Goal: Task Accomplishment & Management: Manage account settings

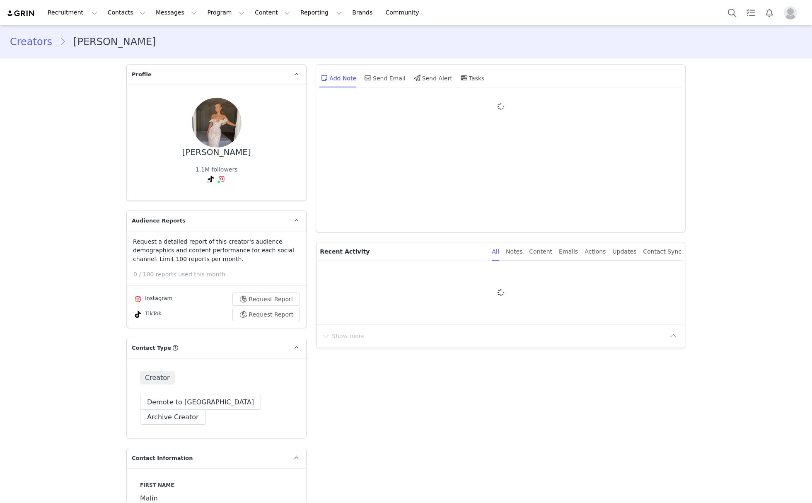
type input "+1 ([GEOGRAPHIC_DATA])"
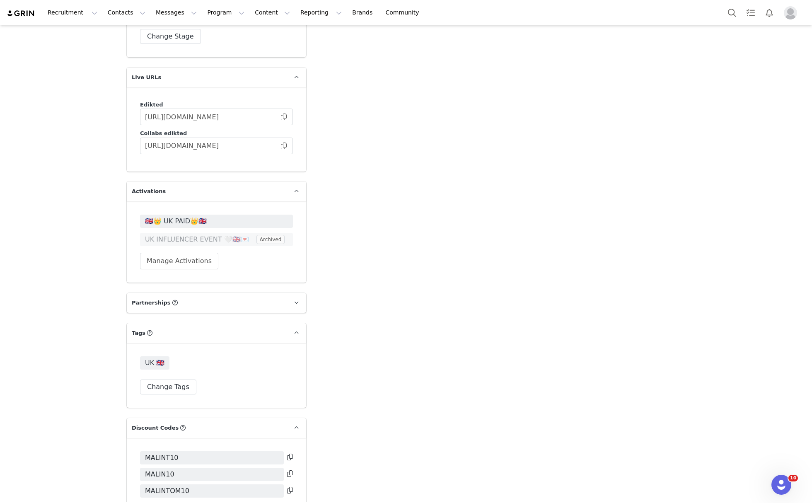
scroll to position [2025, 0]
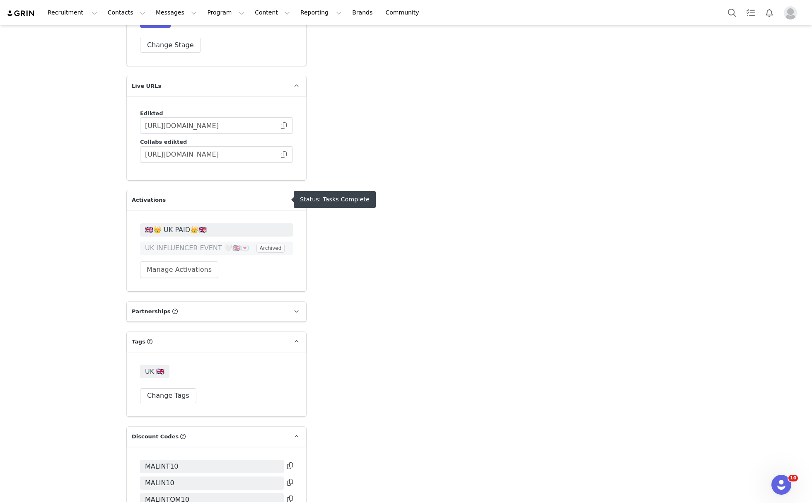
click at [182, 225] on span "🇬🇧👑 UK PAID👑🇬🇧" at bounding box center [216, 230] width 143 height 10
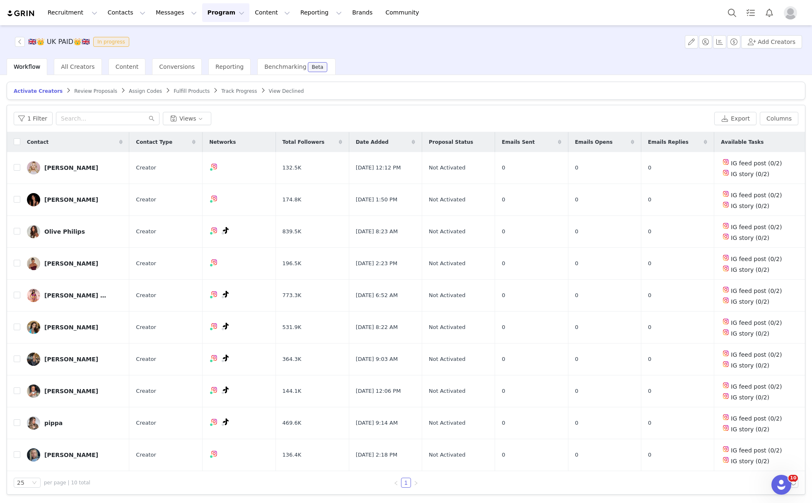
click at [221, 92] on span "Track Progress" at bounding box center [239, 91] width 36 height 6
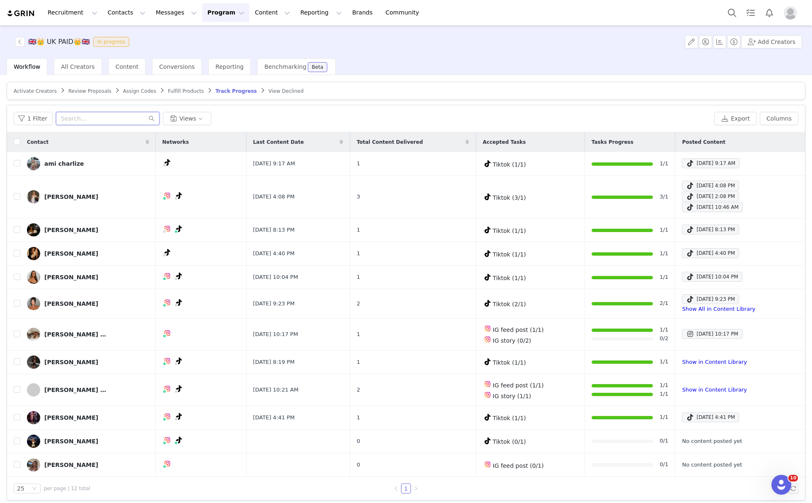
drag, startPoint x: 126, startPoint y: 114, endPoint x: 126, endPoint y: 118, distance: 4.2
click at [126, 114] on input "text" at bounding box center [108, 118] width 104 height 13
paste input "[EMAIL_ADDRESS][DOMAIN_NAME]"
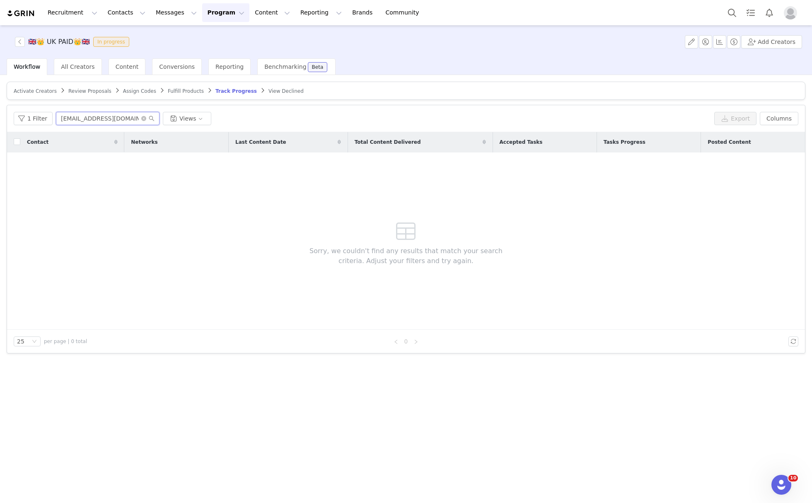
type input "malin.tomkins7@gmail.com"
click at [83, 88] on span "Review Proposals" at bounding box center [89, 91] width 43 height 6
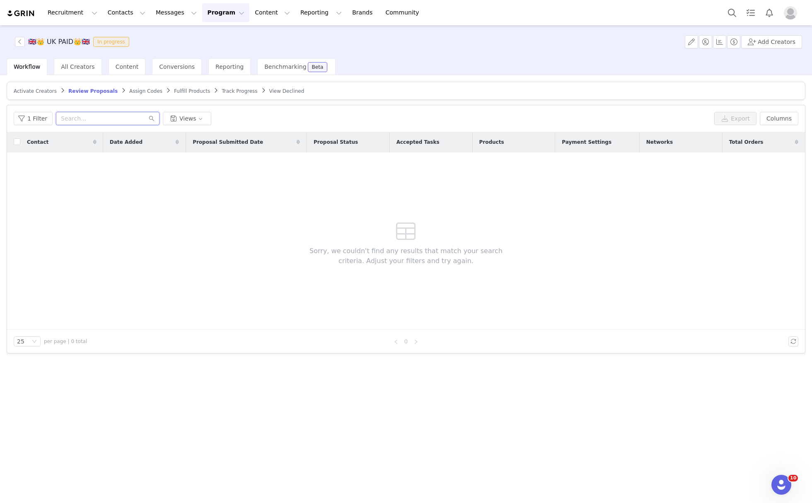
click at [111, 123] on input "text" at bounding box center [108, 118] width 104 height 13
paste input "malin.tomkins7@gmail.com"
type input "malin.tomkins7@gmail.com"
click at [34, 92] on span "Activate Creators" at bounding box center [35, 91] width 43 height 6
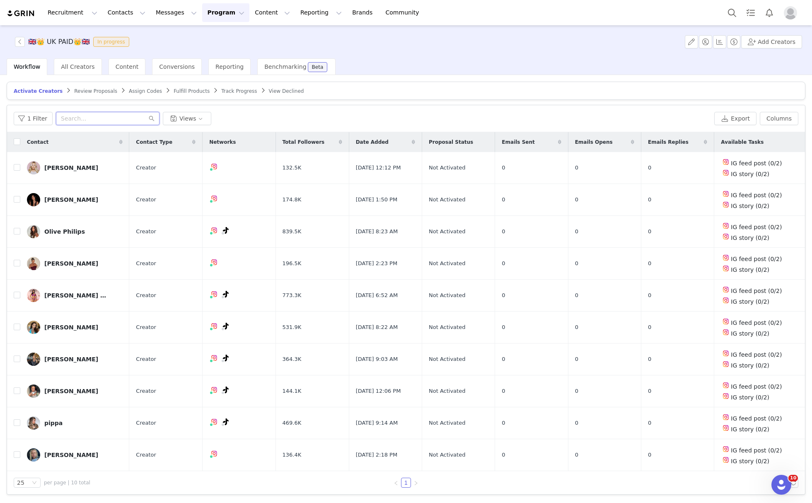
click at [126, 120] on input "text" at bounding box center [108, 118] width 104 height 13
paste input "malin.tomkins7@gmail.com"
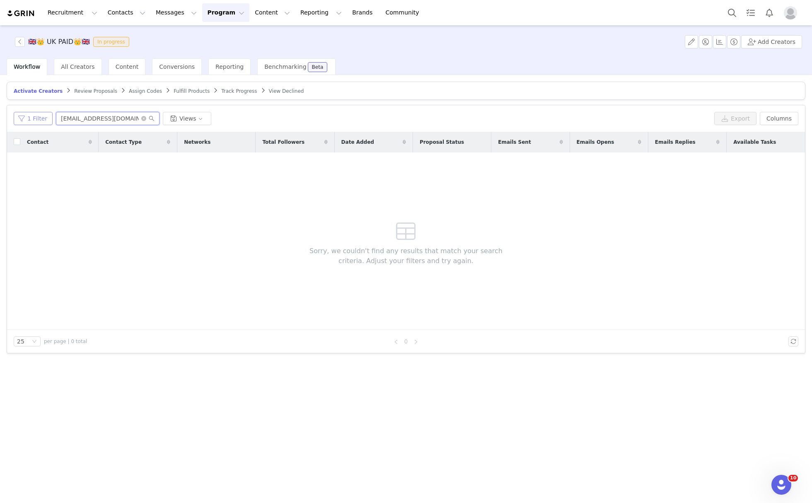
type input "malin.tomkins7@gmail.com"
click at [41, 120] on button "1 Filter" at bounding box center [33, 118] width 39 height 13
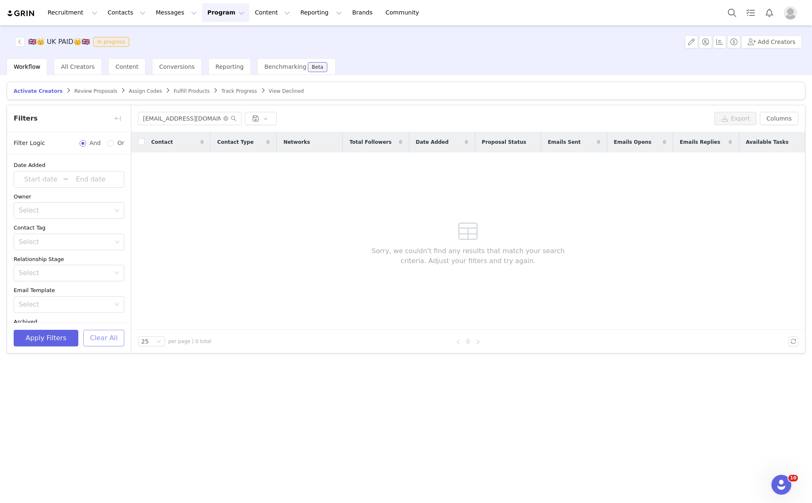
click at [98, 341] on button "Clear All" at bounding box center [103, 338] width 41 height 17
click at [115, 118] on button "button" at bounding box center [117, 118] width 13 height 13
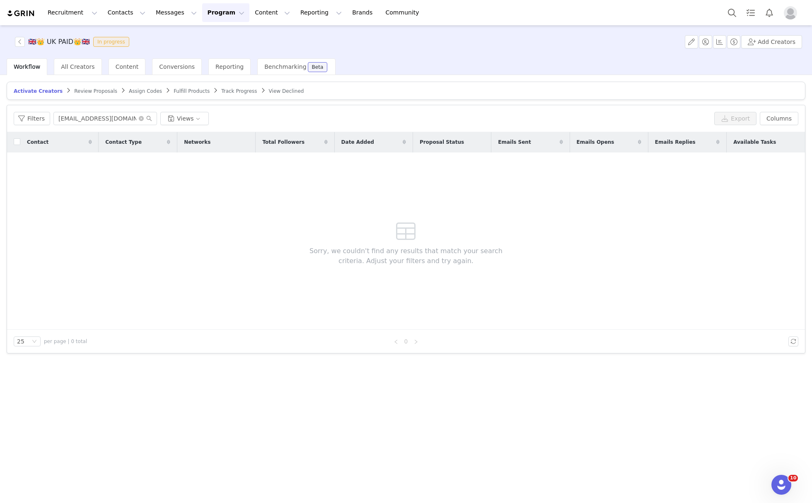
click at [95, 89] on span "Review Proposals" at bounding box center [95, 91] width 43 height 6
click at [141, 119] on icon "icon: close-circle" at bounding box center [143, 118] width 5 height 5
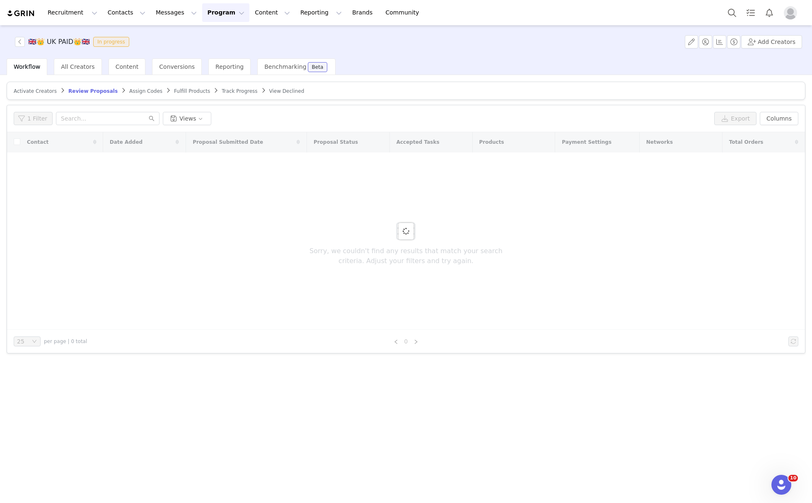
click at [178, 92] on span "Fulfill Products" at bounding box center [192, 91] width 36 height 6
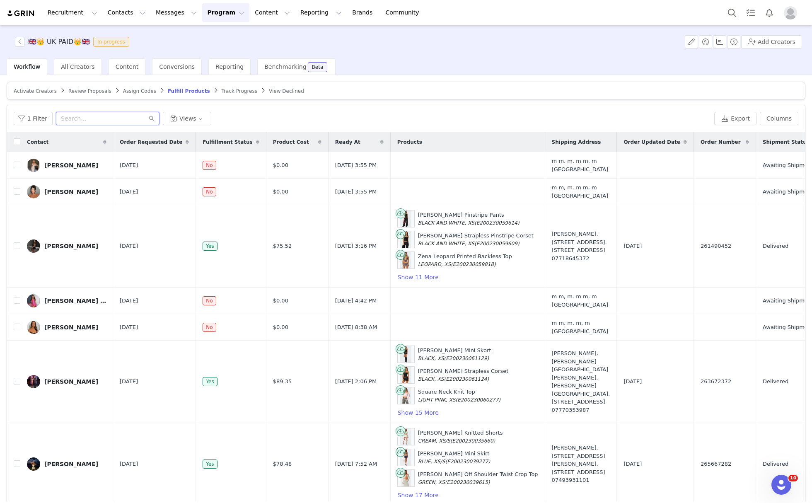
click at [124, 123] on input "text" at bounding box center [108, 118] width 104 height 13
paste input "malin.tomkins7@gmail.com"
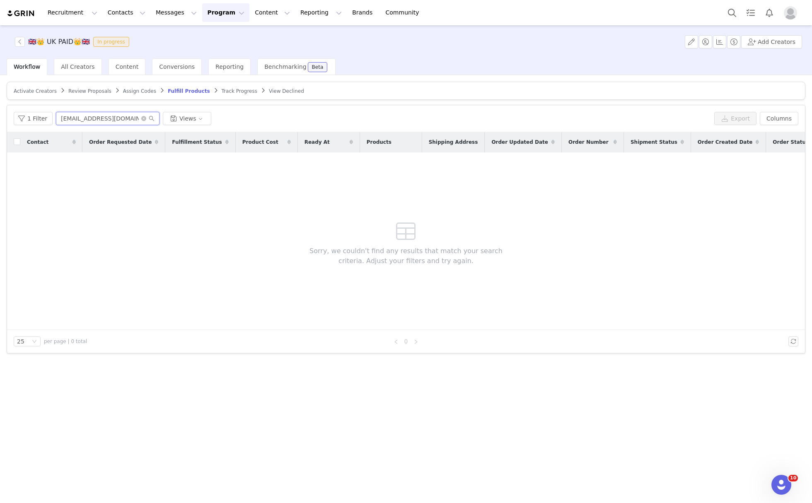
type input "malin.tomkins7@gmail.com"
click at [144, 117] on span at bounding box center [147, 119] width 13 height 6
click at [141, 119] on icon "icon: close-circle" at bounding box center [143, 118] width 5 height 5
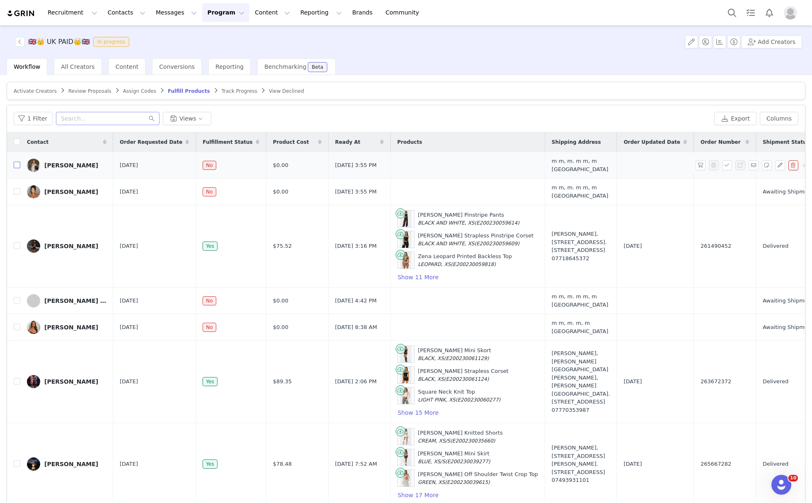
click at [17, 164] on input "checkbox" at bounding box center [17, 165] width 7 height 7
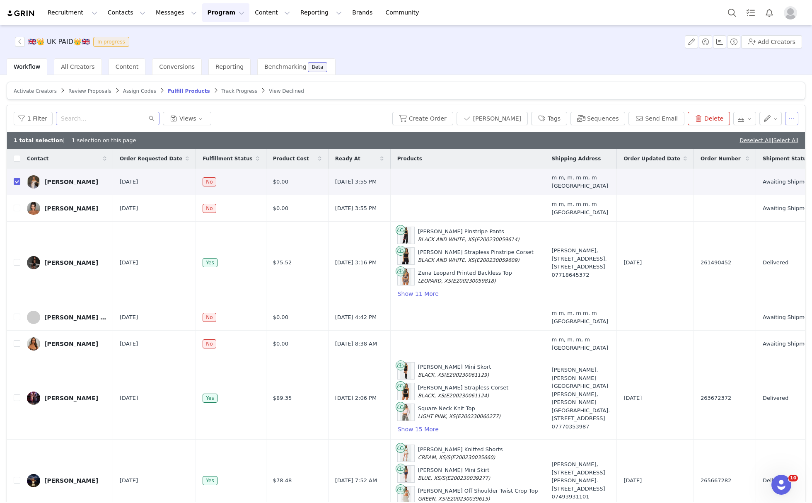
click at [785, 120] on button "button" at bounding box center [791, 118] width 13 height 13
click at [730, 92] on article "Activate Creators Review Proposals Assign Codes Fulfill Products Track Progress…" at bounding box center [406, 91] width 799 height 18
click at [14, 181] on input "checkbox" at bounding box center [17, 181] width 7 height 7
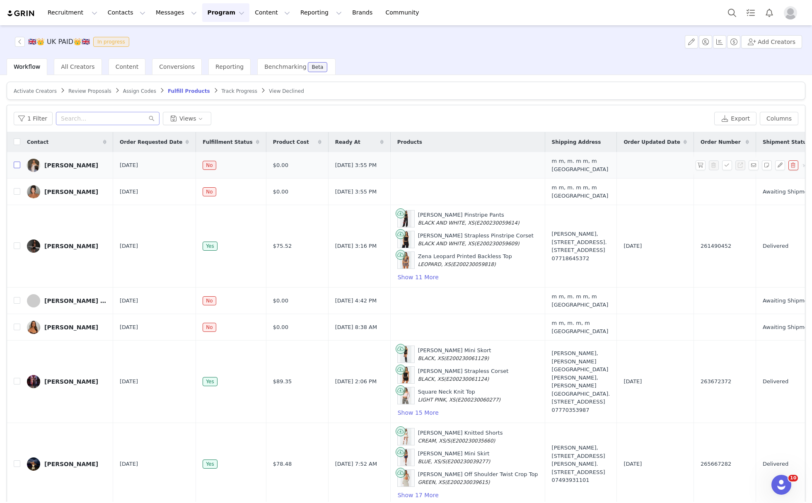
click at [17, 164] on input "checkbox" at bounding box center [17, 165] width 7 height 7
checkbox input "true"
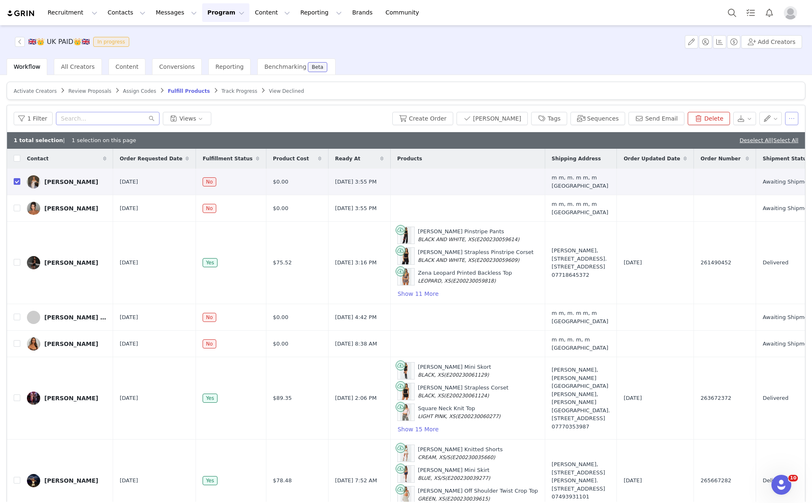
click at [785, 120] on button "button" at bounding box center [791, 118] width 13 height 13
click at [713, 72] on div "Workflow All Creators Content Conversions Reporting Benchmarking Beta" at bounding box center [409, 66] width 805 height 17
click at [723, 12] on button "Search" at bounding box center [732, 12] width 18 height 19
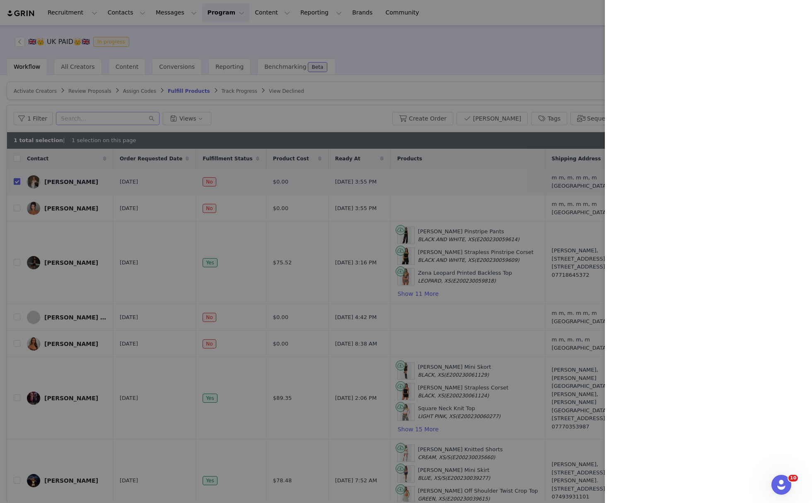
click at [445, 19] on div at bounding box center [406, 251] width 812 height 503
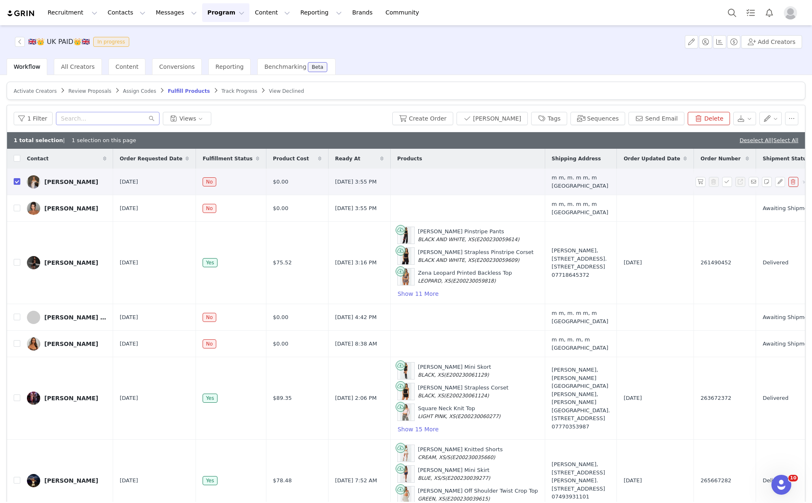
click at [32, 181] on img at bounding box center [33, 181] width 13 height 13
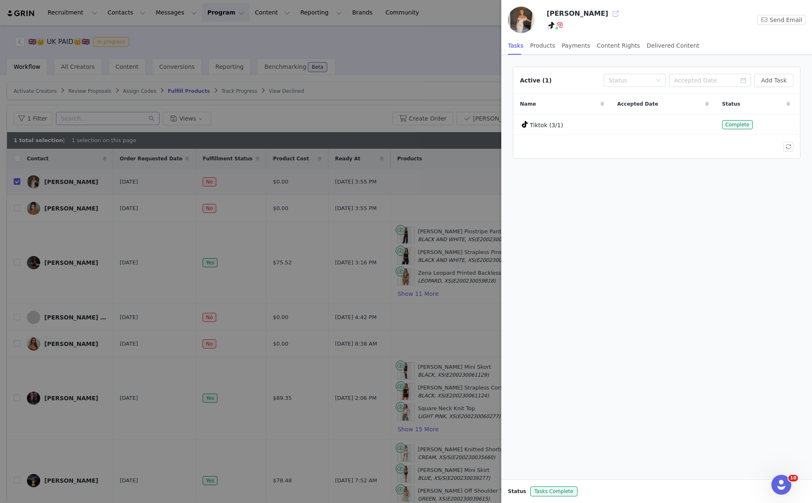
click at [609, 12] on button "button" at bounding box center [615, 13] width 13 height 13
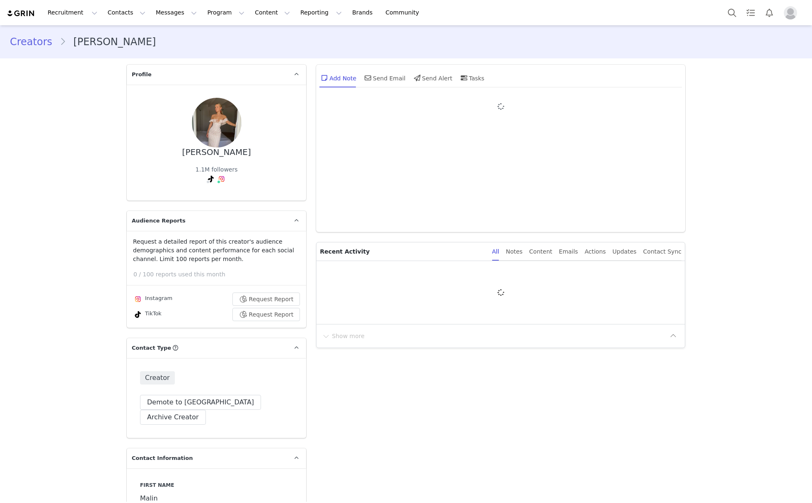
type input "+1 ([GEOGRAPHIC_DATA])"
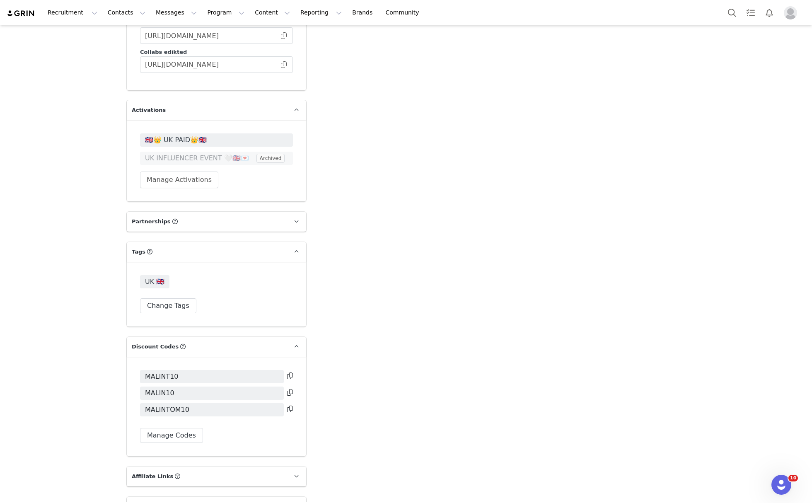
scroll to position [2118, 0]
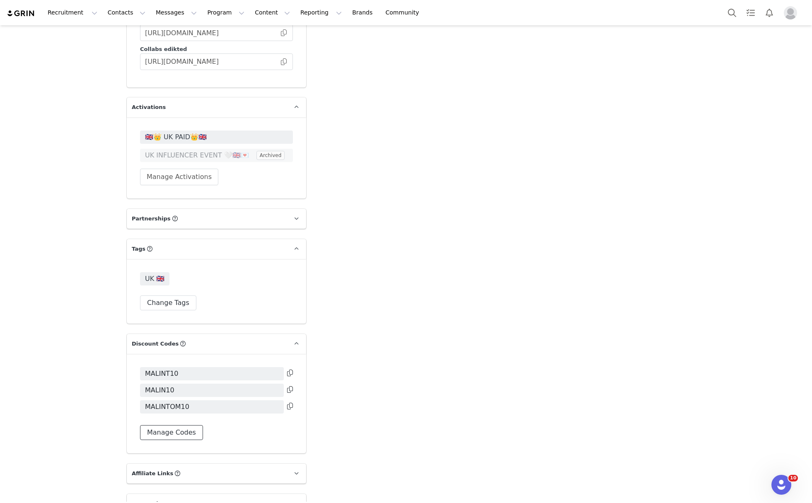
click at [172, 425] on button "Manage Codes" at bounding box center [171, 432] width 63 height 15
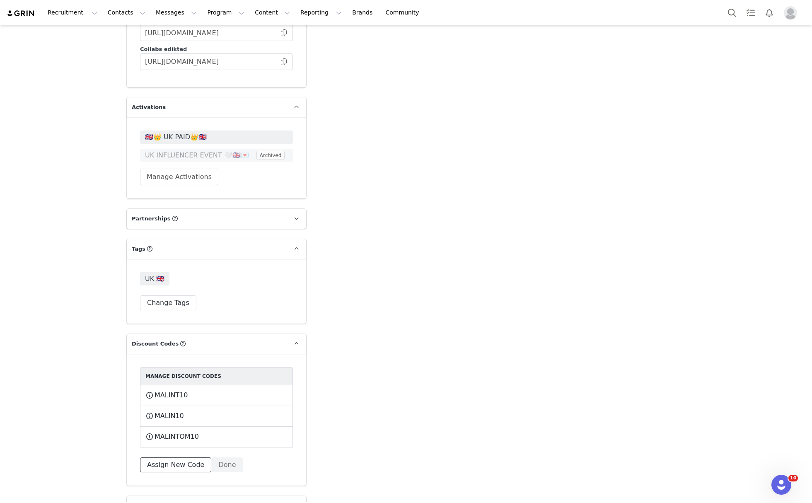
click at [183, 457] on button "Assign New Code" at bounding box center [175, 464] width 71 height 15
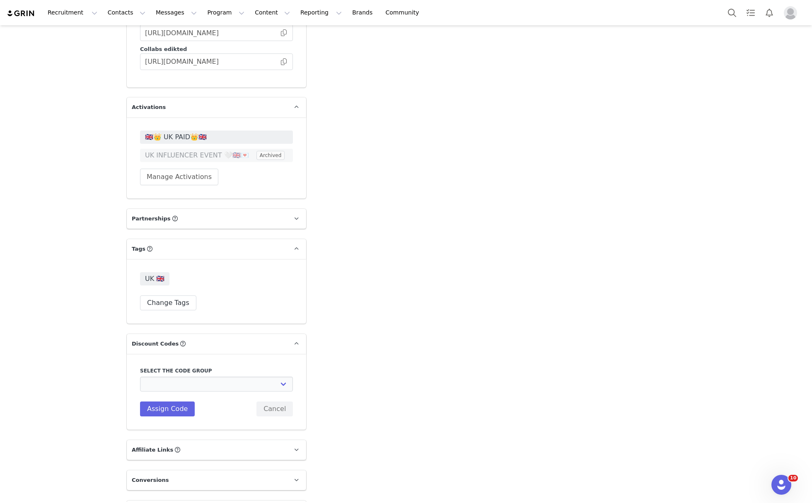
scroll to position [2112, 0]
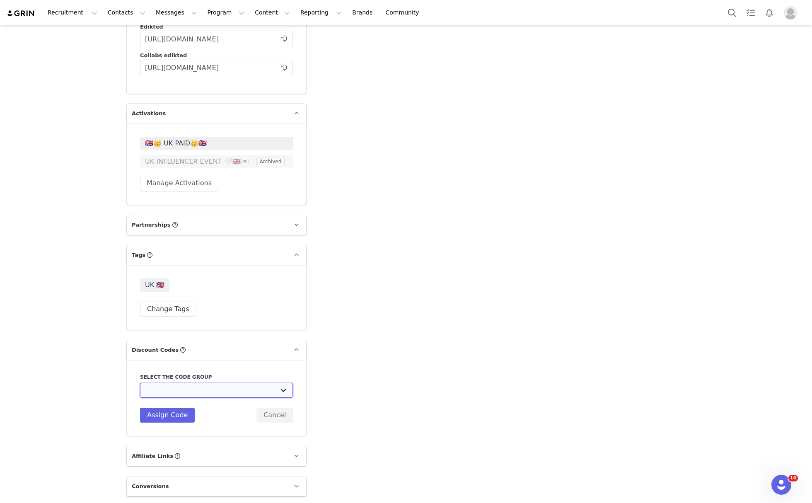
click at [198, 383] on select "Edikted UK: NEW TIKTOK ❤️ Edikted UK: NEW IG ❤️ Edikted: Students + IG Edikted:…" at bounding box center [216, 390] width 153 height 15
select select "10009859"
click at [140, 383] on select "Edikted UK: NEW TIKTOK ❤️ Edikted UK: NEW IG ❤️ Edikted: Students + IG Edikted:…" at bounding box center [216, 390] width 153 height 15
type input "MALINTOMKINS10"
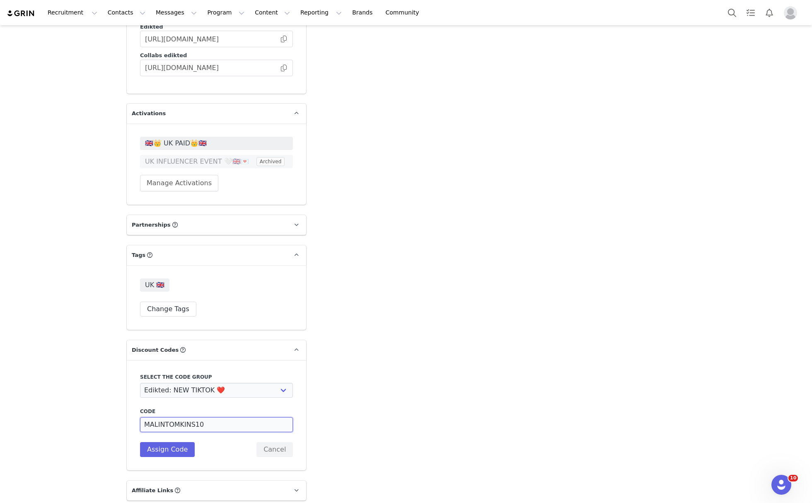
drag, startPoint x: 212, startPoint y: 395, endPoint x: 163, endPoint y: 400, distance: 49.5
click at [163, 417] on input "MALINTOMKINS10" at bounding box center [216, 424] width 153 height 15
click at [273, 442] on button "Cancel" at bounding box center [274, 449] width 36 height 15
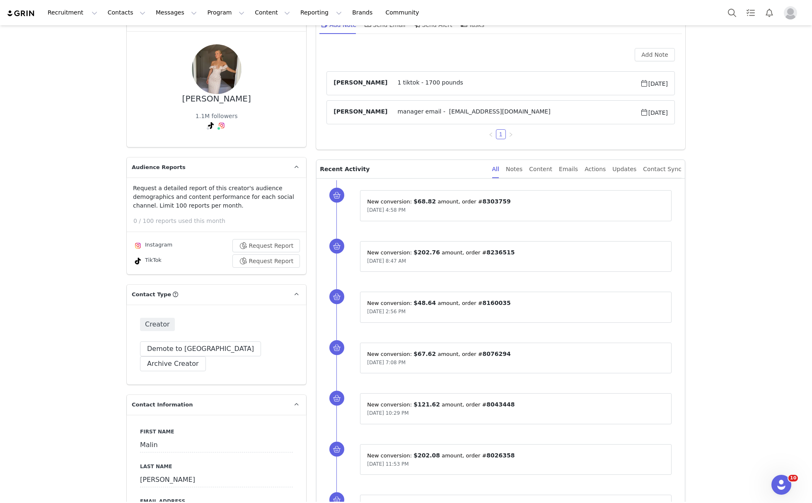
scroll to position [0, 0]
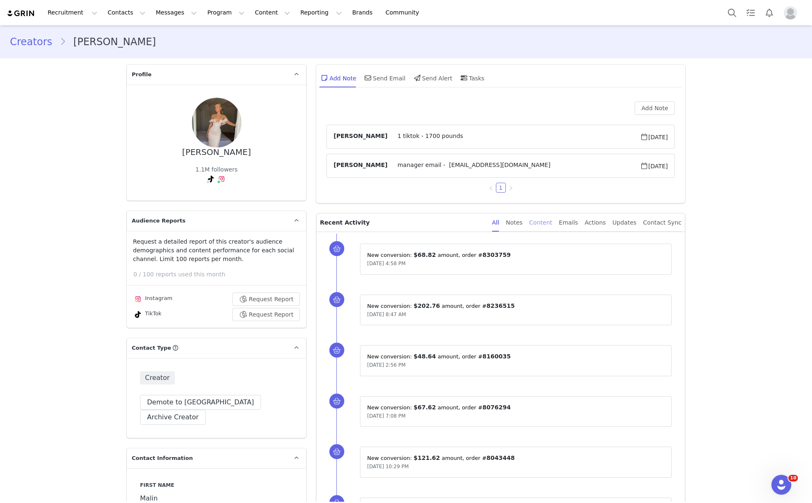
click at [544, 223] on div "Content" at bounding box center [540, 222] width 23 height 19
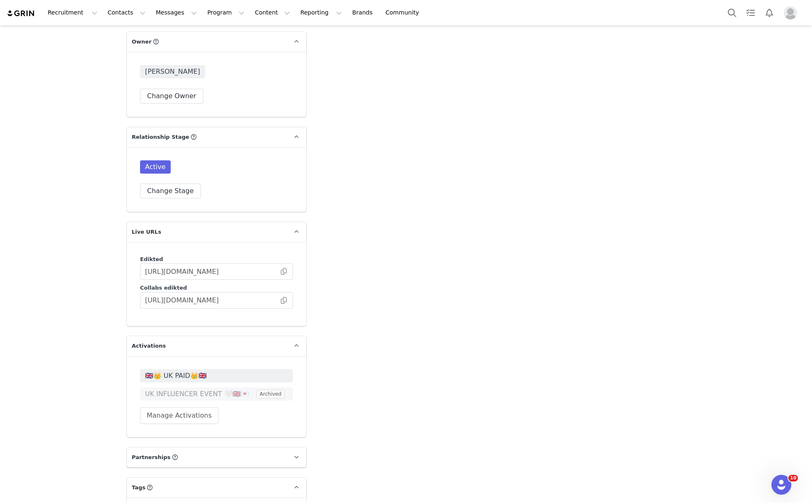
scroll to position [1894, 0]
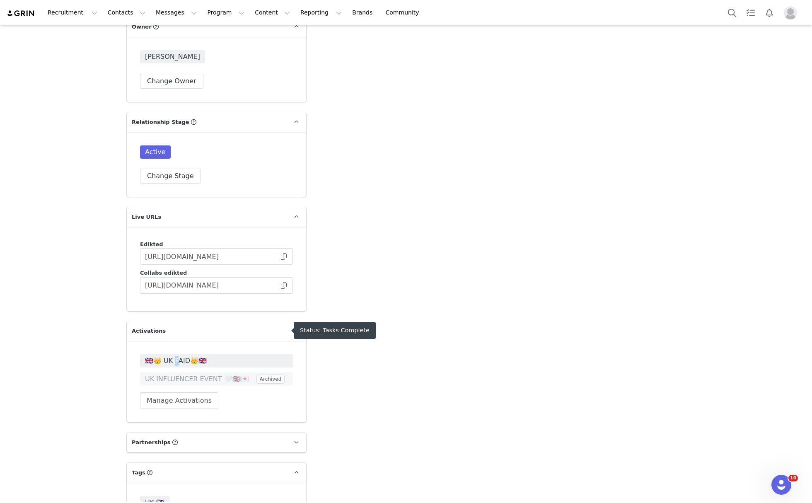
click at [169, 354] on span "🇬🇧👑 UK PAID👑🇬🇧" at bounding box center [216, 360] width 153 height 13
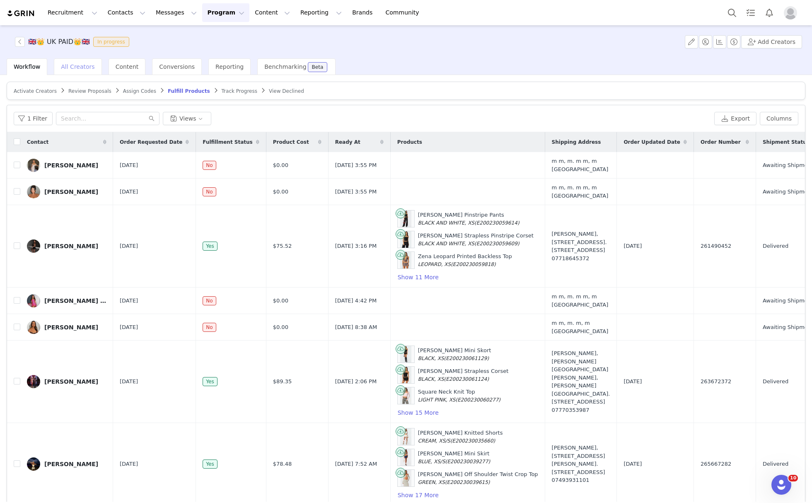
click at [83, 67] on span "All Creators" at bounding box center [78, 66] width 34 height 7
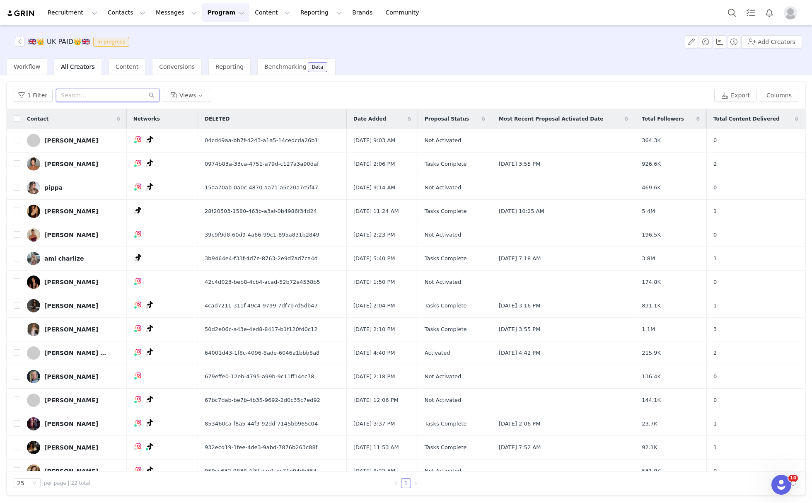
click at [85, 94] on input "text" at bounding box center [108, 95] width 104 height 13
paste input "malin.tomkins7@gmail.com"
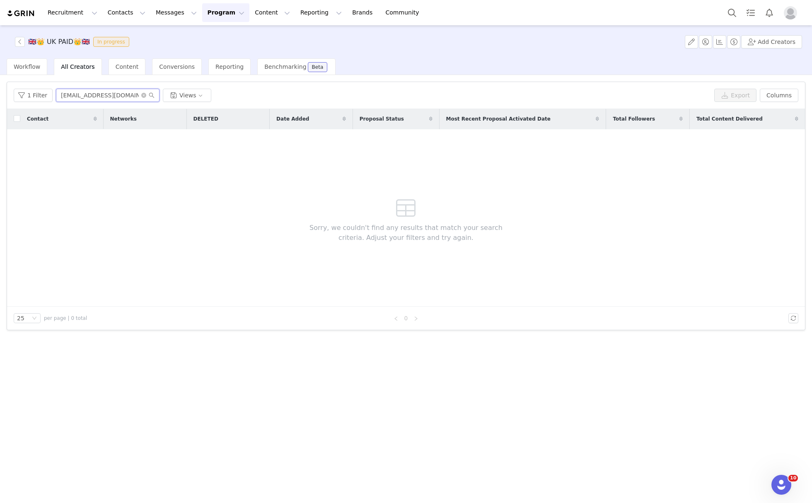
drag, startPoint x: 133, startPoint y: 95, endPoint x: 95, endPoint y: 99, distance: 37.9
click at [94, 98] on input "malin.tomkins7@gmail.com" at bounding box center [108, 95] width 104 height 13
click at [76, 93] on input "malin.tomkins" at bounding box center [108, 95] width 104 height 13
drag, startPoint x: 104, startPoint y: 94, endPoint x: 73, endPoint y: 98, distance: 31.4
click at [73, 98] on input "malin.omkins" at bounding box center [108, 95] width 104 height 13
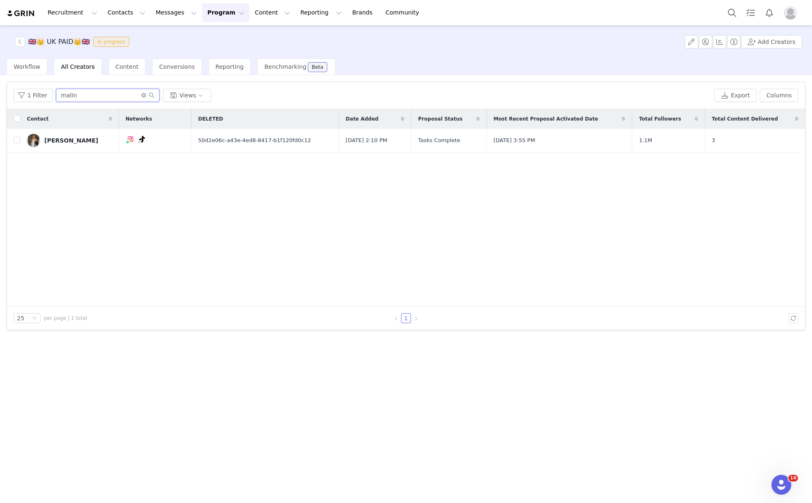
type input "malin"
click at [15, 141] on input "checkbox" at bounding box center [17, 140] width 7 height 7
checkbox input "true"
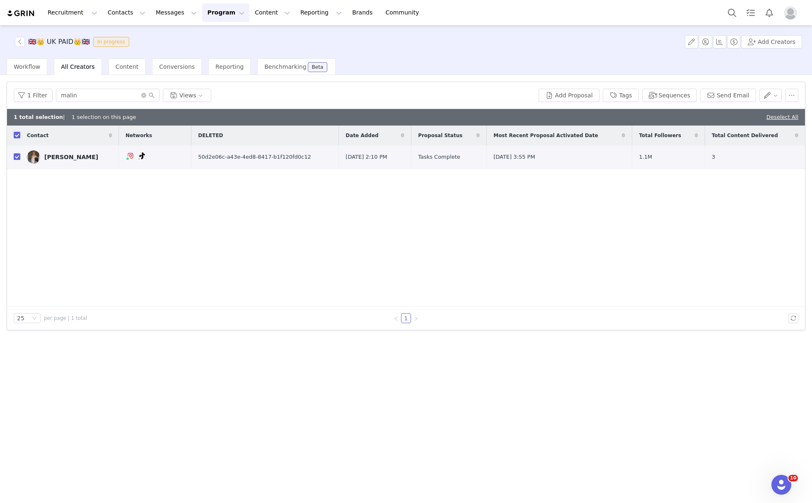
checkbox input "true"
click at [788, 96] on button "button" at bounding box center [791, 95] width 13 height 13
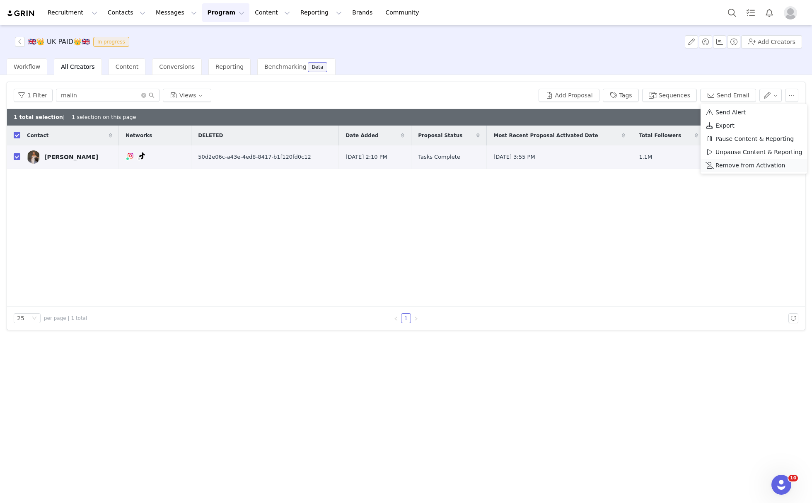
click at [755, 166] on span "Remove from Activation" at bounding box center [751, 165] width 70 height 9
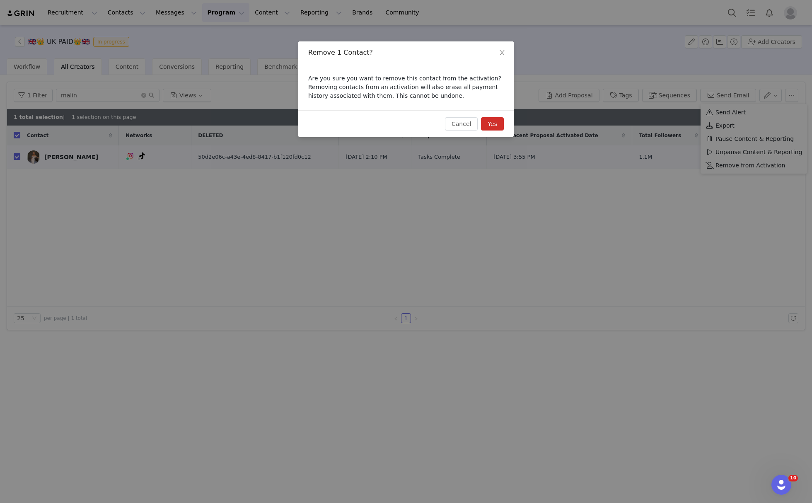
click at [501, 128] on button "Yes" at bounding box center [492, 123] width 23 height 13
checkbox input "false"
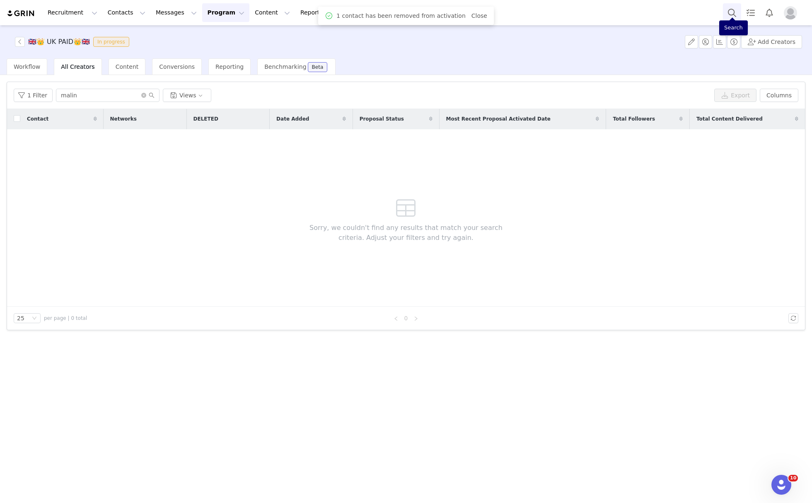
click at [731, 10] on button "Search" at bounding box center [732, 12] width 18 height 19
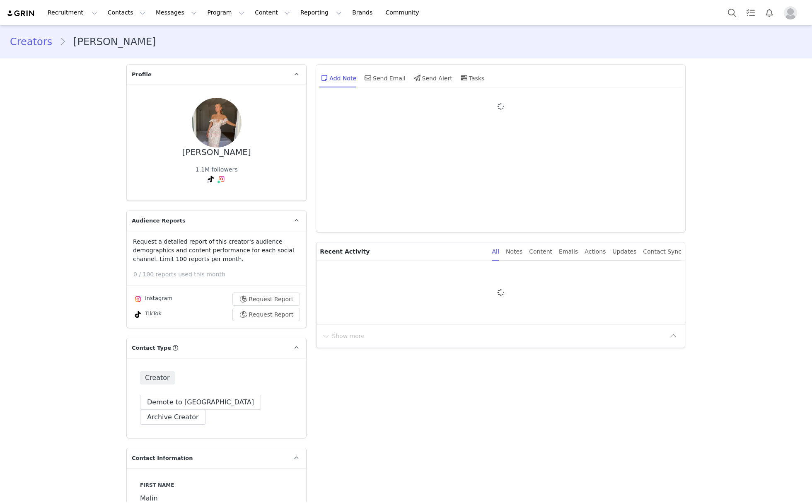
type input "+1 ([GEOGRAPHIC_DATA])"
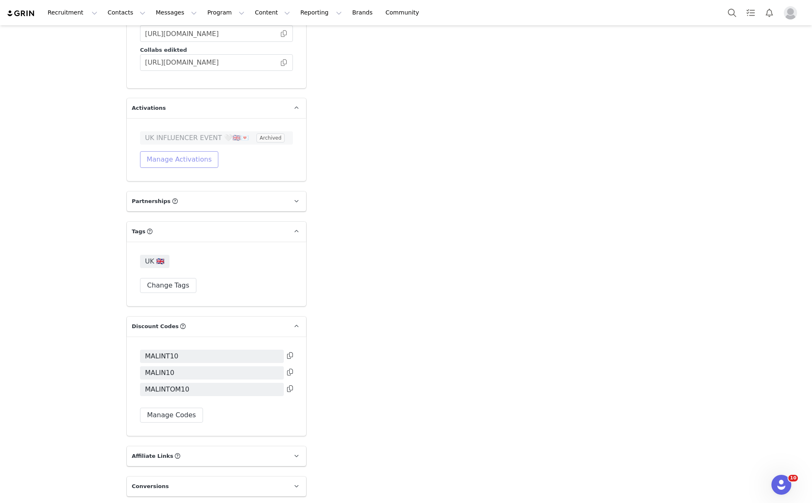
click at [155, 151] on button "Manage Activations" at bounding box center [179, 159] width 78 height 17
click at [177, 157] on div "Select Activation" at bounding box center [152, 161] width 81 height 12
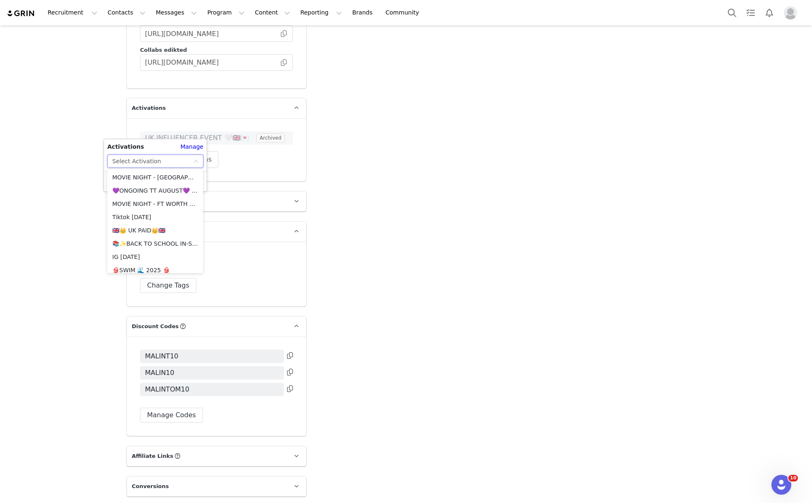
scroll to position [501, 0]
click at [158, 245] on li "🇬🇧👑 UK PAID👑🇬🇧" at bounding box center [155, 247] width 96 height 13
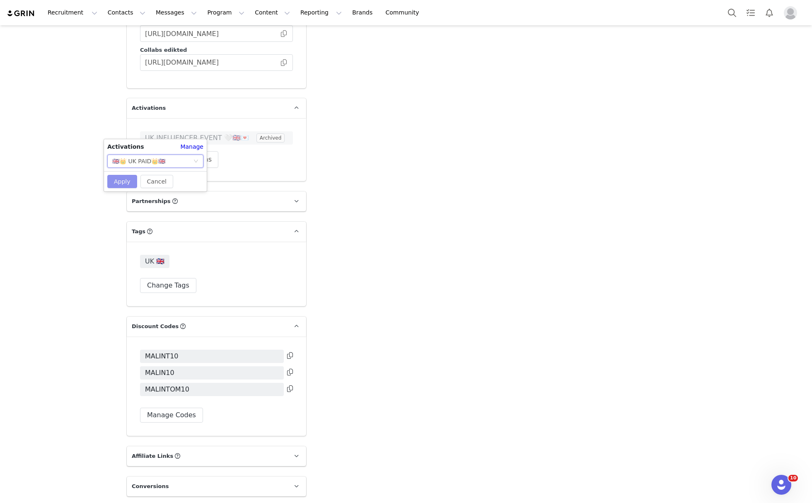
click at [128, 183] on button "Apply" at bounding box center [122, 181] width 30 height 13
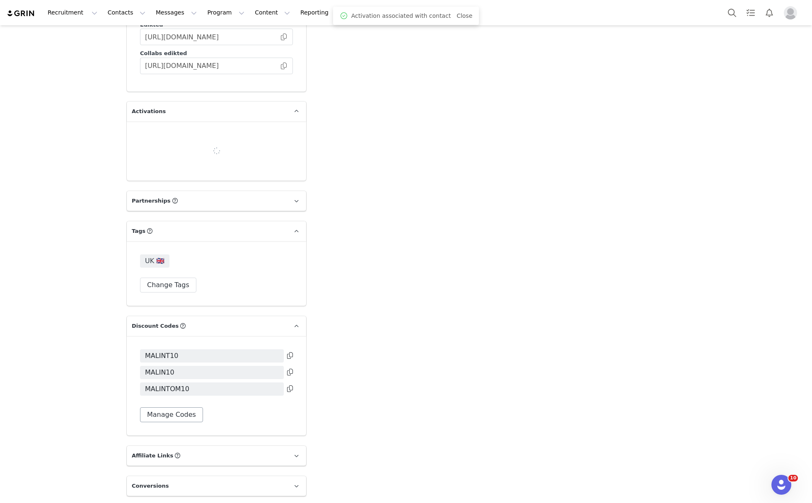
scroll to position [2117, 0]
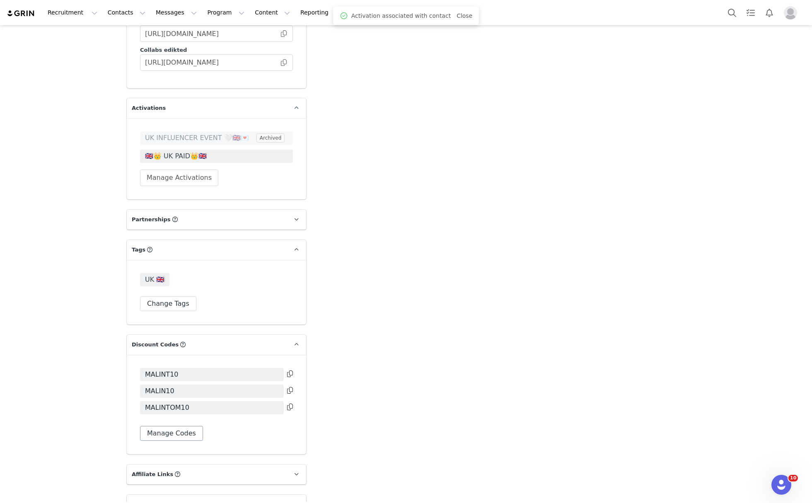
click at [169, 401] on span "MALINTOM10" at bounding box center [212, 407] width 144 height 13
click at [178, 426] on button "Manage Codes" at bounding box center [171, 433] width 63 height 15
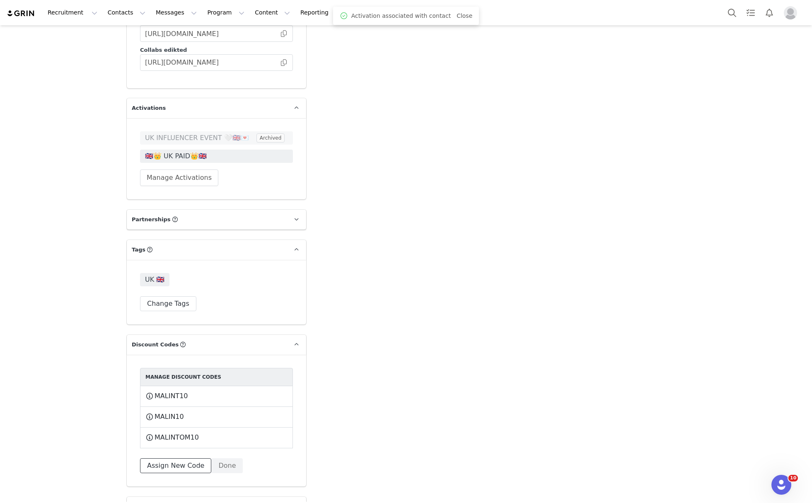
click at [173, 458] on button "Assign New Code" at bounding box center [175, 465] width 71 height 15
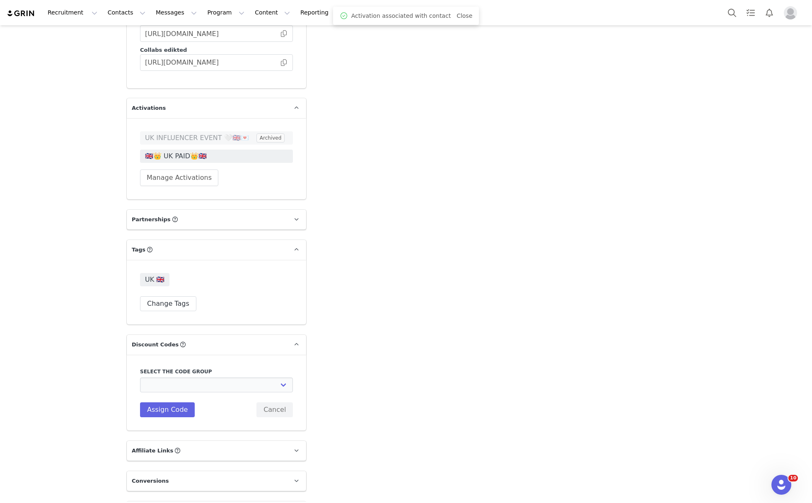
scroll to position [2112, 0]
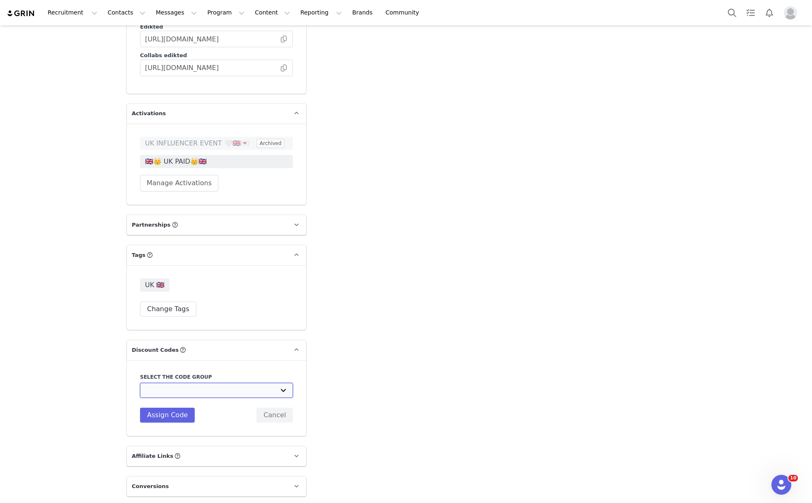
click at [198, 383] on select "Edikted UK: NEW TIKTOK ❤️ Edikted UK: NEW IG ❤️ Edikted: Students + IG Edikted:…" at bounding box center [216, 390] width 153 height 15
select select "10009859"
click at [140, 383] on select "Edikted UK: NEW TIKTOK ❤️ Edikted UK: NEW IG ❤️ Edikted: Students + IG Edikted:…" at bounding box center [216, 390] width 153 height 15
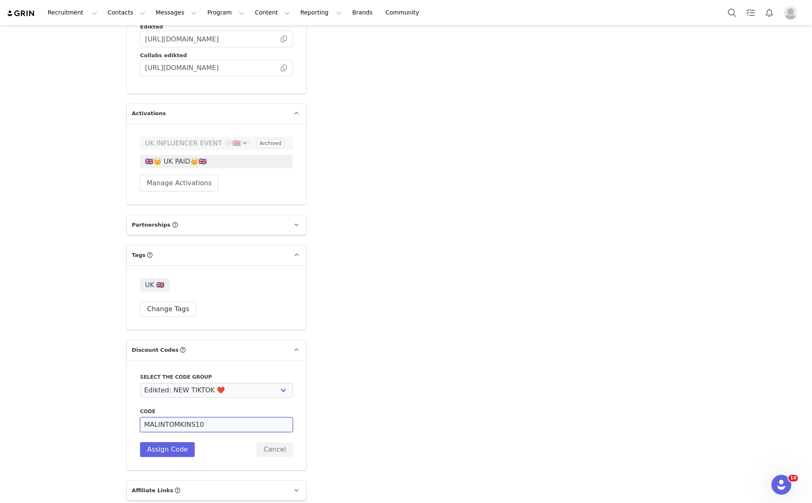
click at [203, 417] on input "MALINTOMKINS10" at bounding box center [216, 424] width 153 height 15
drag, startPoint x: 210, startPoint y: 395, endPoint x: 163, endPoint y: 408, distance: 49.3
click at [163, 408] on div "Code MALINTOMKINS10 Description Assign Code Cancel" at bounding box center [216, 432] width 153 height 49
type input "MALINTTT10"
click at [171, 442] on button "Assign Code" at bounding box center [167, 449] width 55 height 15
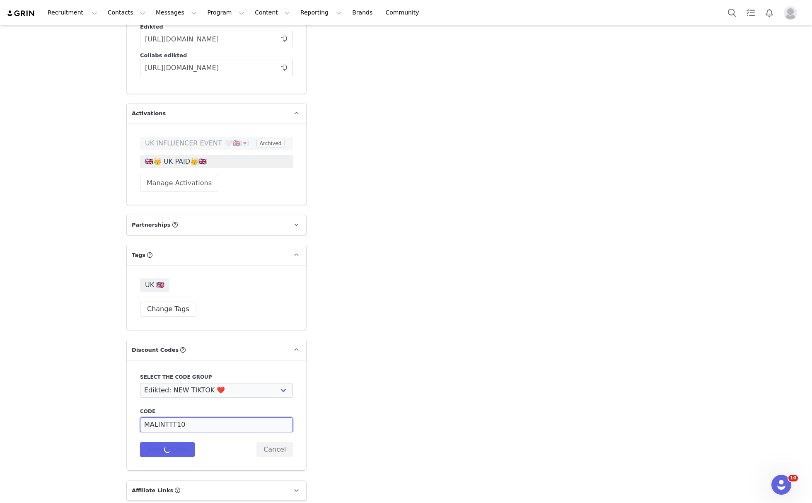
drag, startPoint x: 177, startPoint y: 394, endPoint x: 124, endPoint y: 396, distance: 53.1
click at [127, 396] on div "Select the code group Edikted UK: NEW TIKTOK ❤️ Edikted UK: NEW IG ❤️ Edikted: …" at bounding box center [216, 415] width 179 height 110
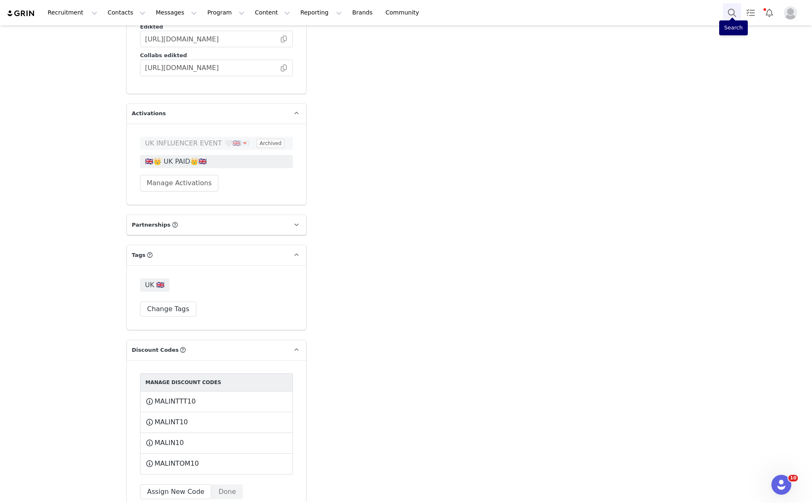
click at [725, 9] on button "Search" at bounding box center [732, 12] width 18 height 19
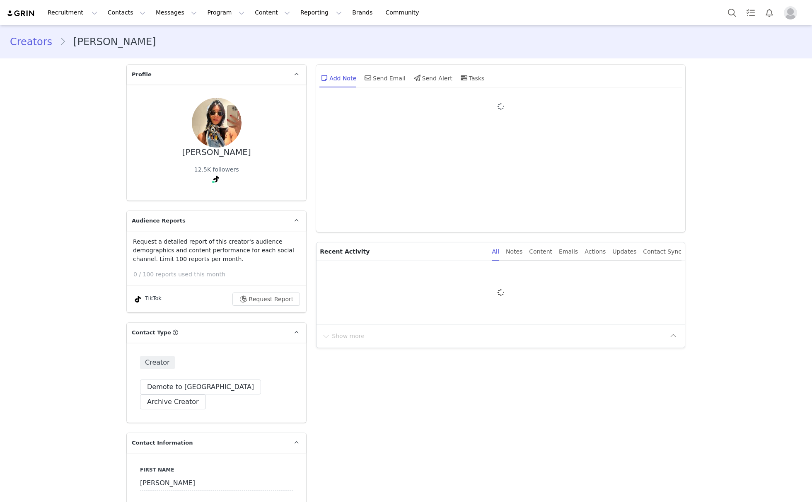
type input "+1 ([GEOGRAPHIC_DATA])"
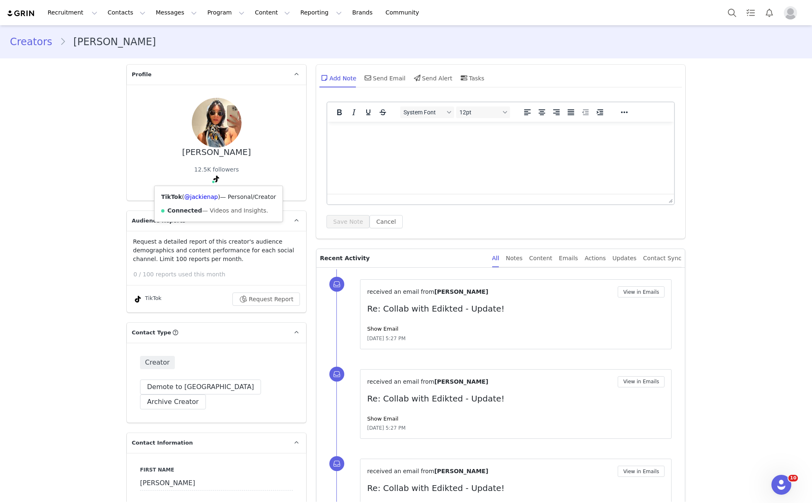
click at [201, 189] on div "TikTok ( @jackienap ) — Personal/Creator Connected — Videos and Insights." at bounding box center [219, 204] width 128 height 36
click at [200, 194] on link "@jackienap" at bounding box center [201, 196] width 34 height 7
click at [202, 14] on button "Program Program" at bounding box center [225, 12] width 47 height 19
click at [206, 37] on p "Activations" at bounding box center [205, 36] width 32 height 9
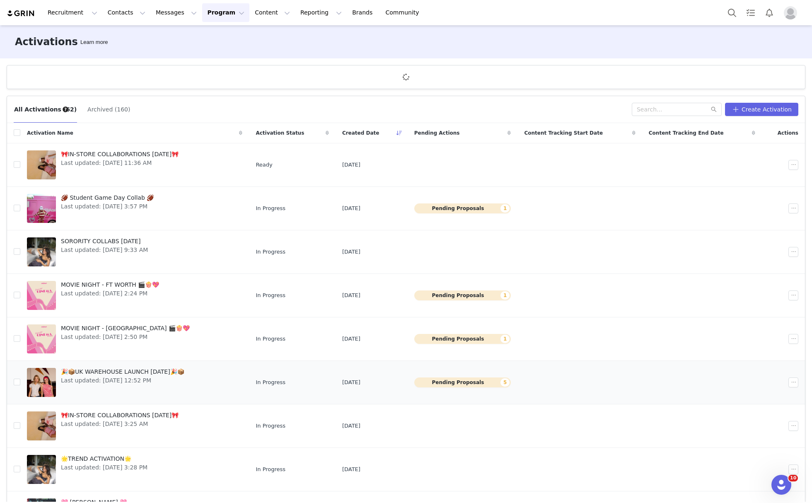
click at [433, 386] on button "Pending Proposals 5" at bounding box center [462, 382] width 97 height 10
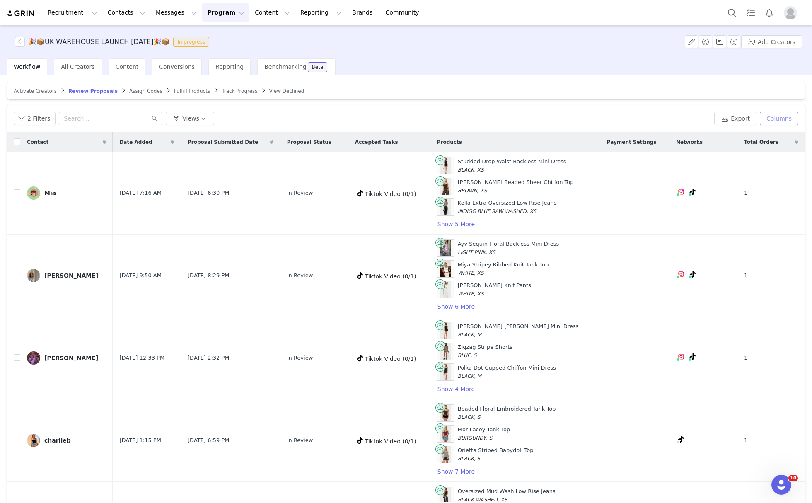
click at [775, 115] on button "Columns" at bounding box center [779, 118] width 39 height 13
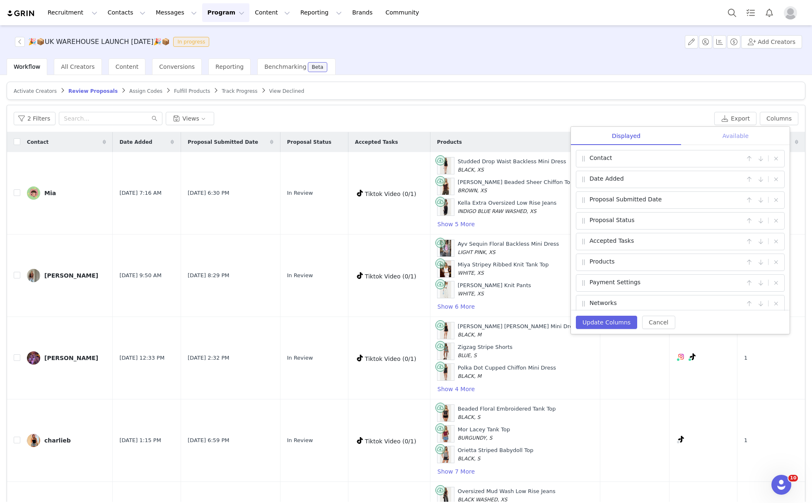
click at [744, 133] on div "Available" at bounding box center [736, 136] width 108 height 19
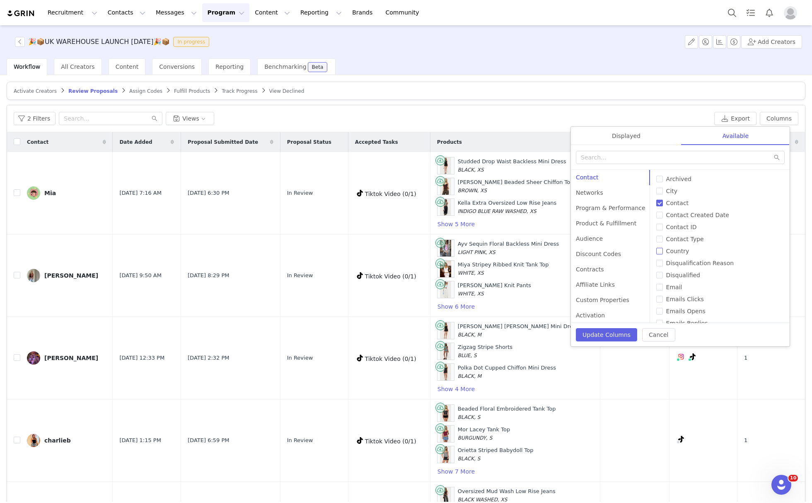
click at [681, 254] on span "Country" at bounding box center [678, 251] width 30 height 7
click at [663, 254] on input "Country" at bounding box center [659, 251] width 7 height 7
checkbox input "true"
click at [618, 334] on button "Update Columns" at bounding box center [606, 334] width 61 height 13
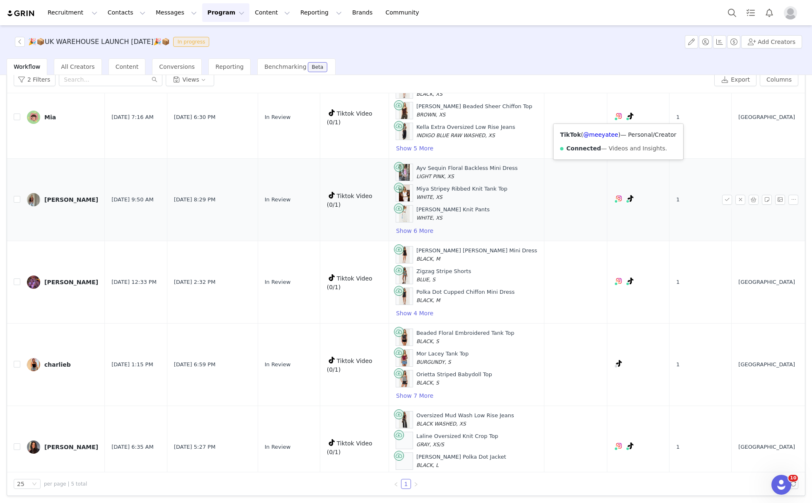
scroll to position [55, 0]
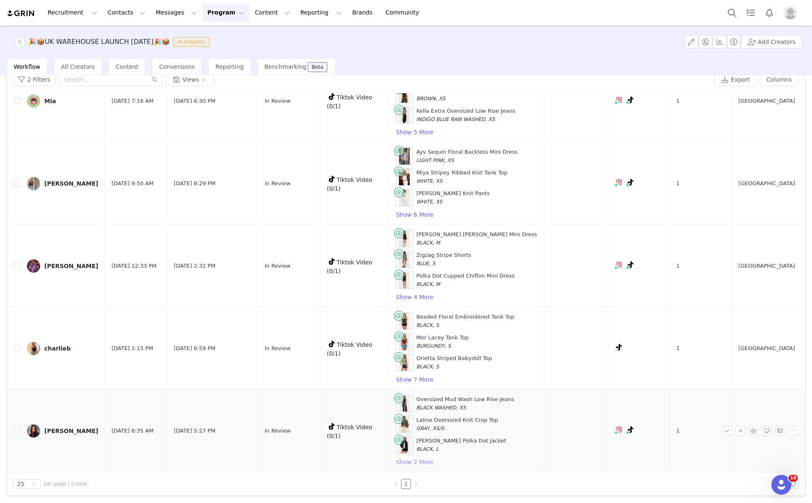
click at [423, 463] on button "Show 2 More" at bounding box center [415, 462] width 38 height 10
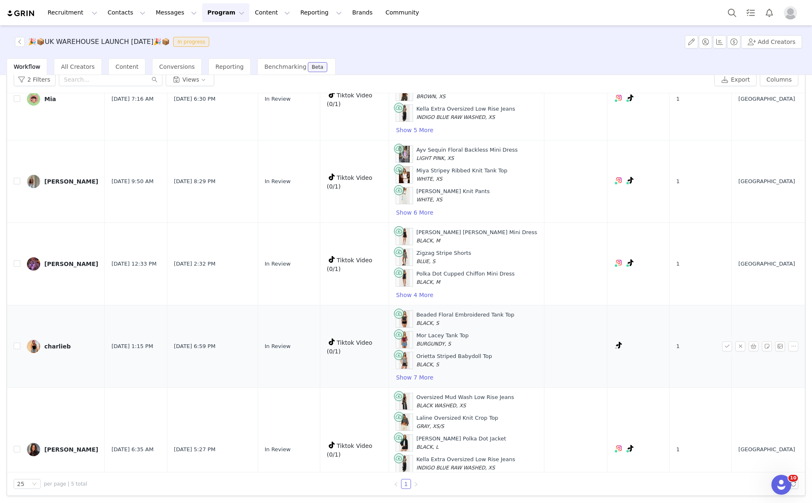
click at [420, 375] on div "Beaded Floral Embroidered Tank Top BLACK, S Mor Lacey Tank Top BURGUNDY, S Orie…" at bounding box center [467, 346] width 142 height 72
click at [418, 378] on button "Show 7 More" at bounding box center [415, 377] width 38 height 10
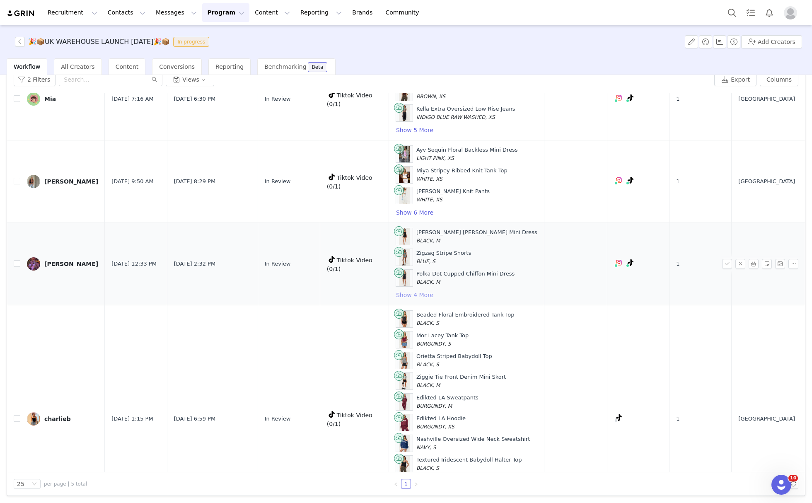
click at [416, 293] on button "Show 4 More" at bounding box center [415, 295] width 38 height 10
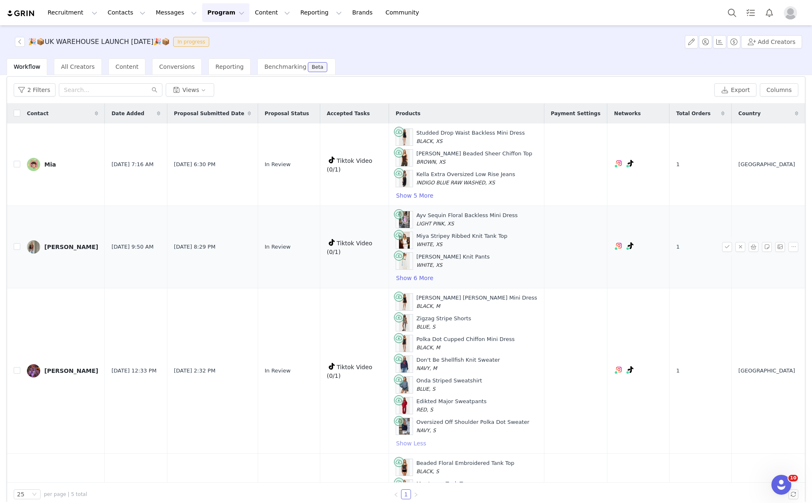
scroll to position [0, 0]
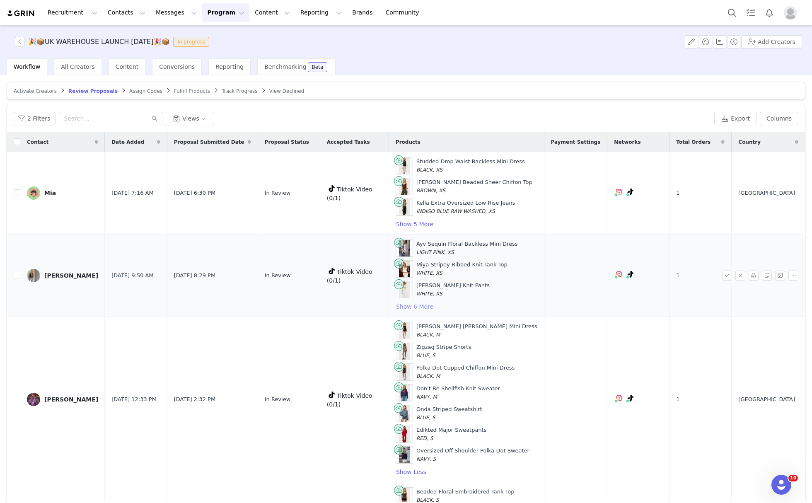
click at [418, 311] on button "Show 6 More" at bounding box center [415, 307] width 38 height 10
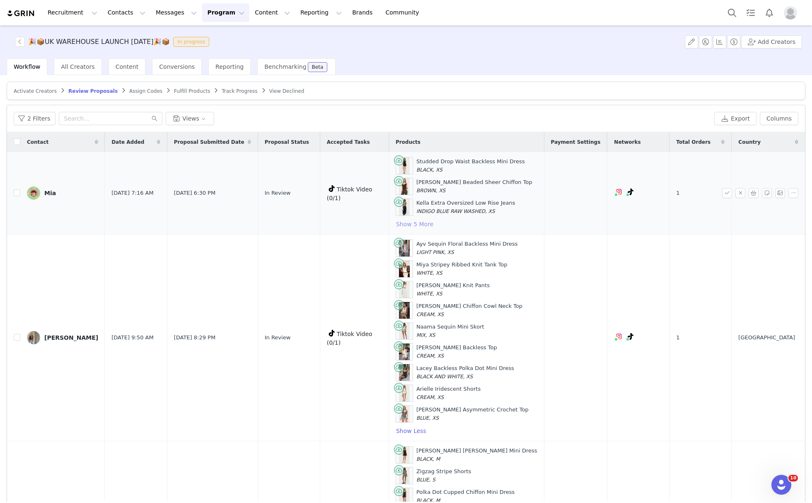
click at [413, 225] on button "Show 5 More" at bounding box center [415, 224] width 38 height 10
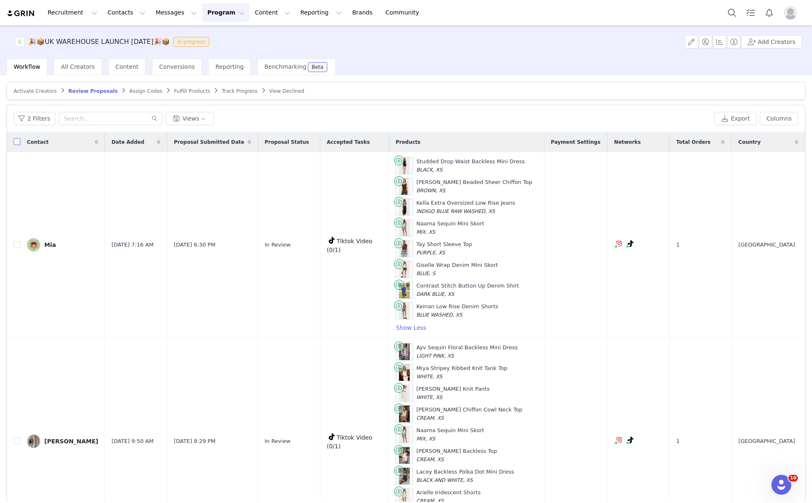
click at [17, 141] on input "checkbox" at bounding box center [17, 141] width 7 height 7
checkbox input "true"
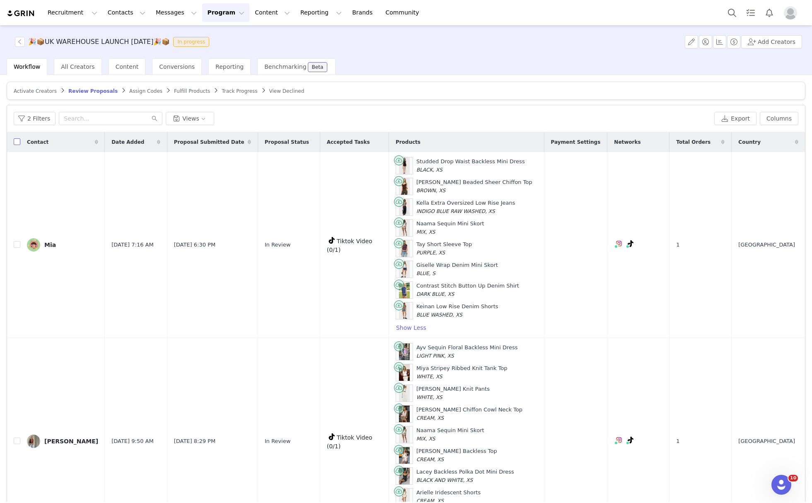
checkbox input "true"
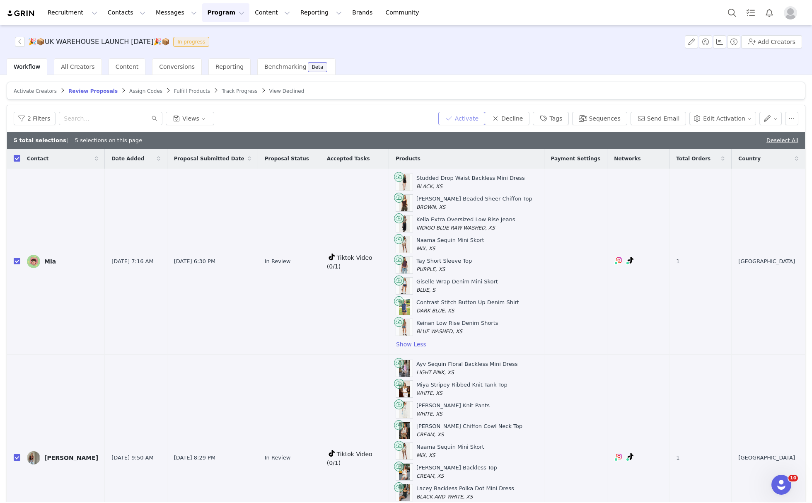
click at [470, 119] on button "Activate" at bounding box center [461, 118] width 47 height 13
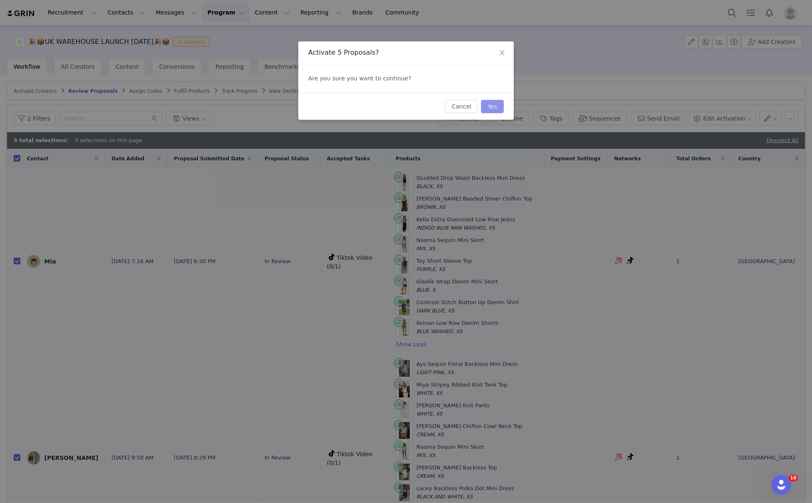
click at [498, 103] on button "Yes" at bounding box center [492, 106] width 23 height 13
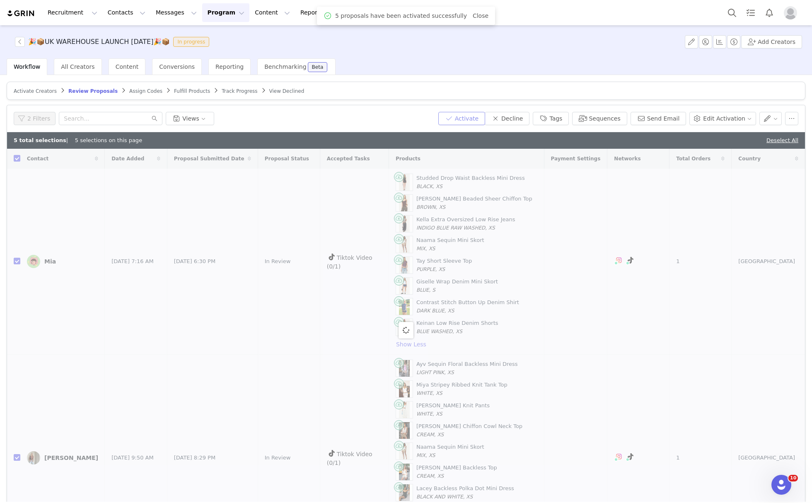
checkbox input "false"
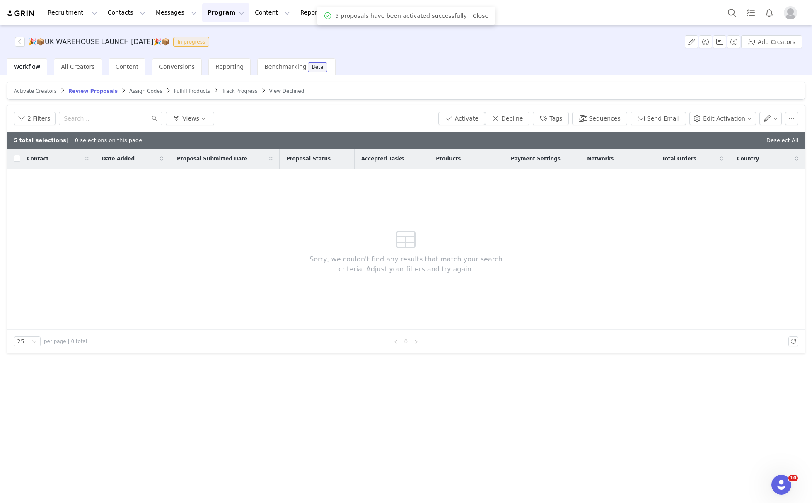
click at [181, 90] on span "Fulfill Products" at bounding box center [192, 91] width 36 height 6
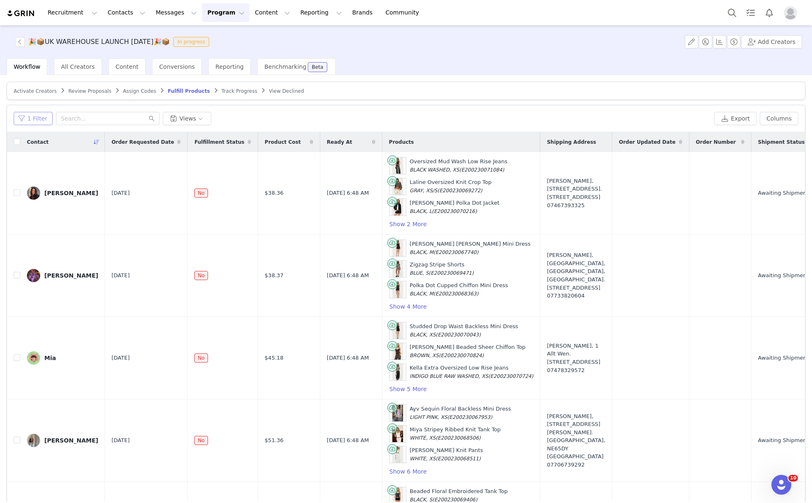
click at [31, 120] on button "1 Filter" at bounding box center [33, 118] width 39 height 13
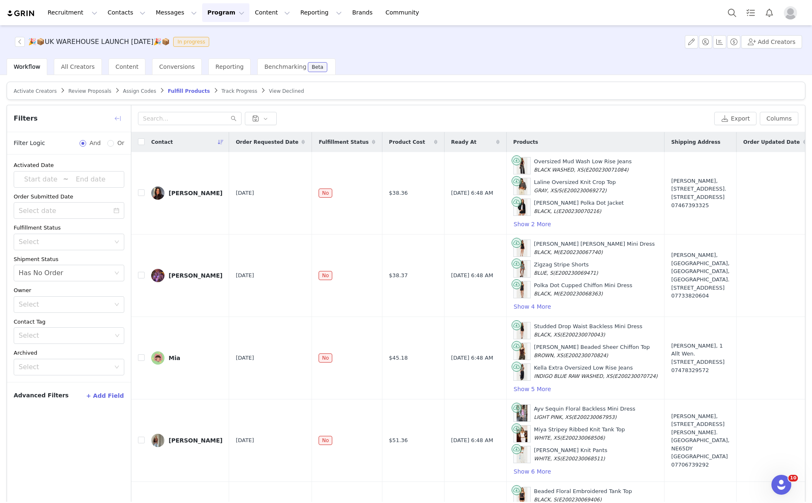
click at [119, 119] on button "button" at bounding box center [117, 118] width 13 height 13
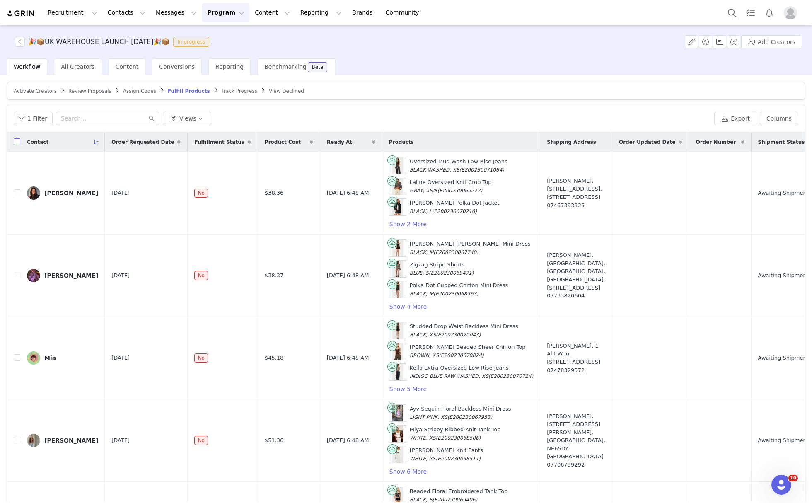
click at [17, 143] on input "checkbox" at bounding box center [17, 141] width 7 height 7
checkbox input "true"
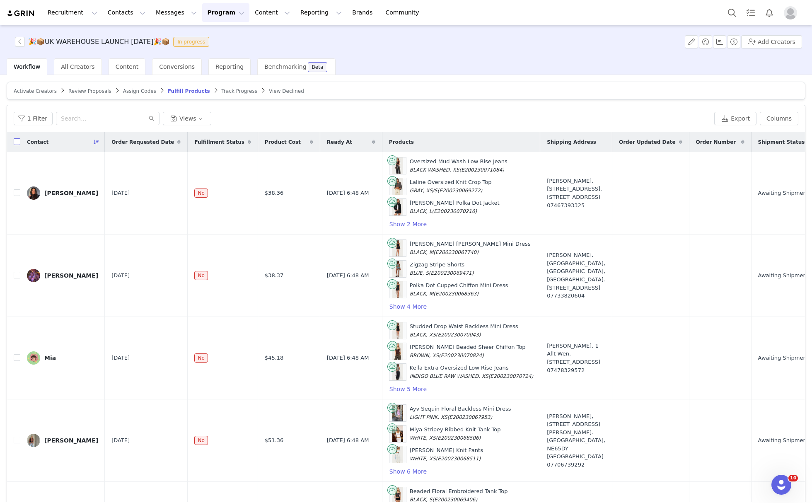
checkbox input "true"
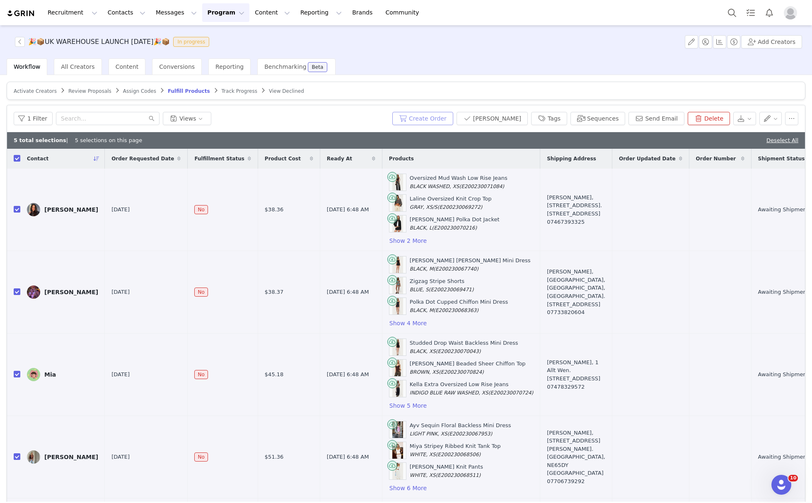
click at [453, 116] on button "Create Order" at bounding box center [422, 118] width 61 height 13
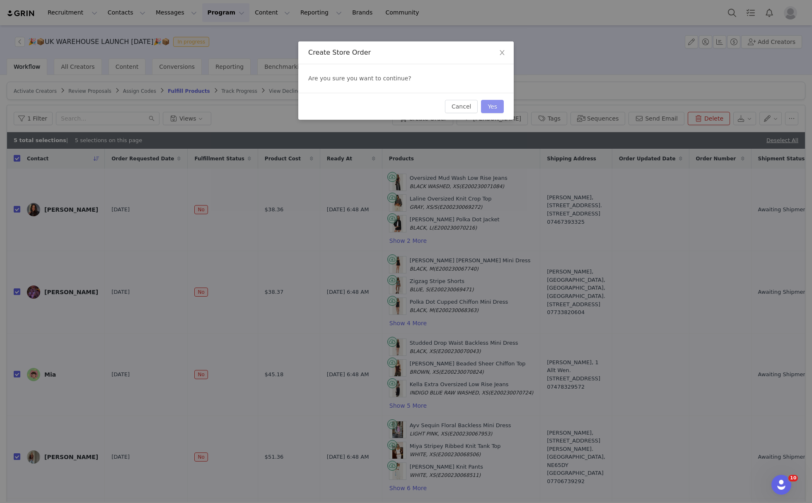
click at [495, 106] on button "Yes" at bounding box center [492, 106] width 23 height 13
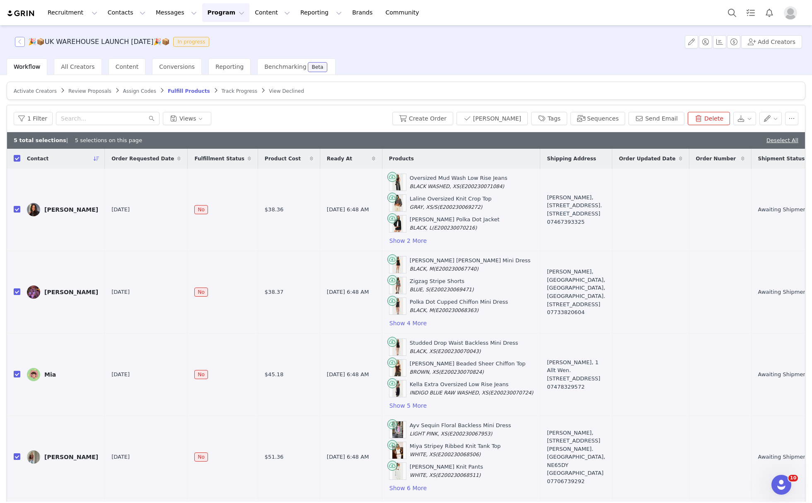
click at [20, 42] on button "button" at bounding box center [20, 42] width 10 height 10
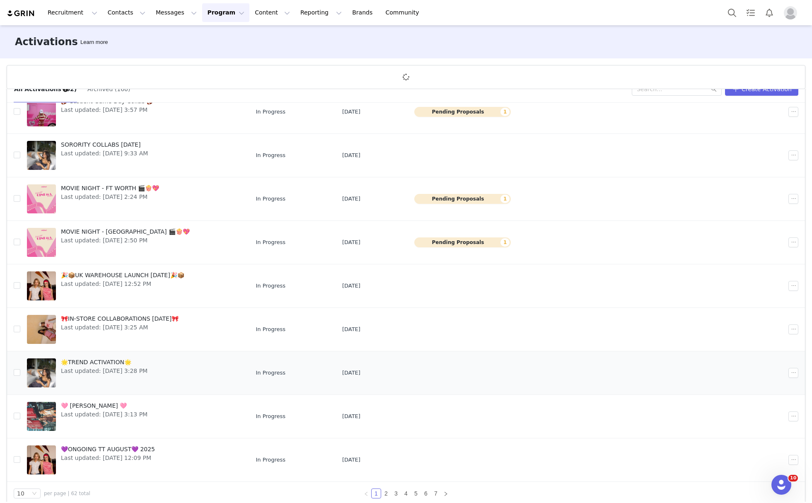
scroll to position [31, 0]
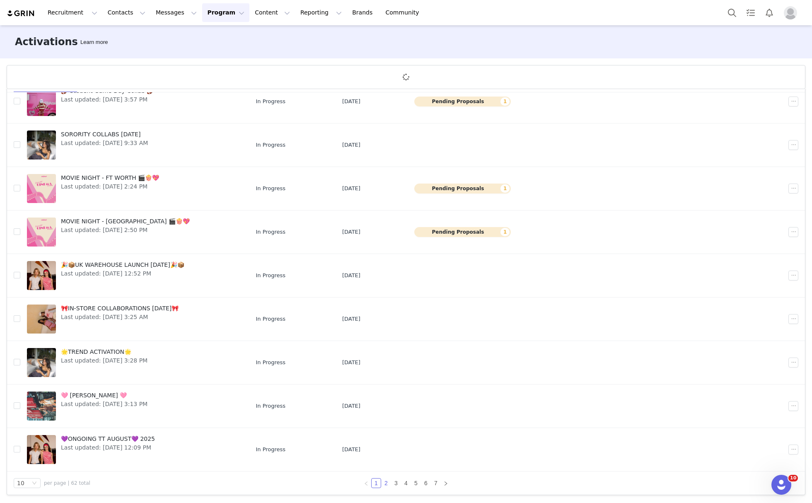
click at [382, 484] on link "2" at bounding box center [386, 483] width 9 height 9
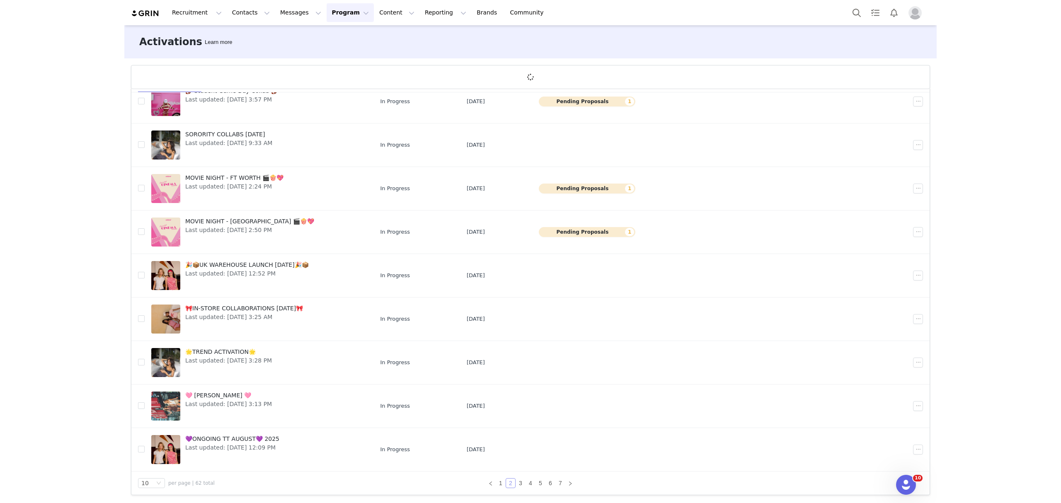
scroll to position [0, 0]
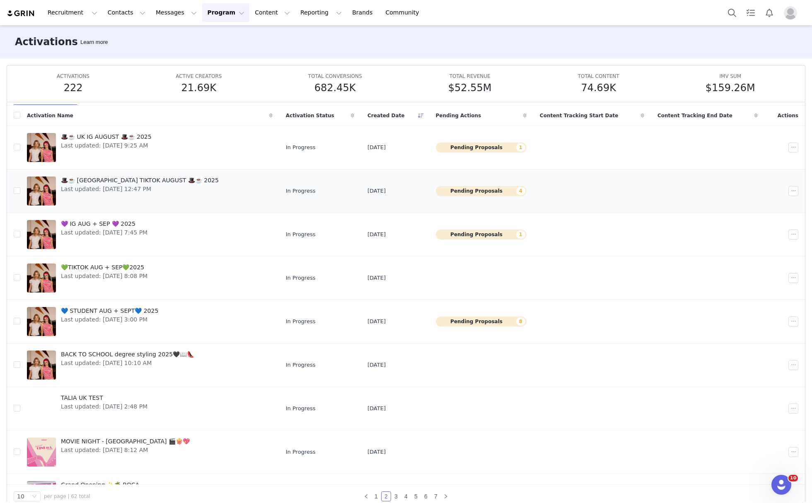
click at [498, 189] on button "Pending Proposals 4" at bounding box center [481, 191] width 91 height 10
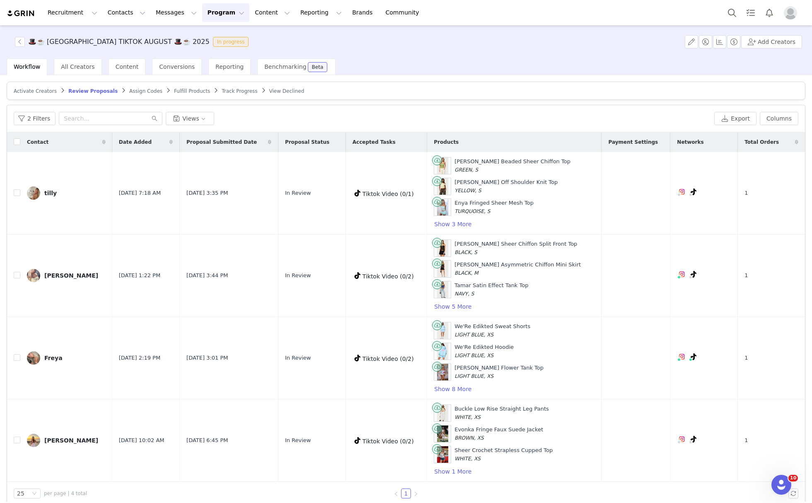
click at [774, 125] on div "2 Filters Views Export Columns" at bounding box center [406, 118] width 798 height 27
click at [767, 116] on button "Columns" at bounding box center [779, 118] width 39 height 13
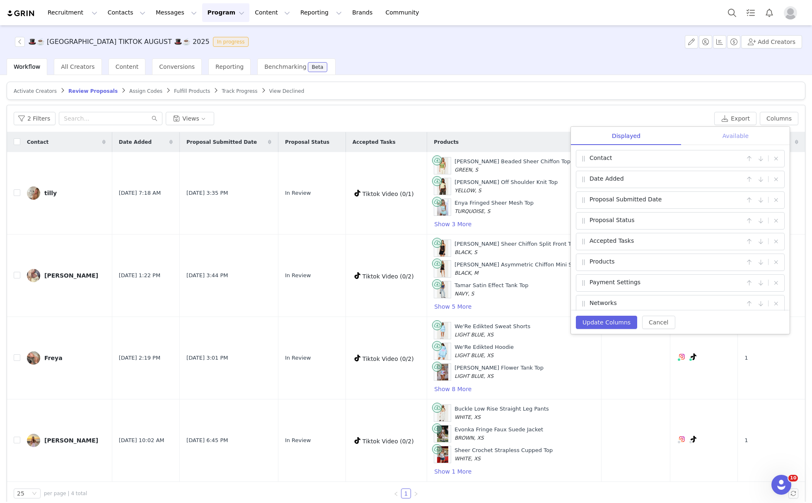
click at [741, 135] on div "Available" at bounding box center [736, 136] width 108 height 19
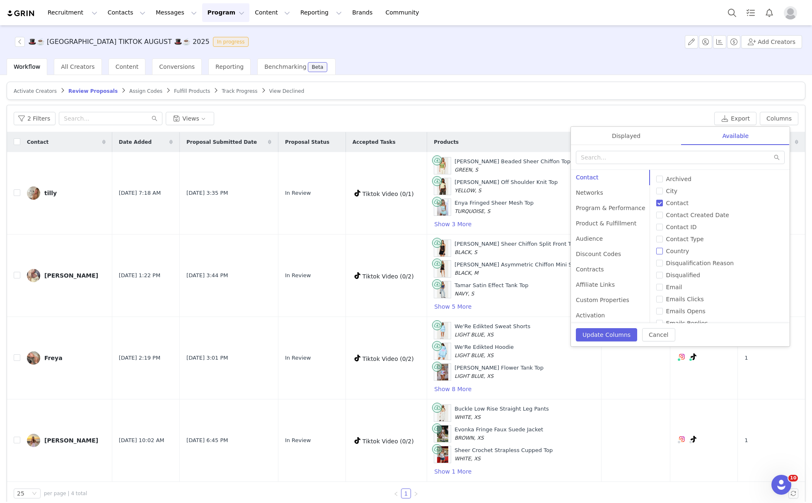
click at [678, 247] on label "Country" at bounding box center [719, 251] width 127 height 9
click at [663, 248] on input "Country" at bounding box center [659, 251] width 7 height 7
checkbox input "true"
click at [612, 329] on button "Update Columns" at bounding box center [606, 334] width 61 height 13
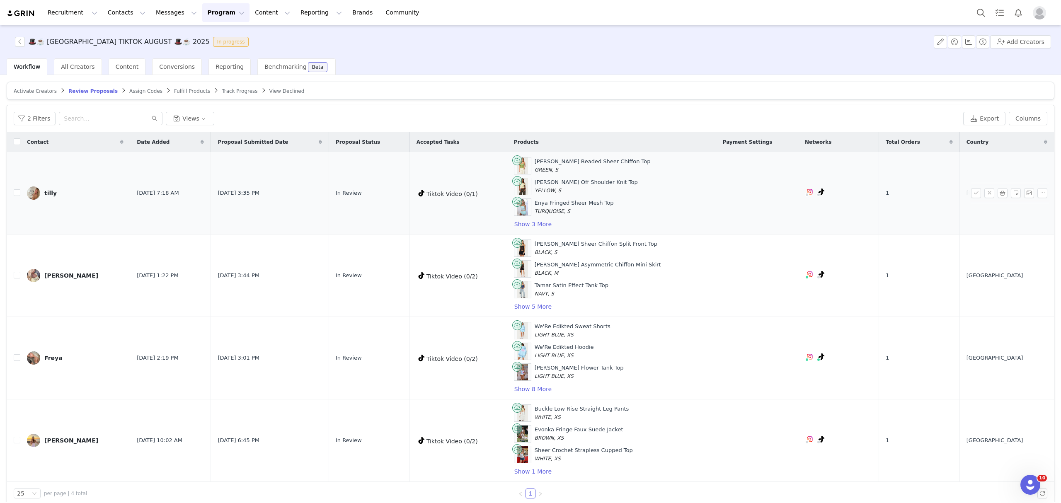
click at [551, 231] on td "Azelia Beaded Sheer Chiffon Top GREEN, S Michaela Off Shoulder Knit Top YELLOW,…" at bounding box center [611, 193] width 209 height 82
click at [548, 222] on button "Show 3 More" at bounding box center [533, 224] width 38 height 10
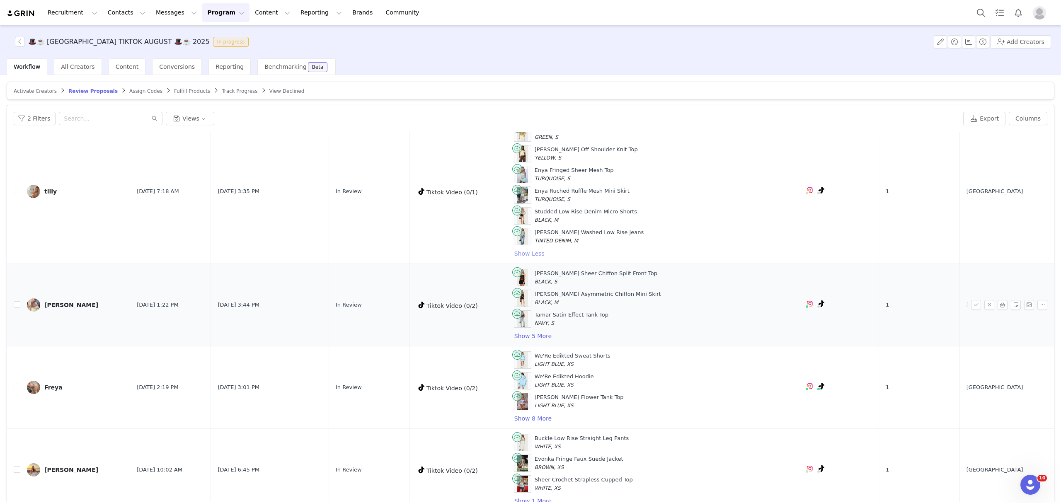
scroll to position [37, 0]
click at [539, 332] on button "Show 5 More" at bounding box center [533, 336] width 38 height 10
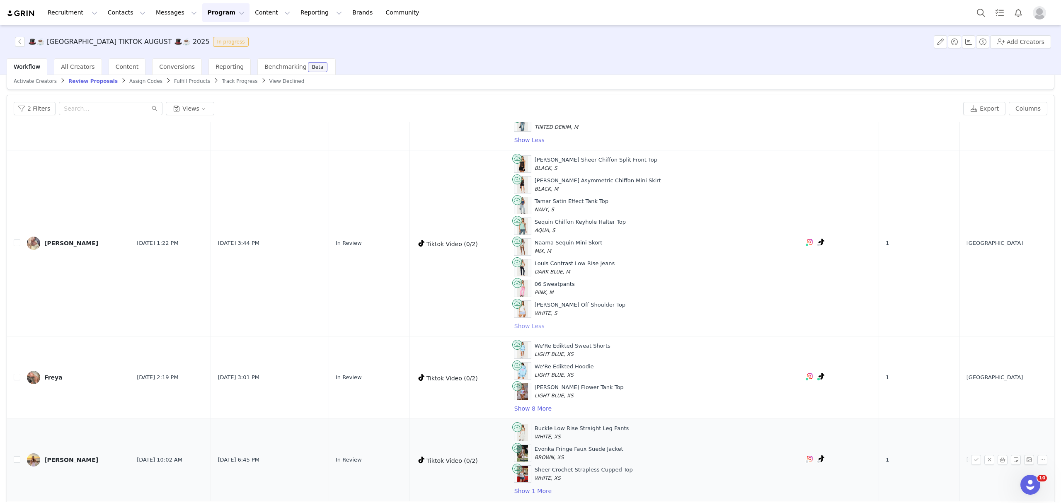
scroll to position [39, 0]
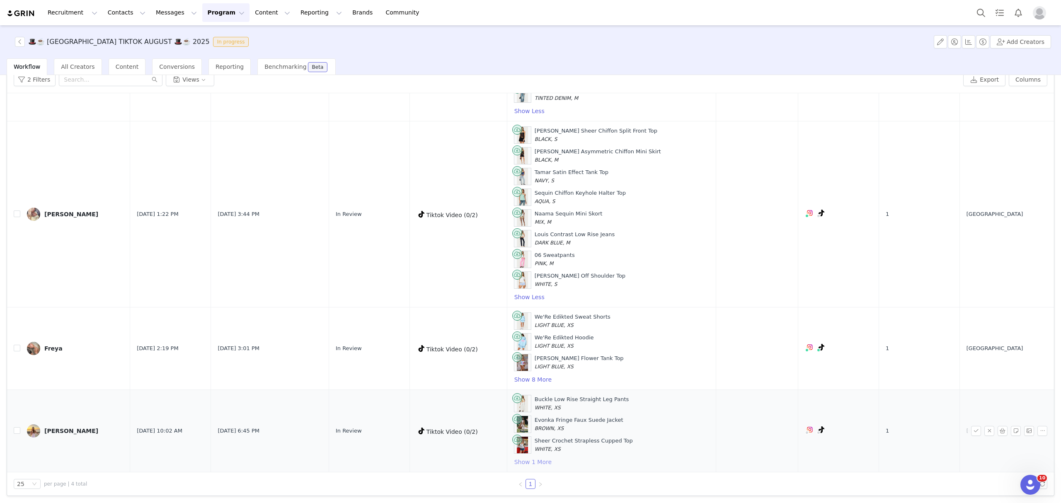
click at [544, 459] on button "Show 1 More" at bounding box center [533, 462] width 38 height 10
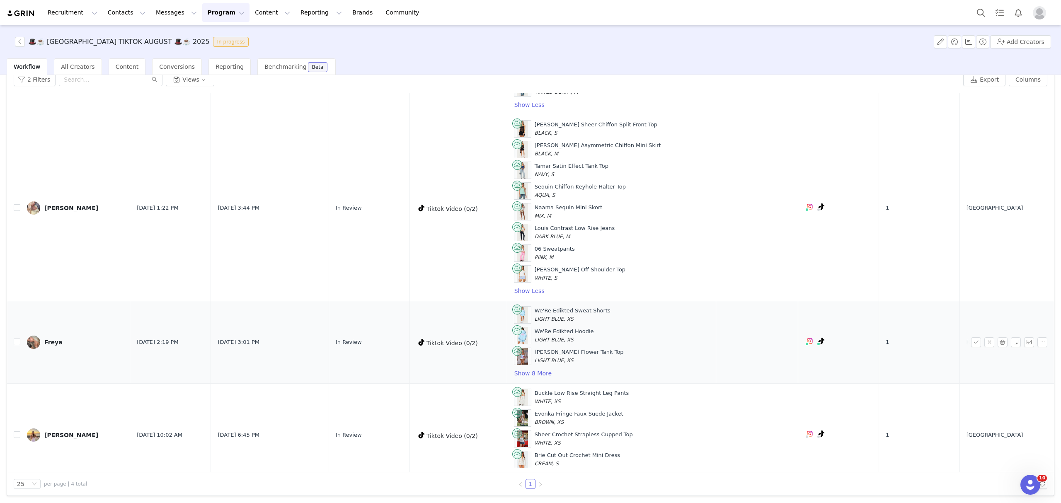
click at [532, 372] on div "We'Re Edikted Sweat Shorts LIGHT BLUE, XS We'Re Edikted Hoodie LIGHT BLUE, XS A…" at bounding box center [611, 342] width 195 height 72
click at [537, 378] on button "Show 8 More" at bounding box center [533, 373] width 38 height 10
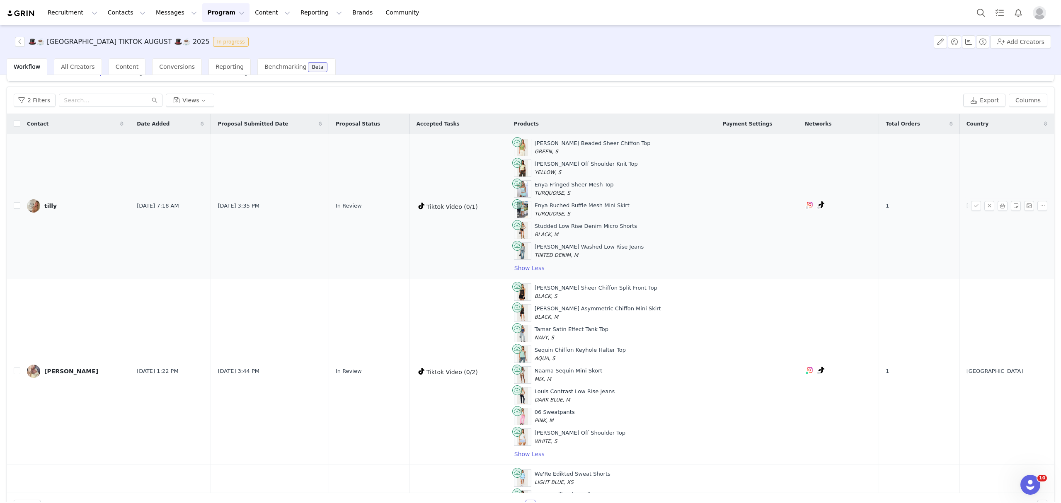
scroll to position [0, 0]
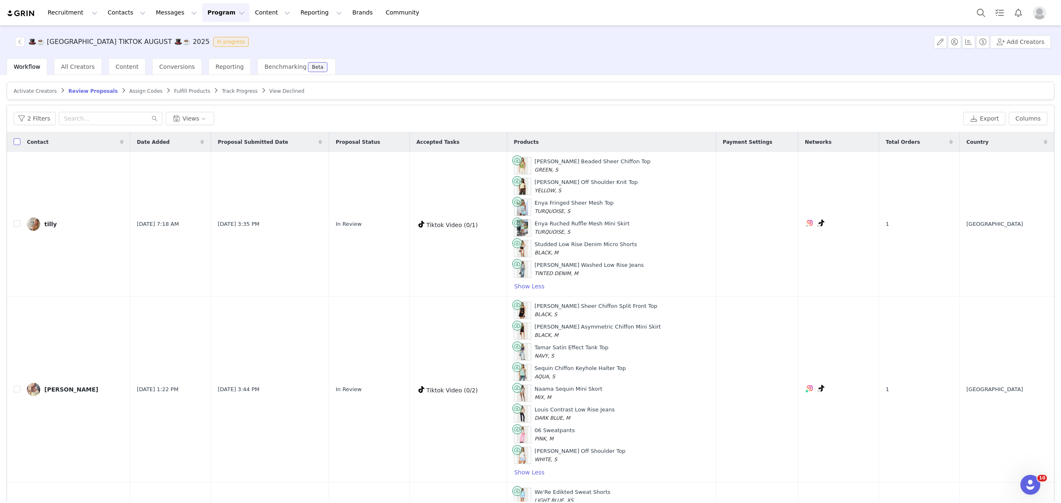
click at [18, 145] on input "checkbox" at bounding box center [17, 141] width 7 height 7
checkbox input "true"
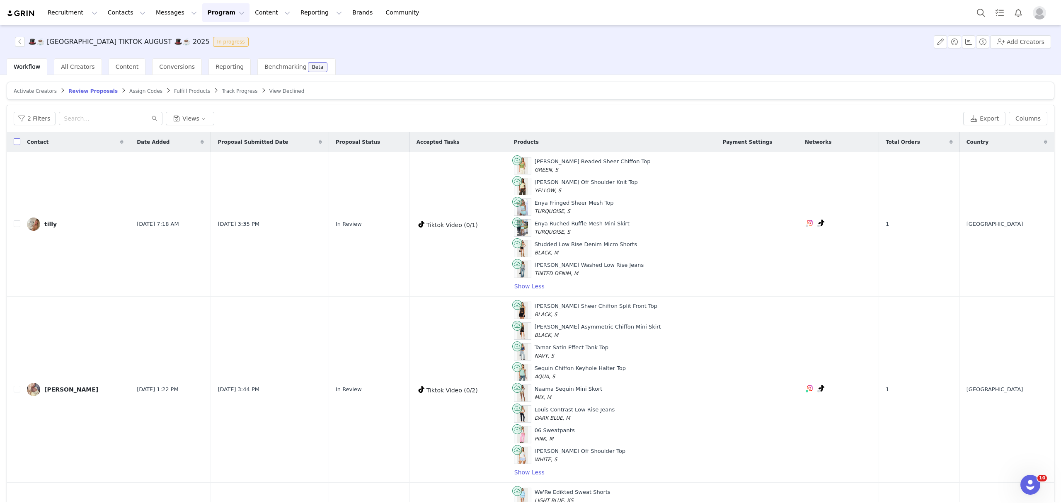
checkbox input "true"
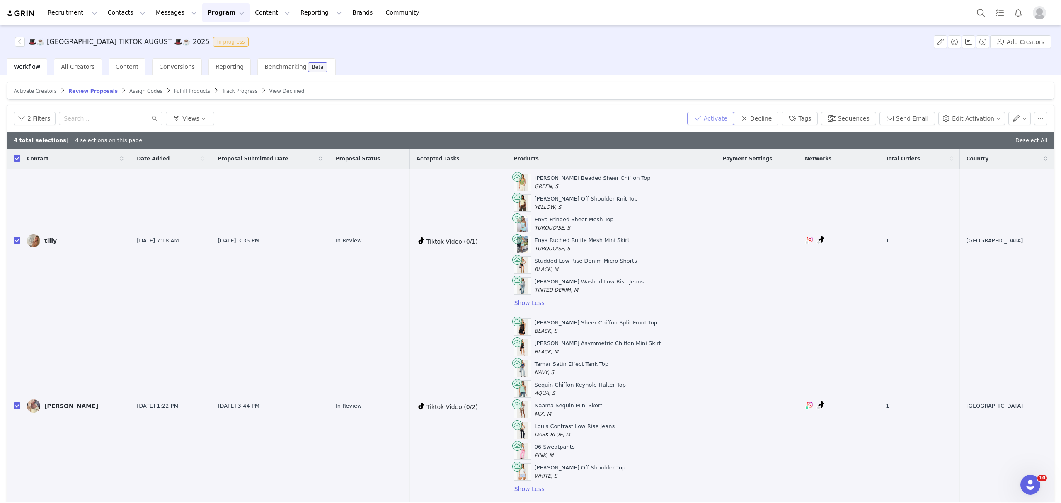
click at [707, 120] on button "Activate" at bounding box center [710, 118] width 47 height 13
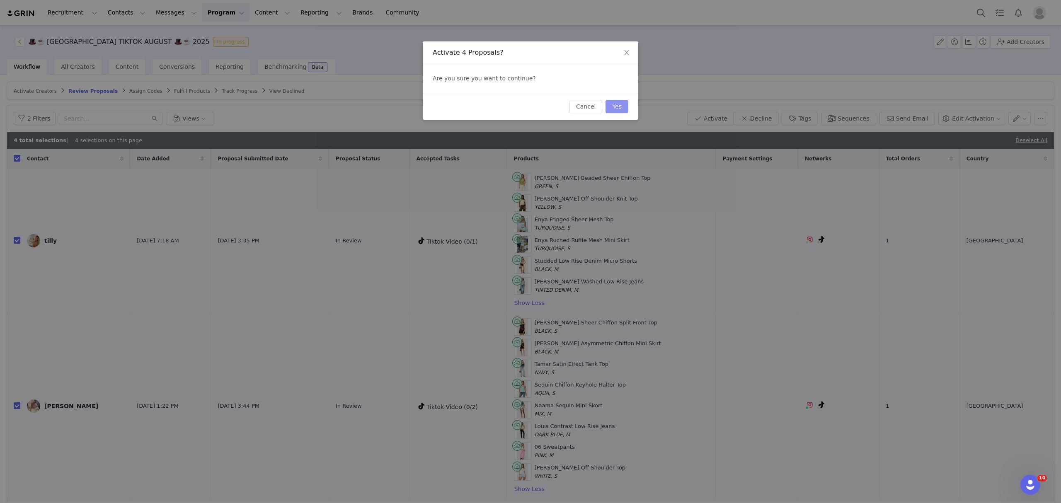
click at [620, 105] on button "Yes" at bounding box center [616, 106] width 23 height 13
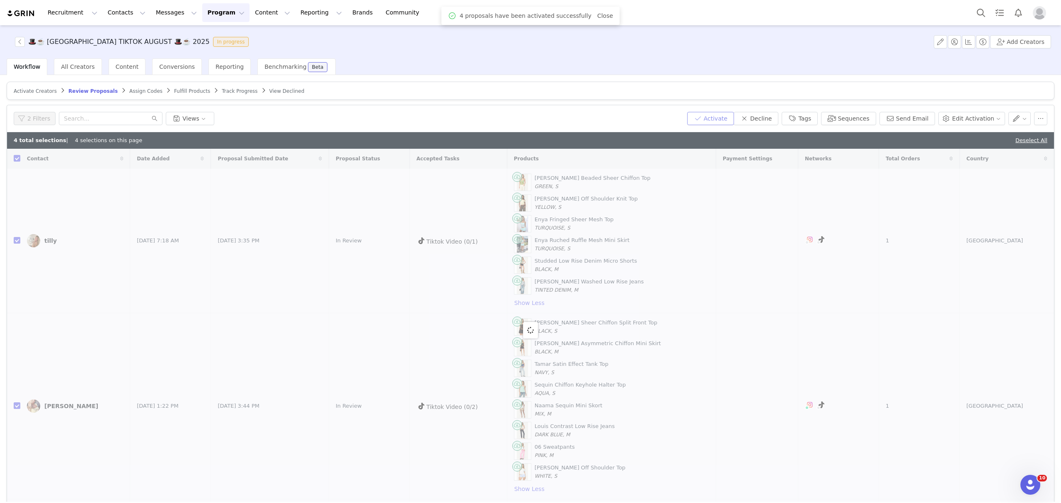
checkbox input "false"
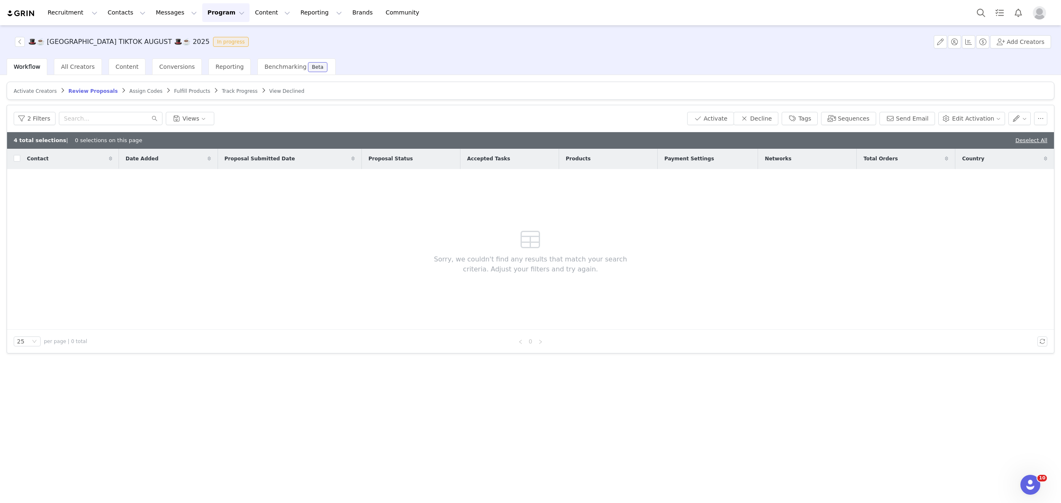
click at [129, 92] on span "Assign Codes" at bounding box center [145, 91] width 33 height 6
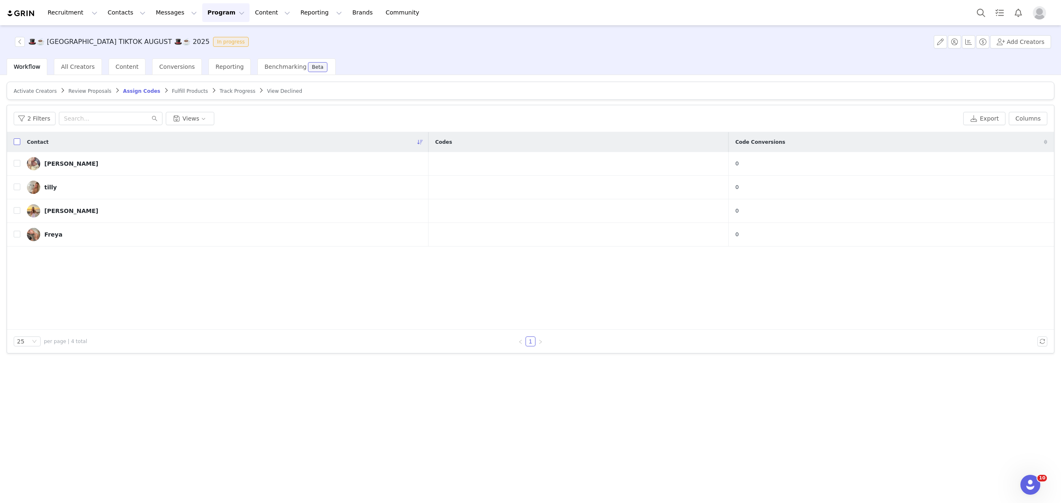
click at [16, 146] on label at bounding box center [17, 142] width 7 height 9
click at [16, 145] on input "checkbox" at bounding box center [17, 141] width 7 height 7
checkbox input "true"
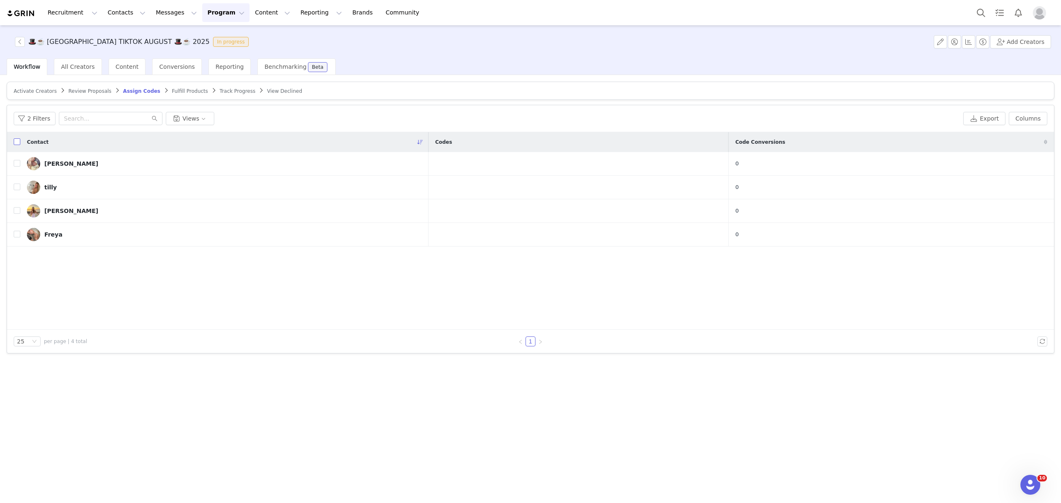
checkbox input "true"
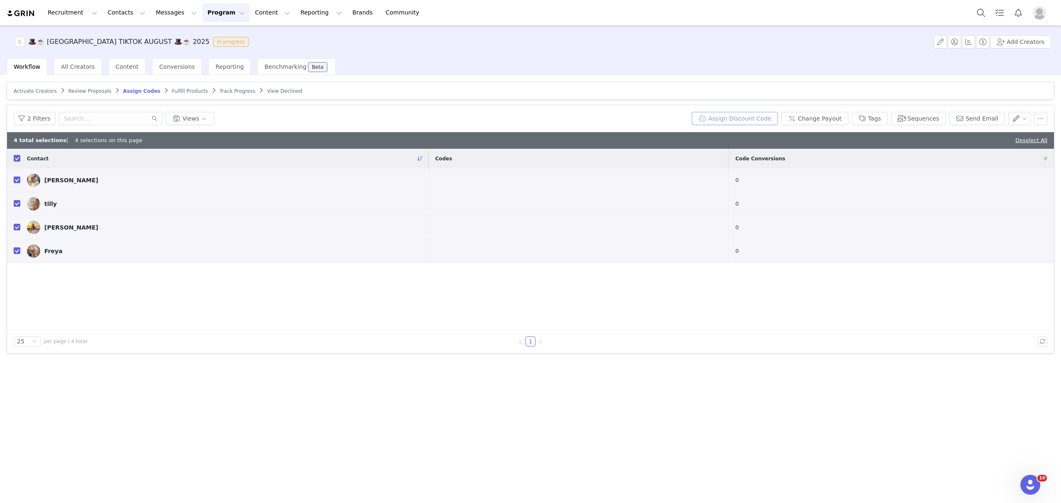
click at [778, 122] on button "Assign Discount Code" at bounding box center [735, 118] width 86 height 13
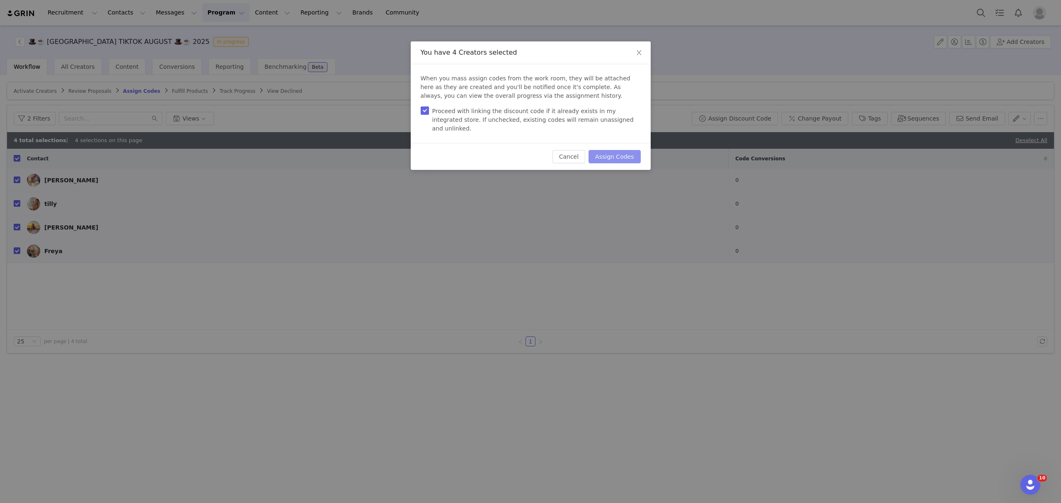
click at [624, 150] on button "Assign Codes" at bounding box center [614, 156] width 52 height 13
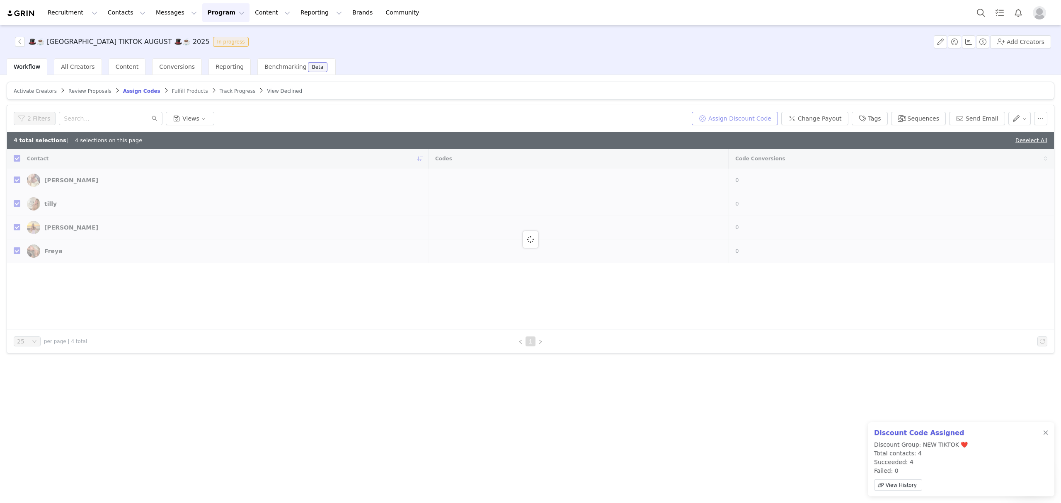
checkbox input "false"
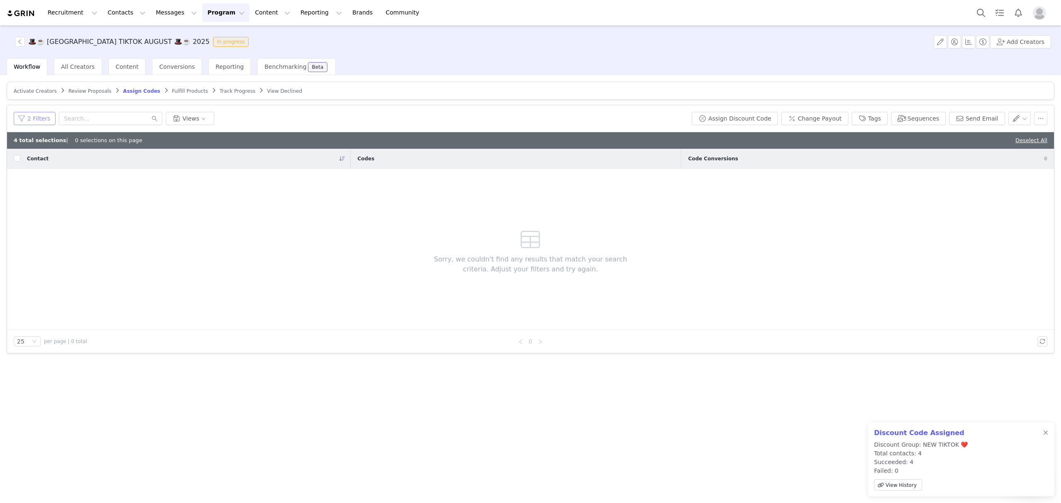
click at [38, 116] on button "2 Filters" at bounding box center [35, 118] width 42 height 13
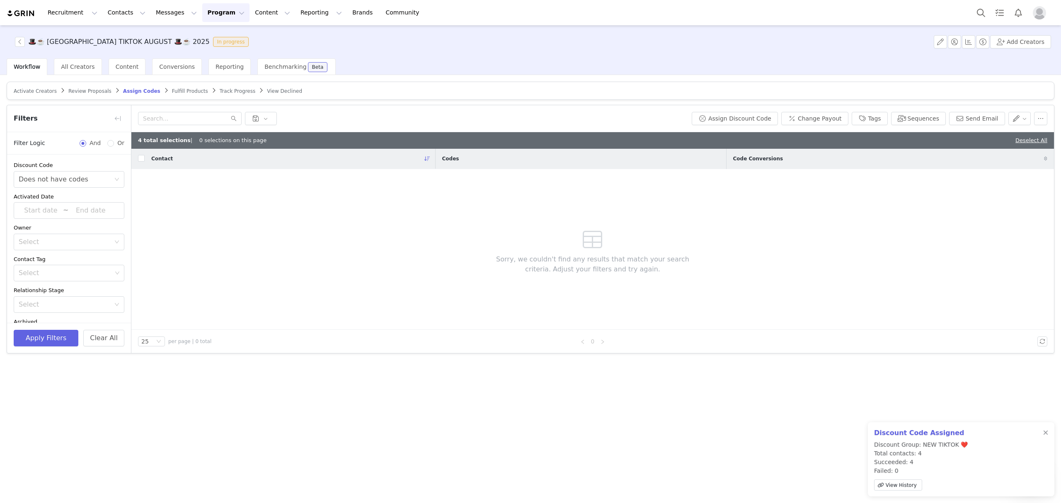
click at [57, 170] on div "Discount Code Select Does not have codes" at bounding box center [69, 174] width 111 height 27
click at [65, 181] on div "Does not have codes" at bounding box center [54, 180] width 70 height 16
click at [60, 199] on li "Has codes" at bounding box center [65, 197] width 102 height 13
click at [53, 343] on button "Apply Filters" at bounding box center [46, 338] width 65 height 17
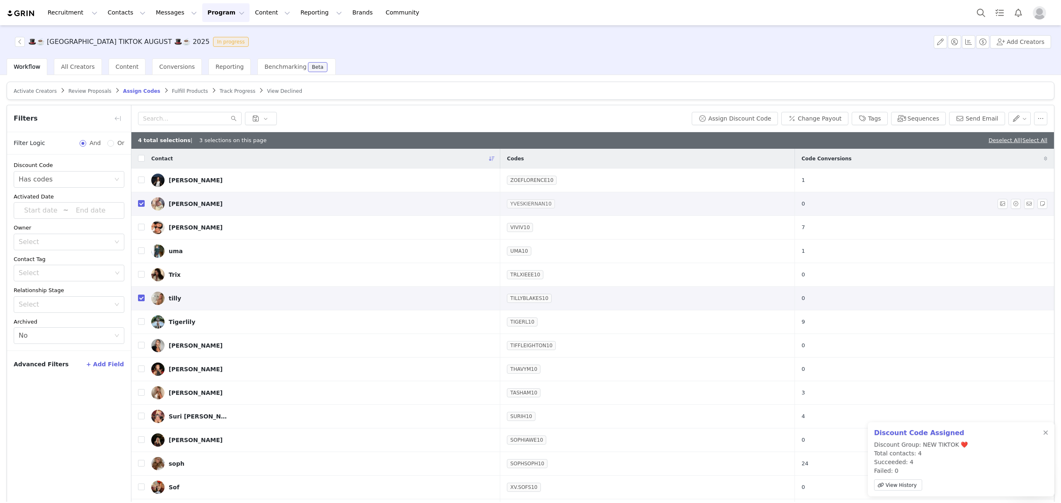
click at [516, 206] on link "YVESKIERNAN10" at bounding box center [531, 204] width 48 height 8
drag, startPoint x: 474, startPoint y: 235, endPoint x: 302, endPoint y: 239, distance: 172.0
click at [302, 239] on body "Recruitment Recruitment Creator Search Curated Lists Landing Pages Web Extensio…" at bounding box center [530, 251] width 1061 height 503
type input "y"
type input "YVESSROSE10"
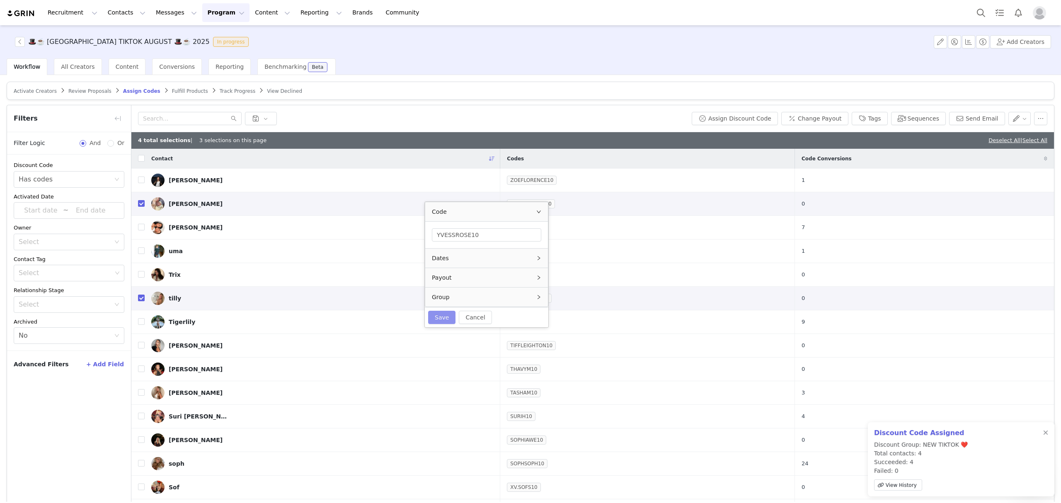
click at [440, 317] on button "Save" at bounding box center [441, 317] width 27 height 13
click at [525, 299] on link "TILLYBLAKES10" at bounding box center [529, 298] width 45 height 8
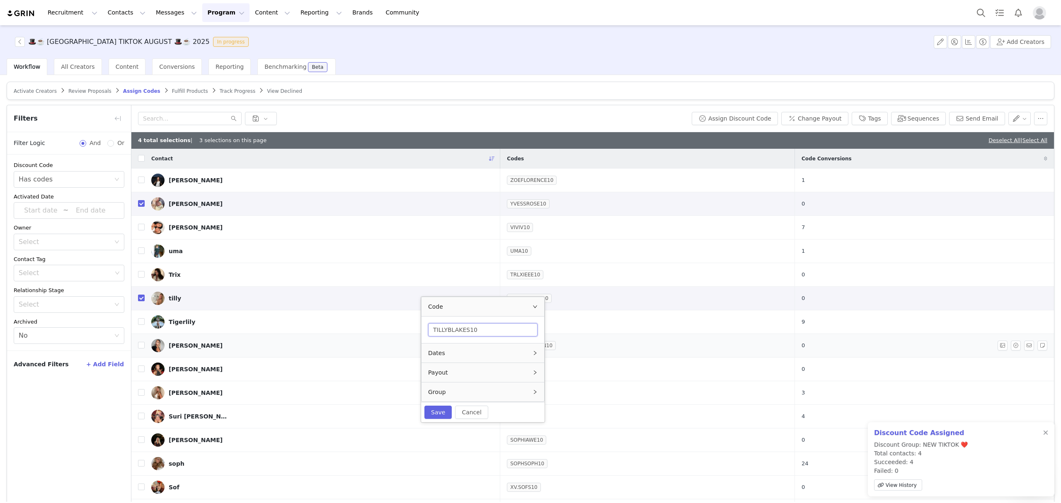
drag, startPoint x: 440, startPoint y: 336, endPoint x: 381, endPoint y: 345, distance: 59.2
click at [387, 345] on body "Recruitment Recruitment Creator Search Curated Lists Landing Pages Web Extensio…" at bounding box center [530, 251] width 1061 height 503
type input "TILLYTT10"
click at [443, 415] on button "Save" at bounding box center [437, 412] width 27 height 13
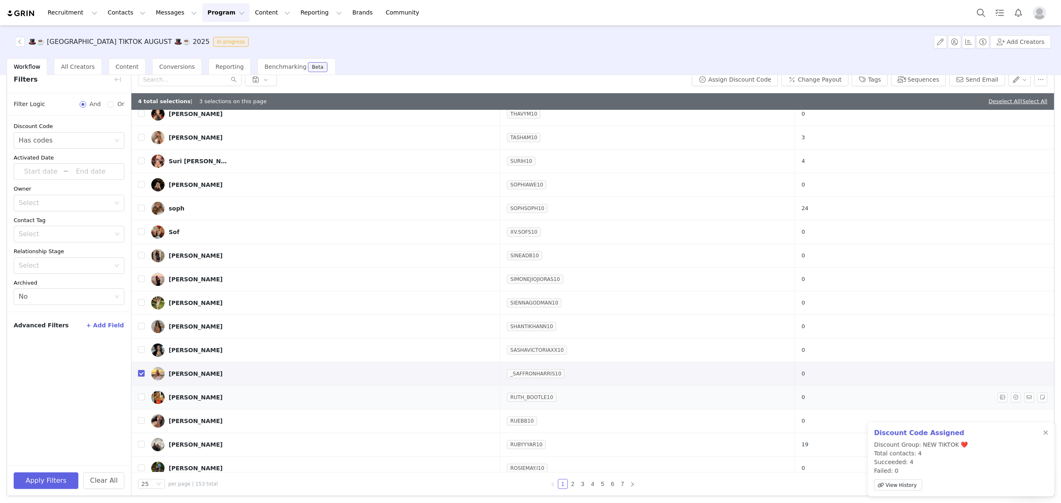
scroll to position [221, 0]
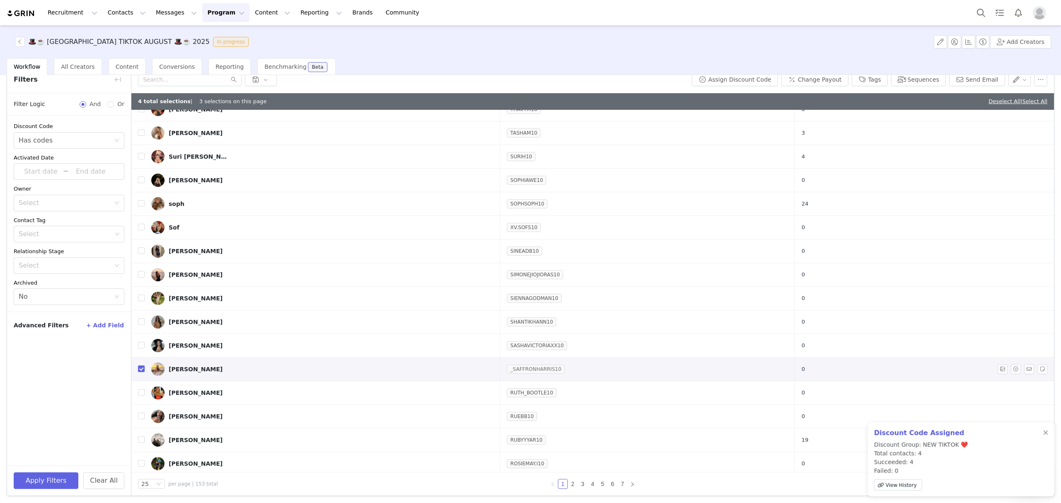
click at [526, 368] on link "_SAFFRONHARRIS10" at bounding box center [536, 369] width 58 height 8
drag, startPoint x: 522, startPoint y: 401, endPoint x: 366, endPoint y: 418, distance: 156.7
click at [366, 418] on body "Recruitment Recruitment Creator Search Curated Lists Landing Pages Web Extensio…" at bounding box center [530, 251] width 1061 height 503
type input "SAFFRONNH10"
click at [454, 484] on button "Save" at bounding box center [449, 484] width 27 height 13
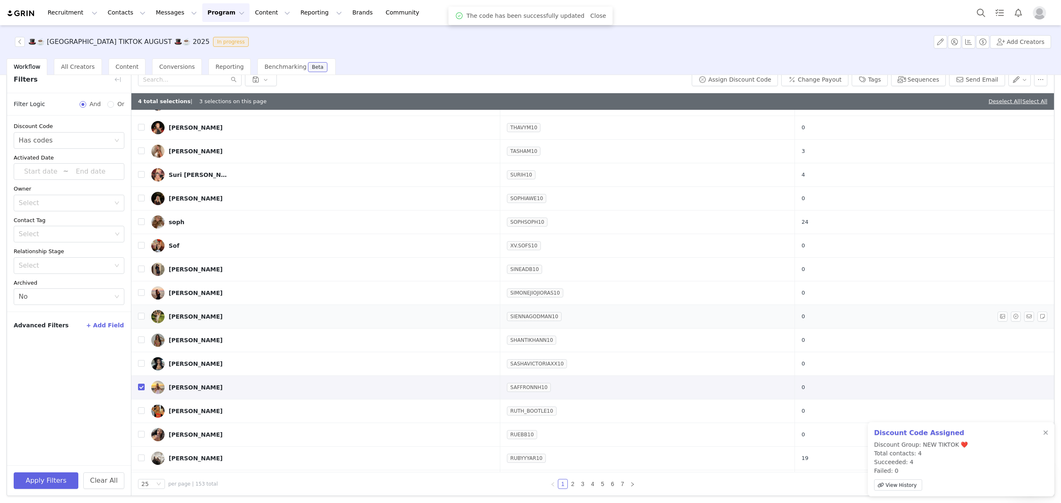
scroll to position [251, 0]
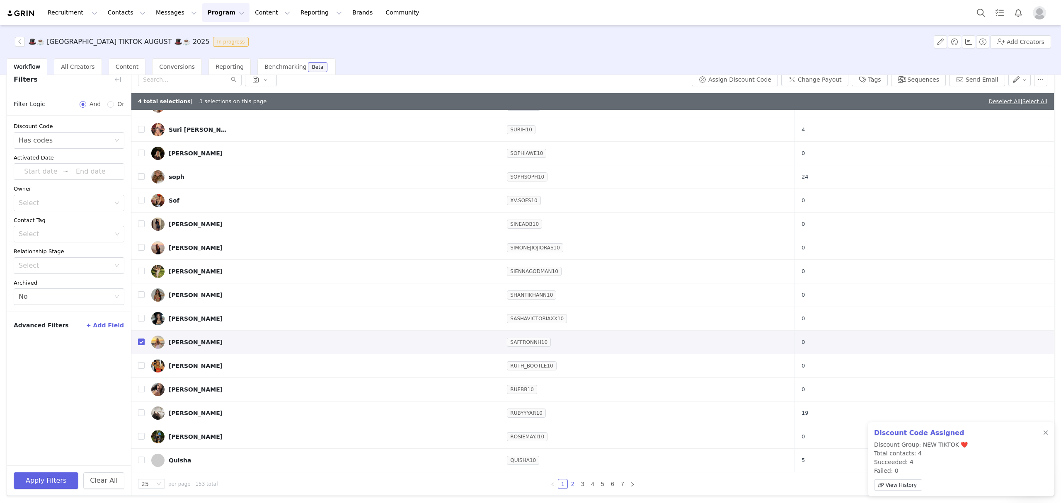
click at [568, 484] on link "2" at bounding box center [572, 483] width 9 height 9
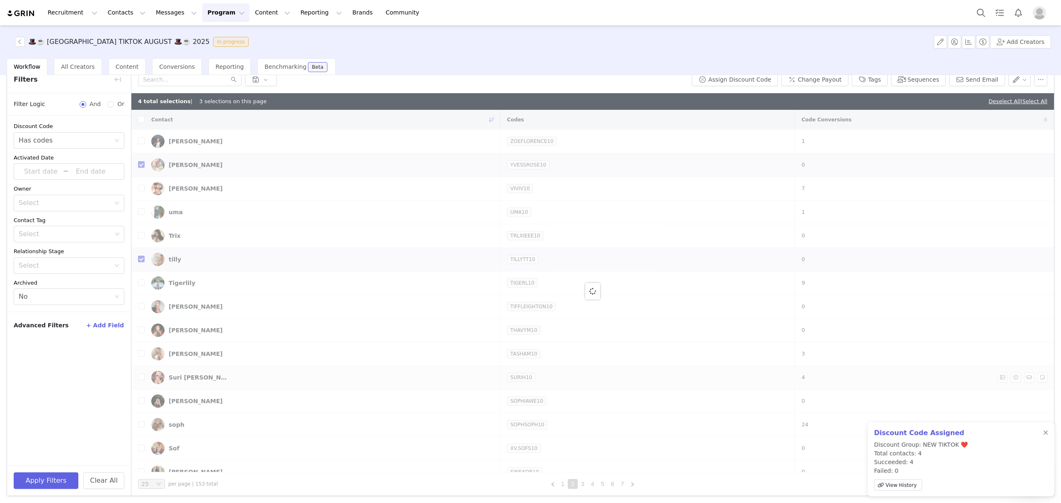
checkbox input "false"
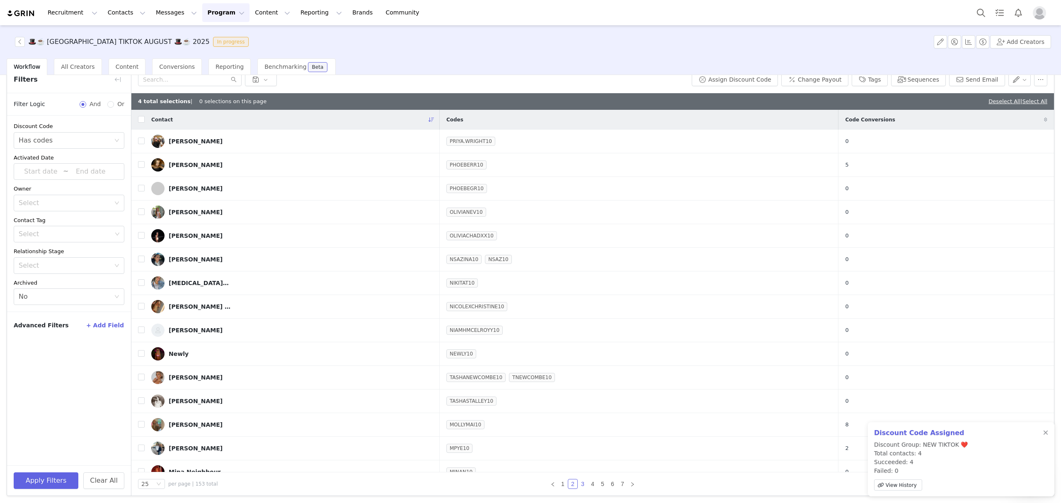
click at [578, 484] on link "3" at bounding box center [582, 483] width 9 height 9
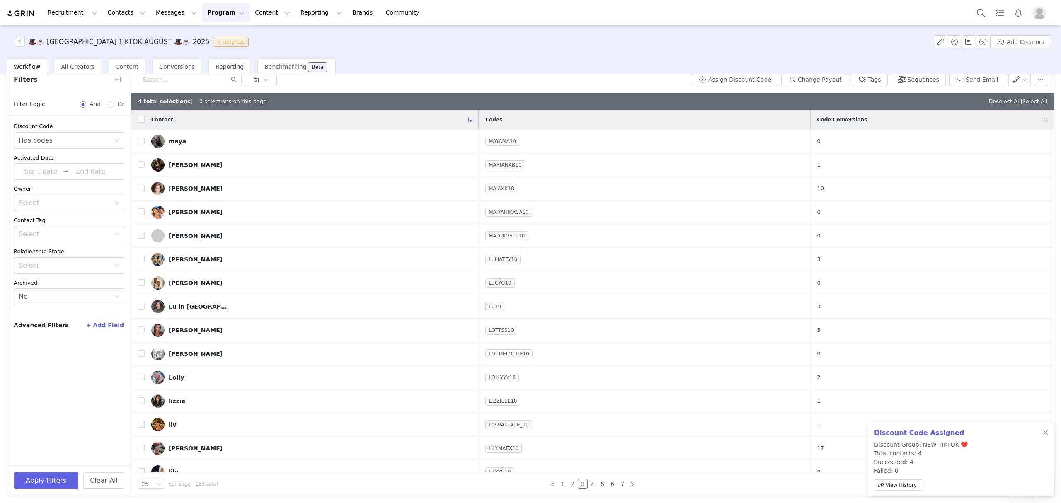
click at [588, 483] on link "4" at bounding box center [592, 483] width 9 height 9
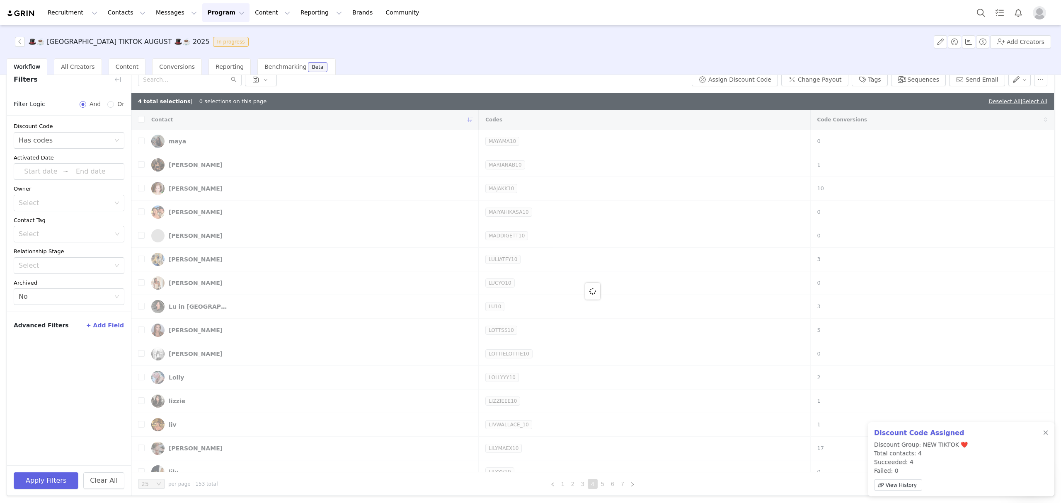
checkbox input "true"
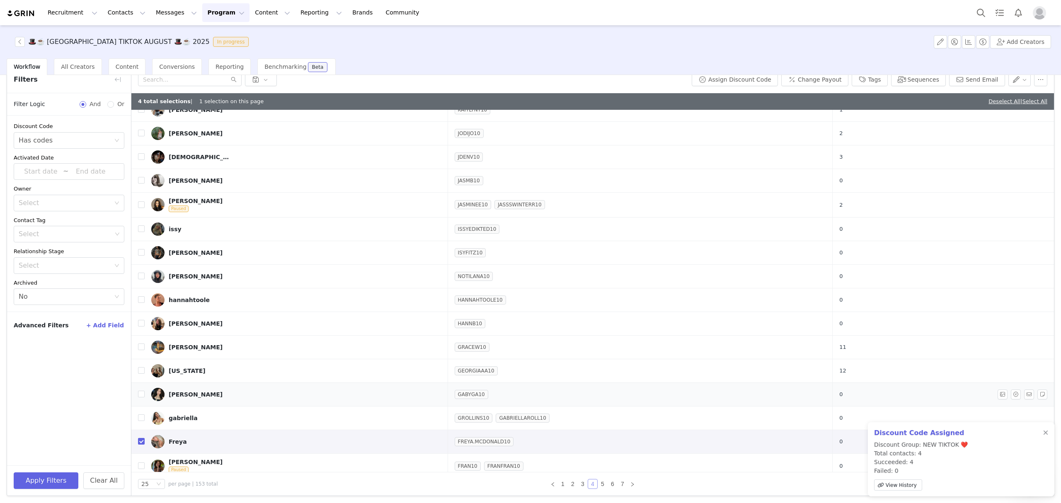
scroll to position [257, 0]
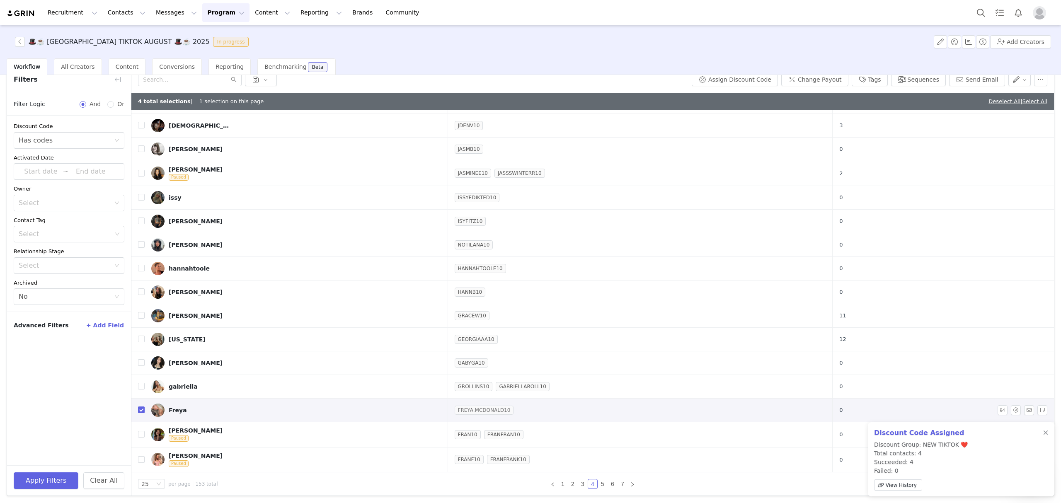
click at [455, 411] on link "FREYA.MCDONALD10" at bounding box center [484, 410] width 59 height 8
drag, startPoint x: 455, startPoint y: 330, endPoint x: 289, endPoint y: 321, distance: 166.0
click at [289, 321] on body "Recruitment Recruitment Creator Search Curated Lists Landing Pages Web Extensio…" at bounding box center [530, 251] width 1061 height 503
click at [446, 316] on div "FREYA.MCDONALD10" at bounding box center [438, 305] width 123 height 27
drag, startPoint x: 459, startPoint y: 304, endPoint x: 300, endPoint y: 309, distance: 158.8
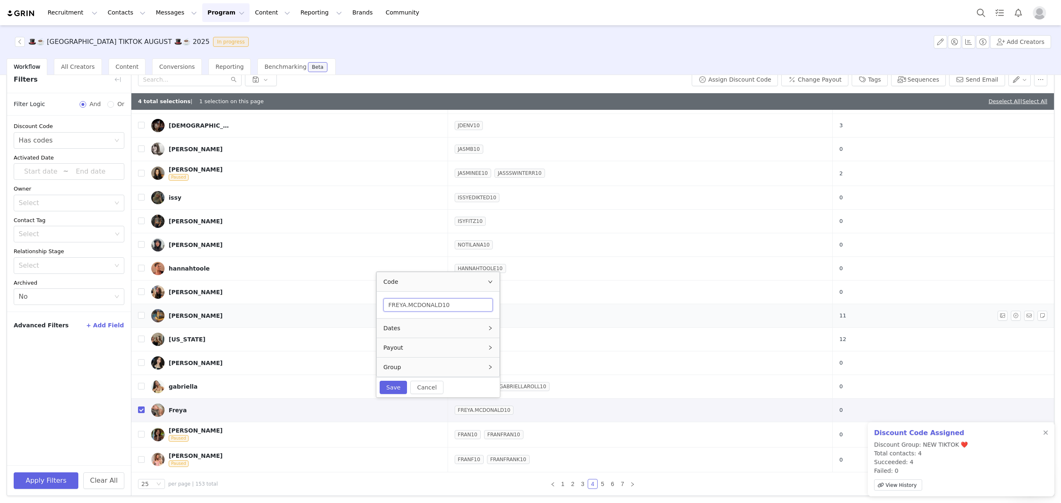
click at [300, 309] on body "Recruitment Recruitment Creator Search Curated Lists Landing Pages Web Extensio…" at bounding box center [530, 251] width 1061 height 503
type input "FREYAFREYA10"
click at [396, 387] on button "Save" at bounding box center [393, 387] width 27 height 13
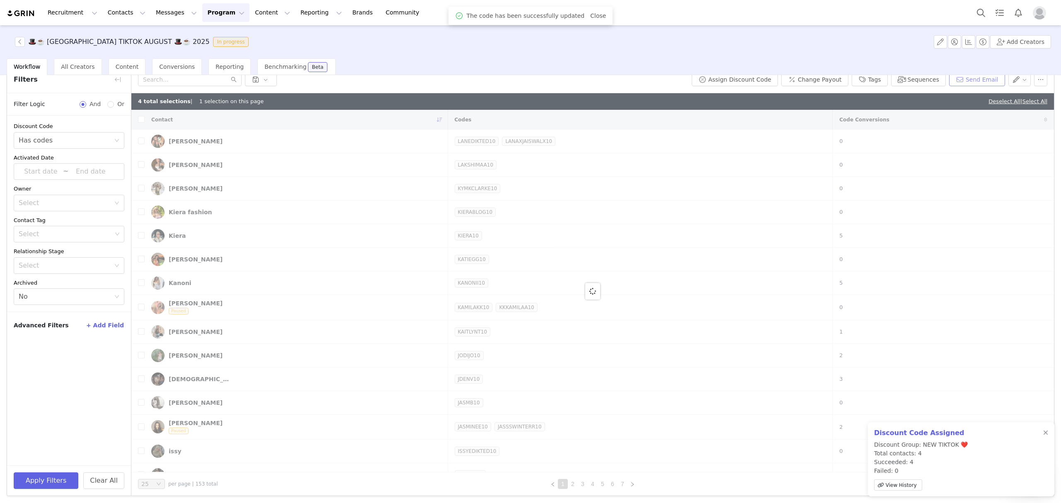
click at [812, 80] on button "Send Email" at bounding box center [977, 79] width 56 height 13
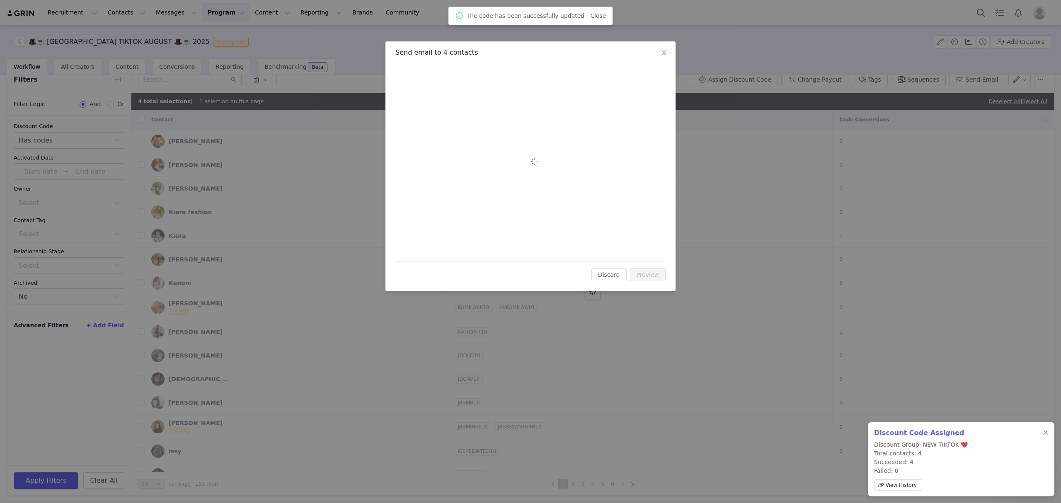
checkbox input "true"
checkbox input "false"
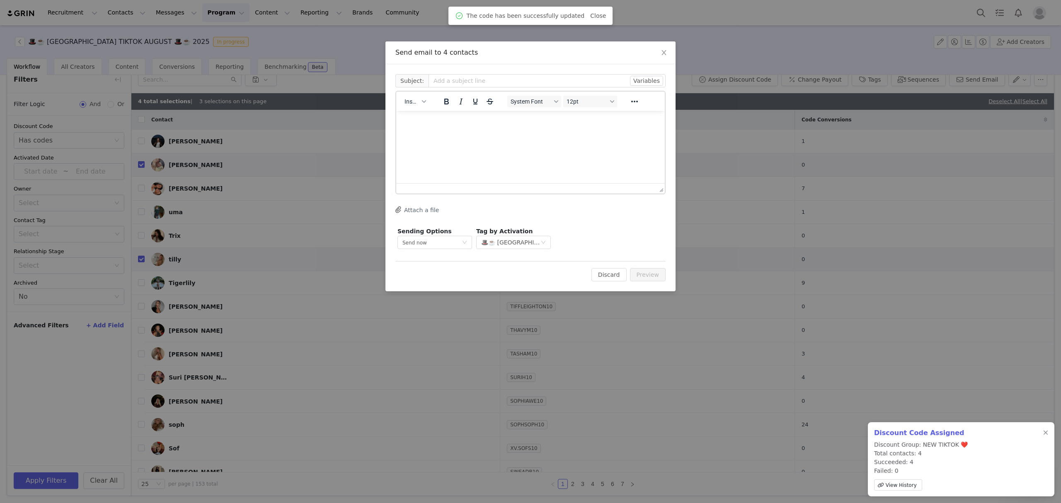
click at [412, 95] on div "Insert" at bounding box center [415, 101] width 38 height 16
click at [421, 103] on div "button" at bounding box center [424, 101] width 7 height 4
click at [433, 114] on div "Insert Template" at bounding box center [445, 116] width 75 height 10
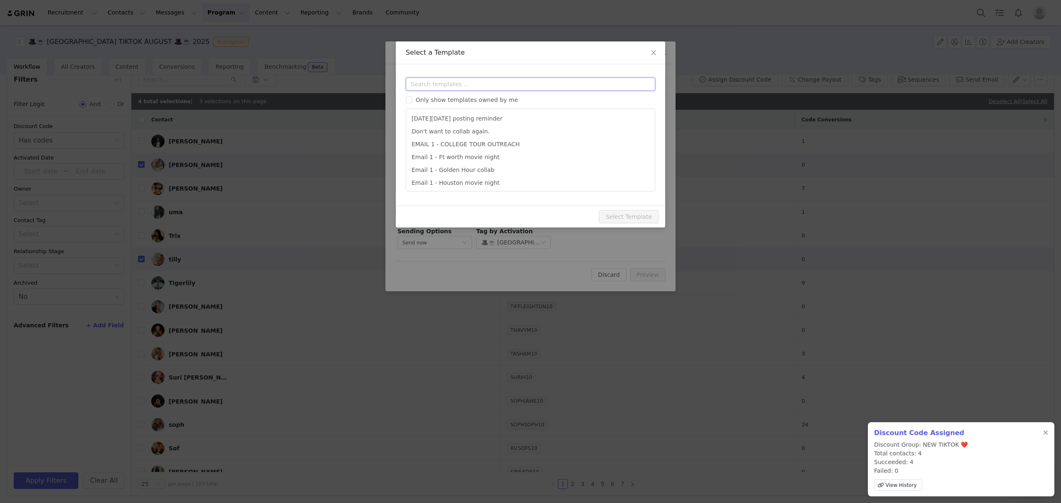
click at [436, 87] on input "text" at bounding box center [530, 83] width 249 height 13
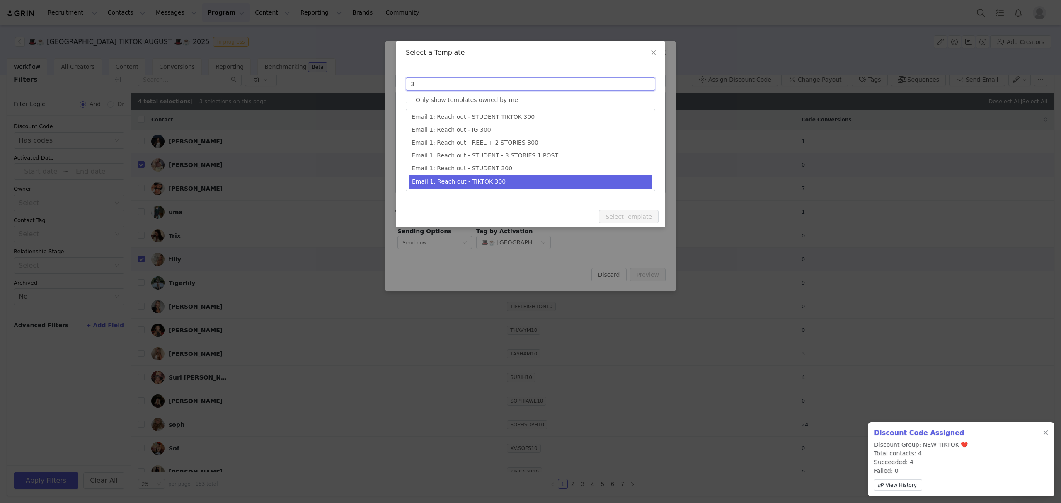
scroll to position [54, 0]
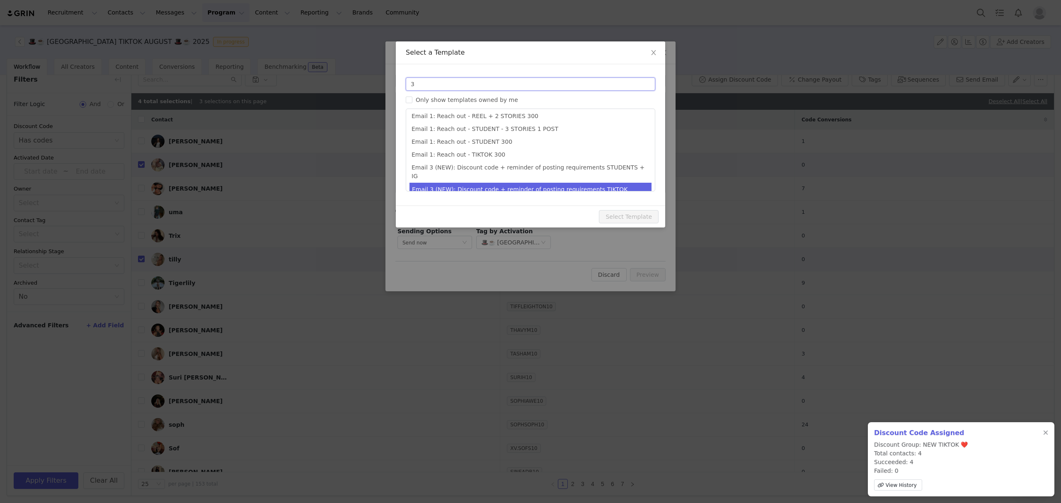
type input "3"
type input "Collab with Edikted"
click at [563, 184] on li "Email 3 (NEW): Discount code + reminder of posting requirements TIKTOK" at bounding box center [530, 190] width 242 height 14
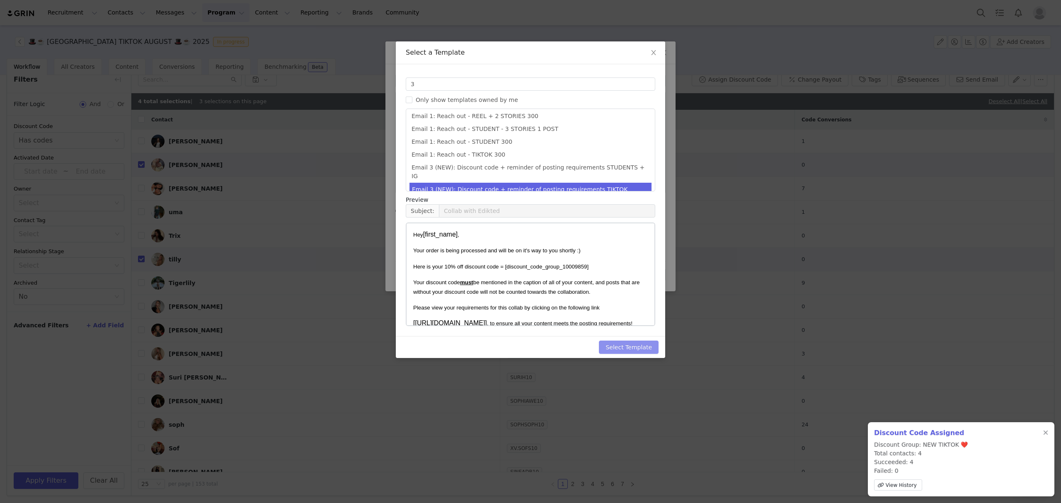
click at [640, 347] on button "Select Template" at bounding box center [629, 347] width 60 height 13
type input "Collab with Edikted"
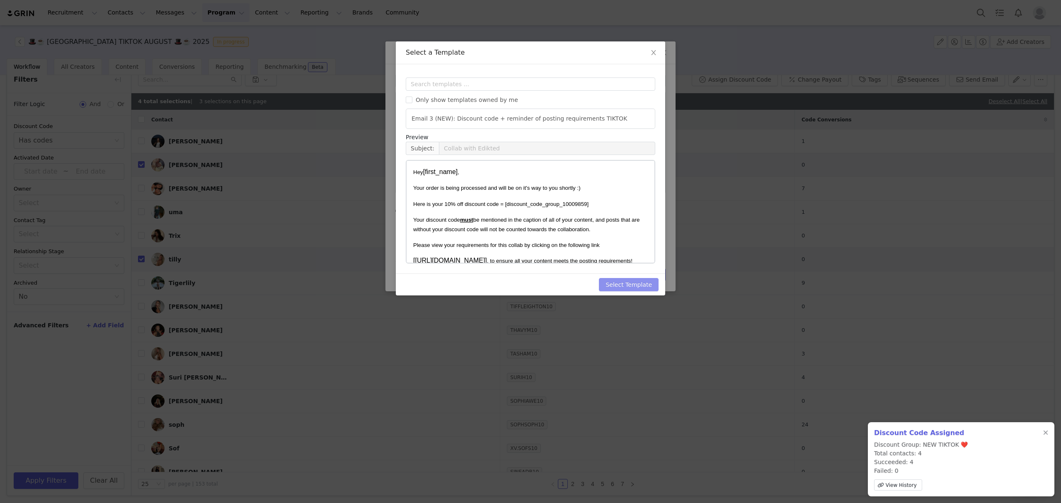
scroll to position [0, 0]
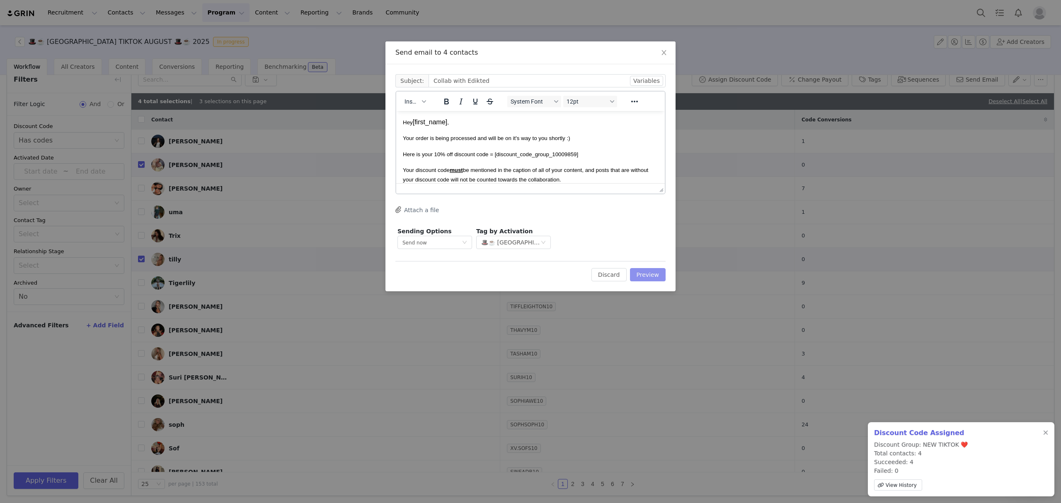
click at [642, 273] on button "Preview" at bounding box center [648, 274] width 36 height 13
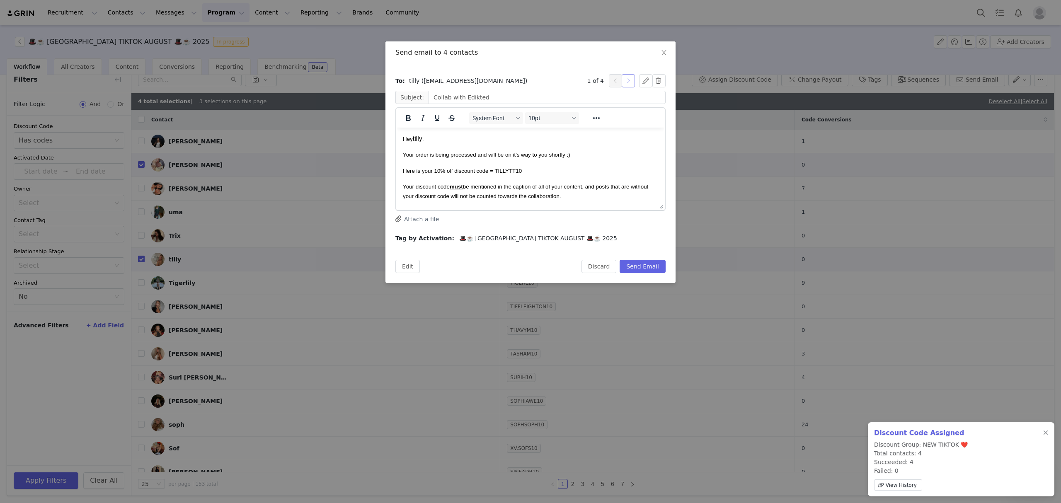
click at [629, 80] on button "button" at bounding box center [628, 80] width 13 height 13
click at [630, 80] on button "button" at bounding box center [628, 80] width 13 height 13
click at [655, 268] on button "Send Email" at bounding box center [642, 266] width 46 height 13
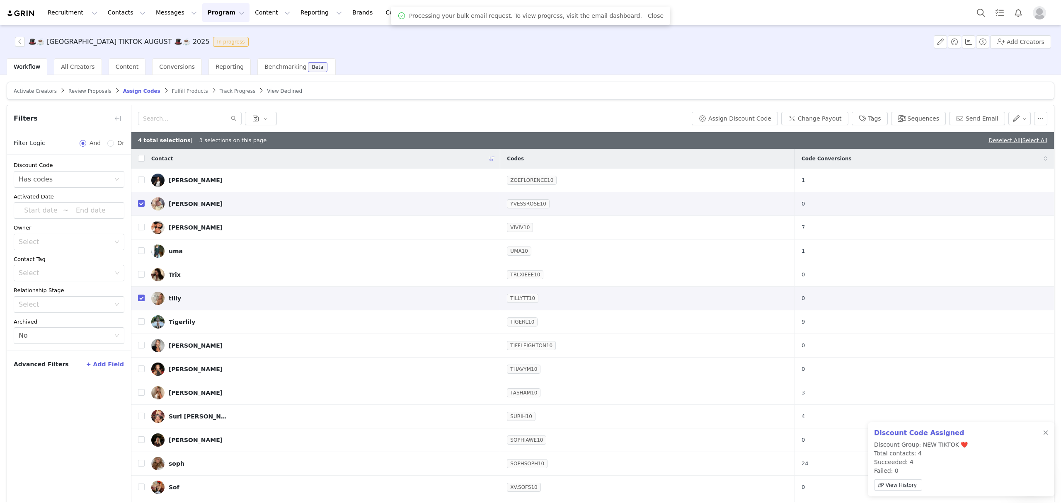
drag, startPoint x: 167, startPoint y: 88, endPoint x: 179, endPoint y: 94, distance: 13.5
click at [172, 88] on span "Fulfill Products" at bounding box center [190, 91] width 36 height 6
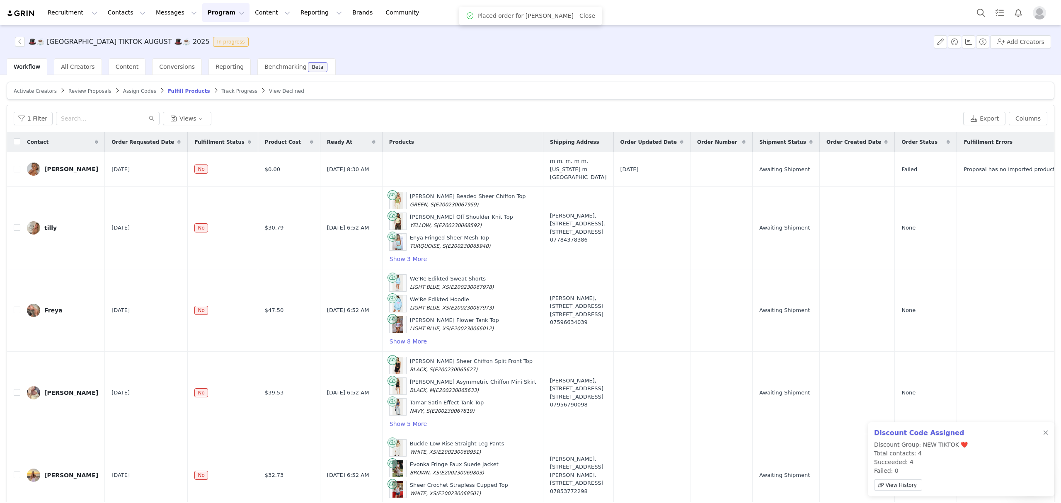
click at [32, 111] on div "1 Filter Views Export Columns" at bounding box center [530, 118] width 1047 height 27
click at [35, 117] on button "1 Filter" at bounding box center [33, 118] width 39 height 13
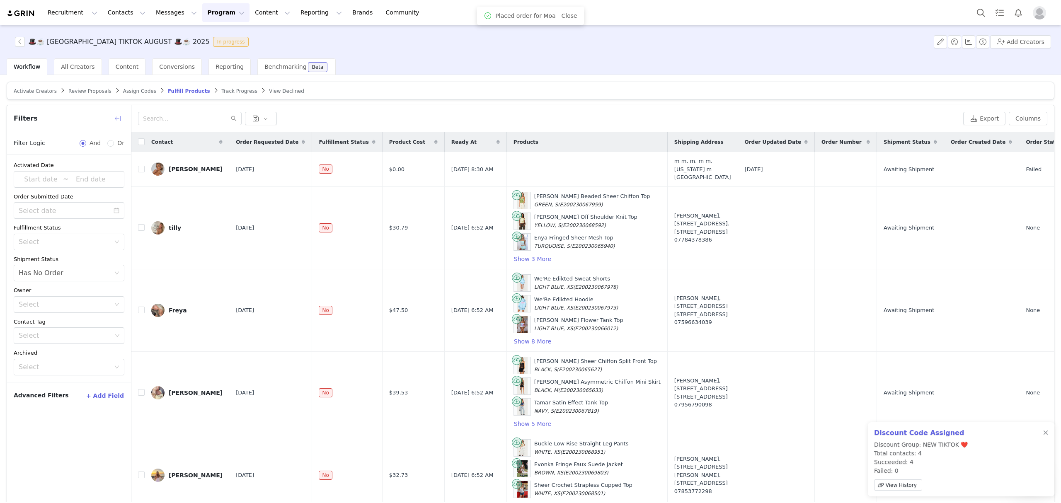
click at [118, 113] on button "button" at bounding box center [117, 118] width 13 height 13
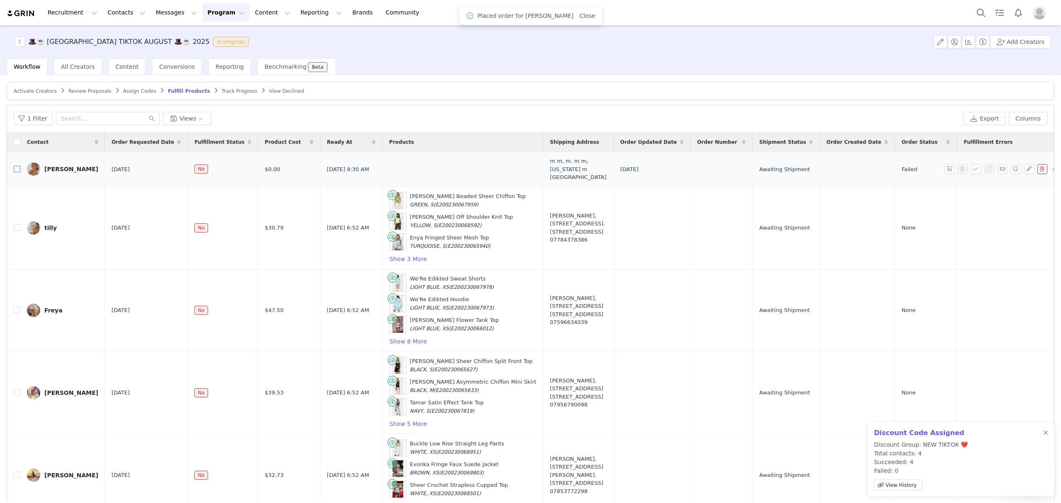
drag, startPoint x: 16, startPoint y: 162, endPoint x: 24, endPoint y: 168, distance: 10.6
click at [17, 166] on input "checkbox" at bounding box center [17, 169] width 7 height 7
checkbox input "true"
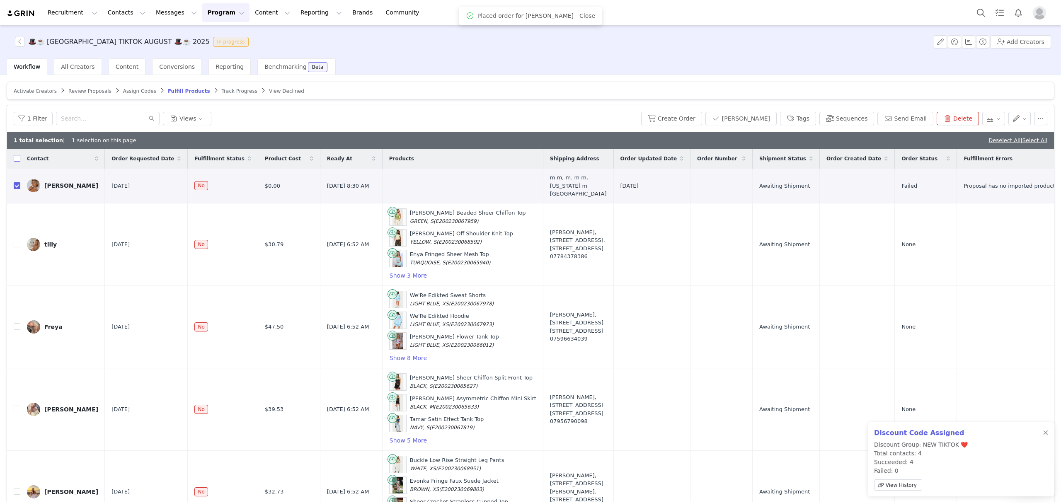
click at [18, 162] on label at bounding box center [17, 159] width 7 height 9
click at [18, 162] on input "checkbox" at bounding box center [17, 158] width 7 height 7
checkbox input "true"
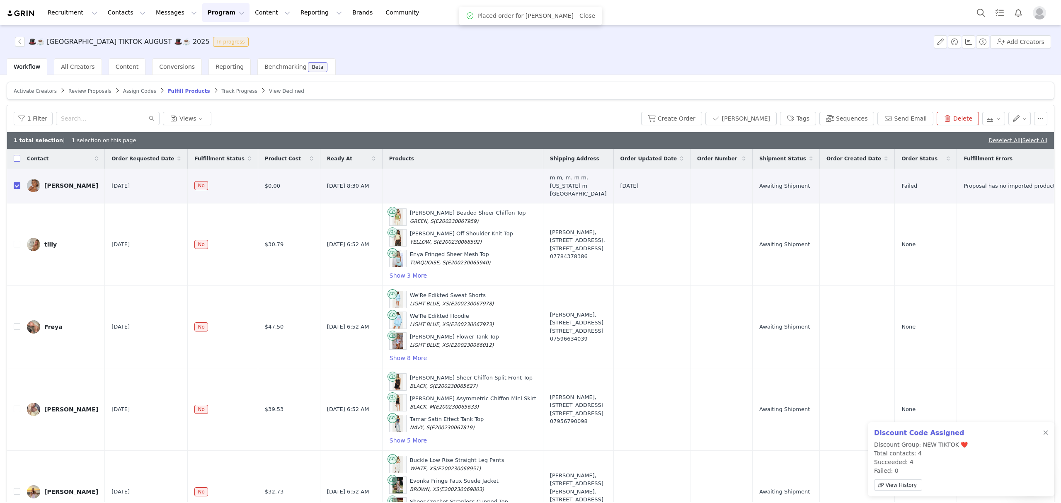
checkbox input "true"
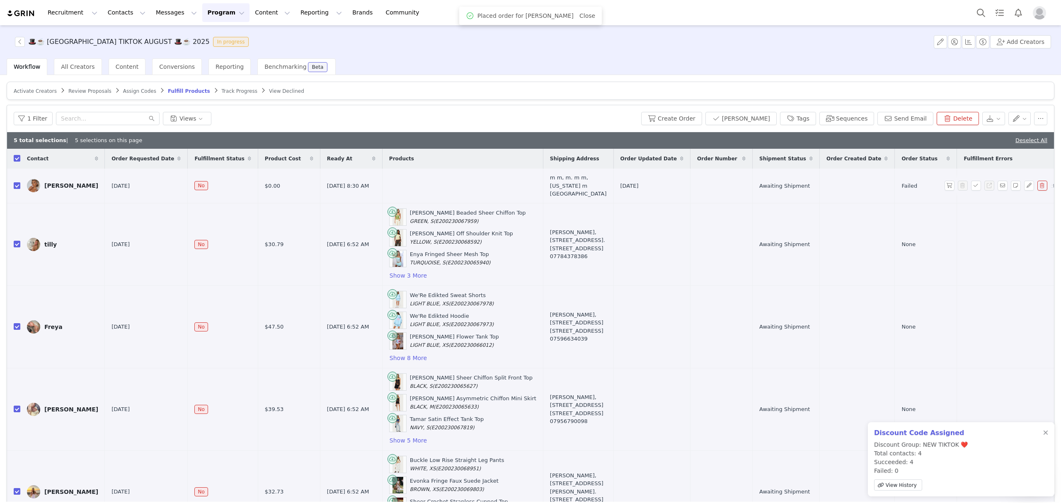
click at [18, 182] on input "checkbox" at bounding box center [17, 185] width 7 height 7
checkbox input "false"
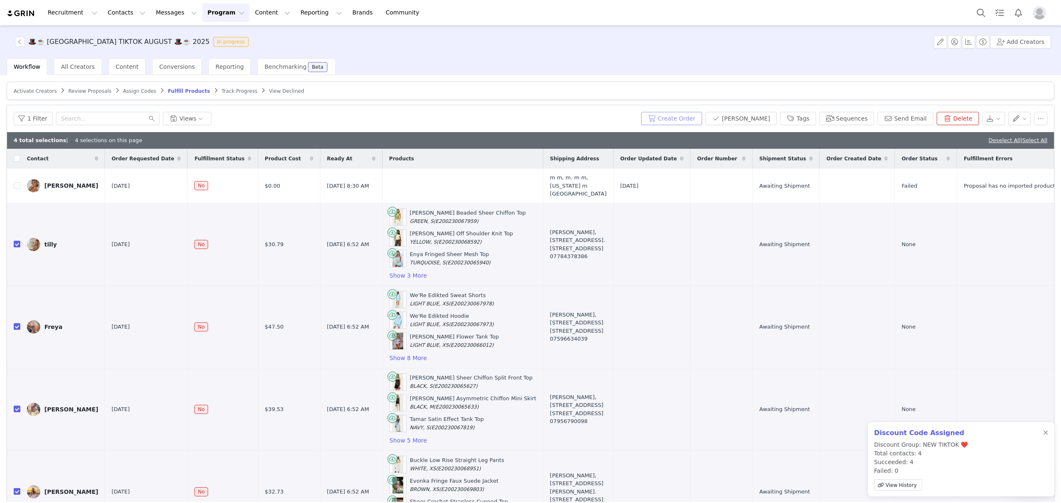
click at [691, 112] on button "Create Order" at bounding box center [671, 118] width 61 height 13
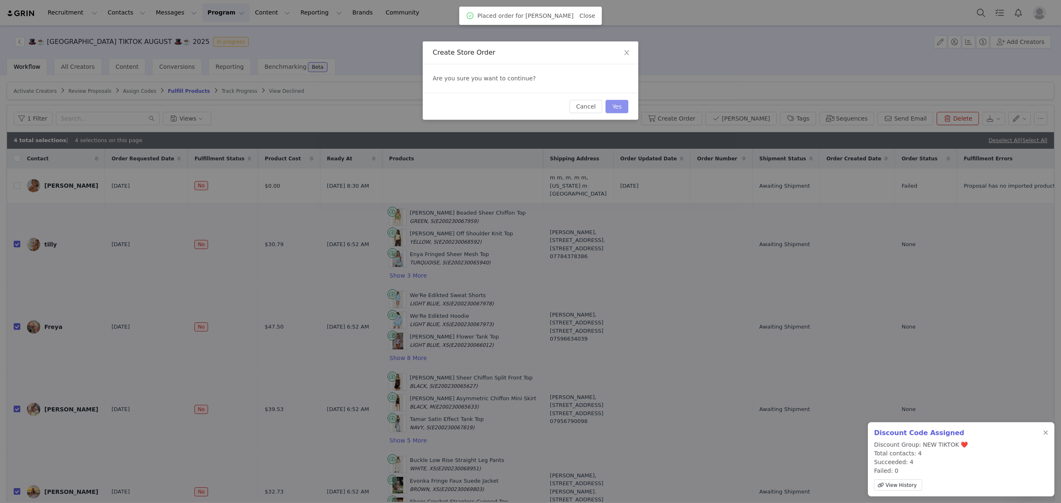
click at [620, 103] on button "Yes" at bounding box center [616, 106] width 23 height 13
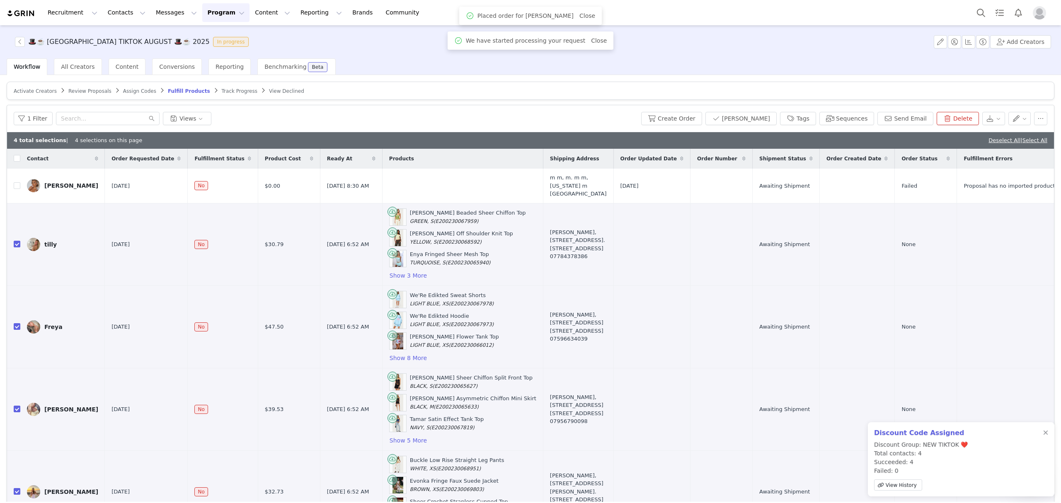
click at [209, 12] on button "Program Program" at bounding box center [225, 12] width 47 height 19
click at [195, 35] on p "Activations" at bounding box center [205, 36] width 32 height 9
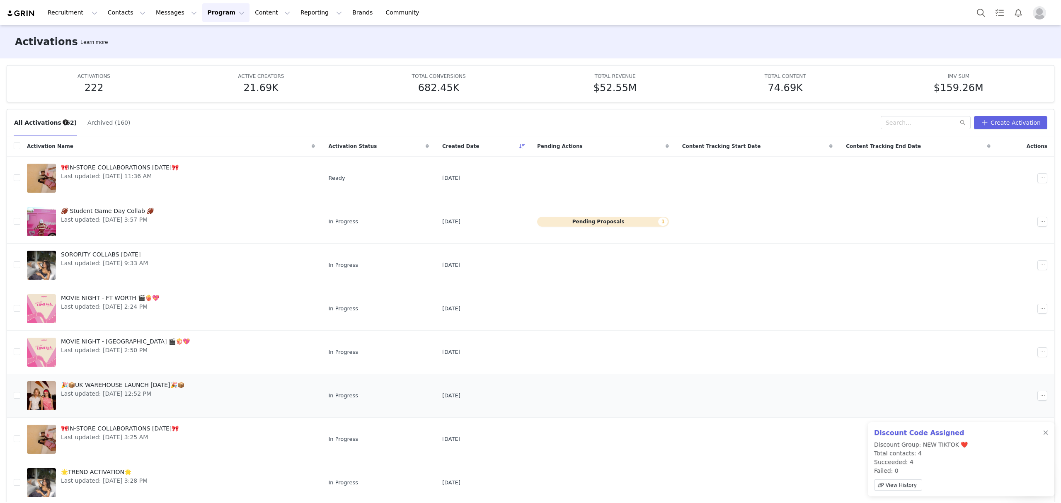
click at [109, 384] on span "🎉📦UK WAREHOUSE LAUNCH SEPT 25🎉📦" at bounding box center [122, 385] width 123 height 9
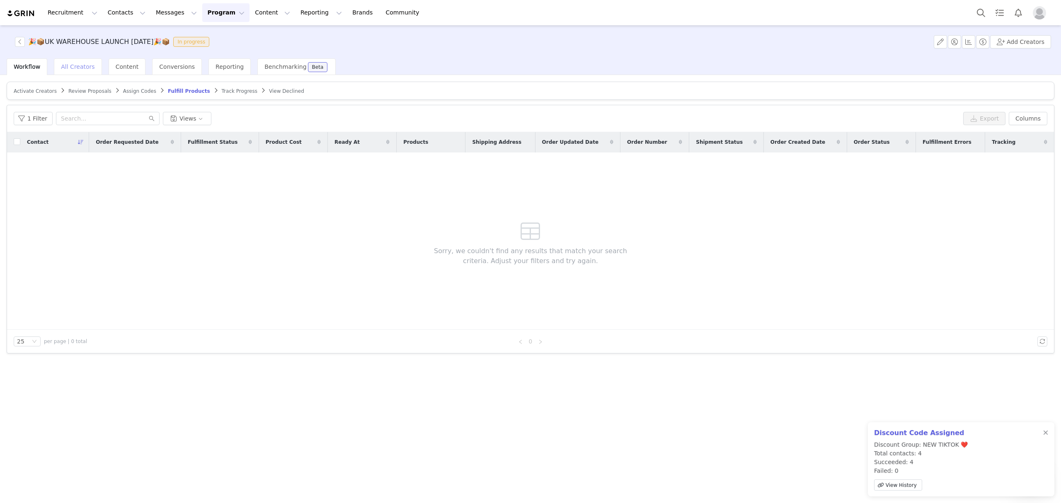
click at [67, 68] on span "All Creators" at bounding box center [78, 66] width 34 height 7
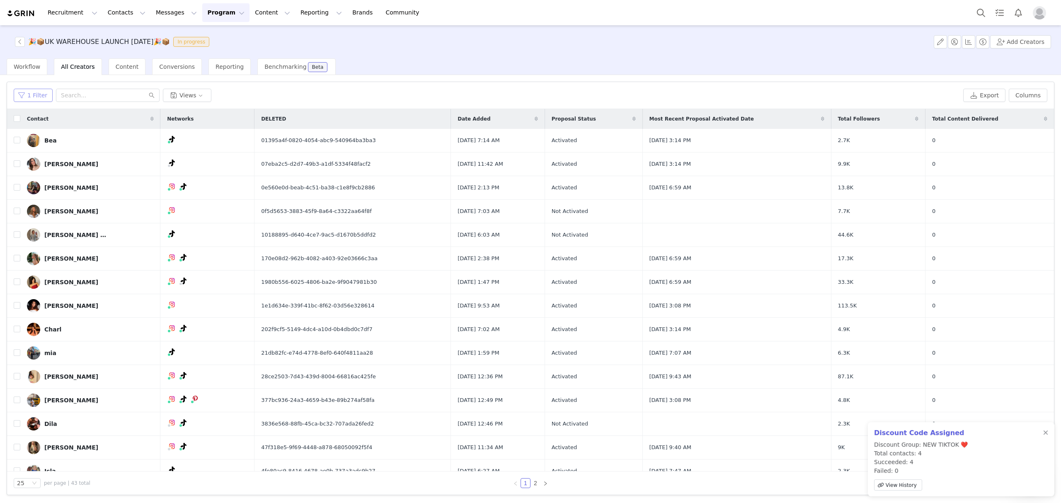
click at [31, 92] on button "1 Filter" at bounding box center [33, 95] width 39 height 13
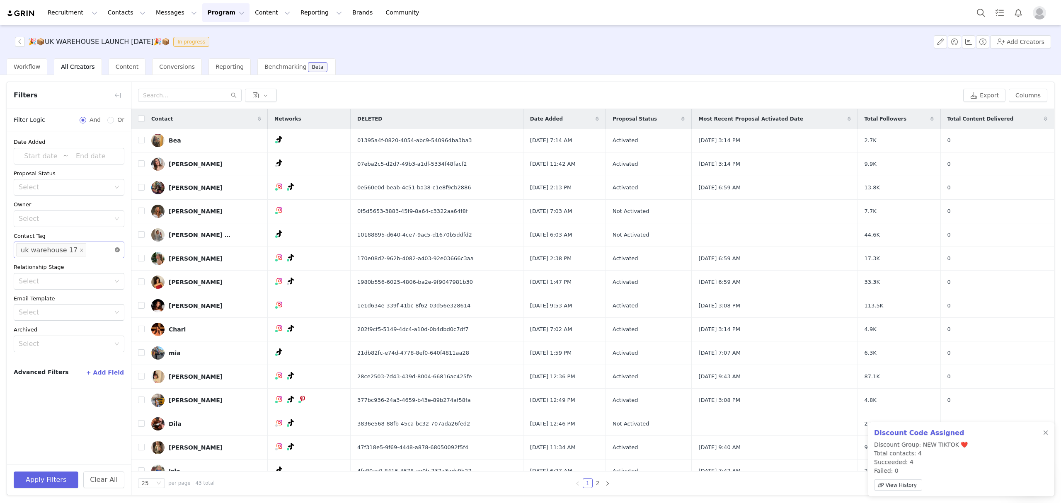
click at [118, 249] on icon "icon: close-circle" at bounding box center [117, 249] width 5 height 5
click at [67, 480] on button "Apply Filters" at bounding box center [46, 480] width 65 height 17
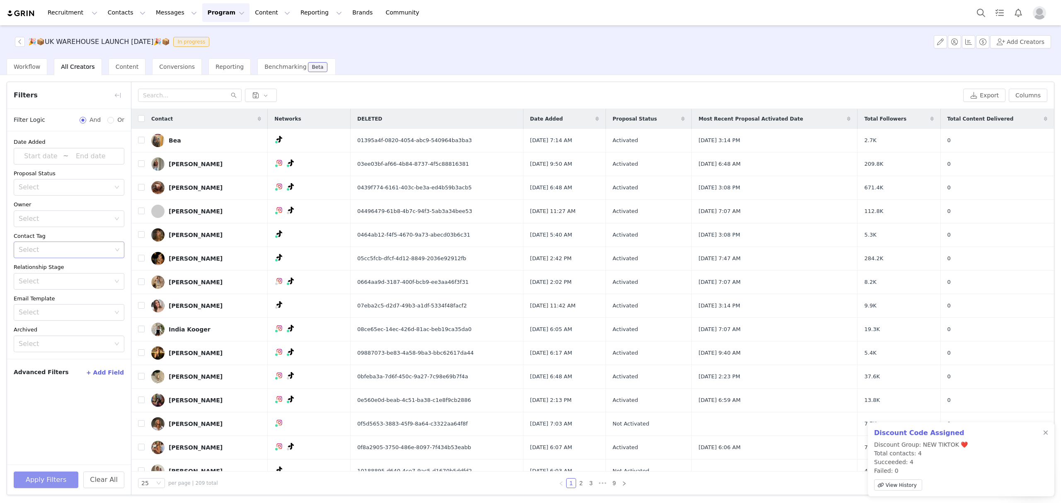
click at [53, 247] on div "Select" at bounding box center [65, 250] width 93 height 8
type input "17"
click at [55, 270] on li "uk warehouse 17" at bounding box center [69, 268] width 111 height 13
click at [43, 479] on button "Apply Filters" at bounding box center [46, 480] width 65 height 17
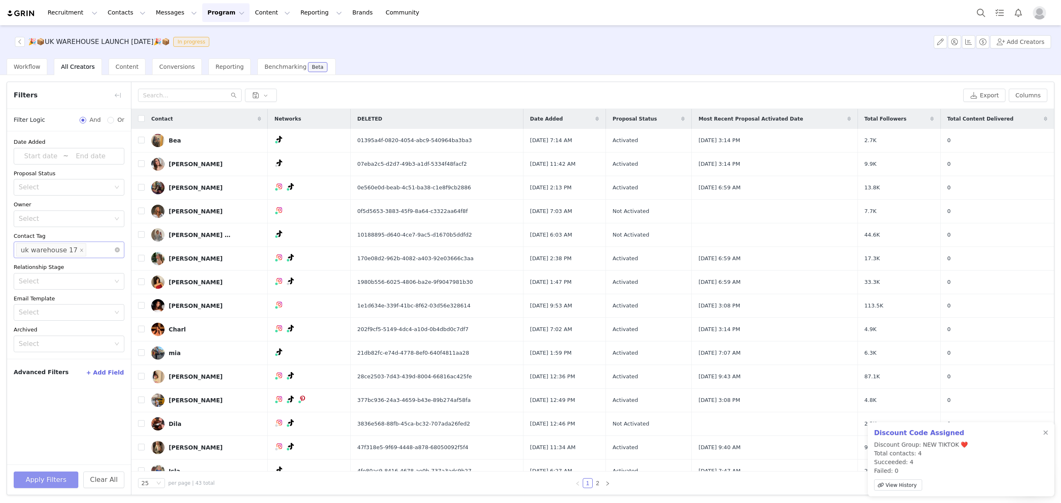
click at [77, 252] on li "uk warehouse 17" at bounding box center [51, 249] width 70 height 13
click at [80, 249] on icon "icon: close" at bounding box center [82, 250] width 4 height 4
click at [63, 346] on li "uk warehouse 16" at bounding box center [69, 346] width 111 height 13
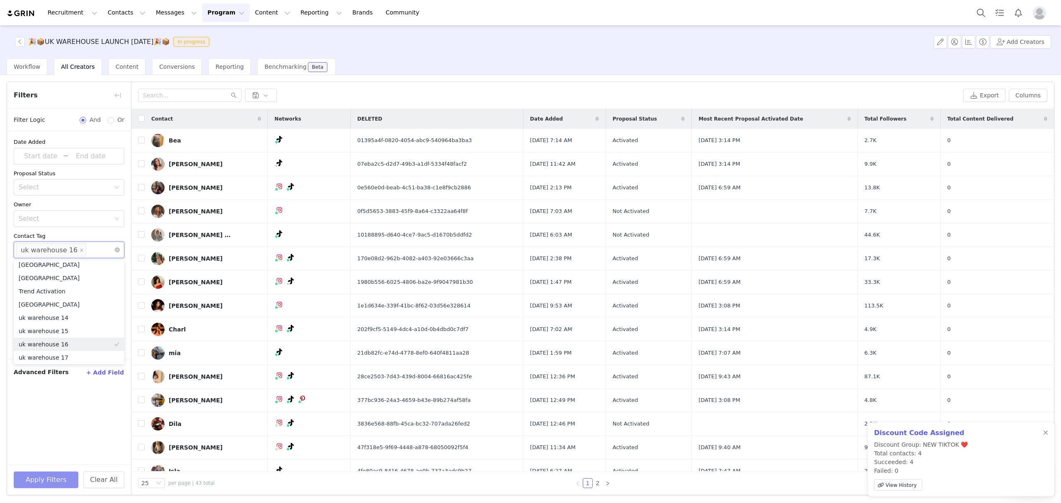
click at [58, 473] on button "Apply Filters" at bounding box center [46, 480] width 65 height 17
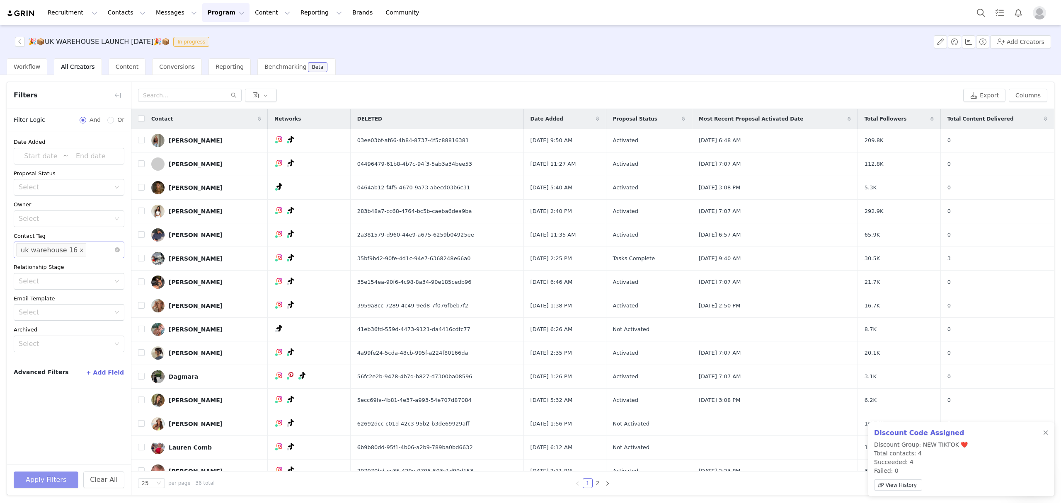
click at [80, 249] on icon "icon: close" at bounding box center [82, 250] width 4 height 4
click at [75, 252] on div "Select" at bounding box center [65, 250] width 93 height 8
click at [60, 337] on li "uk warehouse 15" at bounding box center [69, 333] width 111 height 13
click at [58, 484] on button "Apply Filters" at bounding box center [46, 480] width 65 height 17
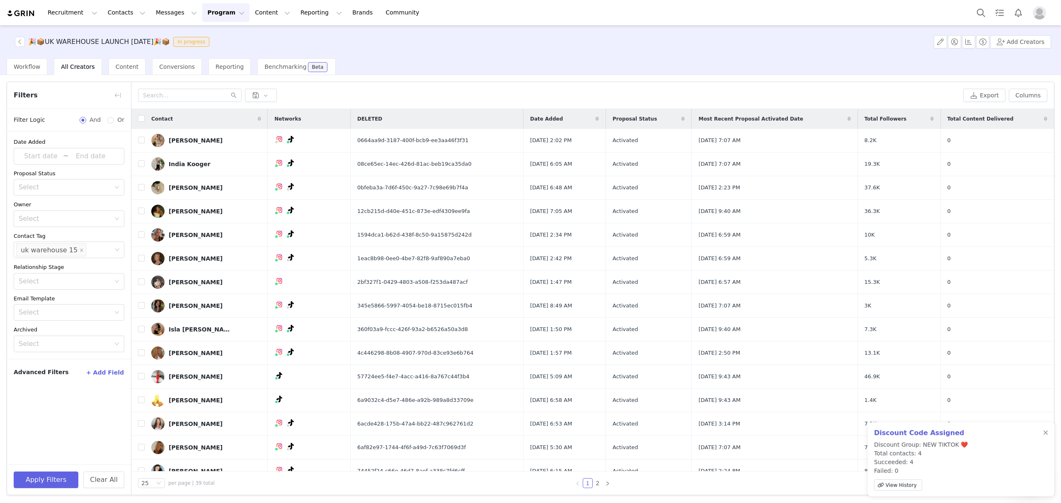
click at [88, 249] on input at bounding box center [90, 249] width 5 height 13
click at [80, 252] on icon "icon: close" at bounding box center [81, 250] width 3 height 3
click at [60, 316] on li "uk warehouse 14" at bounding box center [69, 317] width 111 height 13
click at [47, 478] on button "Apply Filters" at bounding box center [46, 480] width 65 height 17
click at [119, 93] on button "button" at bounding box center [117, 95] width 13 height 13
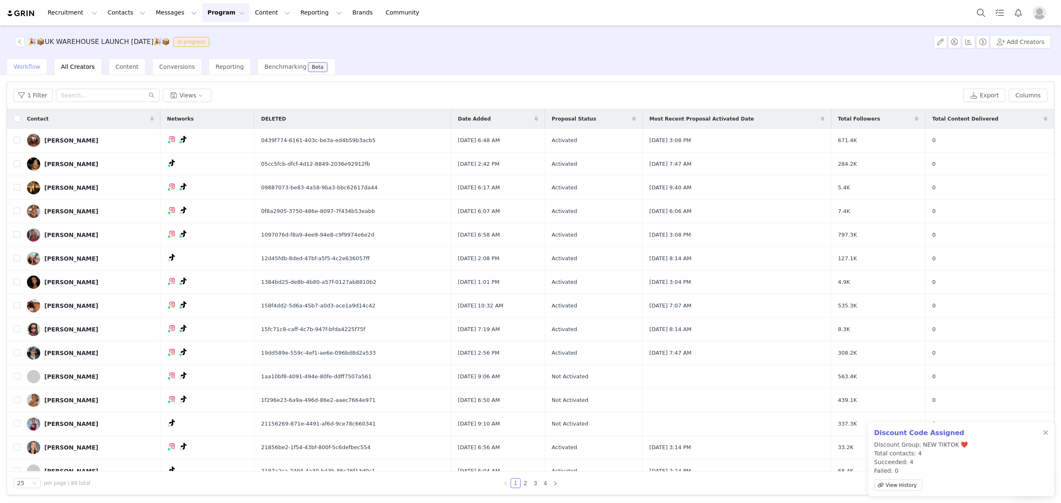
click at [33, 72] on div "Workflow" at bounding box center [27, 66] width 41 height 17
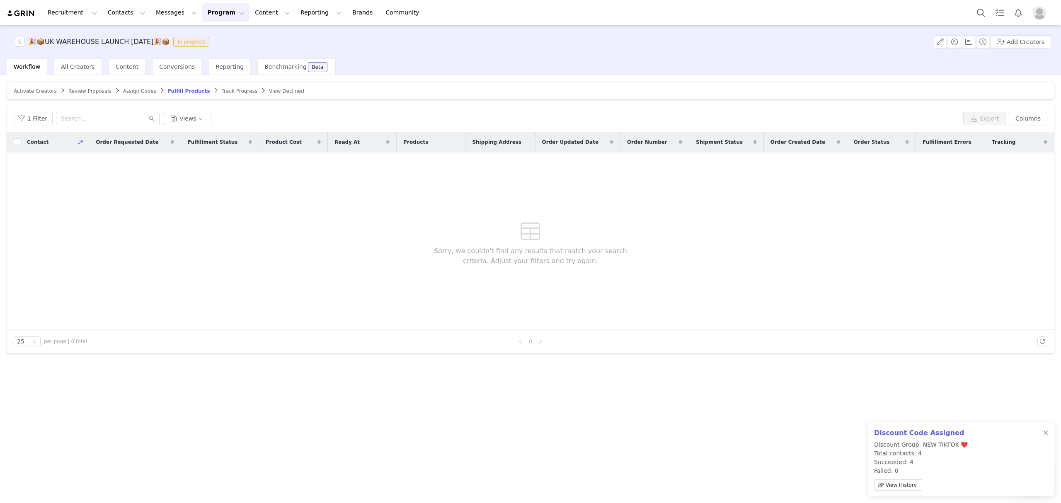
click at [222, 89] on span "Track Progress" at bounding box center [240, 91] width 36 height 6
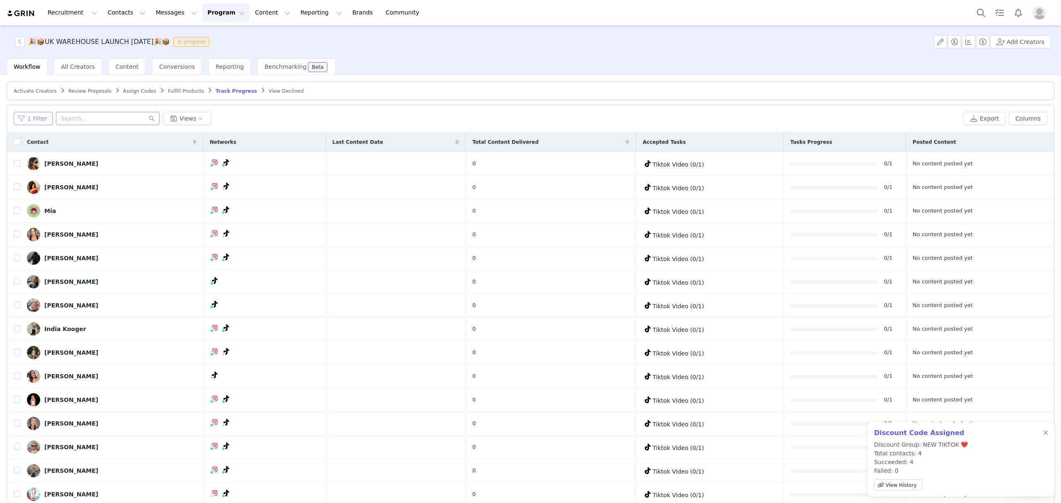
click at [44, 119] on button "1 Filter" at bounding box center [33, 118] width 39 height 13
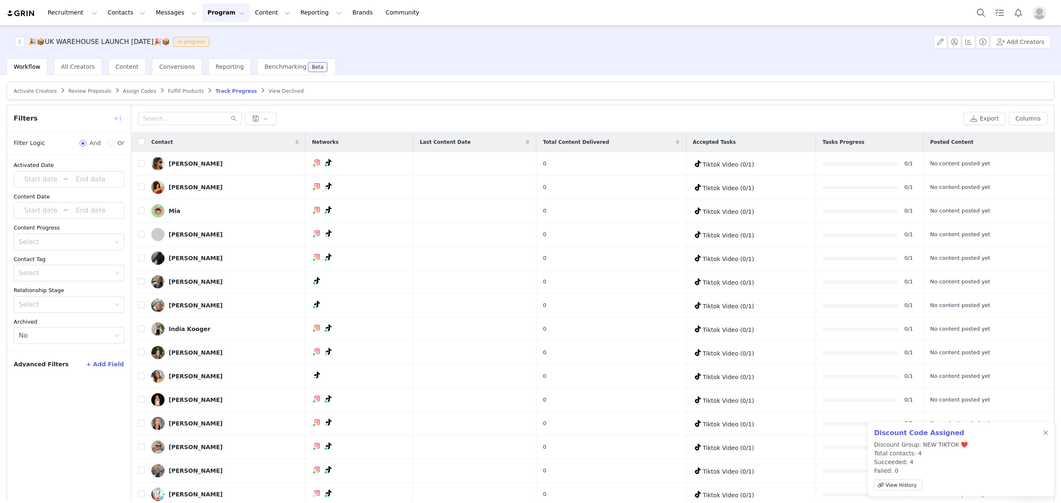
click at [116, 118] on button "button" at bounding box center [117, 118] width 13 height 13
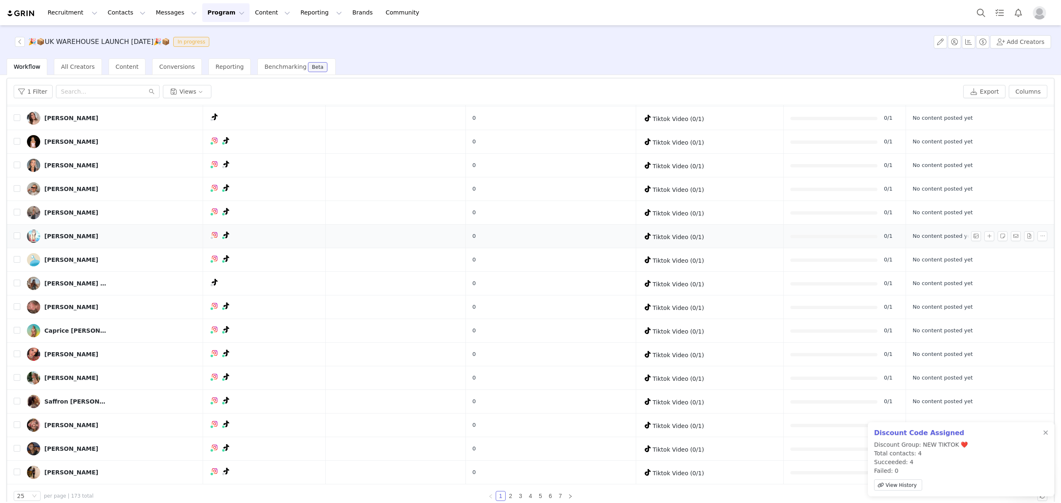
scroll to position [39, 0]
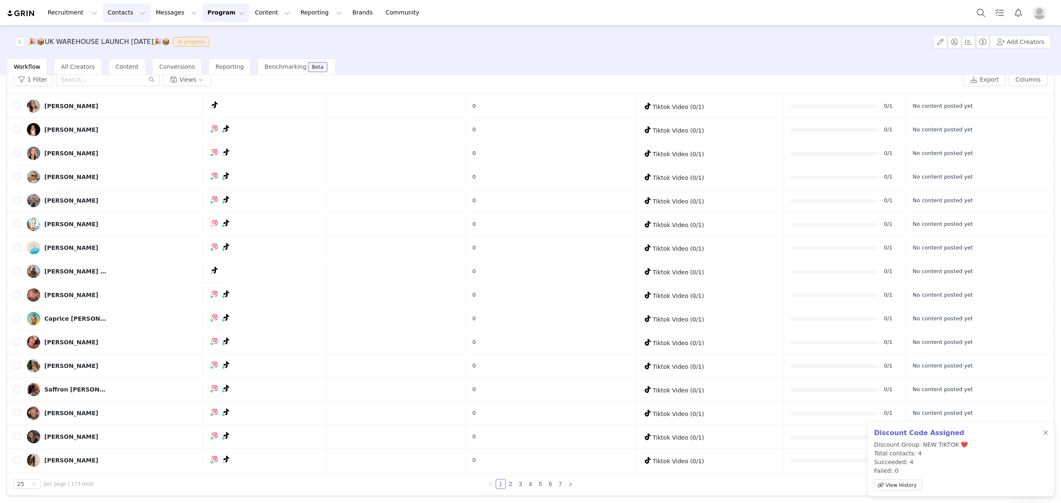
click at [103, 18] on button "Contacts Contacts" at bounding box center [127, 12] width 48 height 19
click at [120, 32] on link "Creators" at bounding box center [127, 36] width 65 height 15
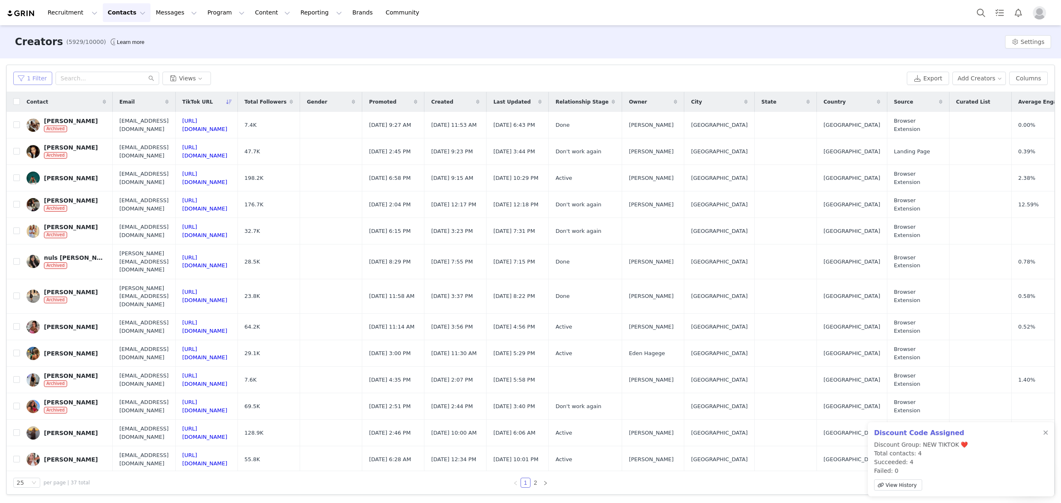
click at [42, 75] on button "1 Filter" at bounding box center [32, 78] width 39 height 13
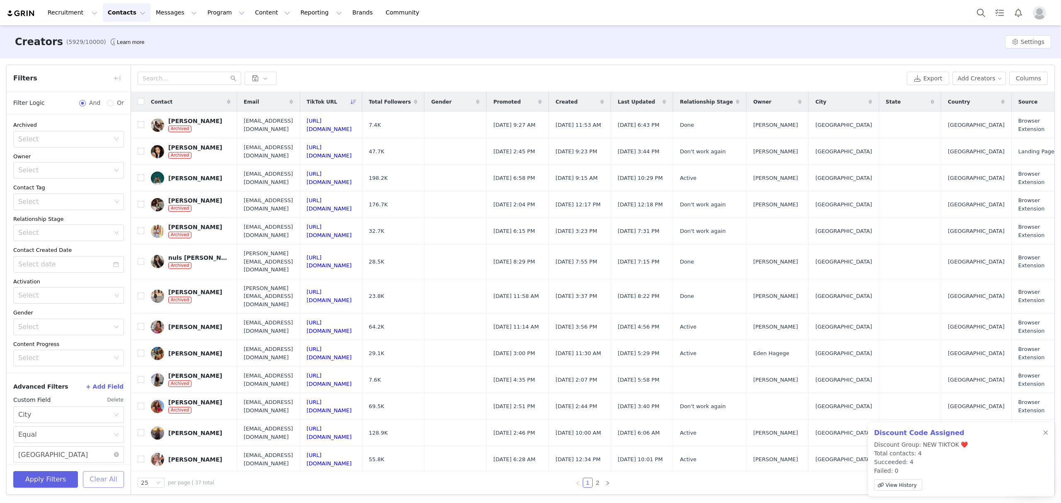
click at [108, 479] on button "Clear All" at bounding box center [103, 479] width 41 height 17
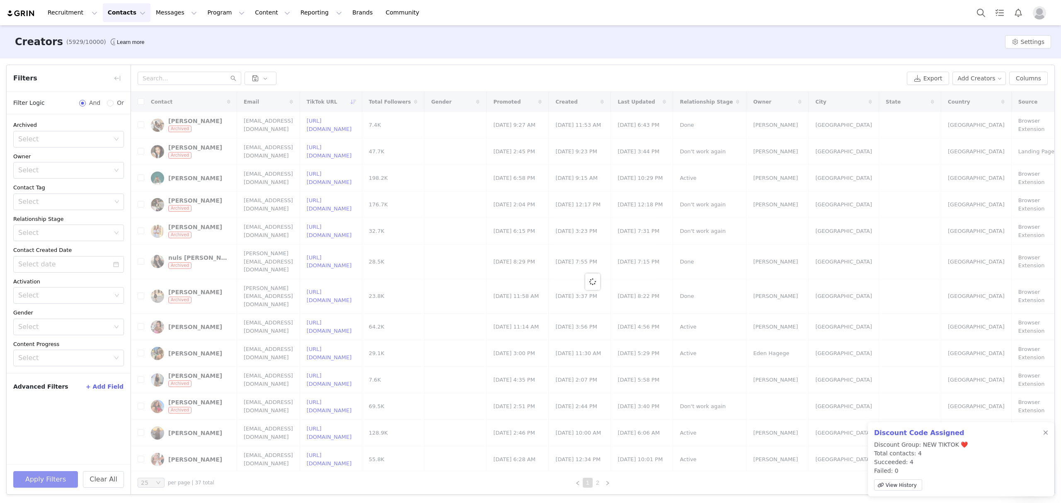
click at [66, 478] on button "Apply Filters" at bounding box center [45, 479] width 65 height 17
click at [110, 479] on button "Clear All" at bounding box center [103, 479] width 41 height 17
click at [812, 434] on div at bounding box center [1045, 433] width 5 height 7
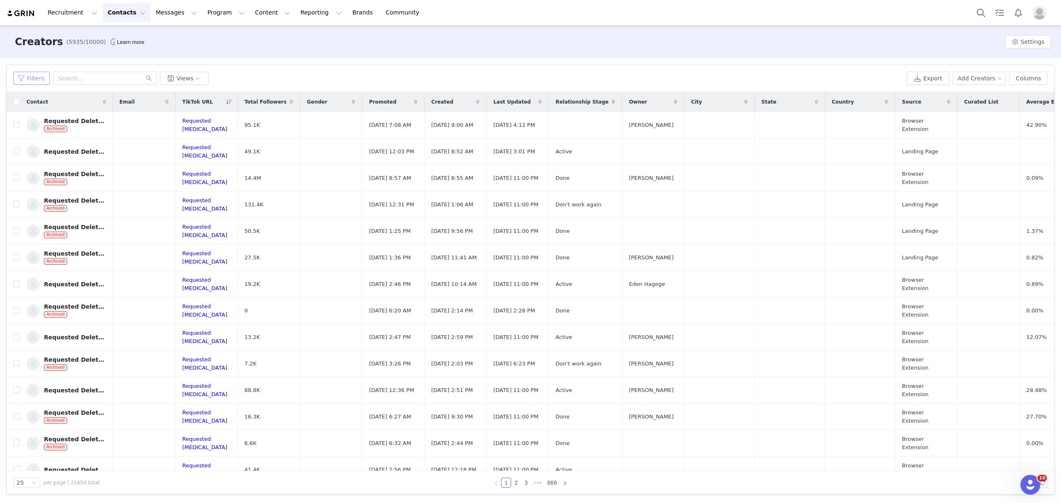
click at [37, 79] on button "Filters" at bounding box center [31, 78] width 36 height 13
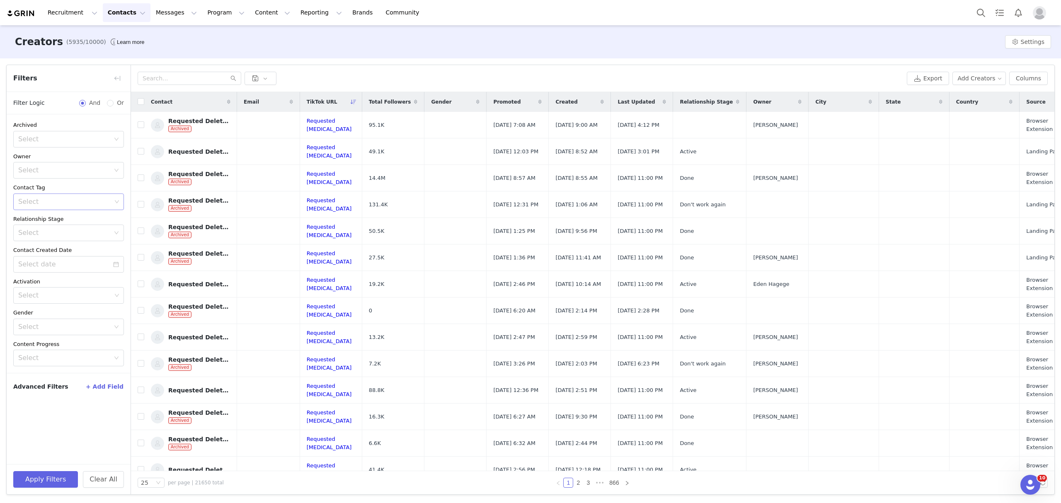
click at [58, 204] on div "Select" at bounding box center [64, 202] width 93 height 8
type input "uk"
click at [39, 217] on li "UK 🇬🇧" at bounding box center [68, 218] width 111 height 13
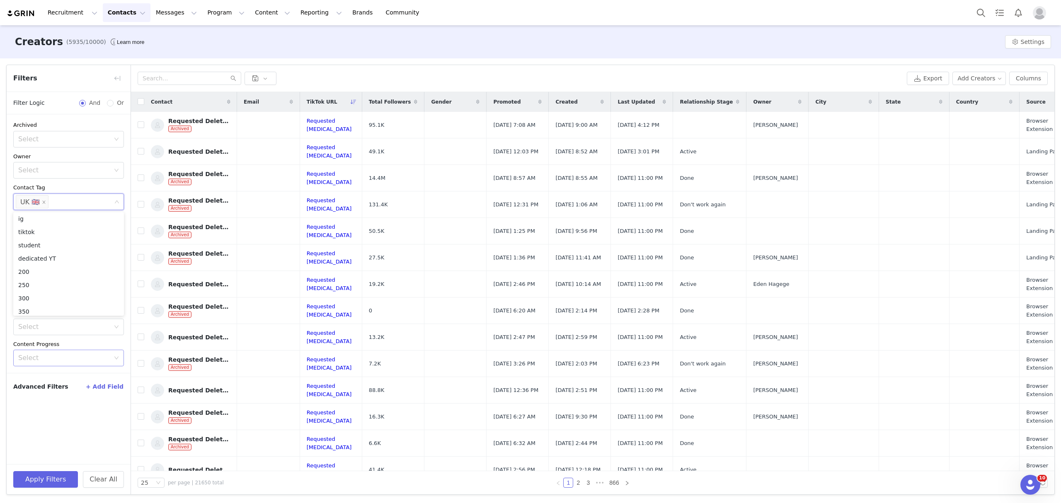
scroll to position [4, 0]
click at [52, 476] on button "Apply Filters" at bounding box center [45, 479] width 65 height 17
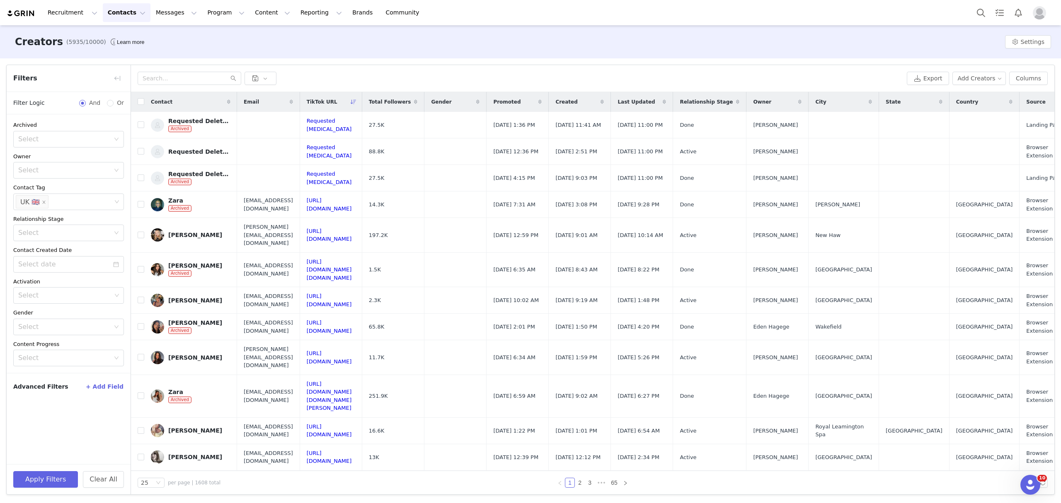
click at [103, 389] on button "+ Add Field" at bounding box center [104, 386] width 39 height 13
click at [89, 415] on div "Select" at bounding box center [64, 415] width 92 height 8
click at [34, 309] on li "Activation" at bounding box center [68, 310] width 111 height 13
click at [52, 444] on div "Select Select" at bounding box center [68, 444] width 111 height 36
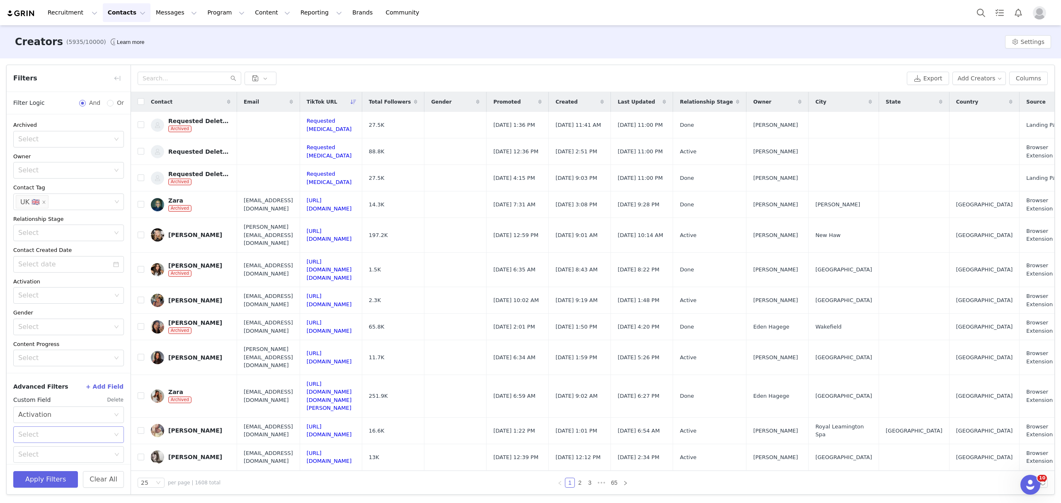
click at [51, 439] on div "Select" at bounding box center [64, 434] width 92 height 8
click at [75, 435] on div "Select" at bounding box center [65, 429] width 95 height 16
click at [78, 449] on div "Select" at bounding box center [64, 449] width 93 height 8
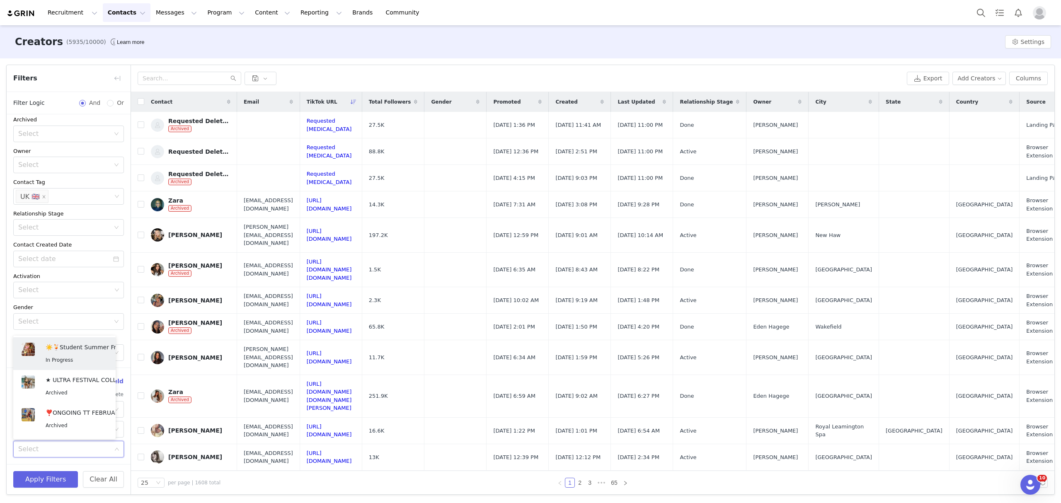
click at [92, 461] on div "Advanced Filters + Add Field Custom Field Delete Select Activation Select Select" at bounding box center [69, 416] width 124 height 97
click at [95, 423] on div "Select" at bounding box center [65, 429] width 95 height 16
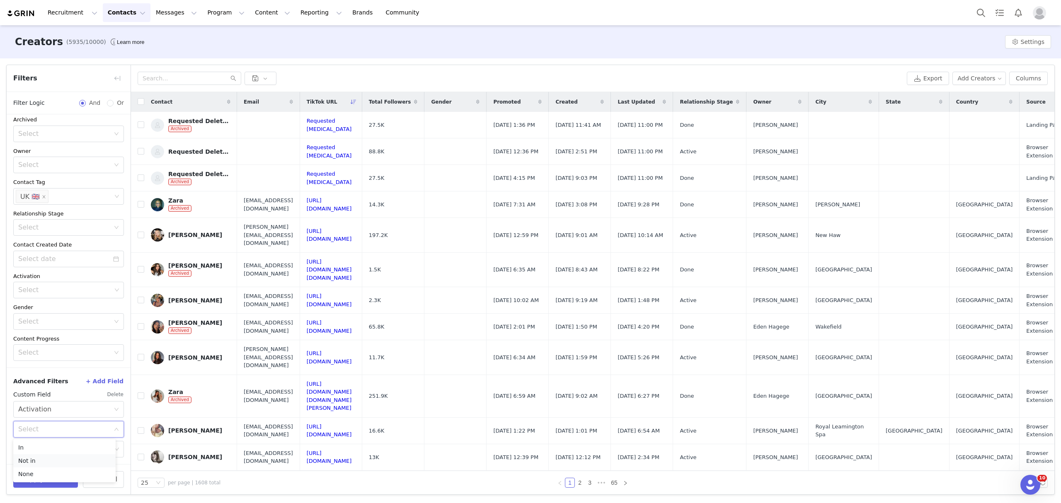
click at [53, 460] on li "Not in" at bounding box center [64, 460] width 102 height 13
click at [89, 453] on div "Select" at bounding box center [64, 449] width 93 height 8
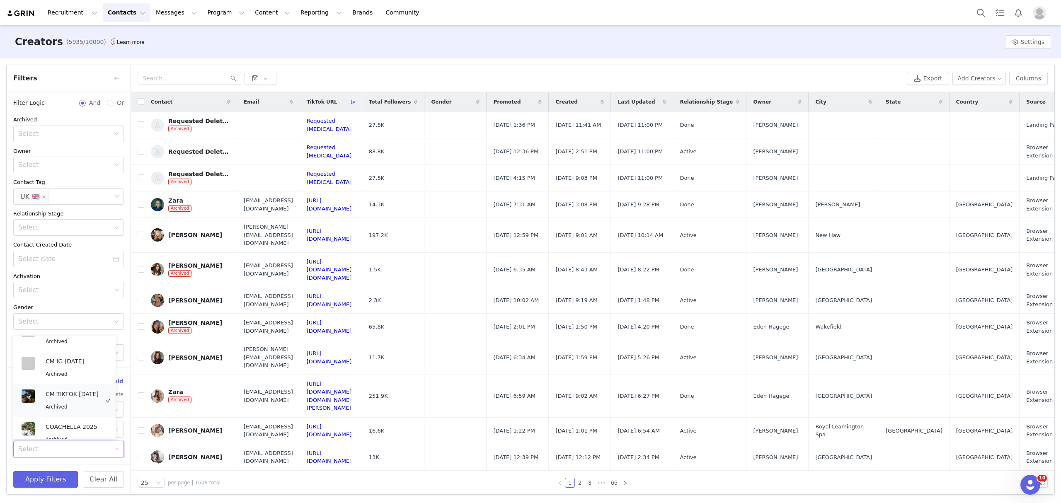
scroll to position [580, 0]
type input "uk"
click at [64, 387] on p "🎉📦UK WAREHOUSE LAUNCH [DATE]🎉📦" at bounding box center [91, 391] width 91 height 9
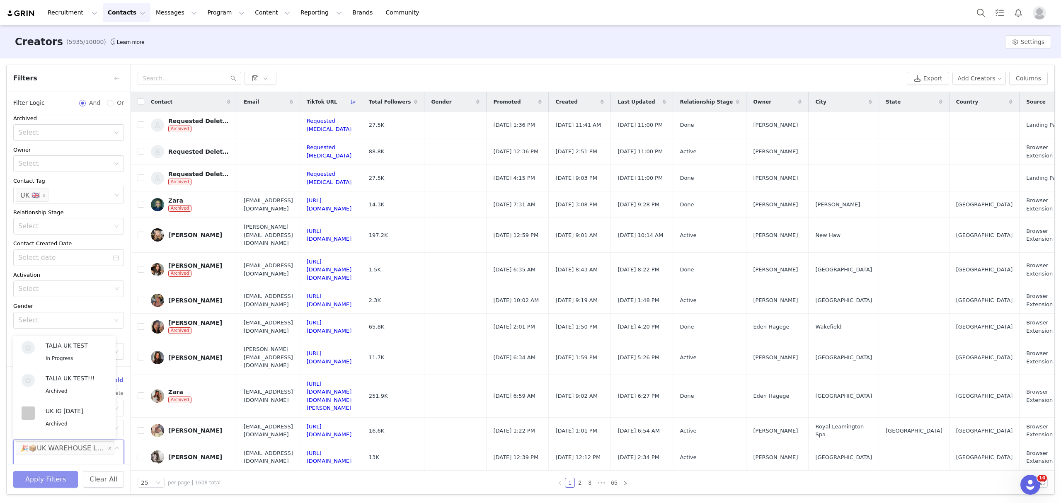
click at [53, 485] on button "Apply Filters" at bounding box center [45, 479] width 65 height 17
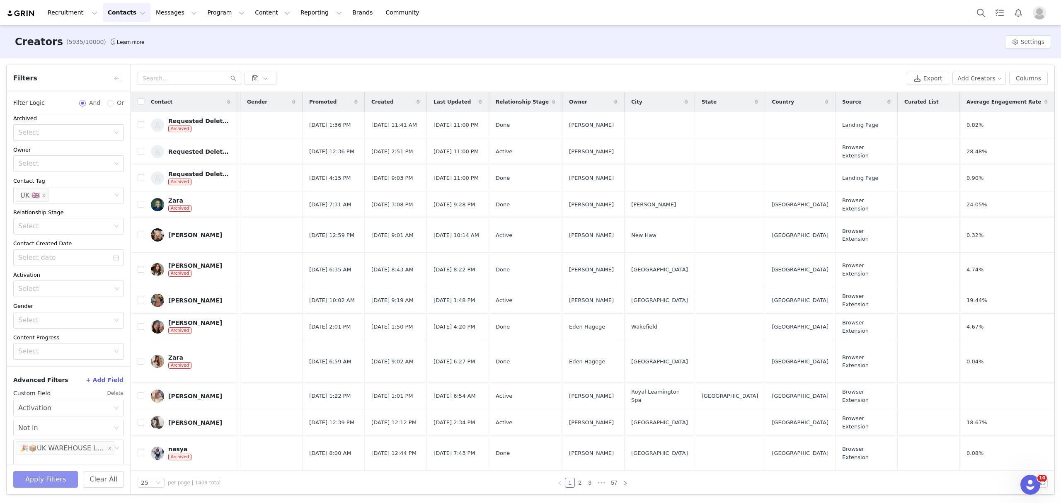
scroll to position [0, 237]
click at [1033, 75] on button "Columns" at bounding box center [1028, 78] width 39 height 13
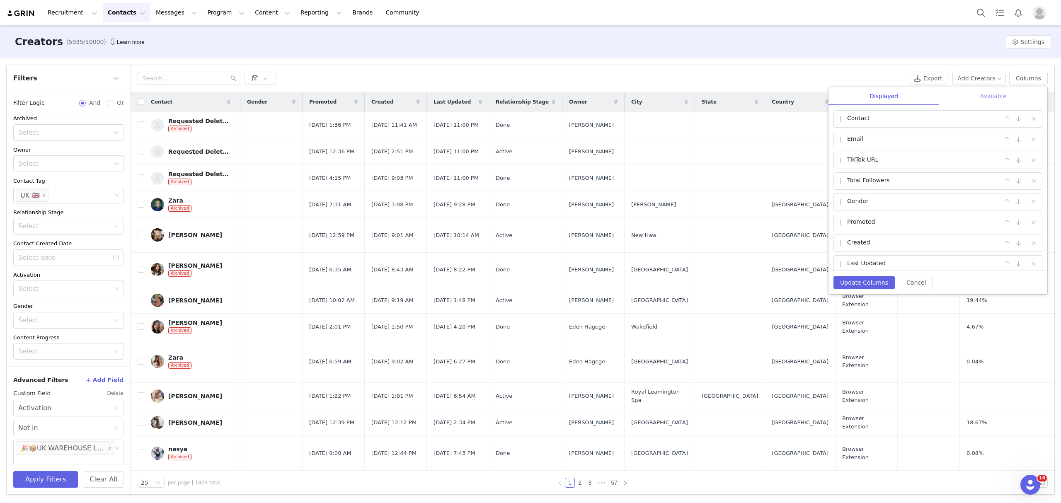
click at [990, 97] on div "Available" at bounding box center [993, 96] width 108 height 19
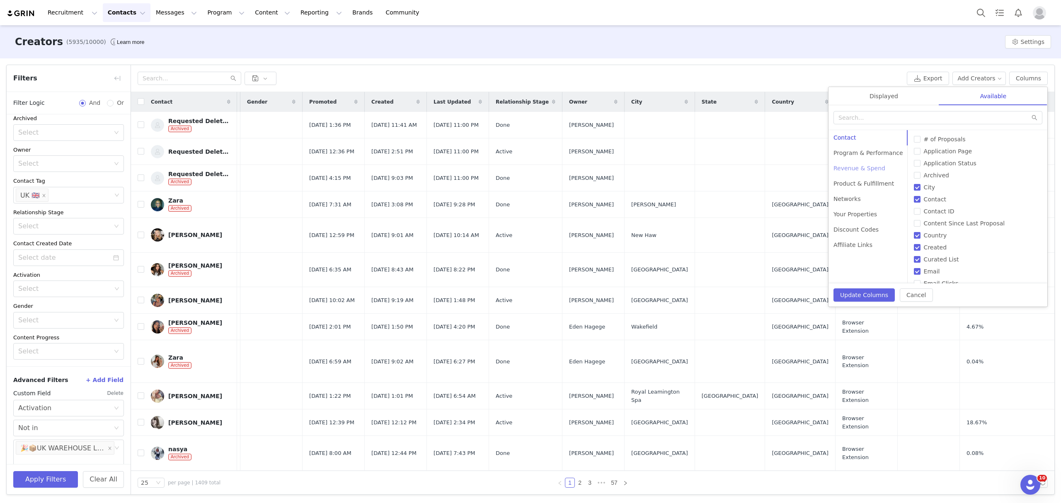
click at [861, 168] on div "Revenue & Spend" at bounding box center [868, 168] width 80 height 15
click at [942, 150] on span "Code Conversions" at bounding box center [949, 151] width 59 height 7
click at [920, 150] on input "Code Conversions" at bounding box center [917, 151] width 7 height 7
checkbox input "true"
click at [877, 92] on div "Displayed" at bounding box center [883, 96] width 111 height 19
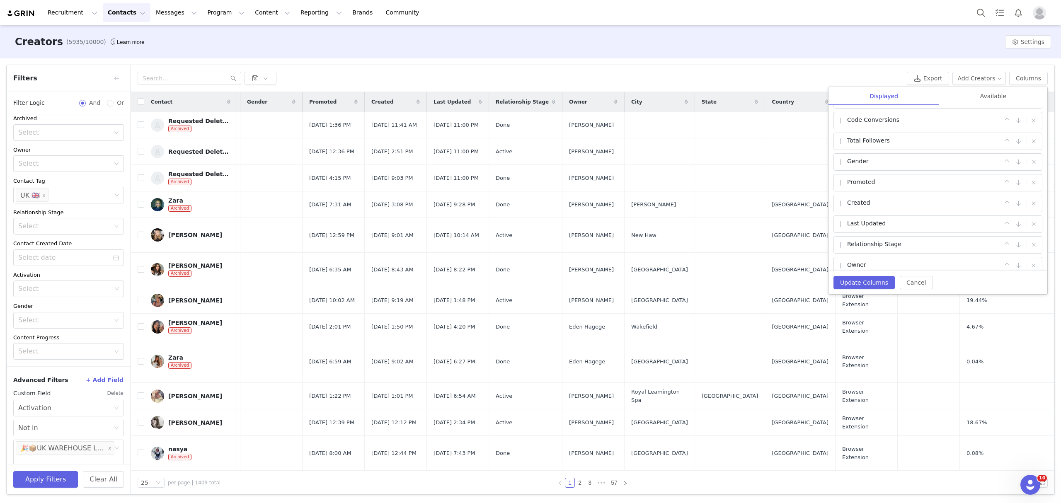
scroll to position [60, 0]
click at [866, 283] on button "Update Columns" at bounding box center [863, 282] width 61 height 13
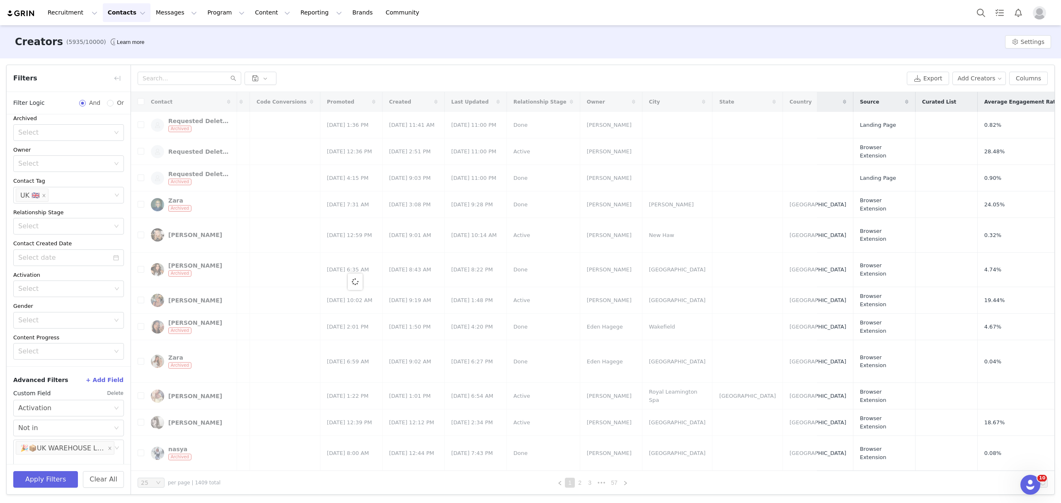
scroll to position [0, 0]
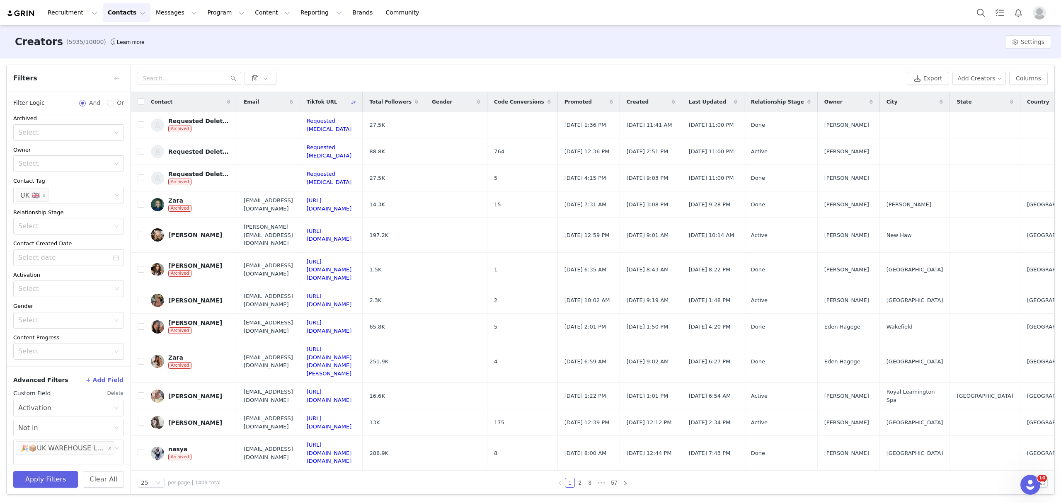
click at [551, 100] on icon at bounding box center [548, 101] width 3 height 5
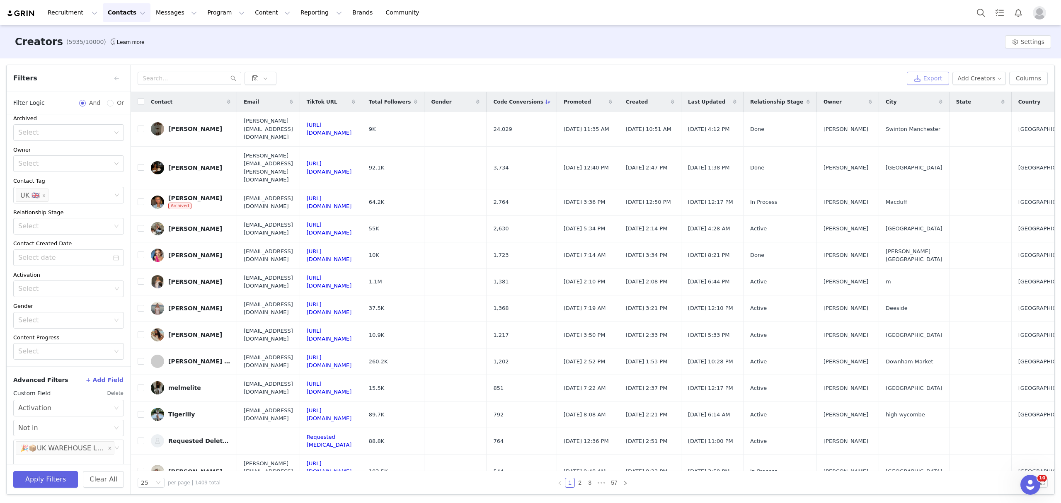
click at [941, 79] on button "Export" at bounding box center [928, 78] width 42 height 13
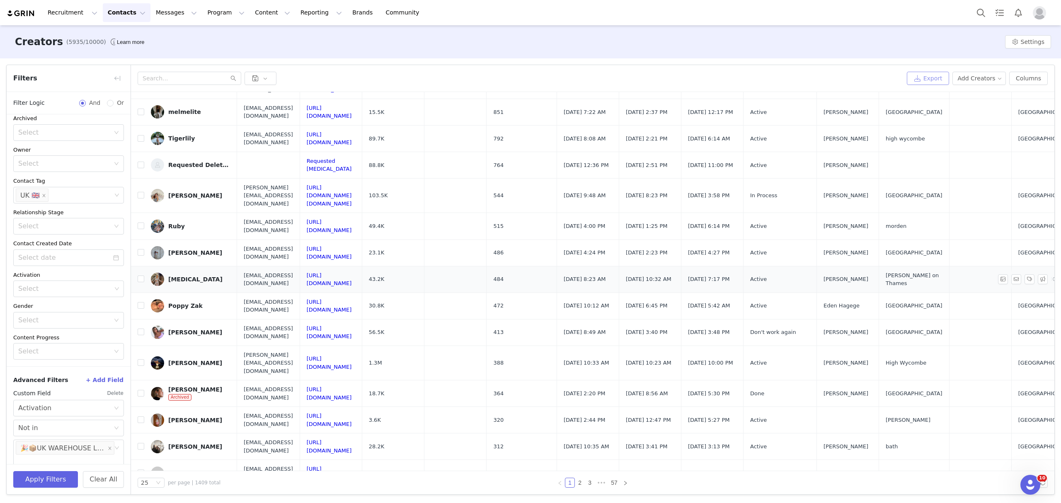
scroll to position [315, 0]
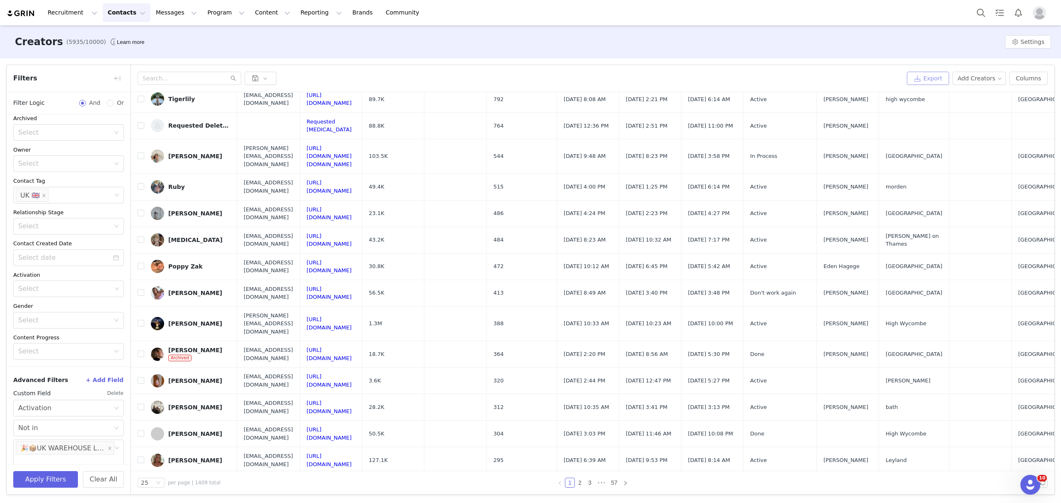
click at [930, 82] on button "Export" at bounding box center [928, 78] width 42 height 13
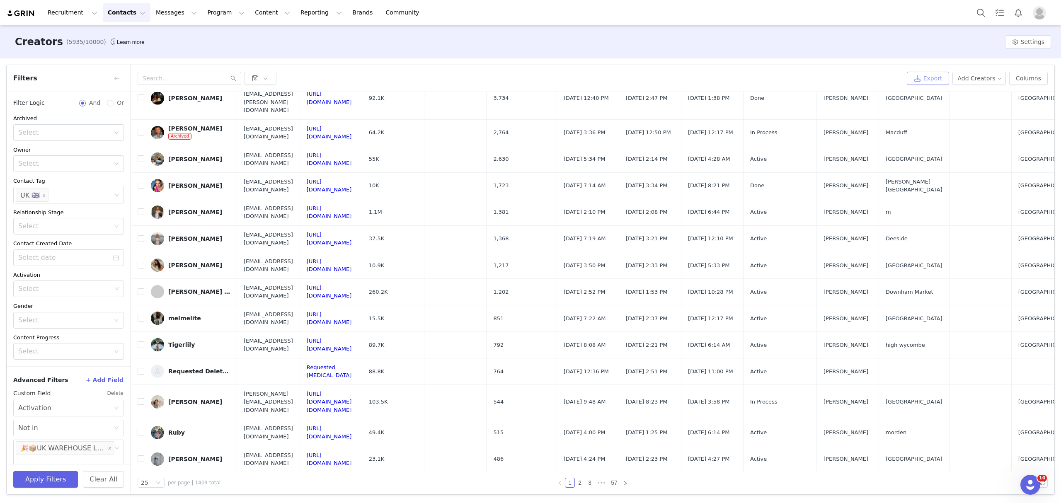
scroll to position [39, 0]
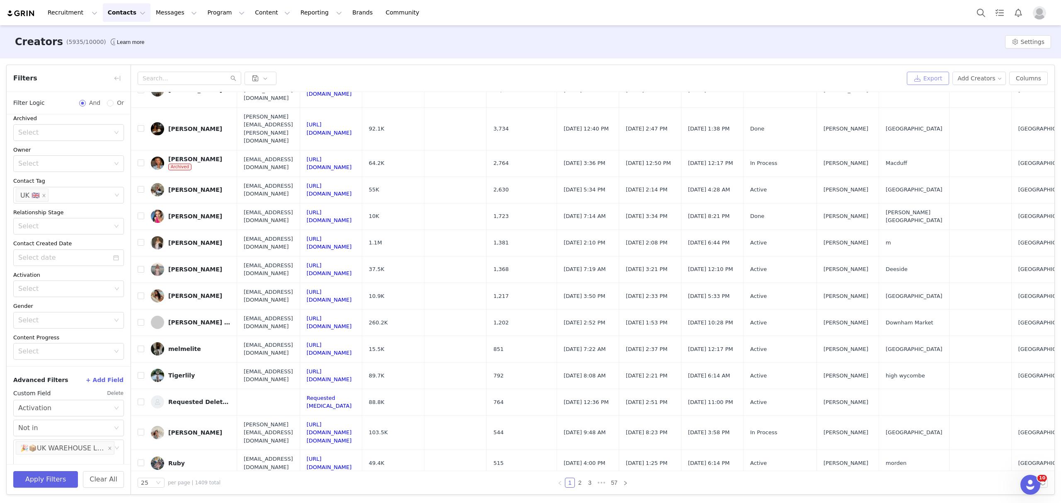
click at [939, 80] on button "Export" at bounding box center [928, 78] width 42 height 13
click at [619, 17] on link "Close" at bounding box center [627, 15] width 16 height 7
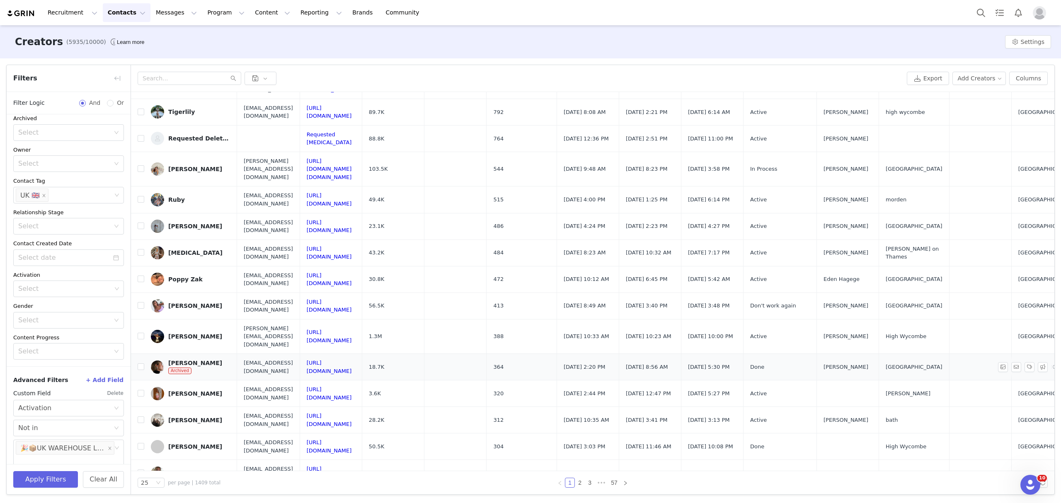
scroll to position [315, 0]
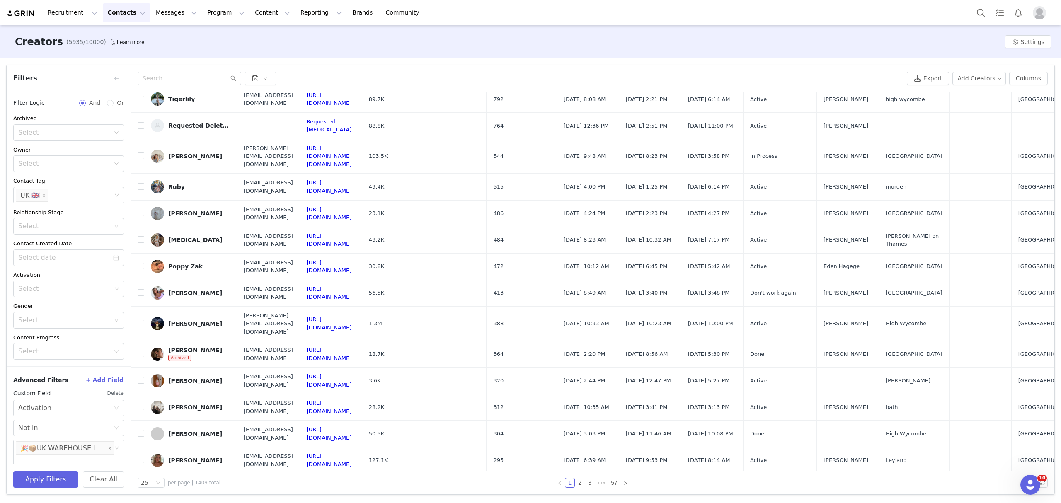
drag, startPoint x: 537, startPoint y: 461, endPoint x: 607, endPoint y: 457, distance: 70.2
click at [607, 474] on tr "Olivia Bridgeman livbridgemann@icloud.com https://www.tiktok.com/@oprah7803 380…" at bounding box center [716, 487] width 1170 height 27
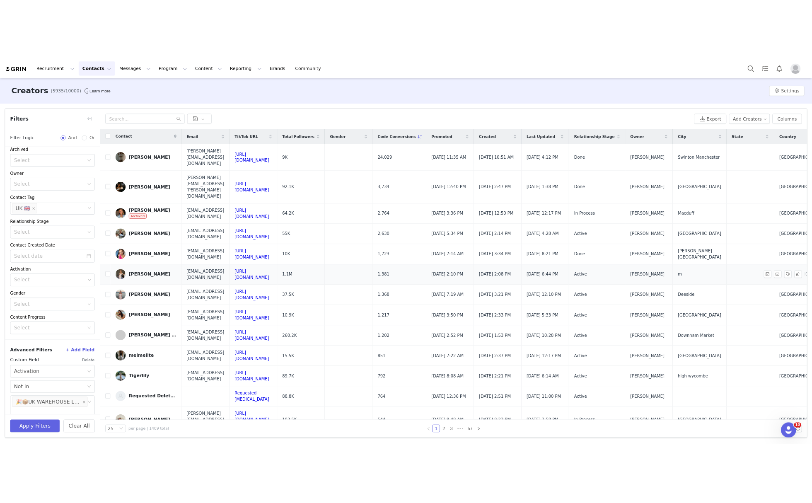
scroll to position [0, 0]
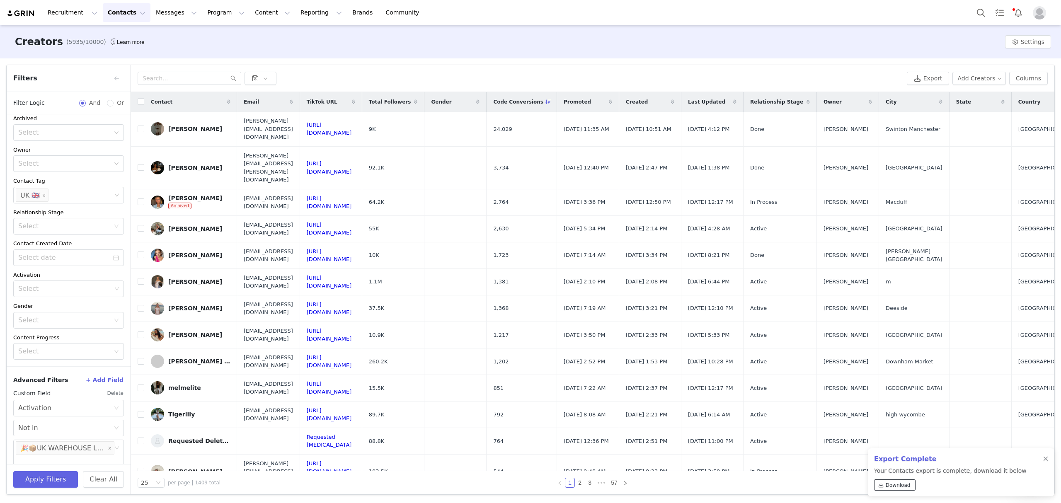
click at [897, 488] on span "Download" at bounding box center [897, 484] width 25 height 7
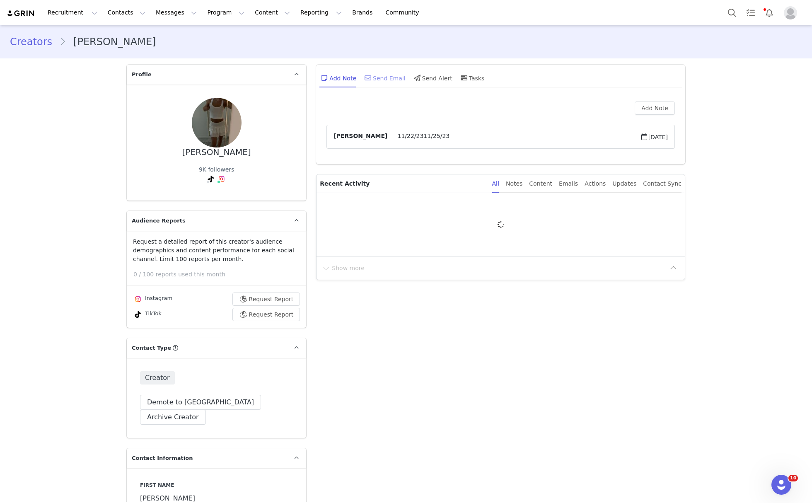
click at [392, 75] on div "Send Email" at bounding box center [384, 78] width 43 height 20
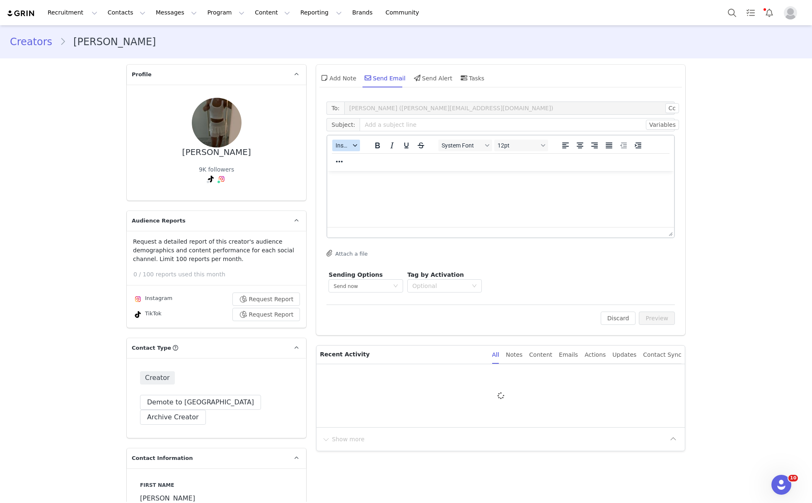
click at [336, 148] on span "Insert" at bounding box center [343, 145] width 15 height 7
click at [358, 161] on div "Insert Template" at bounding box center [372, 160] width 75 height 10
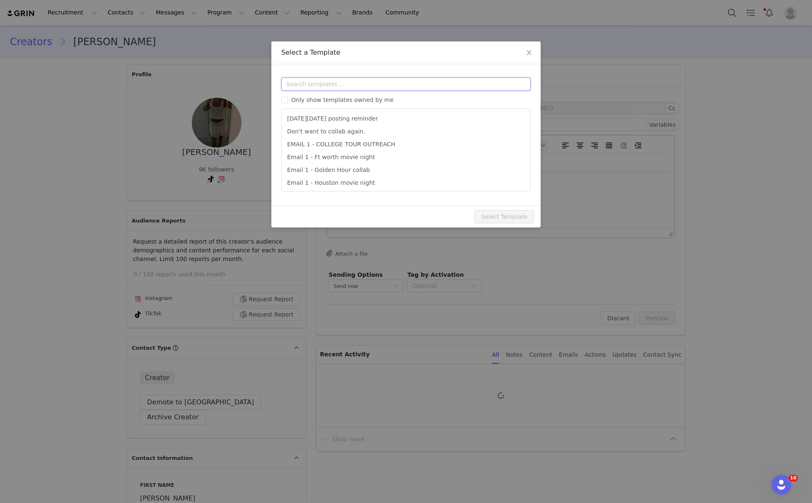
click at [338, 85] on input "text" at bounding box center [405, 83] width 249 height 13
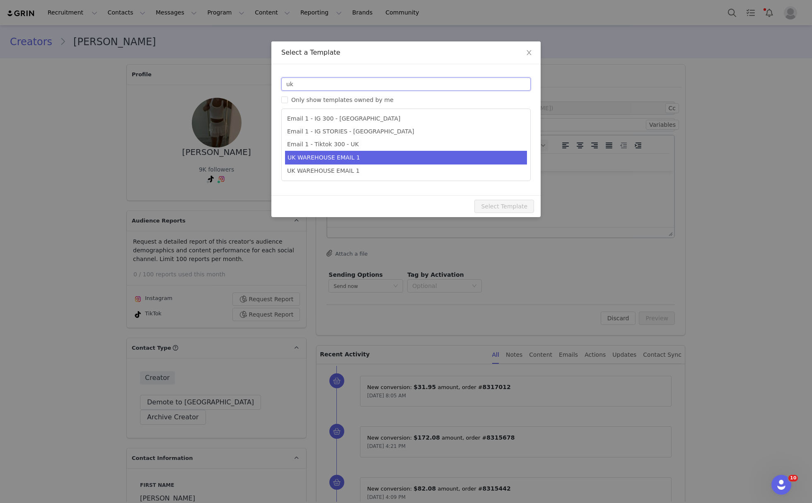
type input "uk"
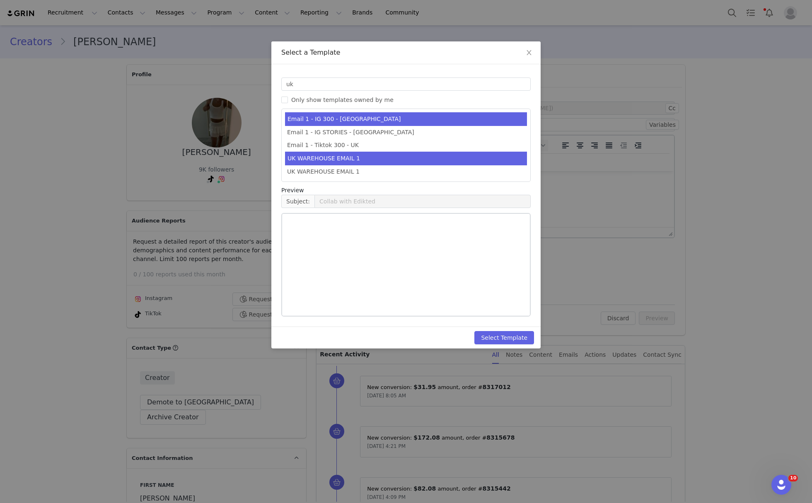
click at [384, 157] on li "UK WAREHOUSE EMAIL 1" at bounding box center [406, 159] width 242 height 14
type input "EDIKTED UK WAREHOUSE LAUNCH 🇬🇧🎉📦"
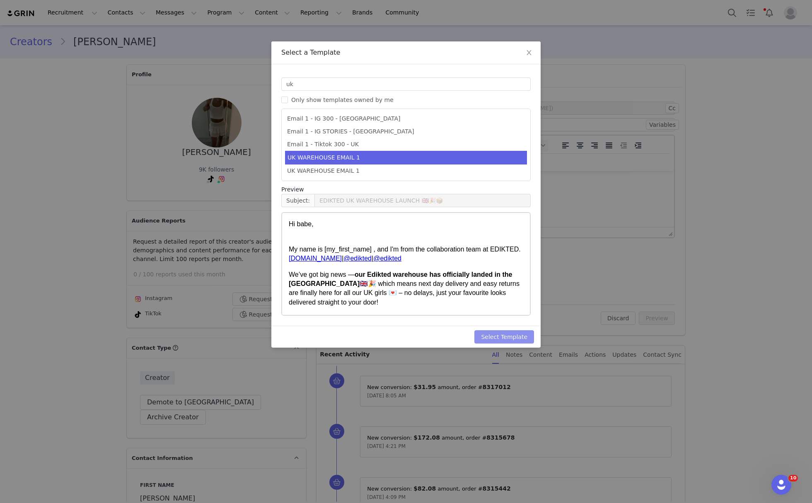
click at [520, 337] on button "Select Template" at bounding box center [504, 336] width 60 height 13
type input "EDIKTED UK WAREHOUSE LAUNCH 🇬🇧🎉📦"
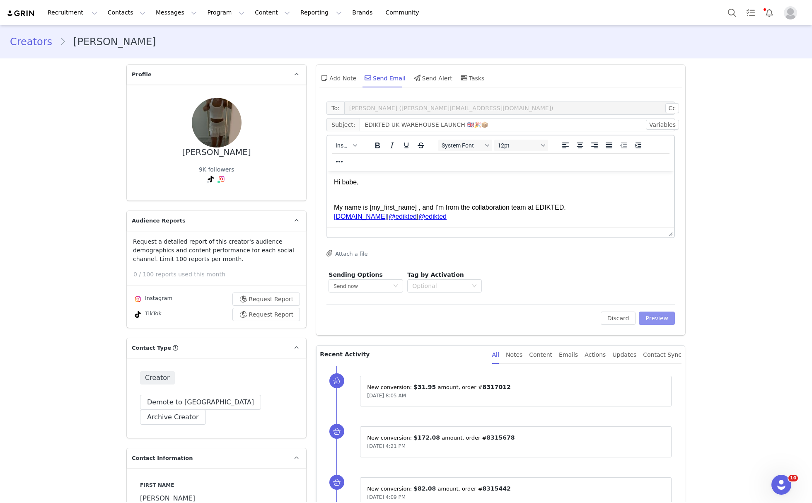
click at [669, 319] on button "Preview" at bounding box center [657, 318] width 36 height 13
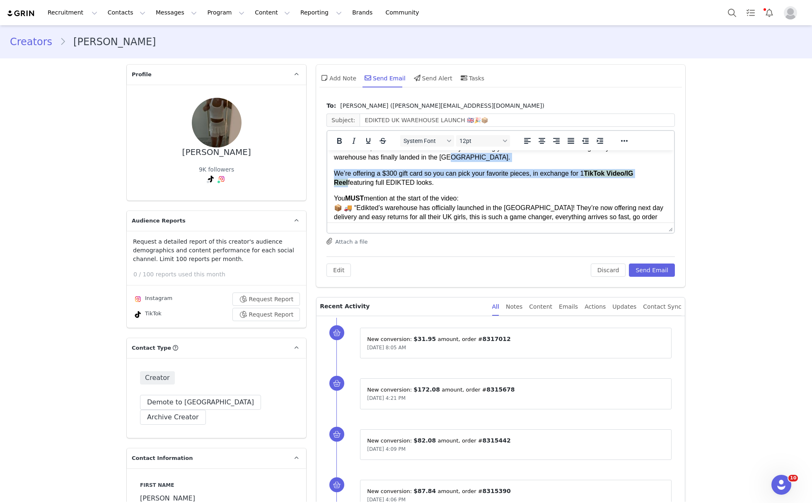
scroll to position [92, 0]
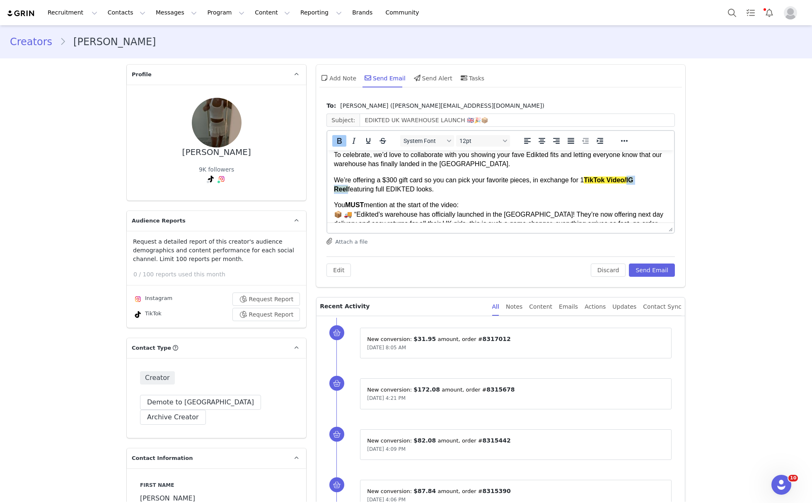
drag, startPoint x: 652, startPoint y: 161, endPoint x: 629, endPoint y: 176, distance: 27.9
click at [629, 176] on p "We’re offering a $300 gift card so you can pick your favorite pieces, in exchan…" at bounding box center [501, 185] width 334 height 19
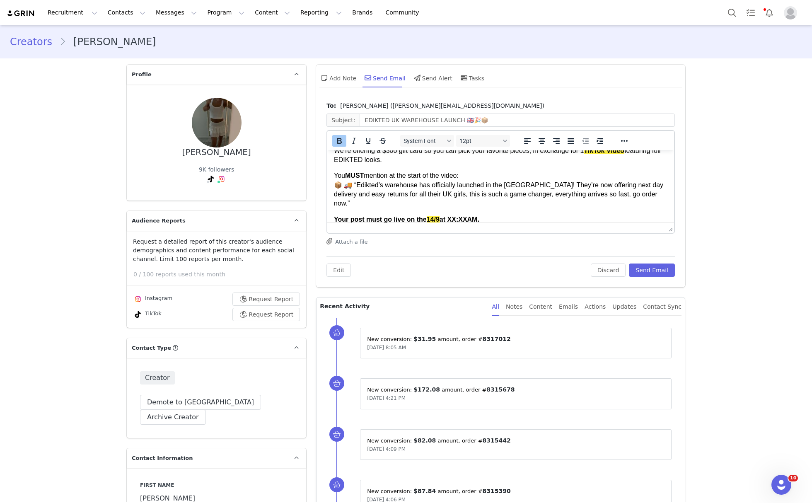
scroll to position [147, 0]
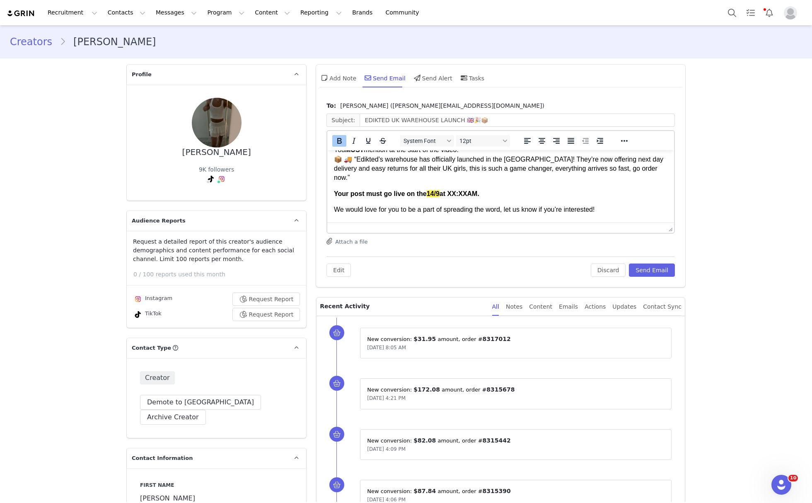
click at [433, 190] on span "14/9" at bounding box center [433, 193] width 13 height 7
click at [435, 190] on span "14/9" at bounding box center [433, 193] width 13 height 7
drag, startPoint x: 479, startPoint y: 183, endPoint x: 445, endPoint y: 184, distance: 34.8
click at [443, 189] on p "Your post must go live on the 17/9 at XX:XXAM." at bounding box center [501, 193] width 334 height 9
click at [645, 274] on button "Send Email" at bounding box center [652, 270] width 46 height 13
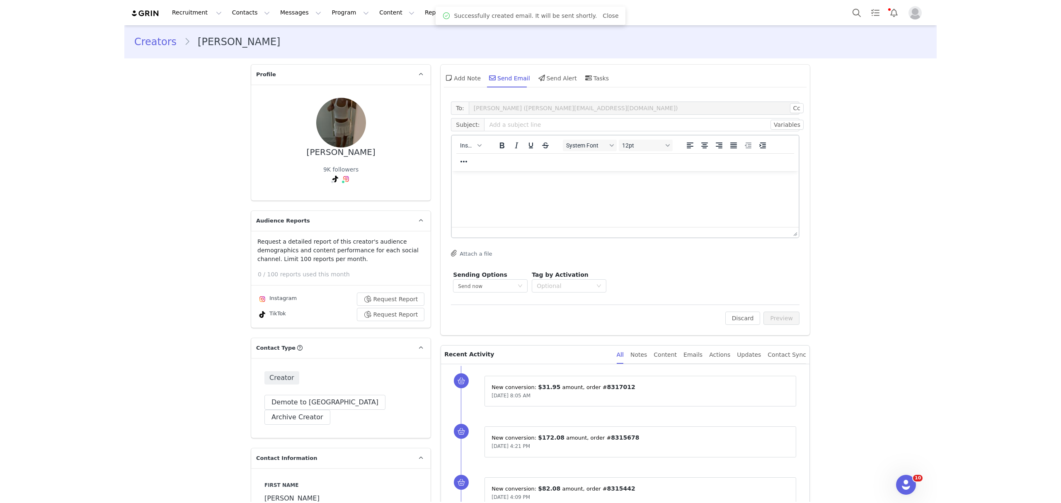
scroll to position [0, 0]
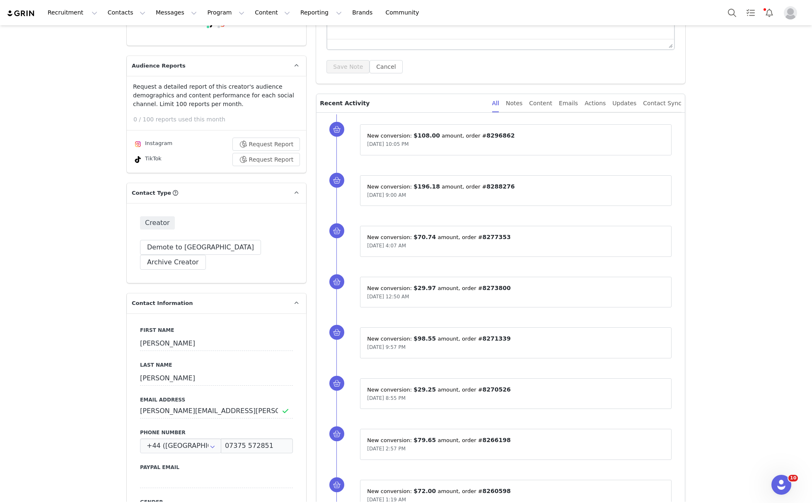
scroll to position [3, 0]
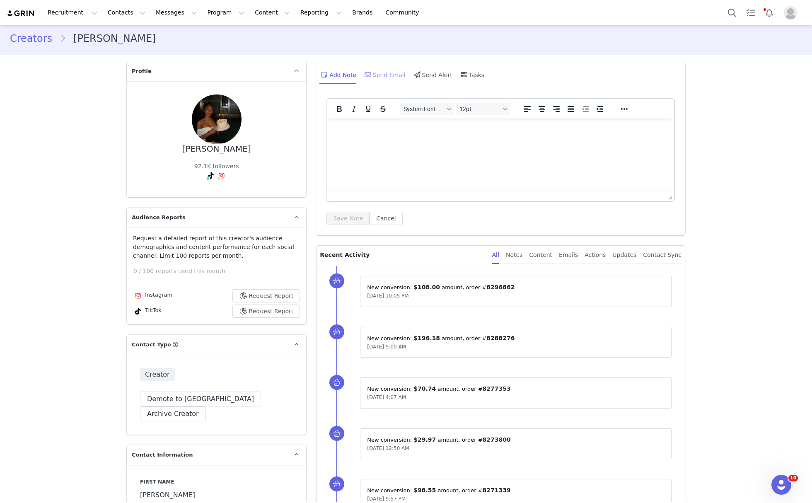
click at [390, 75] on div "Send Email" at bounding box center [384, 75] width 43 height 20
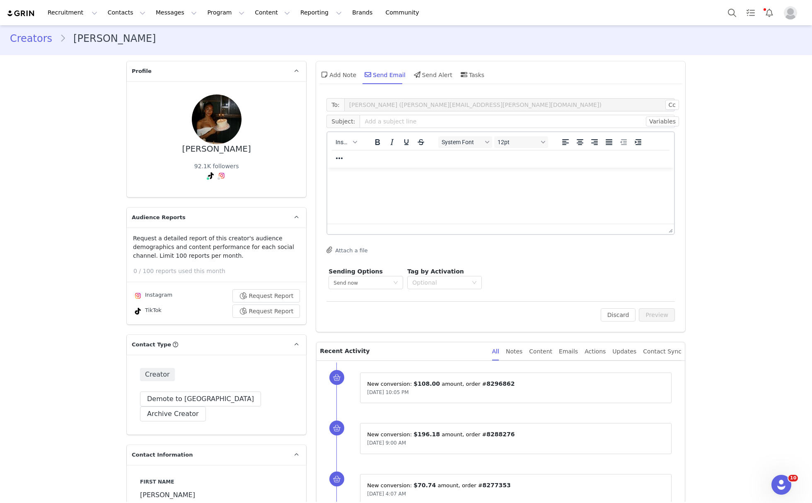
scroll to position [0, 0]
click at [341, 146] on button "Insert" at bounding box center [346, 142] width 28 height 12
click at [365, 162] on div "Insert Template" at bounding box center [371, 156] width 83 height 13
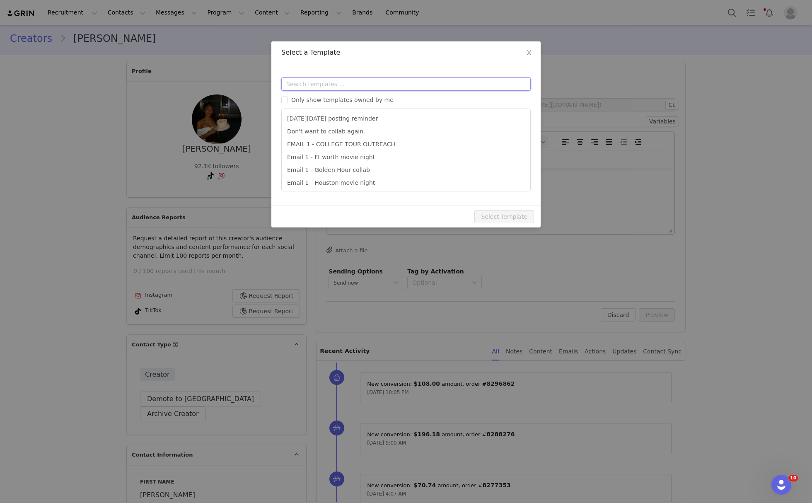
click at [362, 90] on input "text" at bounding box center [405, 83] width 249 height 13
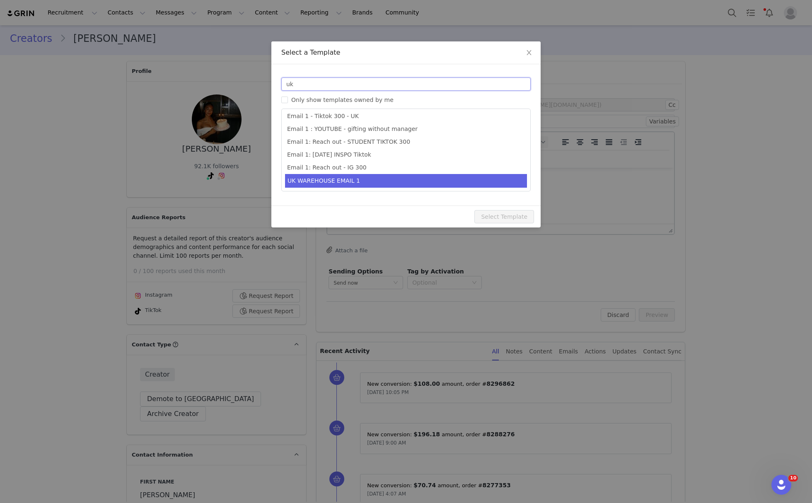
type input "uk"
click at [466, 180] on li "UK WAREHOUSE EMAIL 1" at bounding box center [406, 181] width 242 height 14
type input "EDIKTED UK WAREHOUSE LAUNCH 🇬🇧🎉📦"
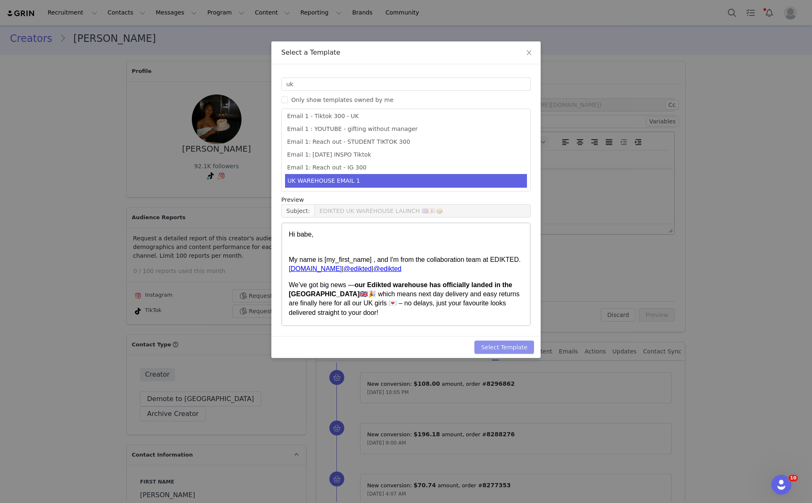
click at [516, 343] on button "Select Template" at bounding box center [504, 347] width 60 height 13
type input "EDIKTED UK WAREHOUSE LAUNCH 🇬🇧🎉📦"
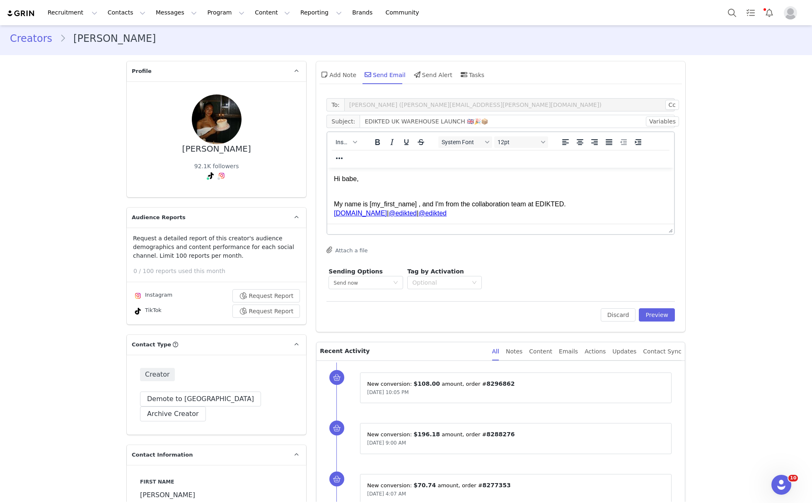
scroll to position [0, 0]
click at [631, 309] on button "Discard" at bounding box center [618, 314] width 35 height 13
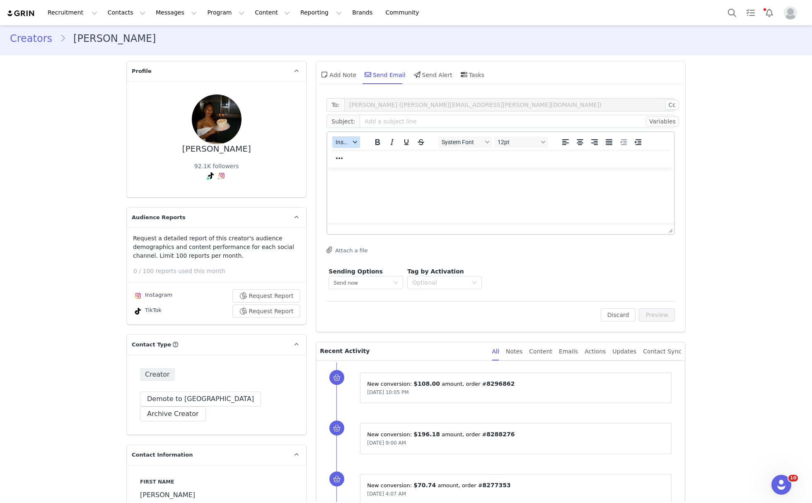
click at [336, 140] on span "Insert" at bounding box center [343, 142] width 15 height 7
click at [350, 158] on div "Insert Template" at bounding box center [372, 156] width 75 height 10
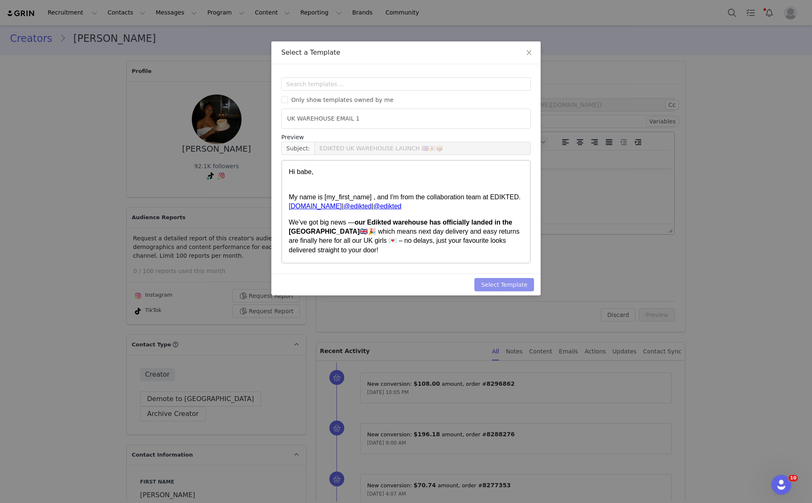
click at [488, 280] on button "Select Template" at bounding box center [504, 284] width 60 height 13
type input "EDIKTED UK WAREHOUSE LAUNCH 🇬🇧🎉📦"
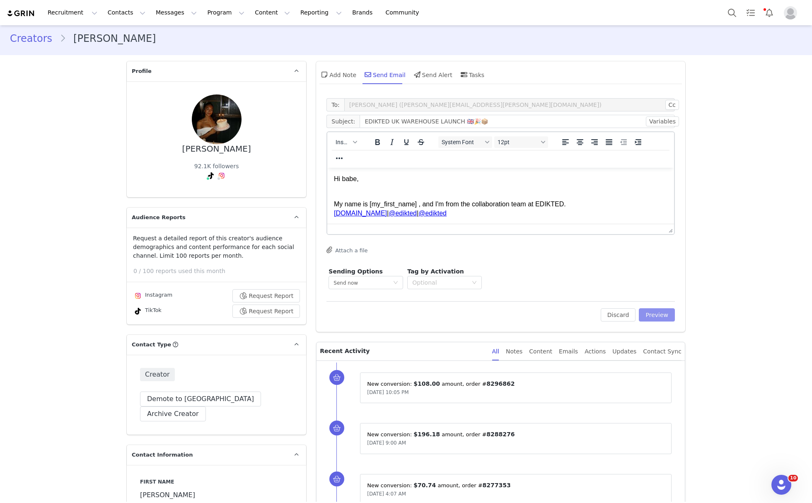
click at [665, 311] on button "Preview" at bounding box center [657, 314] width 36 height 13
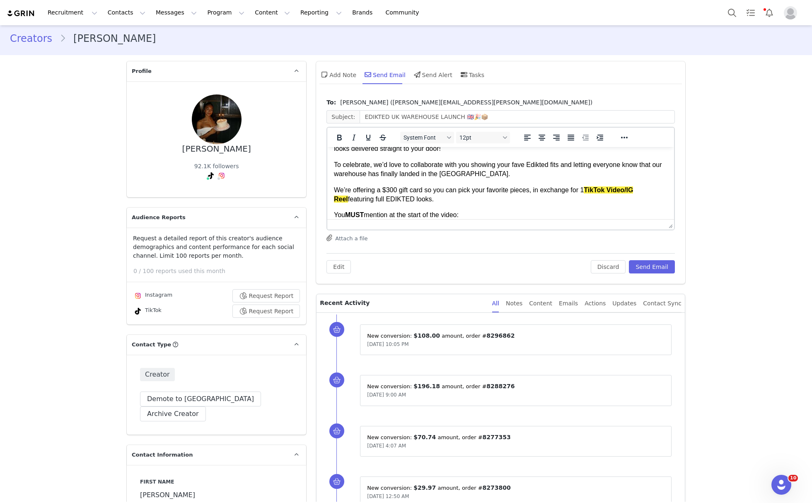
scroll to position [87, 0]
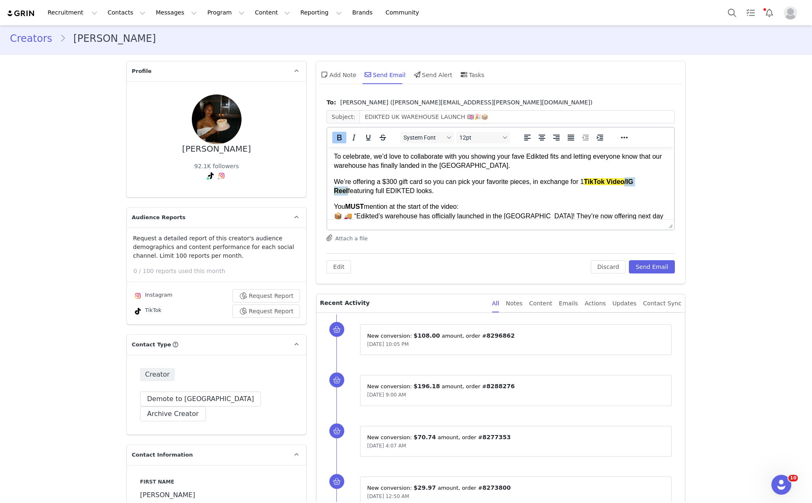
drag, startPoint x: 657, startPoint y: 209, endPoint x: 625, endPoint y: 184, distance: 40.4
click at [625, 184] on p "We’re offering a $300 gift card so you can pick your favorite pieces, in exchan…" at bounding box center [501, 186] width 334 height 19
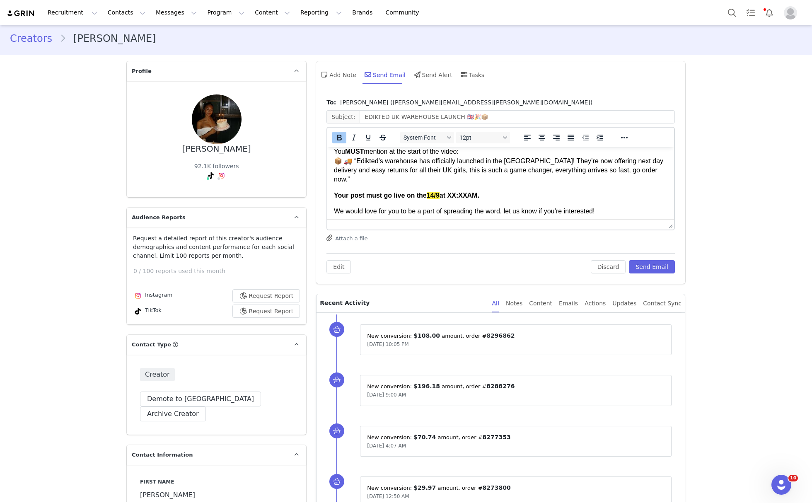
drag, startPoint x: 498, startPoint y: 185, endPoint x: 445, endPoint y: 184, distance: 53.9
click at [445, 191] on p "Your post must go live on the 14/9 at XX:XXAM." at bounding box center [501, 195] width 334 height 9
click at [653, 267] on button "Send Email" at bounding box center [652, 266] width 46 height 13
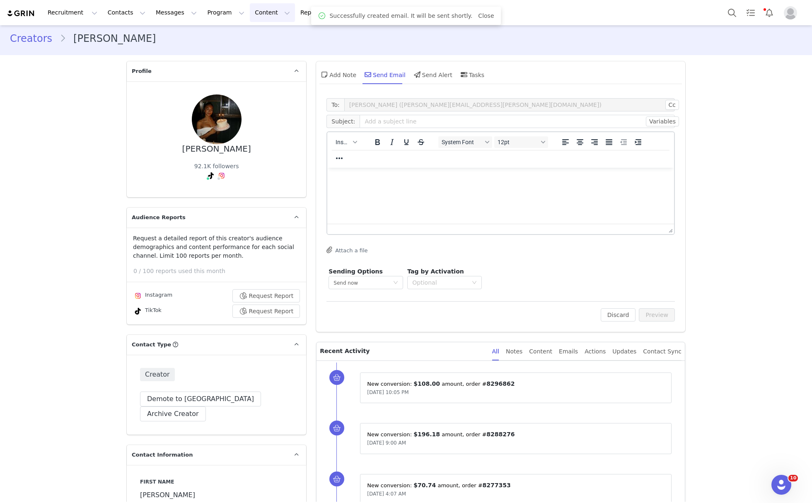
scroll to position [0, 0]
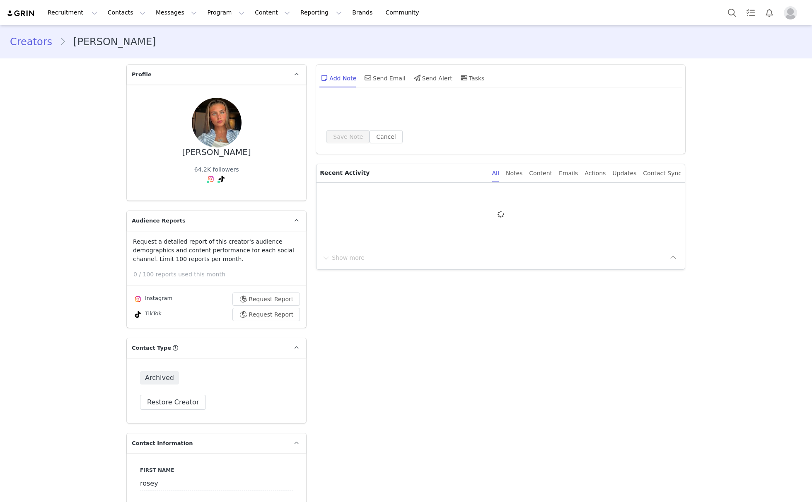
type input "+1 ([GEOGRAPHIC_DATA])"
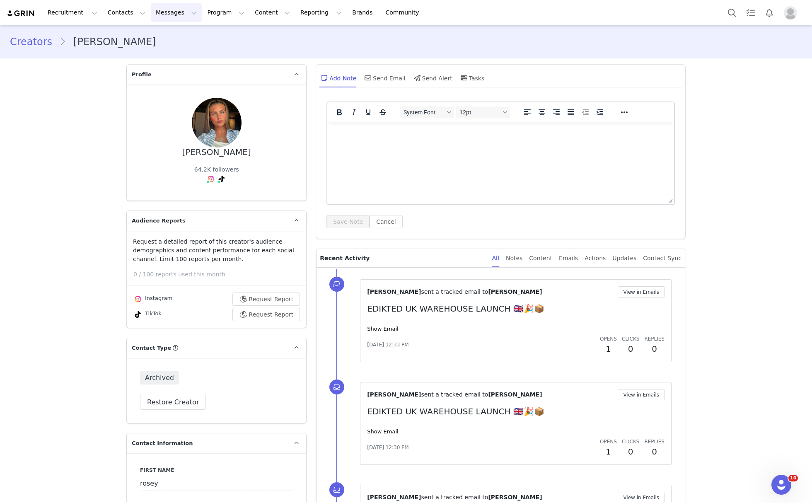
click at [160, 12] on button "Messages Messages" at bounding box center [176, 12] width 51 height 19
click at [202, 8] on button "Program Program" at bounding box center [225, 12] width 47 height 19
click at [295, 8] on button "Reporting Reporting" at bounding box center [320, 12] width 51 height 19
click at [295, 50] on p "Report Builder" at bounding box center [292, 52] width 41 height 9
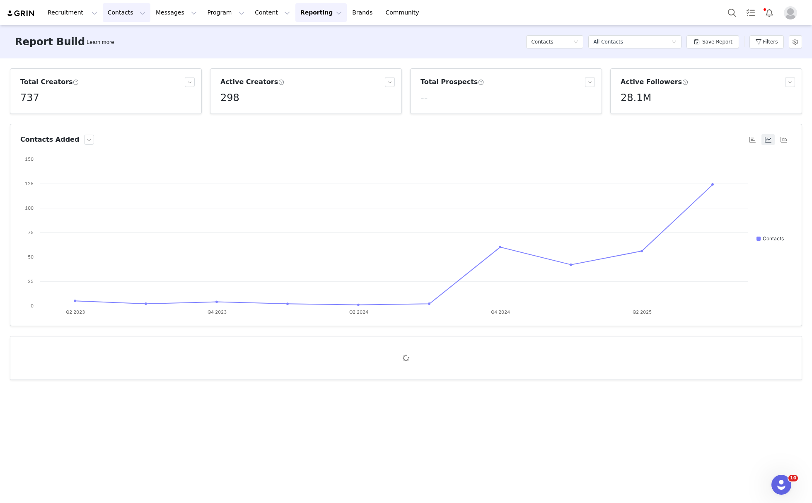
click at [118, 9] on button "Contacts Contacts" at bounding box center [127, 12] width 48 height 19
click at [133, 34] on div "Creators" at bounding box center [128, 36] width 56 height 9
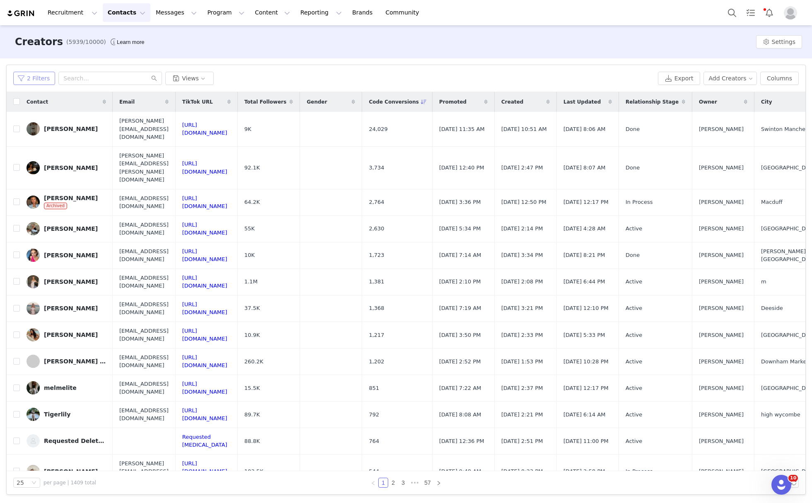
click at [36, 81] on button "2 Filters" at bounding box center [34, 78] width 42 height 13
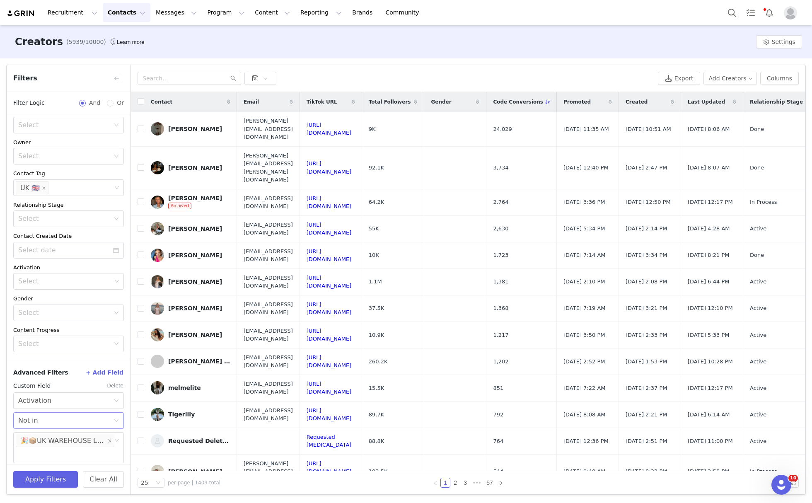
scroll to position [22, 0]
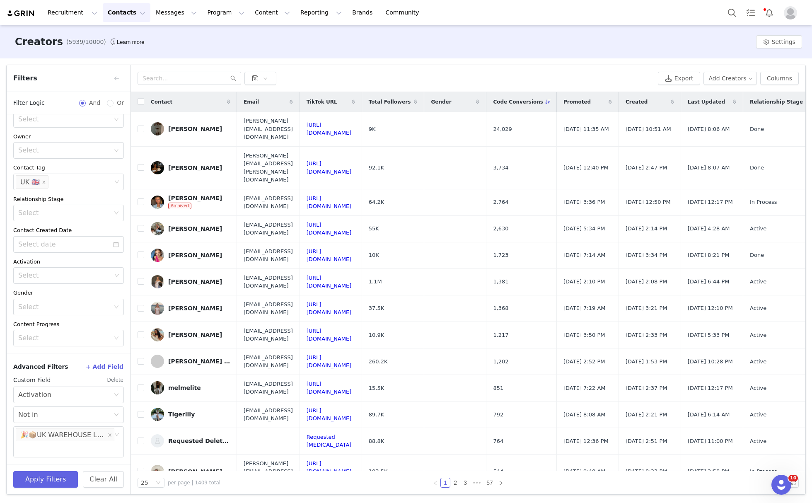
click at [109, 380] on button "Delete" at bounding box center [115, 379] width 17 height 13
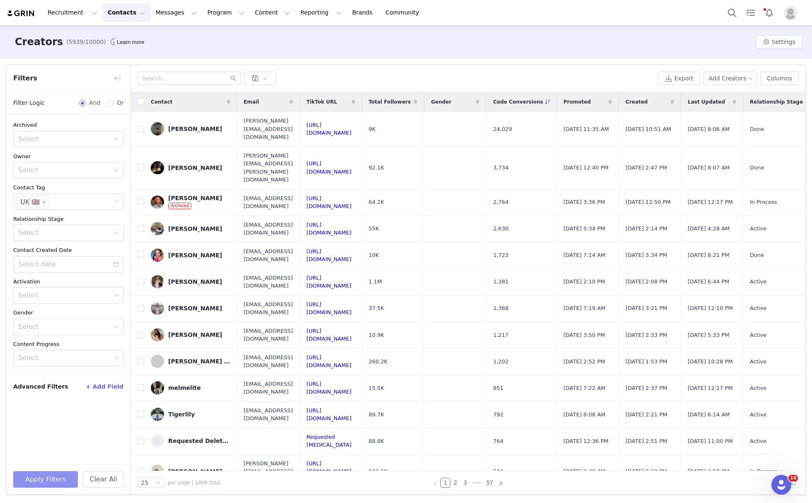
click at [63, 475] on button "Apply Filters" at bounding box center [45, 479] width 65 height 17
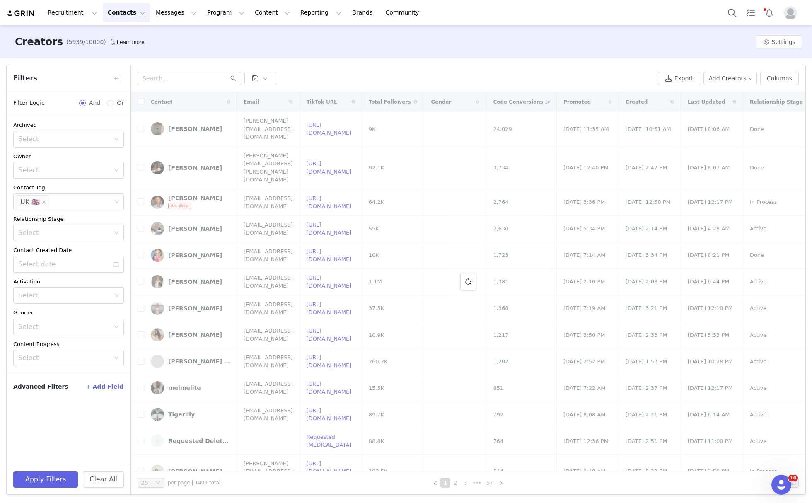
click at [98, 388] on button "+ Add Field" at bounding box center [104, 386] width 39 height 13
click at [111, 414] on div "Select" at bounding box center [65, 415] width 95 height 16
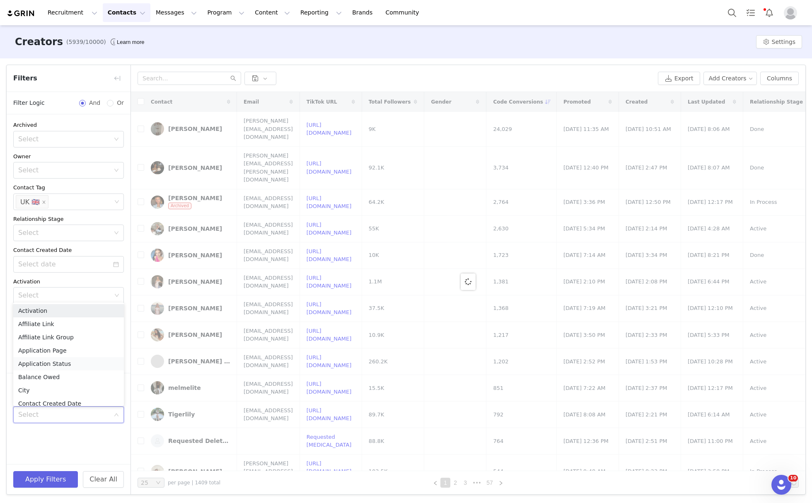
scroll to position [4, 0]
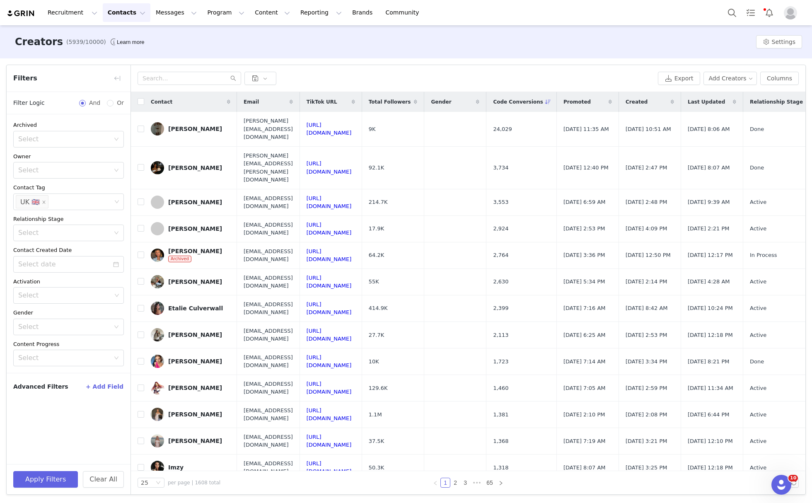
click at [103, 386] on button "+ Add Field" at bounding box center [104, 386] width 39 height 13
click at [77, 418] on div "Select" at bounding box center [64, 415] width 92 height 8
click at [76, 435] on div "Archived Select Owner Select Contact Tag Select UK 🇬🇧 Relationship Stage Select…" at bounding box center [69, 289] width 124 height 350
click at [108, 411] on div "Select" at bounding box center [64, 415] width 92 height 8
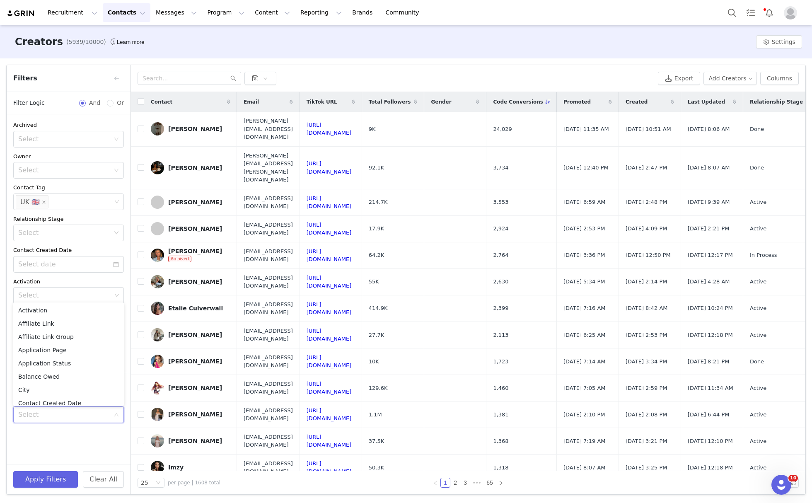
scroll to position [0, 0]
click at [94, 415] on input "wa" at bounding box center [65, 415] width 95 height 16
type input "w"
type input "tag"
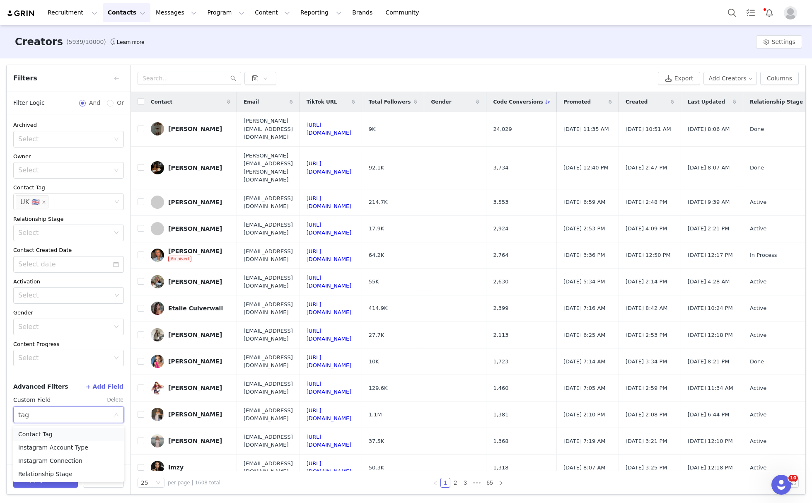
click at [60, 432] on li "Contact Tag" at bounding box center [68, 434] width 111 height 13
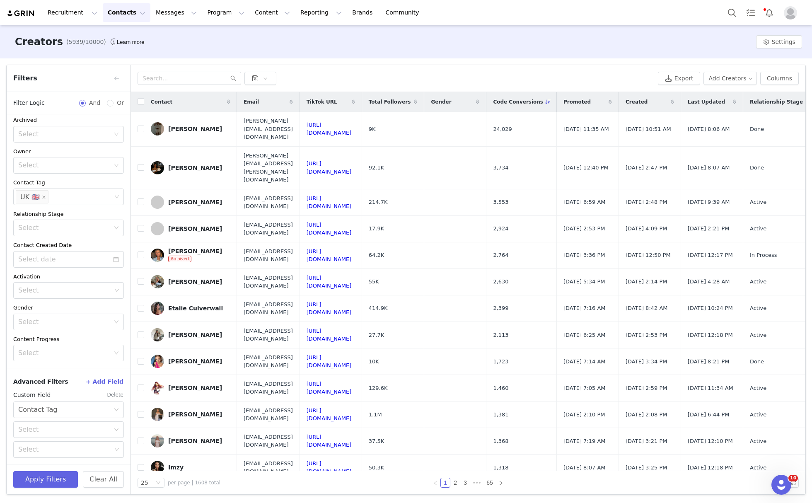
scroll to position [7, 0]
click at [46, 430] on div "Select" at bounding box center [64, 429] width 92 height 8
click at [51, 458] on li "Is not" at bounding box center [64, 460] width 102 height 13
click at [47, 451] on div "Select" at bounding box center [64, 449] width 93 height 8
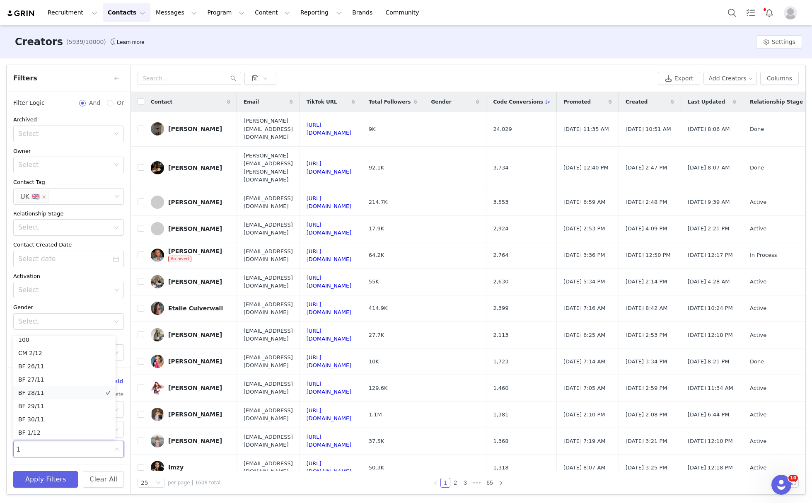
type input "14"
drag, startPoint x: 45, startPoint y: 464, endPoint x: 46, endPoint y: 481, distance: 16.7
click at [45, 466] on li "uk warehouse 14" at bounding box center [64, 467] width 102 height 13
click at [53, 479] on button "Apply Filters" at bounding box center [45, 479] width 65 height 17
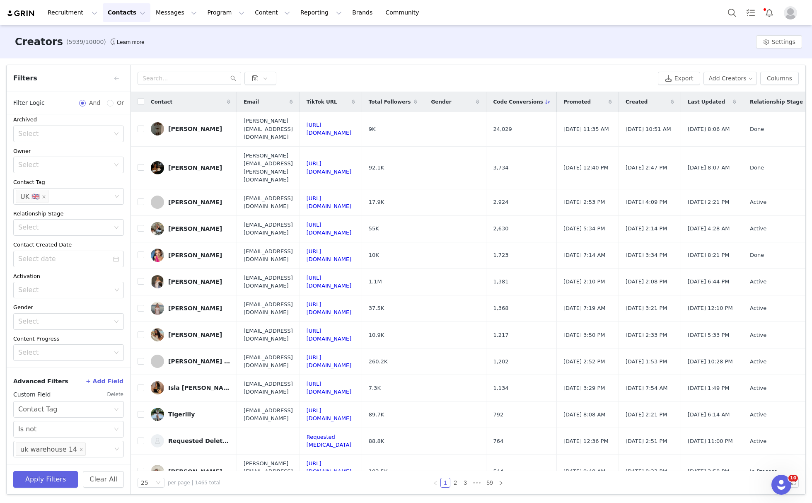
click at [102, 380] on button "+ Add Field" at bounding box center [104, 381] width 39 height 13
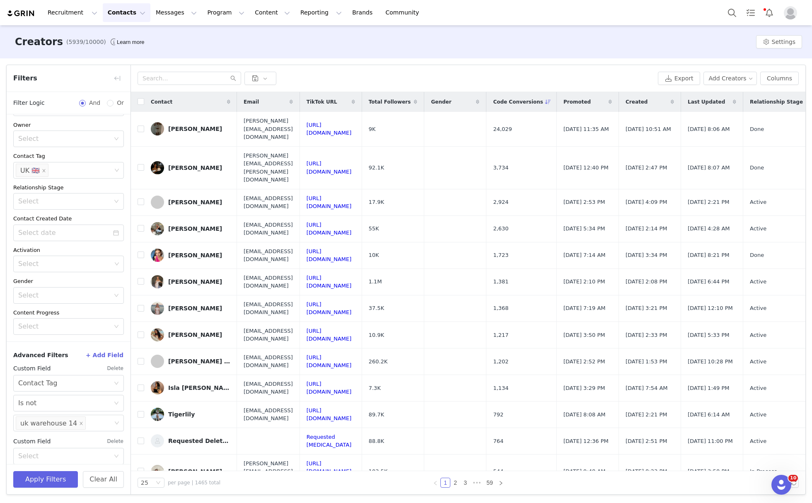
scroll to position [43, 0]
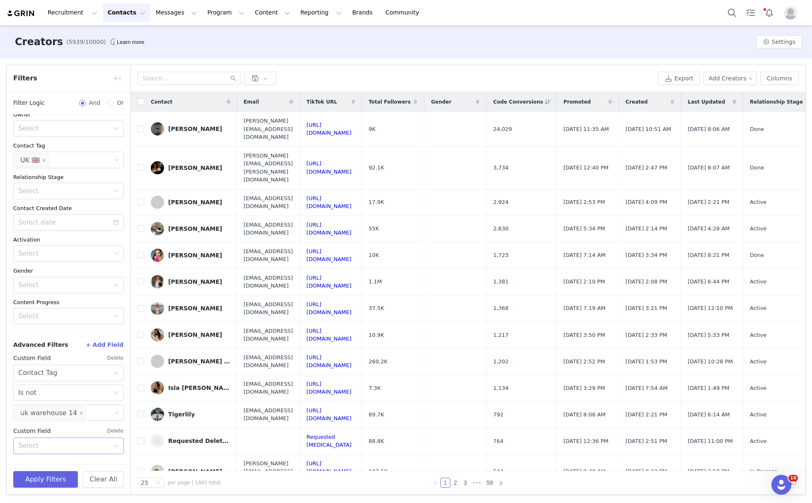
click at [77, 446] on div "Select" at bounding box center [64, 446] width 92 height 8
type input "con"
click at [46, 391] on li "Contact Tag" at bounding box center [64, 391] width 102 height 13
click at [51, 480] on button "Apply Filters" at bounding box center [45, 479] width 65 height 17
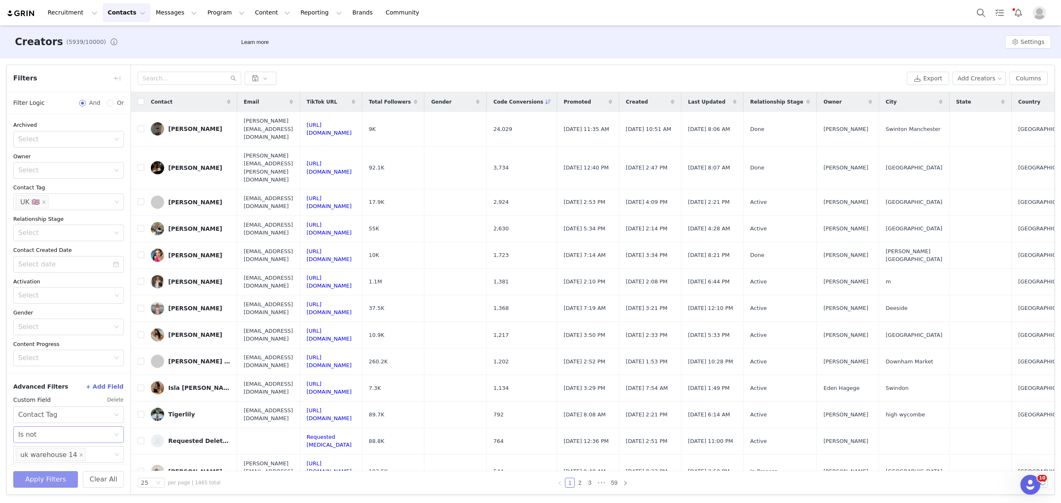
scroll to position [7, 0]
click at [100, 379] on button "+ Add Field" at bounding box center [104, 381] width 39 height 13
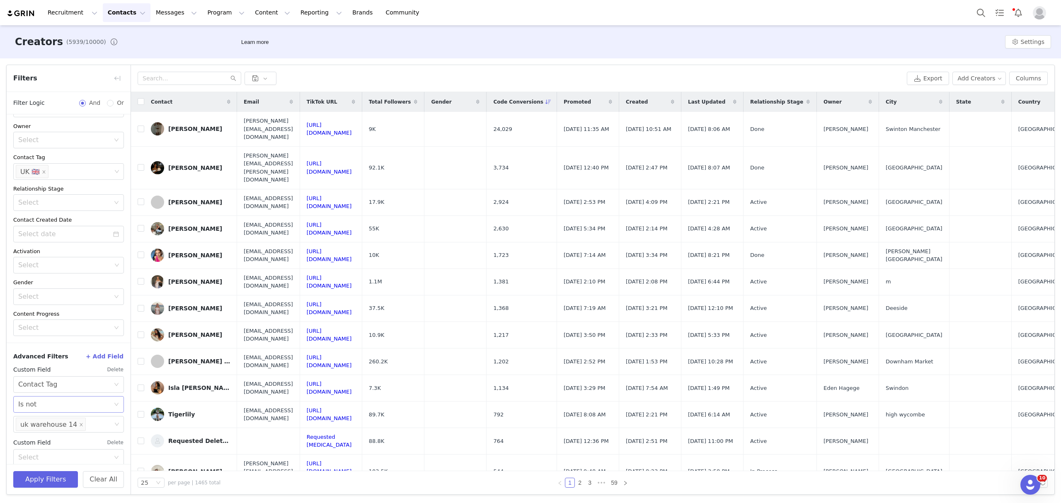
scroll to position [43, 0]
click at [59, 442] on div "Select" at bounding box center [65, 446] width 95 height 16
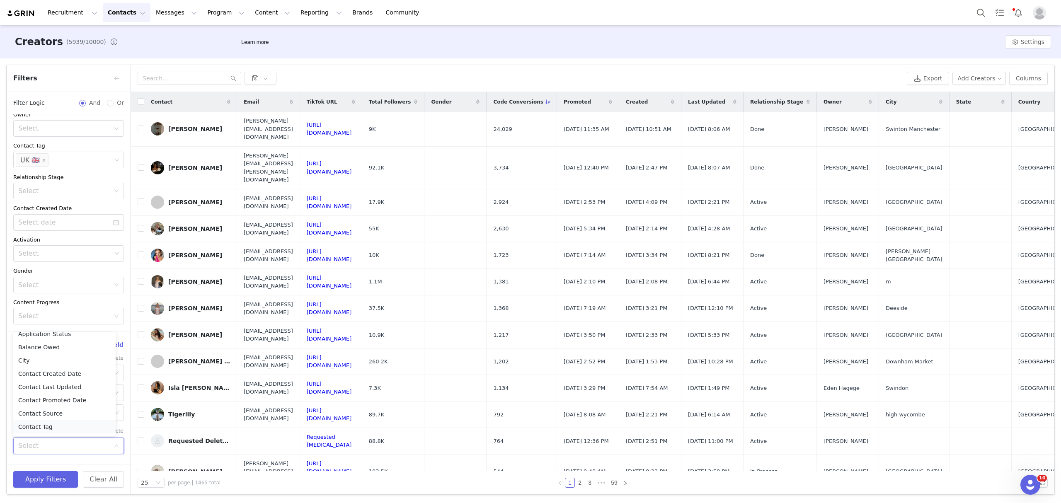
click at [56, 426] on li "Contact Tag" at bounding box center [64, 426] width 102 height 13
click at [51, 461] on div "Select" at bounding box center [65, 465] width 95 height 16
click at [41, 433] on li "Is not" at bounding box center [64, 434] width 102 height 13
click at [42, 447] on div "Select" at bounding box center [64, 449] width 93 height 8
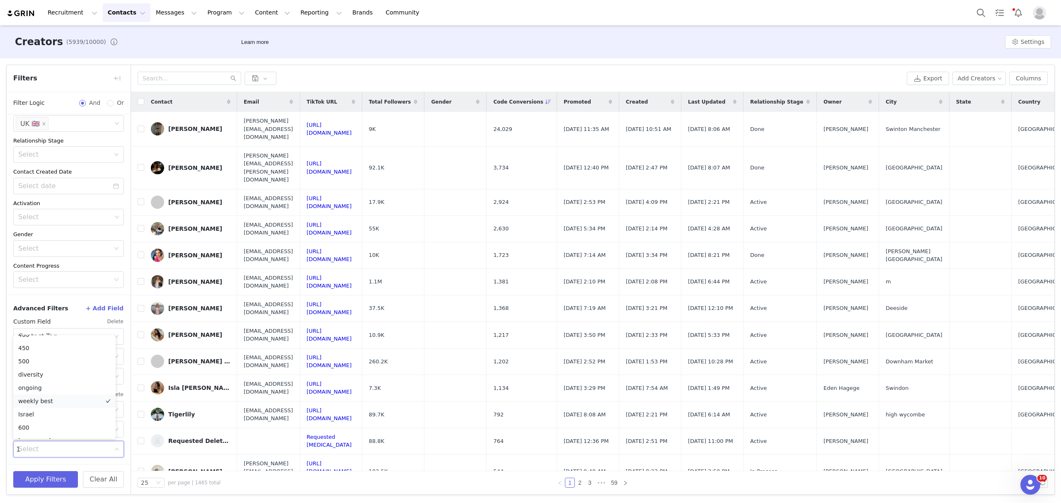
scroll to position [2, 0]
type input "1"
type input "uk"
drag, startPoint x: 58, startPoint y: 421, endPoint x: 67, endPoint y: 467, distance: 47.1
click at [58, 421] on li "uk warehouse 15" at bounding box center [64, 421] width 102 height 13
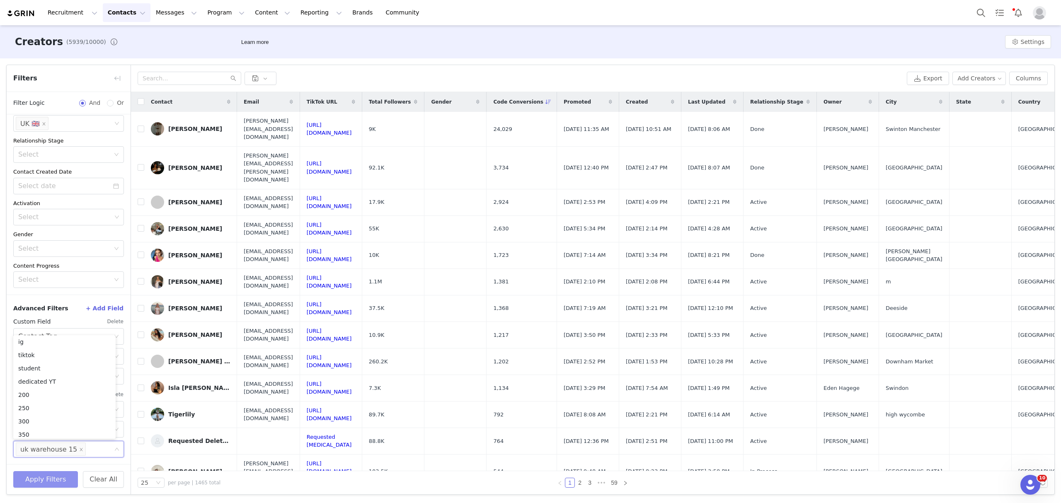
click at [60, 482] on button "Apply Filters" at bounding box center [45, 479] width 65 height 17
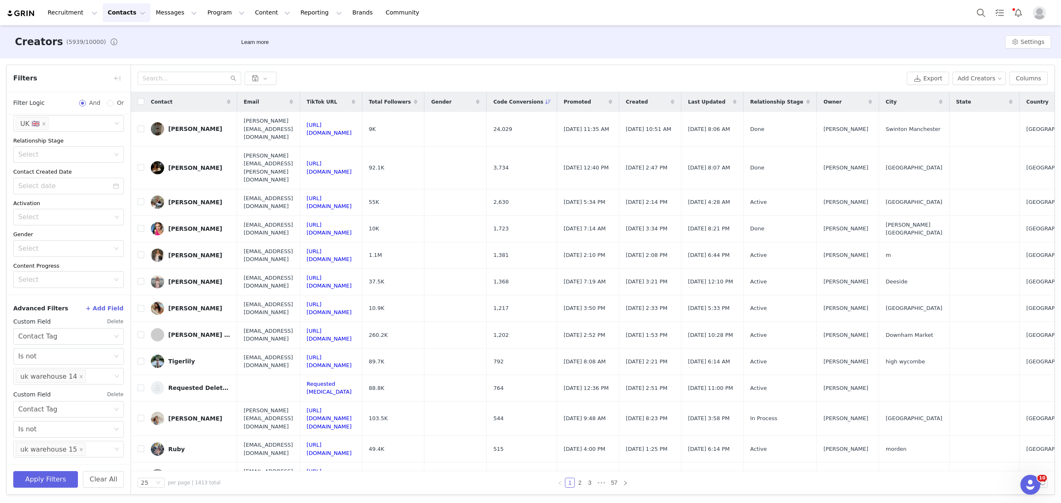
click at [99, 302] on button "+ Add Field" at bounding box center [104, 308] width 39 height 13
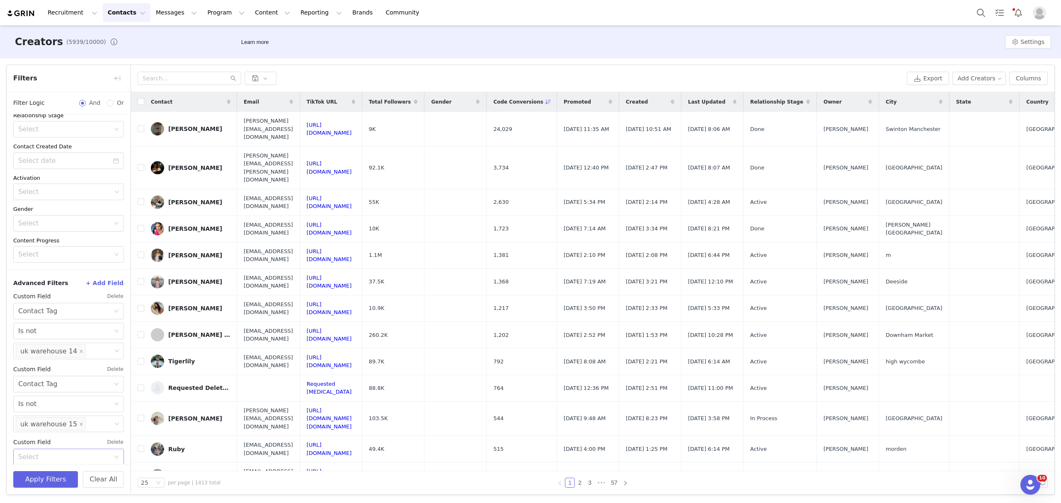
scroll to position [116, 0]
click at [65, 444] on div "Select" at bounding box center [64, 446] width 92 height 8
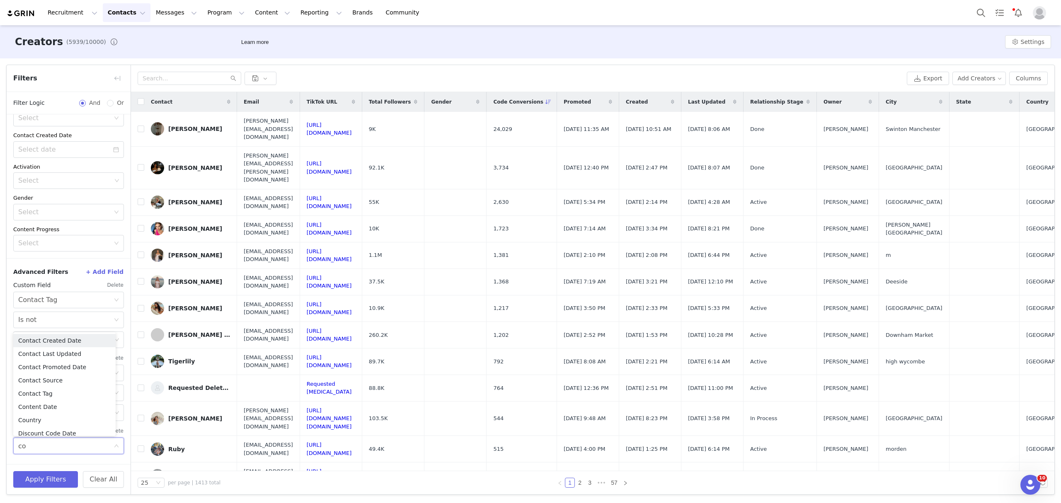
type input "con"
click at [48, 395] on li "Contact Tag" at bounding box center [64, 393] width 102 height 13
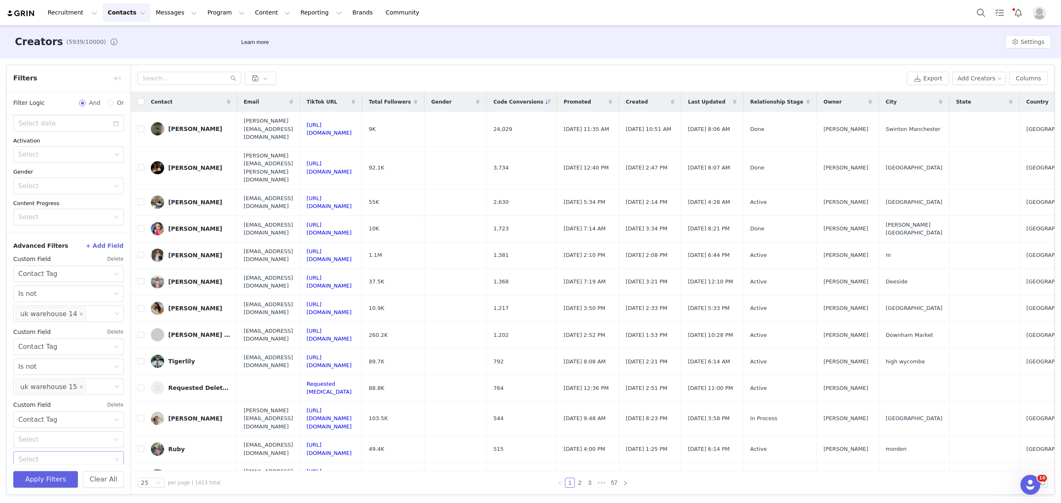
scroll to position [153, 0]
click at [46, 426] on div "Select" at bounding box center [64, 429] width 92 height 8
click at [67, 460] on li "Is not" at bounding box center [64, 460] width 102 height 13
click at [49, 453] on div "Select" at bounding box center [65, 449] width 99 height 16
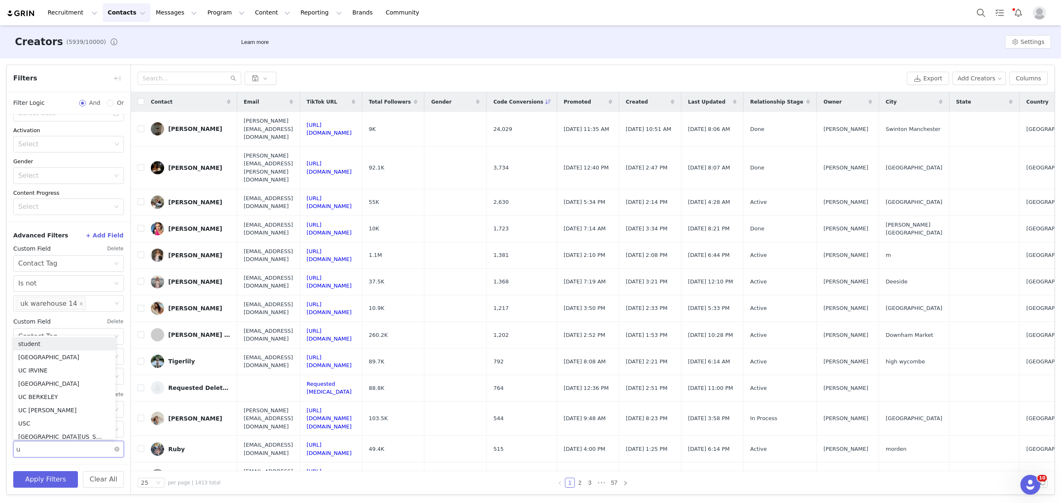
type input "uk"
click at [59, 430] on li "uk warehouse 16" at bounding box center [64, 432] width 102 height 13
click at [48, 478] on button "Apply Filters" at bounding box center [45, 479] width 65 height 17
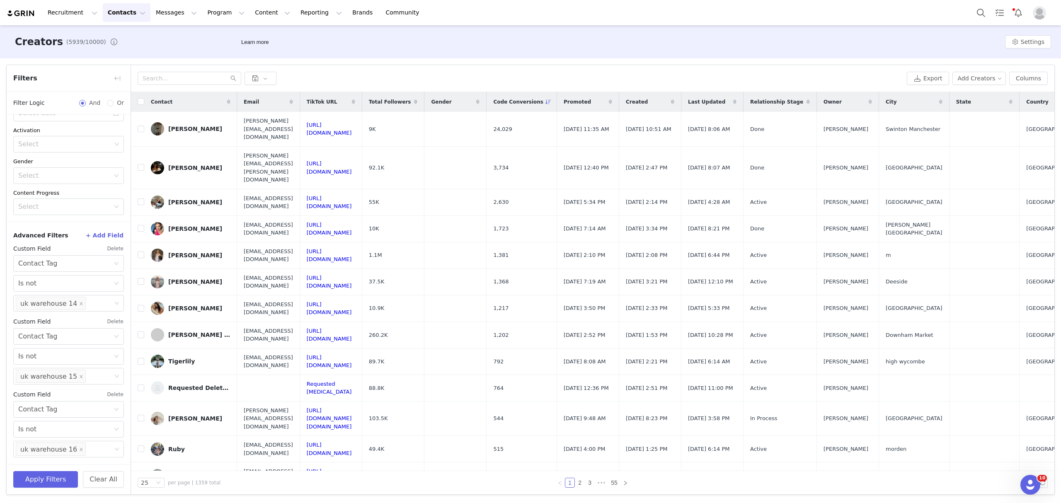
click at [98, 231] on button "+ Add Field" at bounding box center [104, 235] width 39 height 13
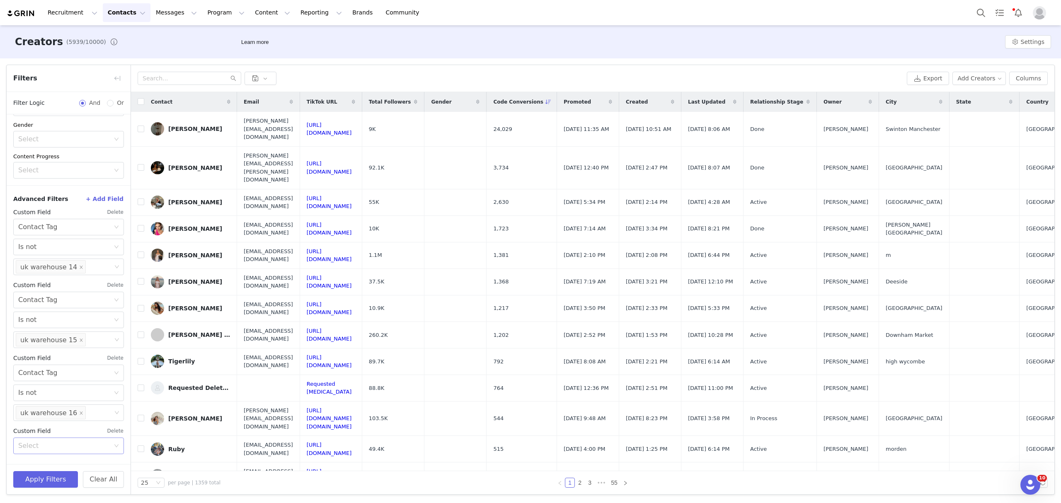
click at [93, 445] on div "Select" at bounding box center [64, 446] width 92 height 8
click at [46, 373] on li "Contact Tag" at bounding box center [64, 371] width 102 height 13
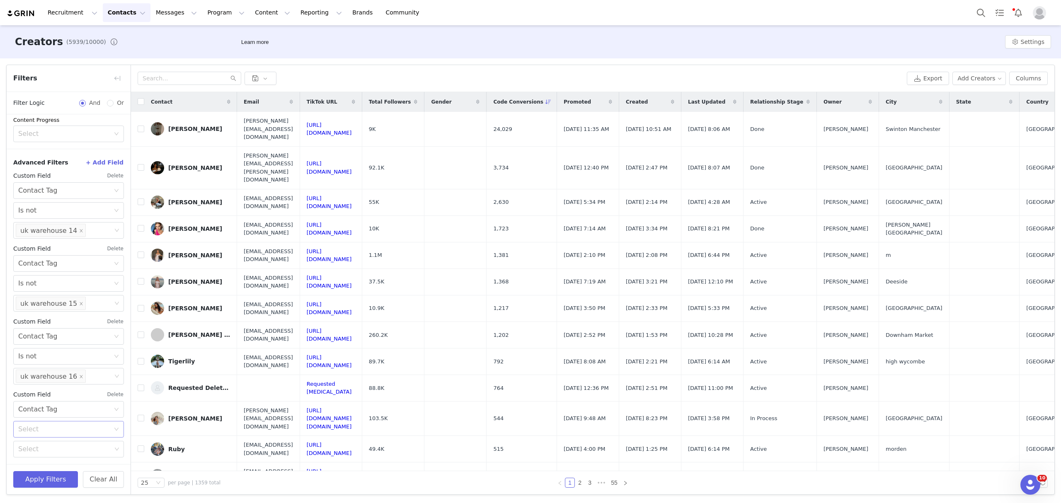
click at [49, 428] on div "Select" at bounding box center [64, 429] width 92 height 8
click at [42, 457] on li "Is not" at bounding box center [64, 460] width 102 height 13
click at [38, 455] on div "Select" at bounding box center [65, 449] width 99 height 16
click at [44, 449] on div "Select" at bounding box center [64, 449] width 93 height 8
type input "uk"
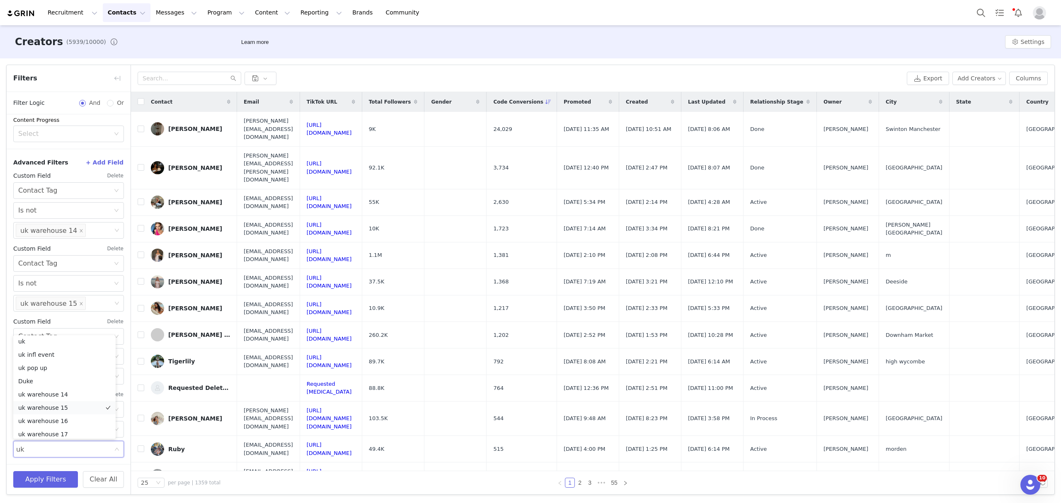
scroll to position [19, 0]
click at [63, 426] on li "uk warehouse 17" at bounding box center [64, 430] width 102 height 13
click at [54, 476] on button "Apply Filters" at bounding box center [45, 479] width 65 height 17
click at [58, 473] on button "Apply Filters" at bounding box center [45, 479] width 65 height 17
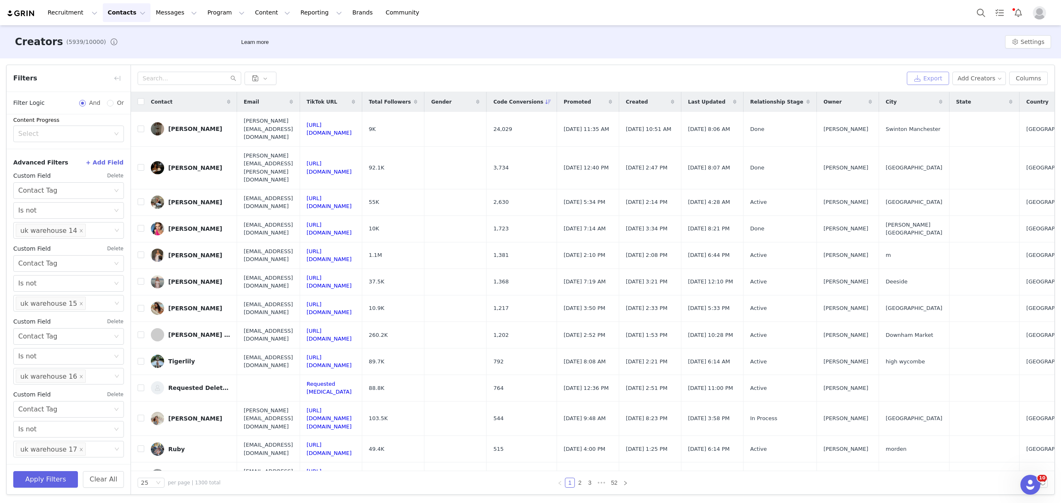
click at [812, 80] on button "Export" at bounding box center [928, 78] width 42 height 13
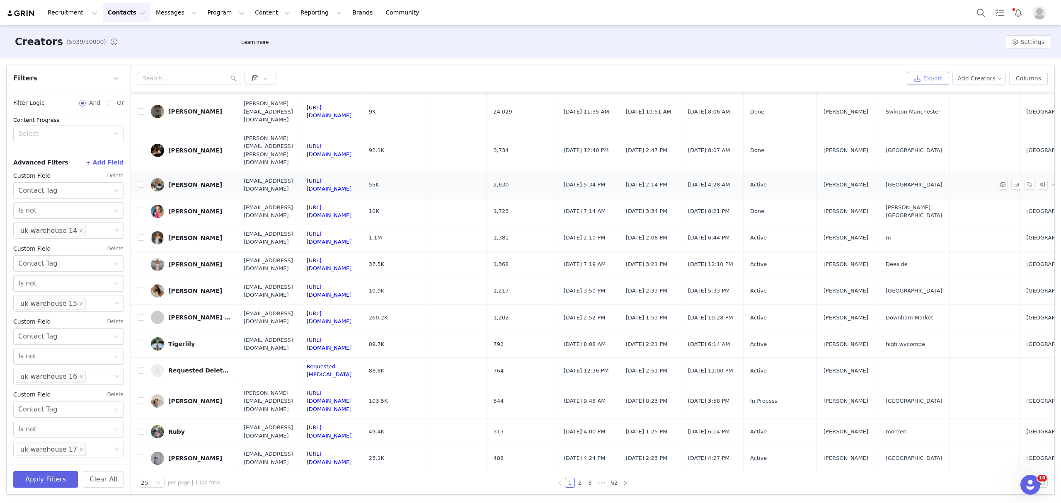
scroll to position [0, 0]
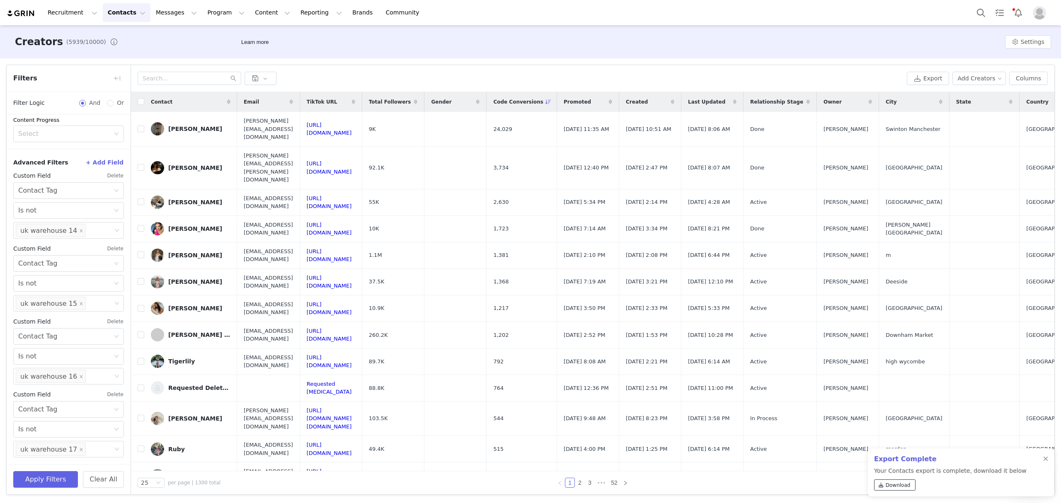
click at [812, 486] on span at bounding box center [880, 484] width 7 height 7
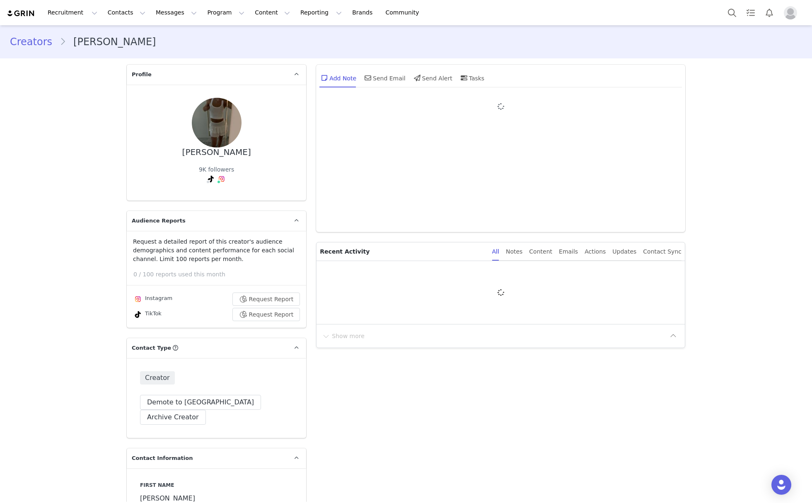
type input "+1 ([GEOGRAPHIC_DATA])"
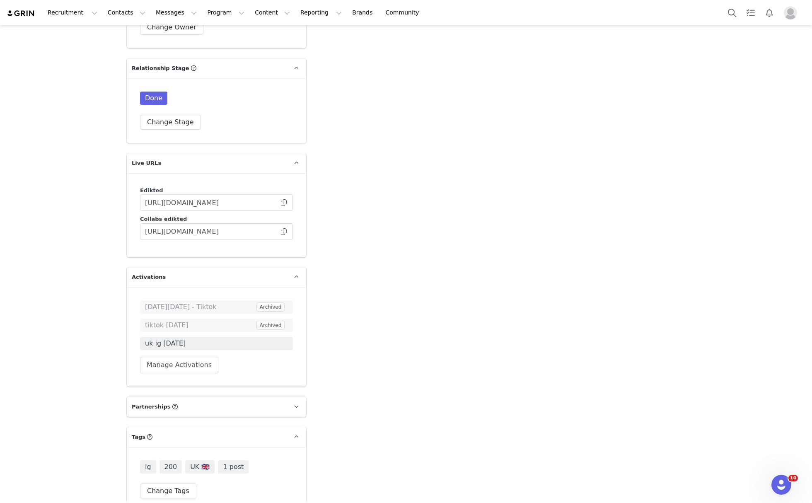
scroll to position [2180, 0]
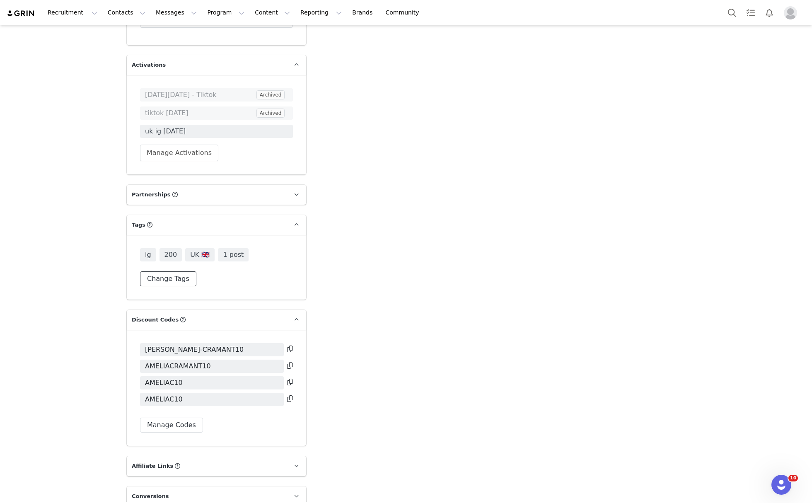
click at [156, 271] on button "Change Tags" at bounding box center [168, 278] width 56 height 15
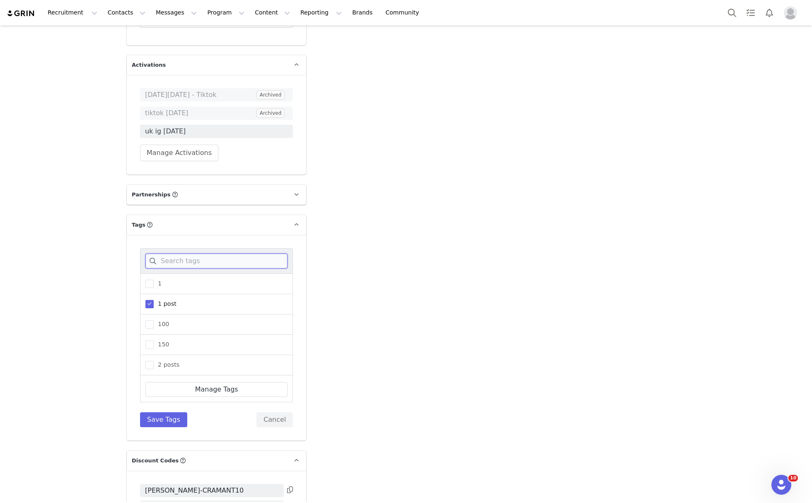
click at [191, 254] on input at bounding box center [216, 261] width 142 height 15
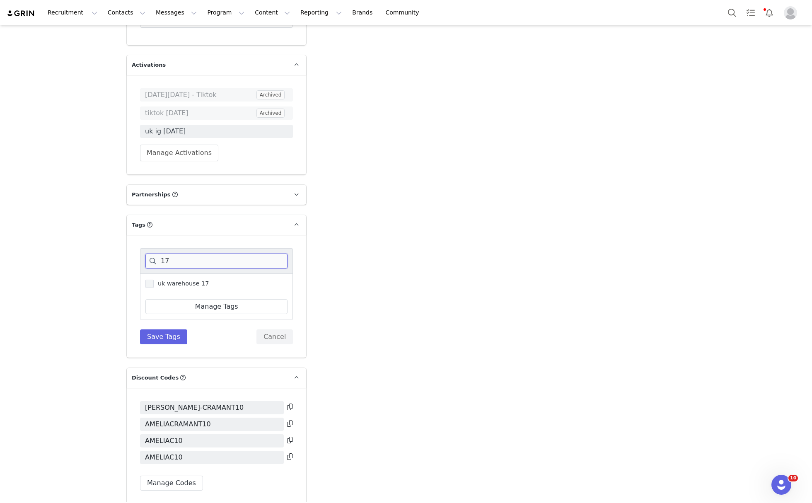
type input "17"
click at [179, 280] on span "uk warehouse 17" at bounding box center [181, 284] width 55 height 8
click at [154, 280] on input "uk warehouse 17" at bounding box center [154, 280] width 0 height 0
click at [172, 329] on button "Save Tags" at bounding box center [163, 336] width 47 height 15
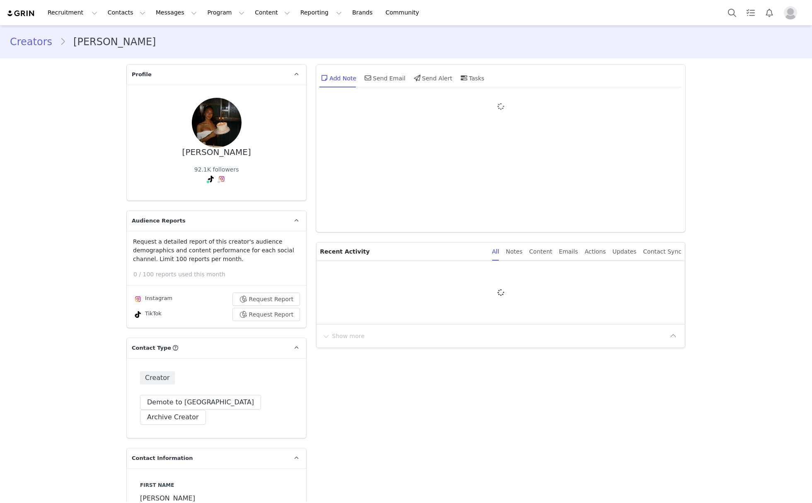
type input "+44 ([GEOGRAPHIC_DATA])"
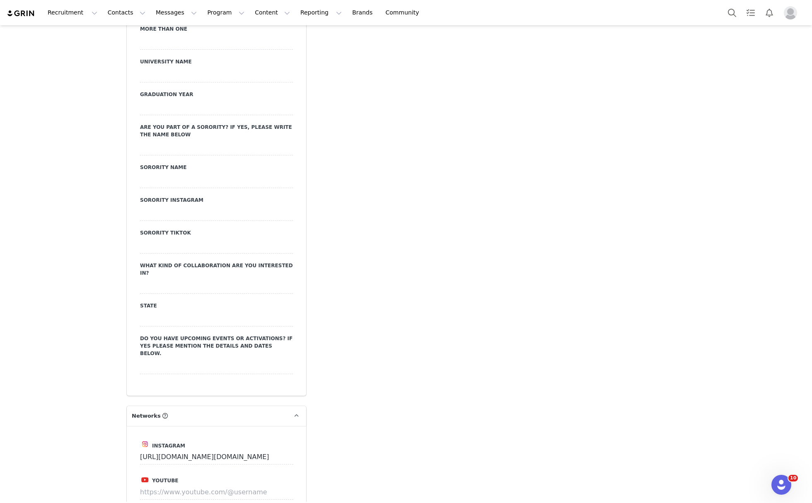
scroll to position [2250, 0]
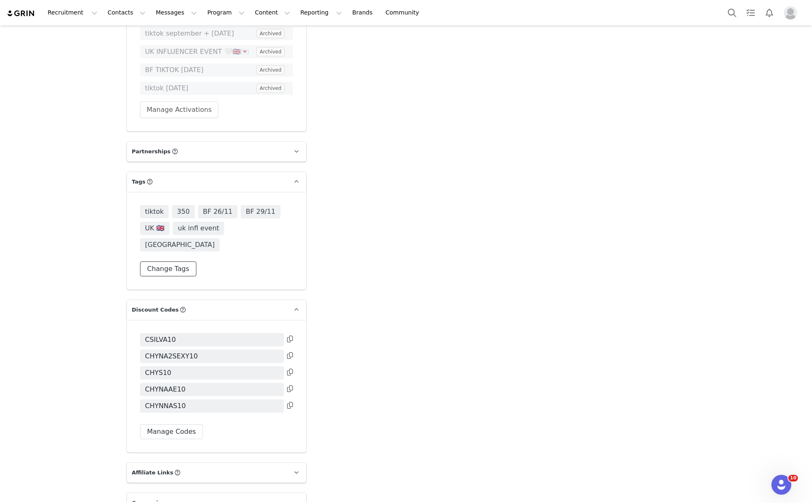
click at [166, 261] on button "Change Tags" at bounding box center [168, 268] width 56 height 15
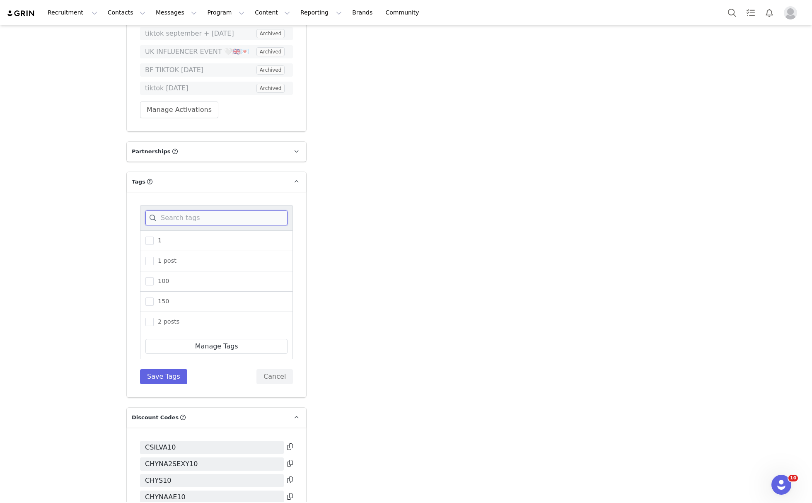
click at [186, 210] on input at bounding box center [216, 217] width 142 height 15
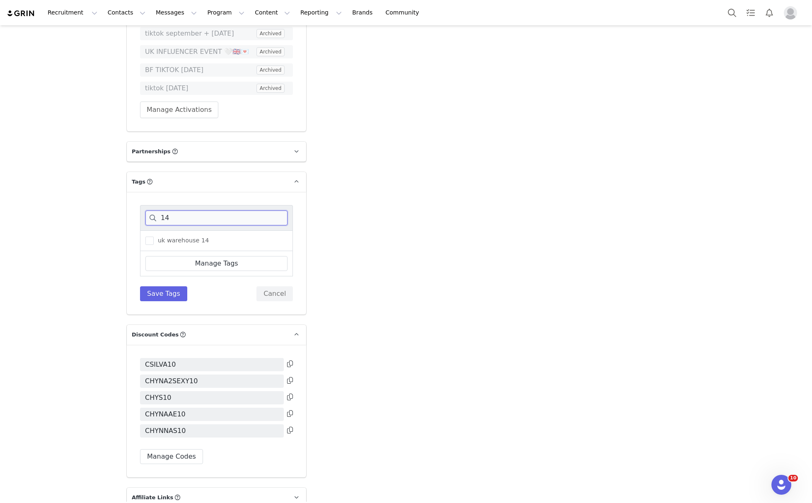
type input "14"
click at [184, 237] on span "uk warehouse 14" at bounding box center [181, 241] width 55 height 8
click at [154, 237] on input "uk warehouse 14" at bounding box center [154, 237] width 0 height 0
drag, startPoint x: 168, startPoint y: 262, endPoint x: 184, endPoint y: 256, distance: 17.2
click at [168, 286] on button "Save Tags" at bounding box center [163, 293] width 47 height 15
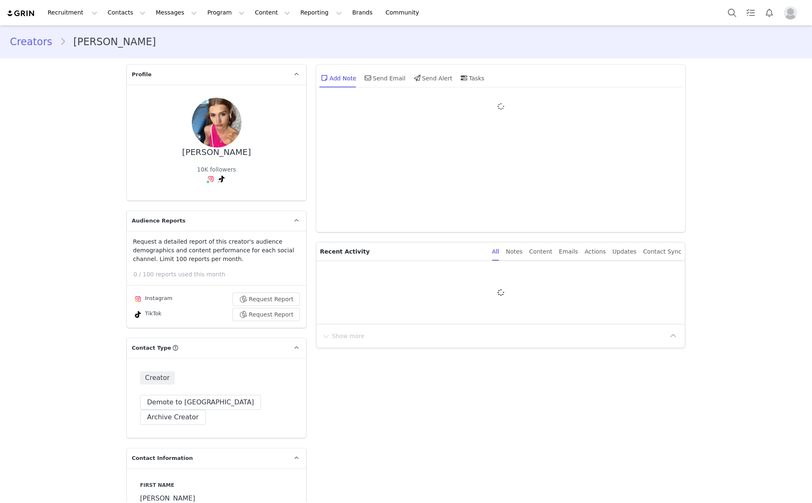
type input "+1 ([GEOGRAPHIC_DATA])"
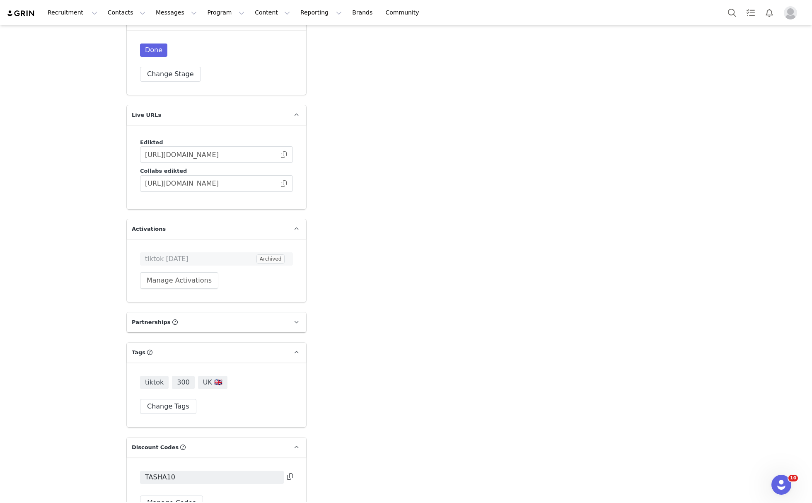
scroll to position [1995, 0]
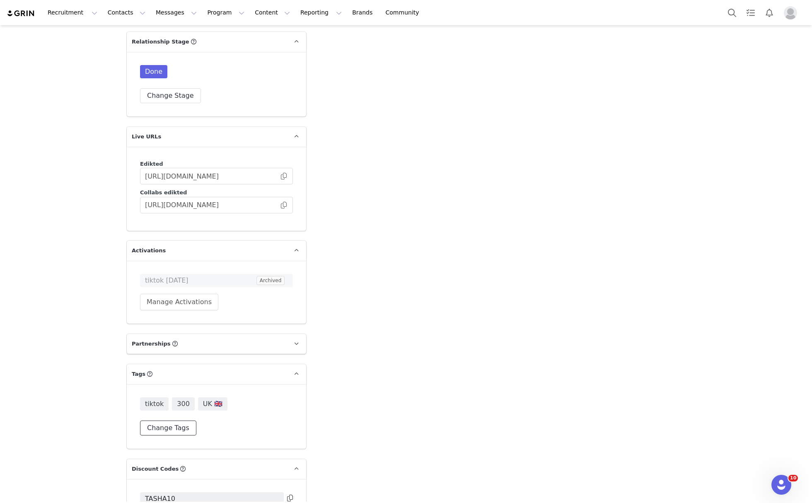
click at [171, 421] on button "Change Tags" at bounding box center [168, 428] width 56 height 15
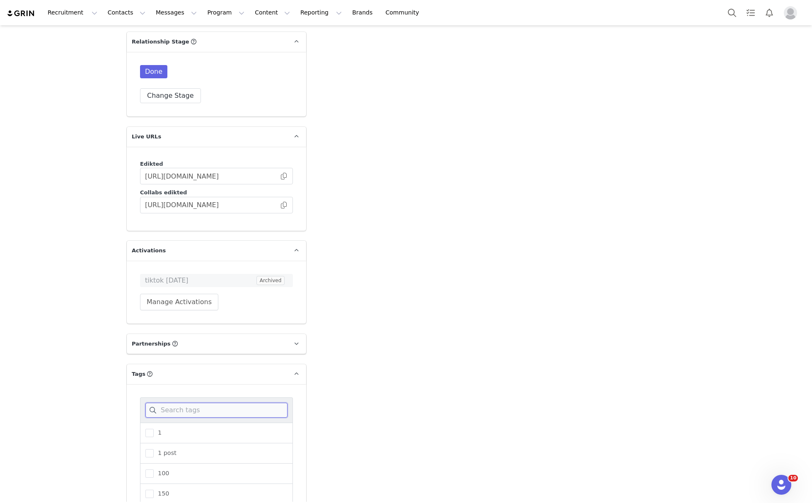
click at [187, 403] on input at bounding box center [216, 410] width 142 height 15
type input "17"
click at [183, 429] on span "uk warehouse 17" at bounding box center [181, 433] width 55 height 8
click at [154, 429] on input "uk warehouse 17" at bounding box center [154, 429] width 0 height 0
drag, startPoint x: 172, startPoint y: 445, endPoint x: 203, endPoint y: 433, distance: 32.2
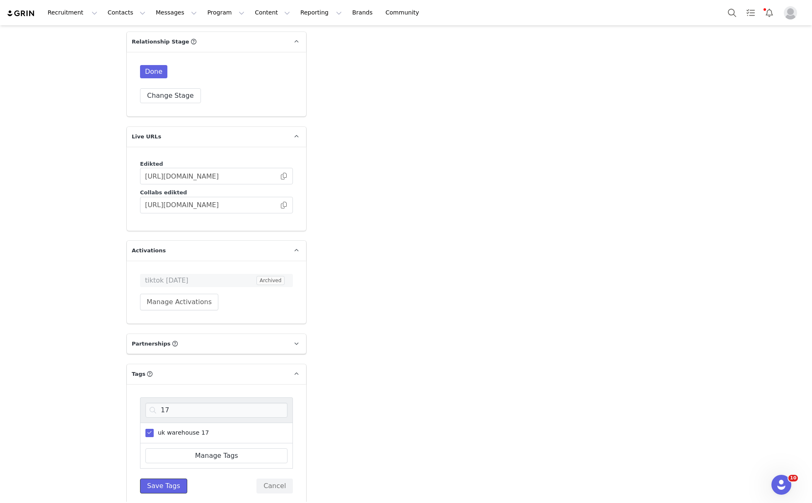
click at [180, 441] on div "17 uk warehouse 17 Manage Tags Save Tags Cancel" at bounding box center [216, 445] width 153 height 96
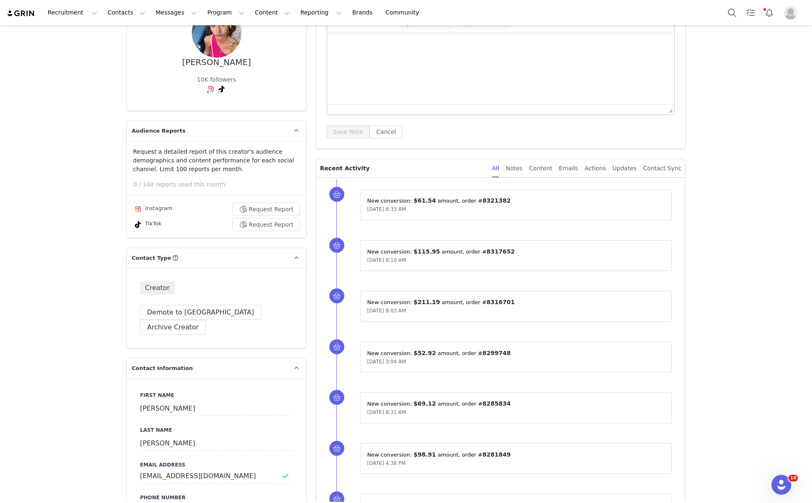
scroll to position [0, 0]
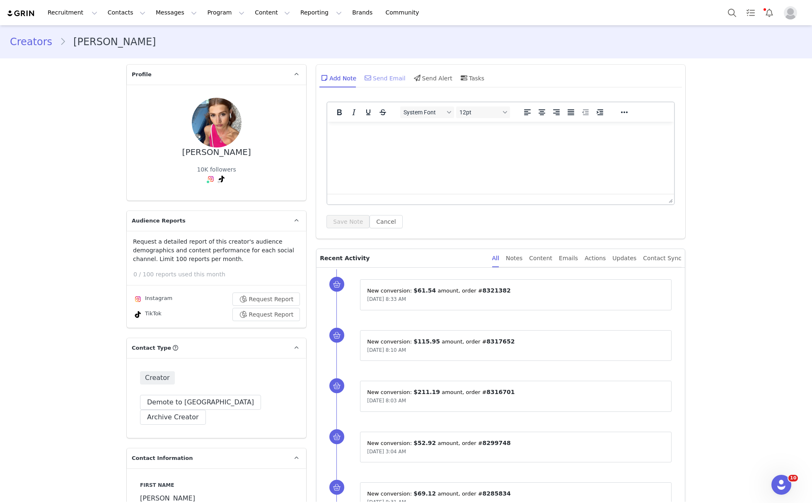
click at [370, 83] on div "Send Email" at bounding box center [384, 78] width 43 height 20
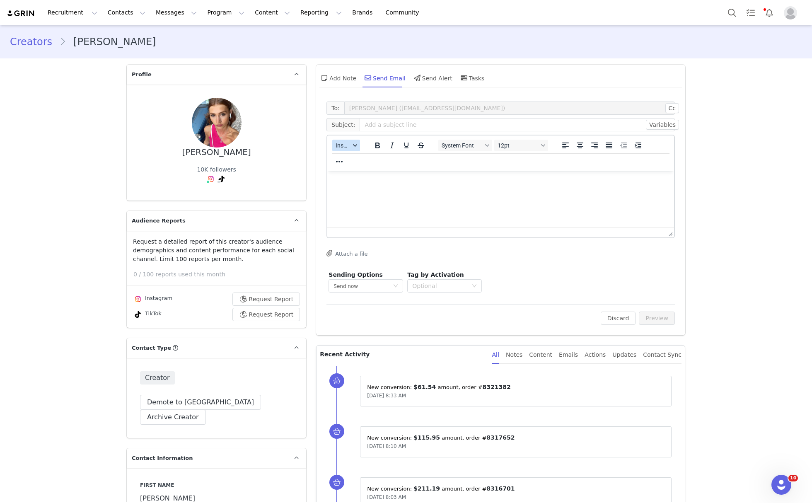
click at [332, 151] on button "Insert" at bounding box center [346, 146] width 28 height 12
click at [348, 163] on div "Insert Template" at bounding box center [372, 160] width 75 height 10
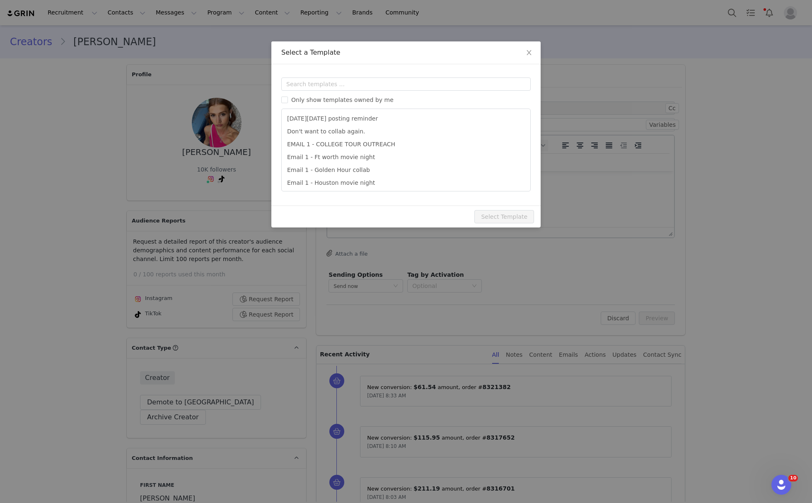
click at [373, 73] on div "Templates Only show templates owned by me [DATE][DATE] posting reminder Don't w…" at bounding box center [405, 134] width 269 height 141
click at [375, 95] on div "Only show templates owned by me [DATE][DATE] posting reminder Don't want to col…" at bounding box center [405, 134] width 249 height 114
click at [367, 88] on input "text" at bounding box center [405, 83] width 249 height 13
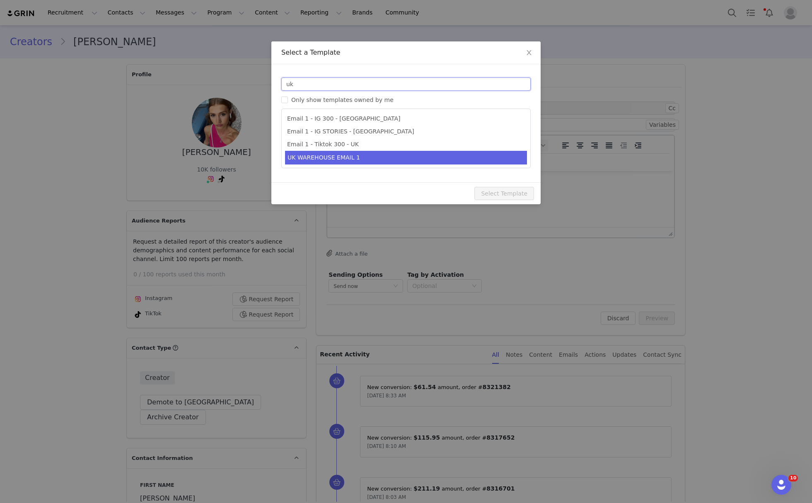
type input "uk"
click at [361, 157] on li "UK WAREHOUSE EMAIL 1" at bounding box center [406, 158] width 242 height 14
type input "EDIKTED UK WAREHOUSE LAUNCH 🇬🇧🎉📦"
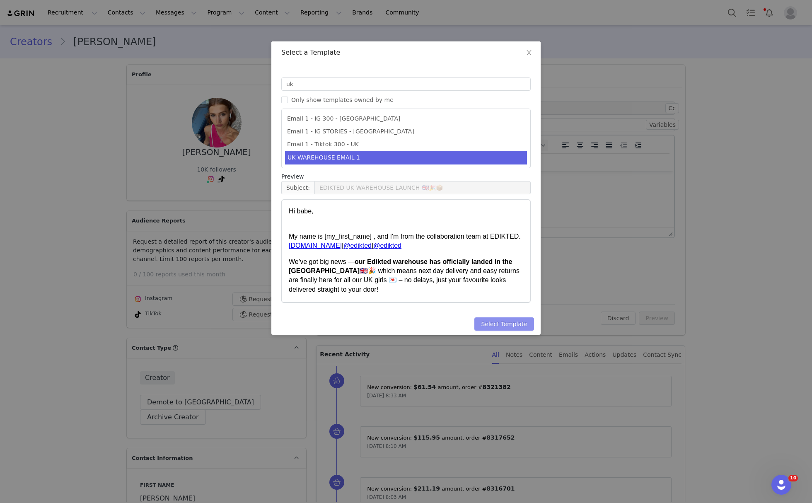
drag, startPoint x: 521, startPoint y: 319, endPoint x: 556, endPoint y: 319, distance: 34.8
click at [522, 319] on button "Select Template" at bounding box center [504, 323] width 60 height 13
type input "EDIKTED UK WAREHOUSE LAUNCH 🇬🇧🎉📦"
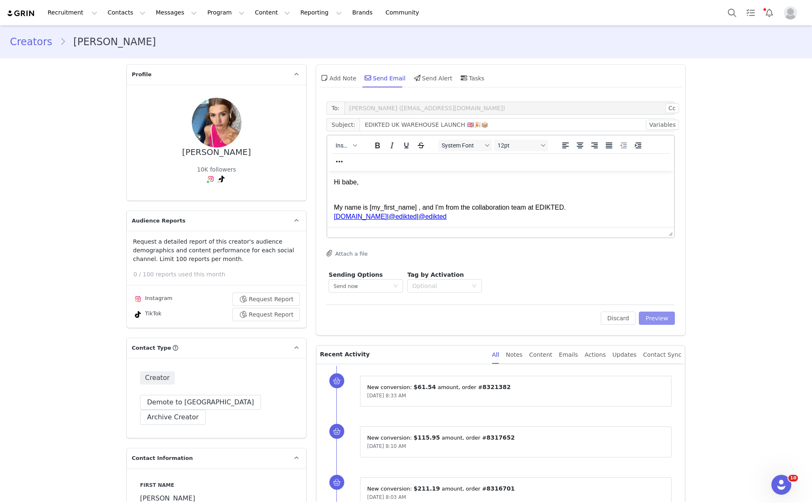
click at [667, 315] on button "Preview" at bounding box center [657, 318] width 36 height 13
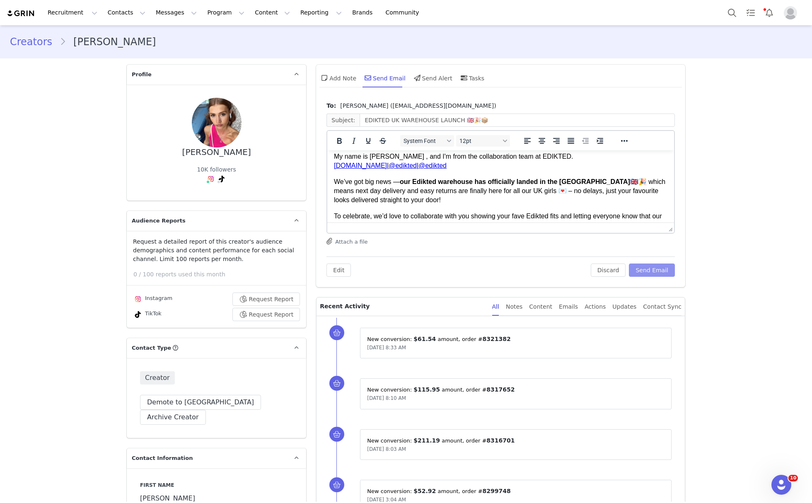
scroll to position [55, 0]
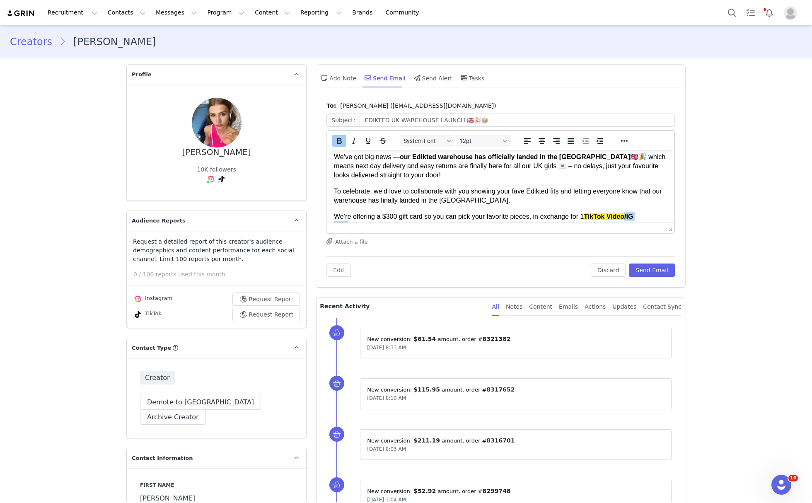
drag, startPoint x: 653, startPoint y: 213, endPoint x: 625, endPoint y: 212, distance: 28.2
click at [625, 212] on p "We’re offering a $300 gift card so you can pick your favorite pieces, in exchan…" at bounding box center [501, 221] width 334 height 19
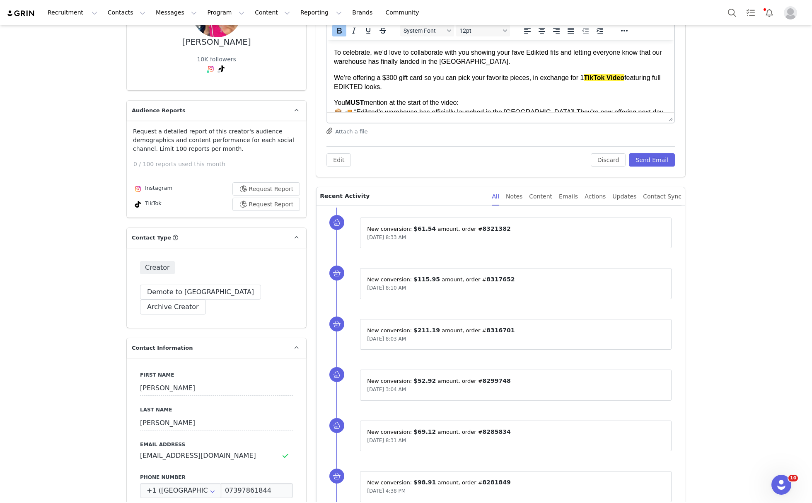
scroll to position [110, 0]
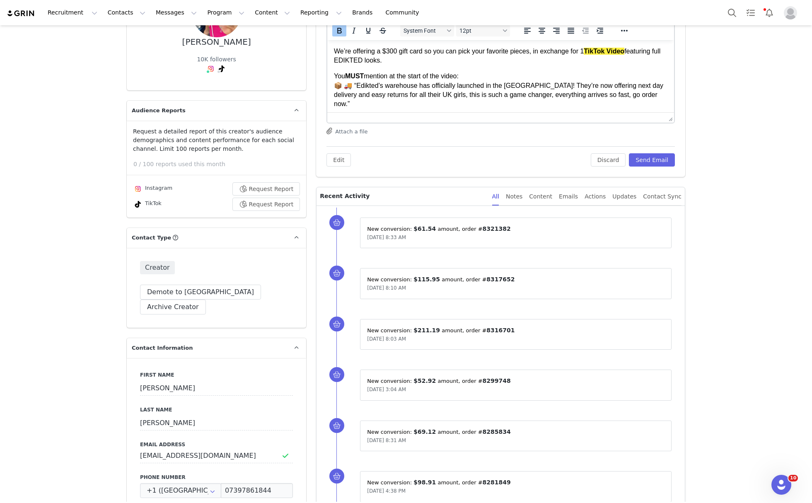
click at [436, 116] on span "14/9" at bounding box center [433, 119] width 13 height 7
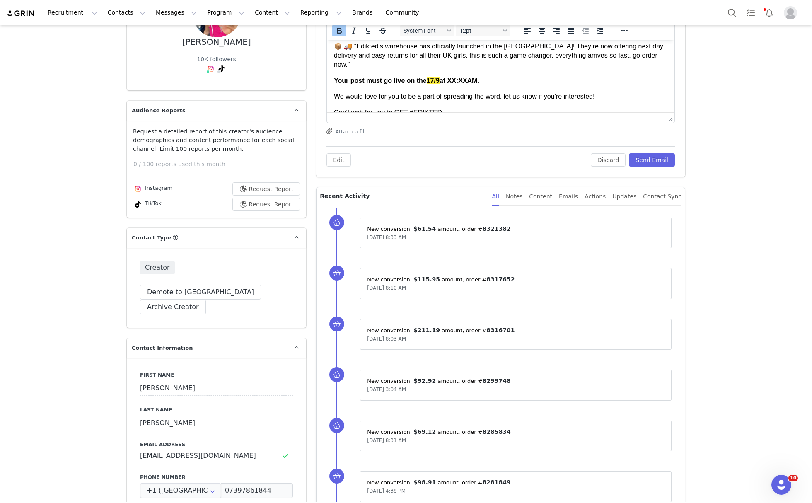
scroll to position [192, 0]
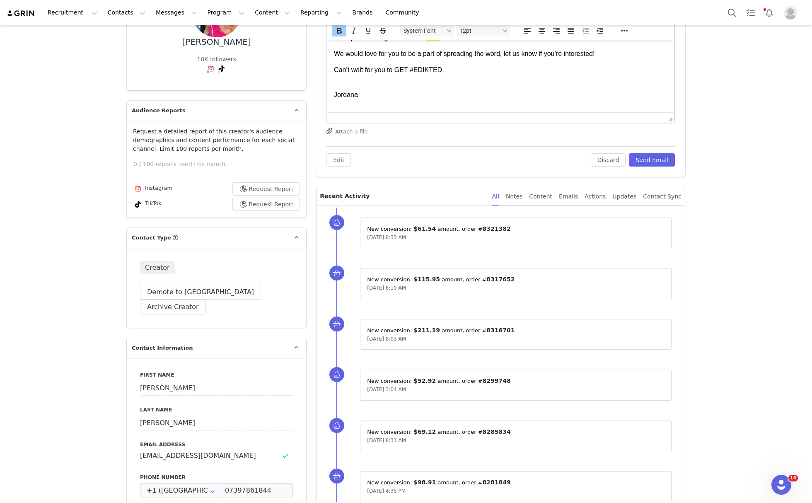
drag, startPoint x: 495, startPoint y: 109, endPoint x: 456, endPoint y: 104, distance: 38.9
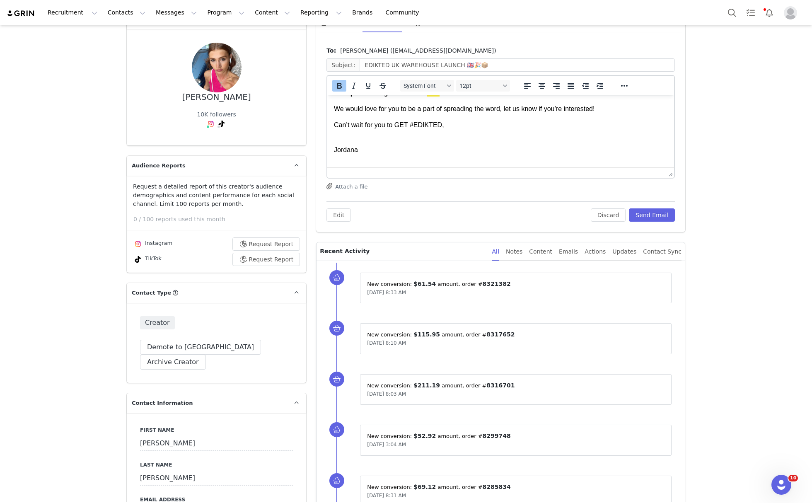
click at [462, 130] on body "Hi babe, My name is [PERSON_NAME] , and I'm from the collaboration team at EDIK…" at bounding box center [501, 40] width 334 height 261
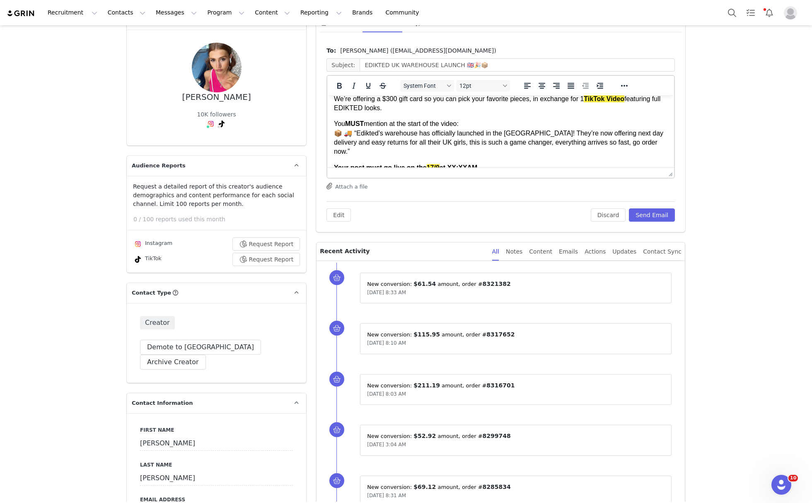
scroll to position [137, 0]
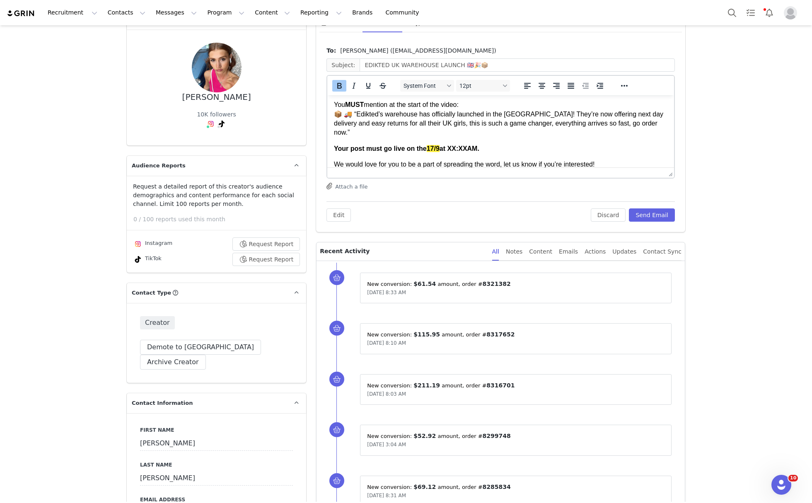
drag, startPoint x: 442, startPoint y: 135, endPoint x: 490, endPoint y: 138, distance: 48.2
click at [490, 144] on p "Your post must go live on the 17/9 at XX:XXAM." at bounding box center [501, 148] width 334 height 9
click at [662, 215] on button "Send Email" at bounding box center [652, 214] width 46 height 13
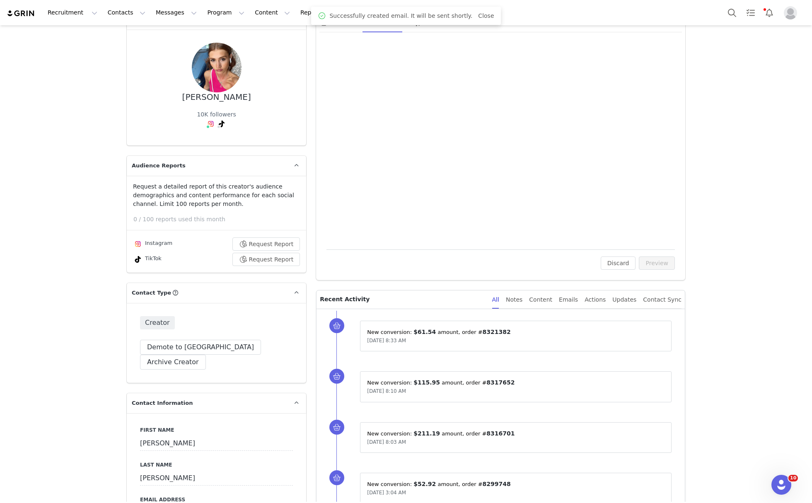
scroll to position [0, 0]
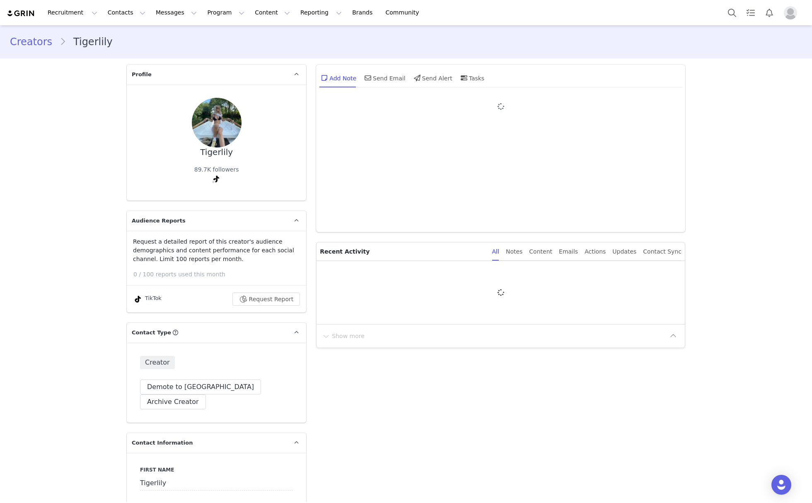
type input "+1 ([GEOGRAPHIC_DATA])"
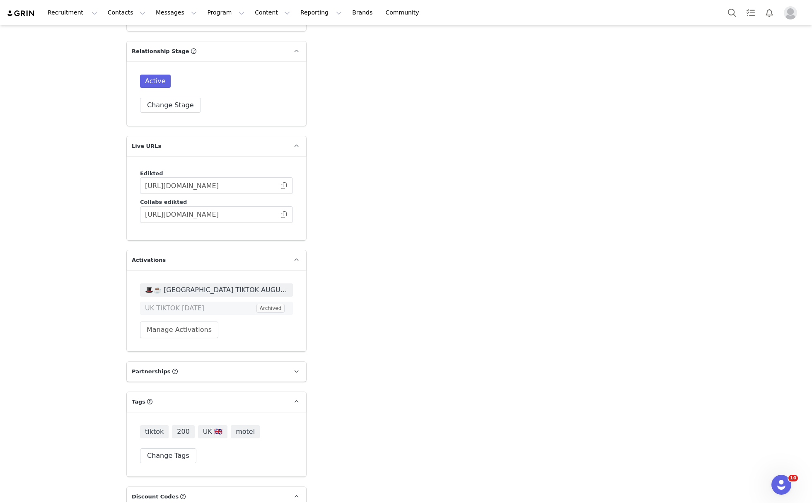
scroll to position [2036, 0]
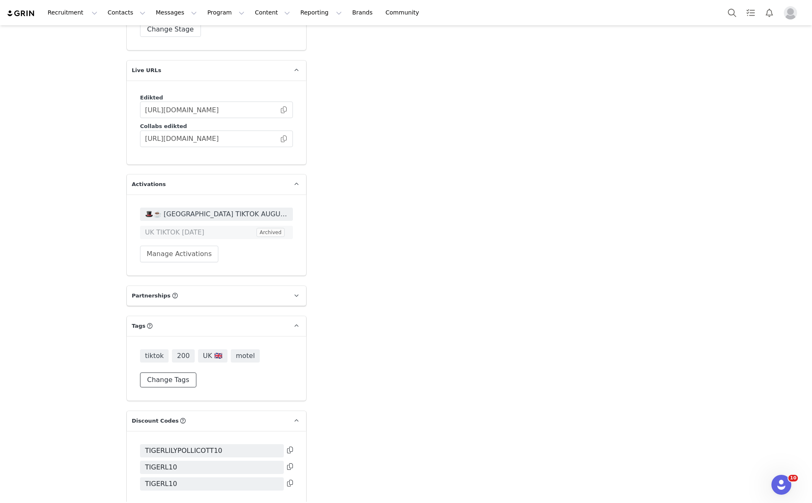
click at [157, 372] on button "Change Tags" at bounding box center [168, 379] width 56 height 15
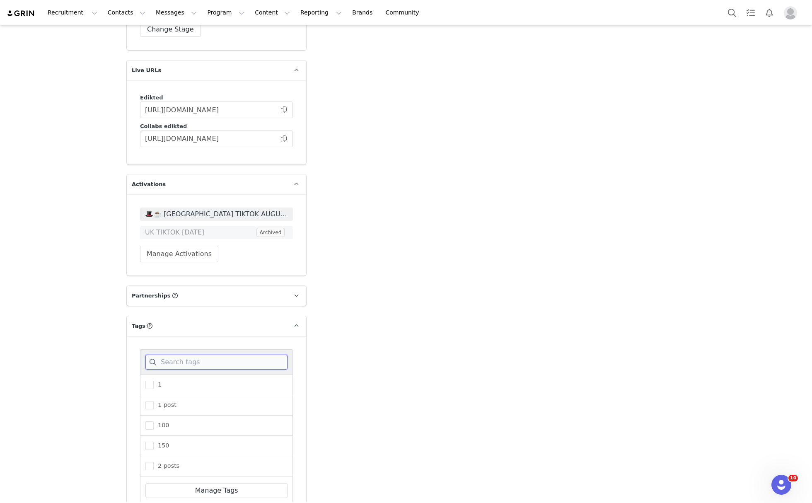
click at [193, 355] on input at bounding box center [216, 362] width 142 height 15
type input "15"
click at [161, 401] on span "uk warehouse 15" at bounding box center [181, 405] width 55 height 8
click at [154, 401] on input "uk warehouse 15" at bounding box center [154, 401] width 0 height 0
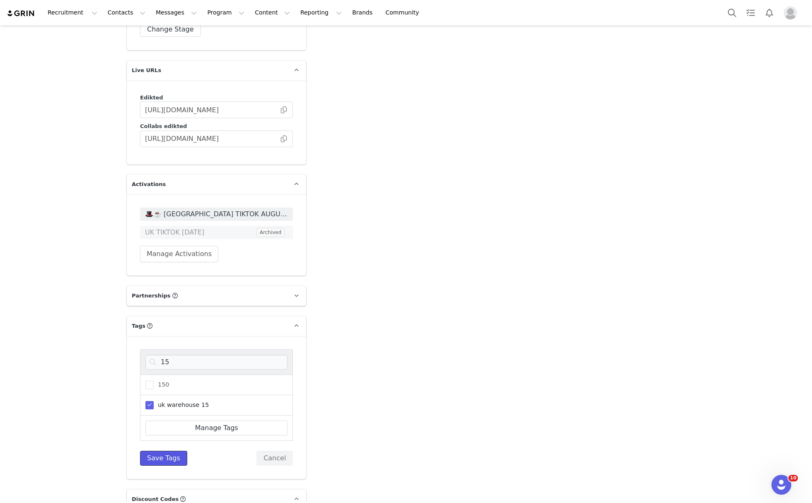
click at [167, 451] on button "Save Tags" at bounding box center [163, 458] width 47 height 15
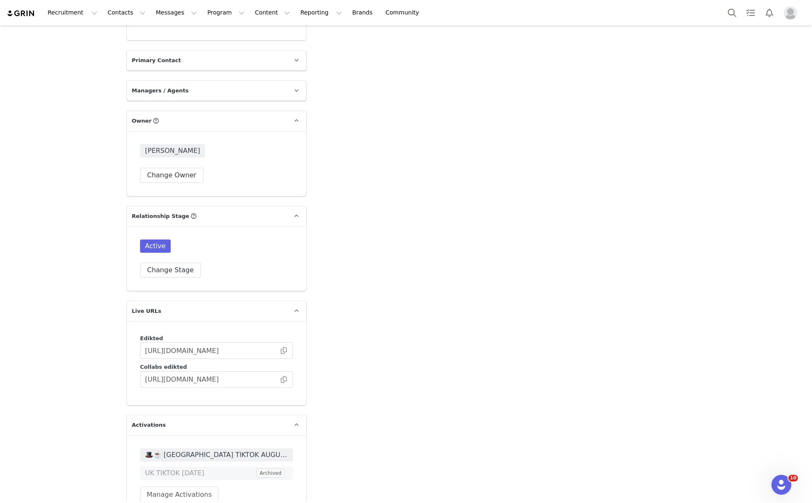
scroll to position [0, 0]
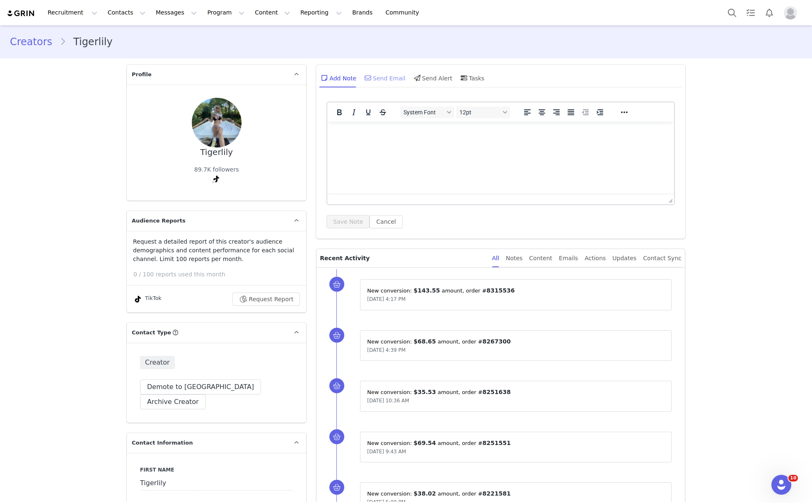
click at [388, 74] on div "Send Email" at bounding box center [384, 78] width 43 height 20
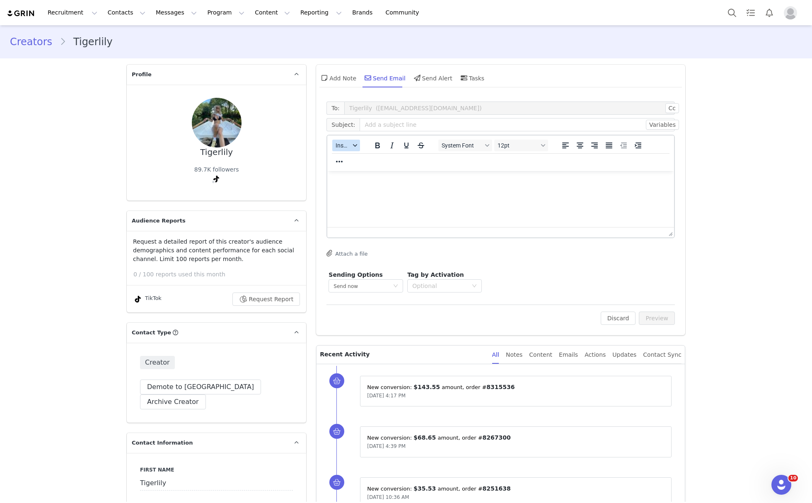
click at [343, 145] on span "Insert" at bounding box center [343, 145] width 15 height 7
click at [374, 165] on div "Insert Template" at bounding box center [371, 159] width 83 height 13
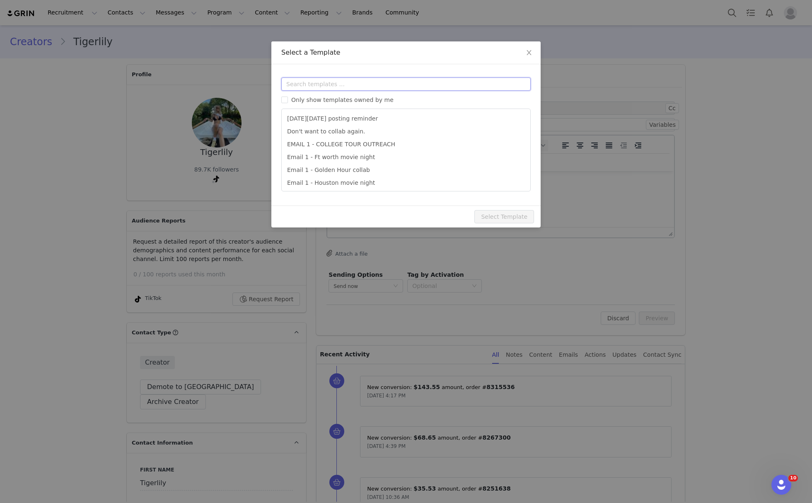
click at [380, 85] on input "text" at bounding box center [405, 83] width 249 height 13
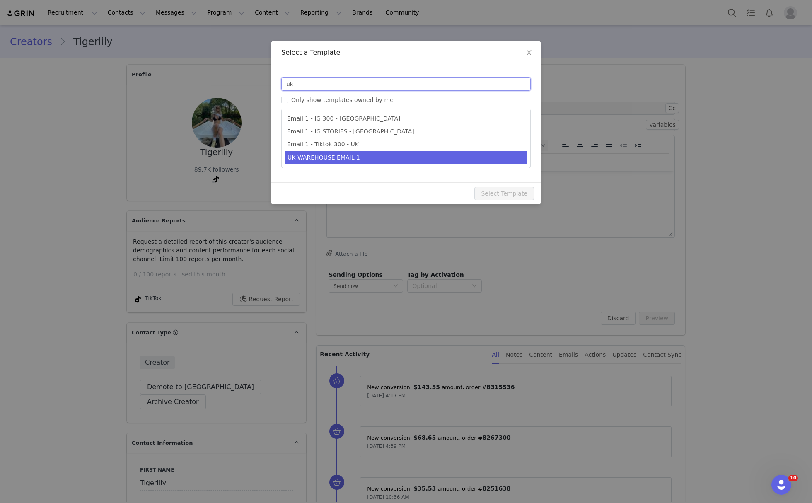
type input "uk"
click at [375, 155] on li "UK WAREHOUSE EMAIL 1" at bounding box center [406, 158] width 242 height 14
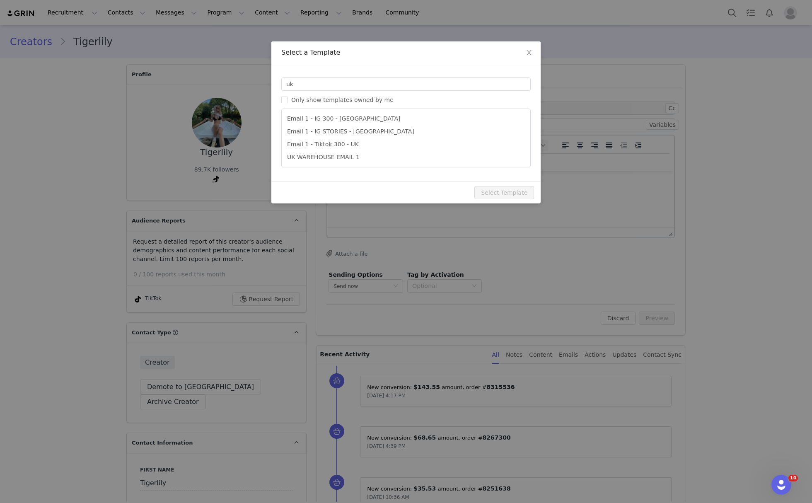
type input "EDIKTED UK WAREHOUSE LAUNCH 🇬🇧🎉📦"
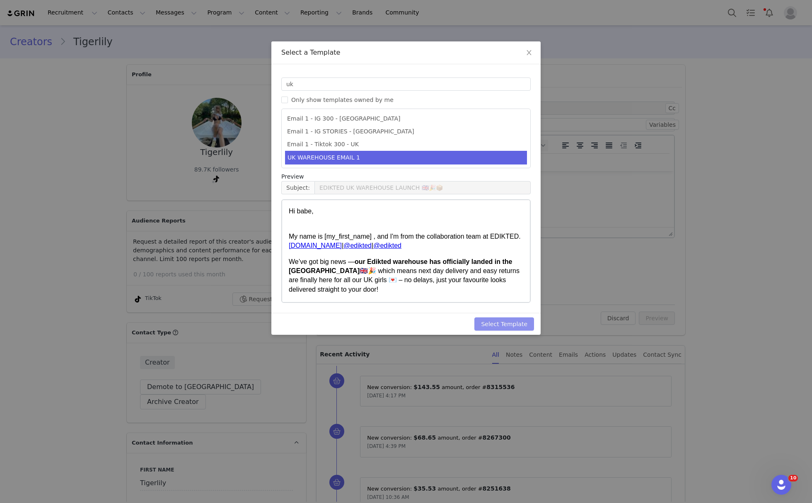
click at [520, 330] on button "Select Template" at bounding box center [504, 323] width 60 height 13
type input "EDIKTED UK WAREHOUSE LAUNCH 🇬🇧🎉📦"
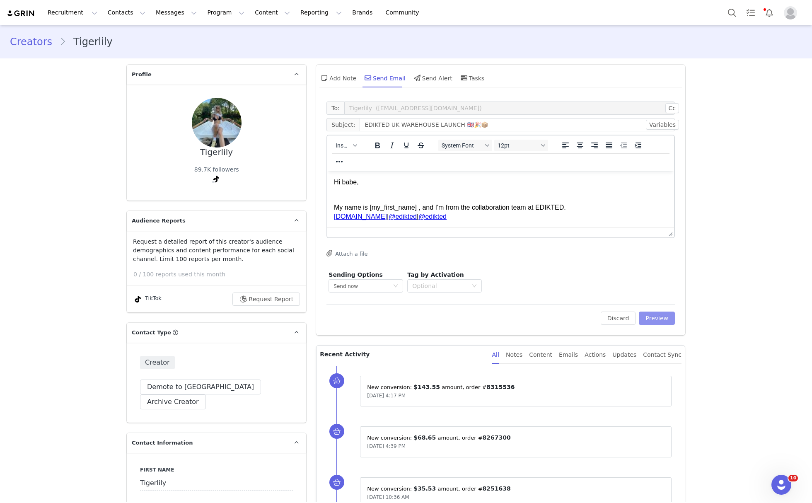
click at [653, 320] on button "Preview" at bounding box center [657, 318] width 36 height 13
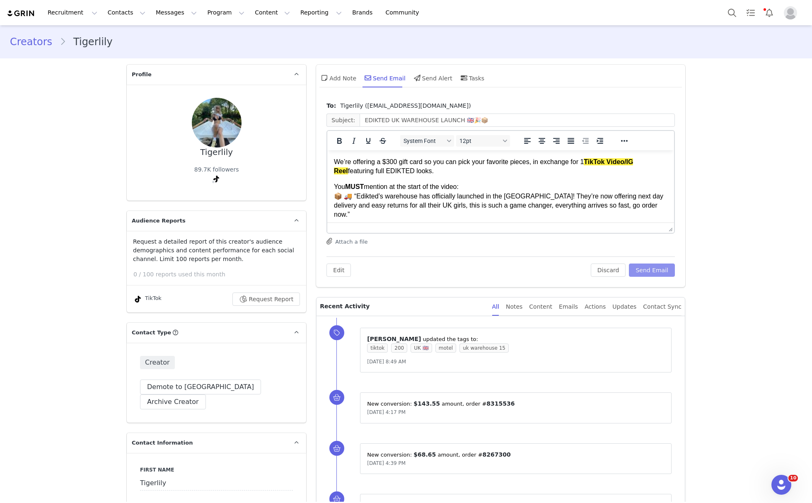
scroll to position [110, 0]
drag, startPoint x: 651, startPoint y: 163, endPoint x: 627, endPoint y: 165, distance: 23.7
click at [627, 165] on p "We’re offering a $300 gift card so you can pick your favorite pieces, in exchan…" at bounding box center [501, 166] width 334 height 19
click at [435, 227] on span "14/9" at bounding box center [433, 230] width 13 height 7
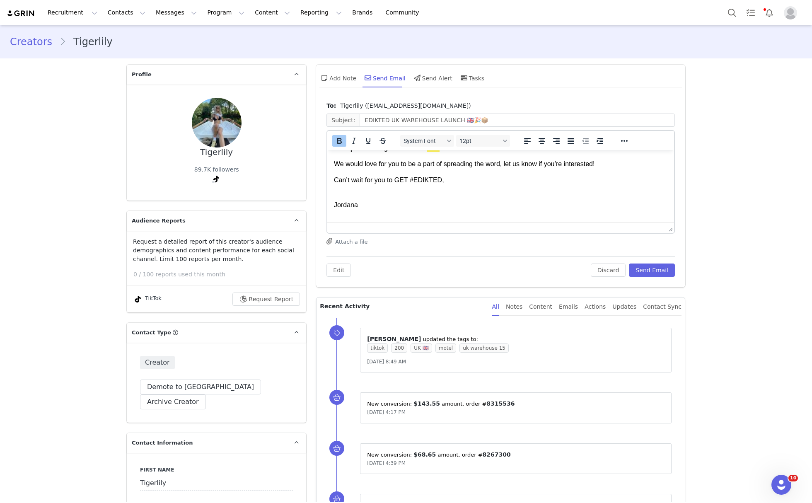
drag, startPoint x: 500, startPoint y: 219, endPoint x: 453, endPoint y: 210, distance: 47.3
click at [453, 210] on body "Hi babe, My name is Jordana , and I'm from the collaboration team at EDIKTED. w…" at bounding box center [501, 95] width 334 height 261
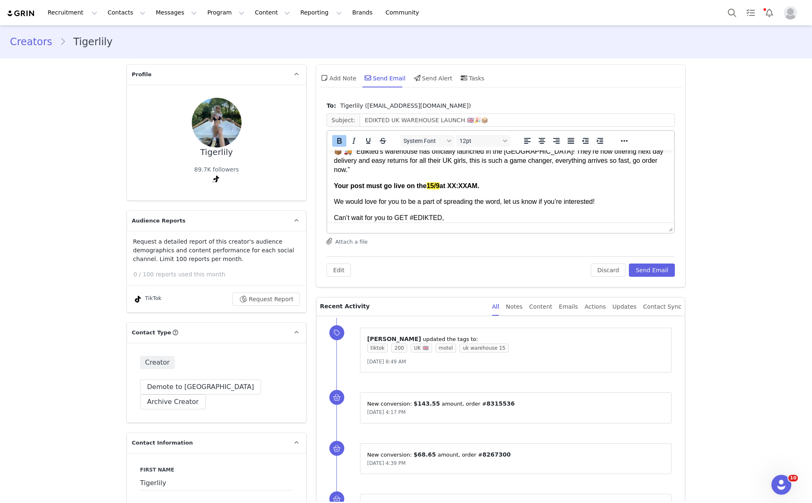
scroll to position [137, 0]
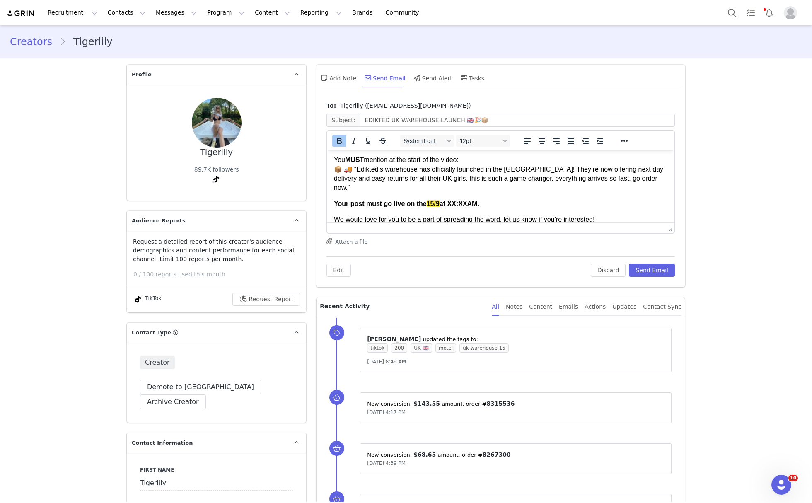
drag, startPoint x: 448, startPoint y: 196, endPoint x: 496, endPoint y: 196, distance: 47.7
click at [496, 199] on p "Your post must go live on the 15/9 at XX:XXAM." at bounding box center [501, 203] width 334 height 9
drag, startPoint x: 649, startPoint y: 267, endPoint x: 625, endPoint y: 251, distance: 28.6
click at [649, 267] on button "Send Email" at bounding box center [652, 270] width 46 height 13
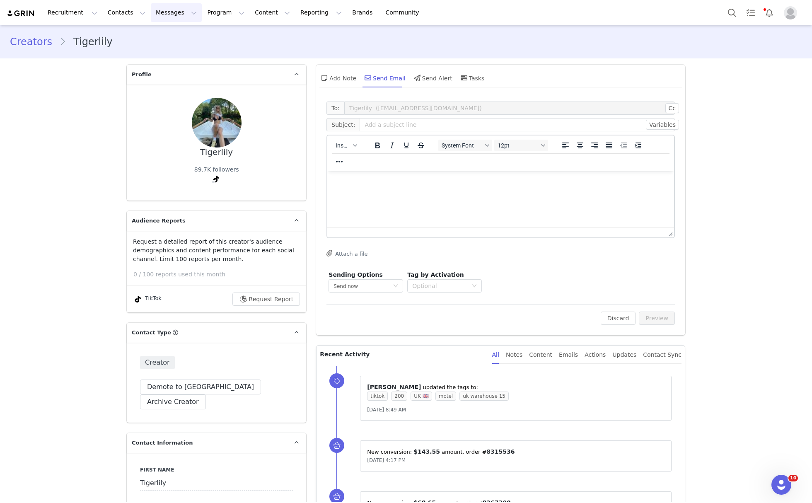
scroll to position [0, 0]
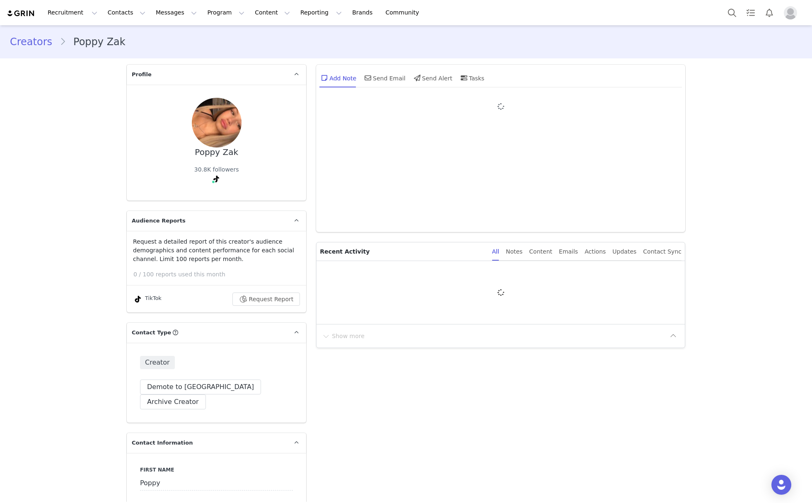
type input "+1 ([GEOGRAPHIC_DATA])"
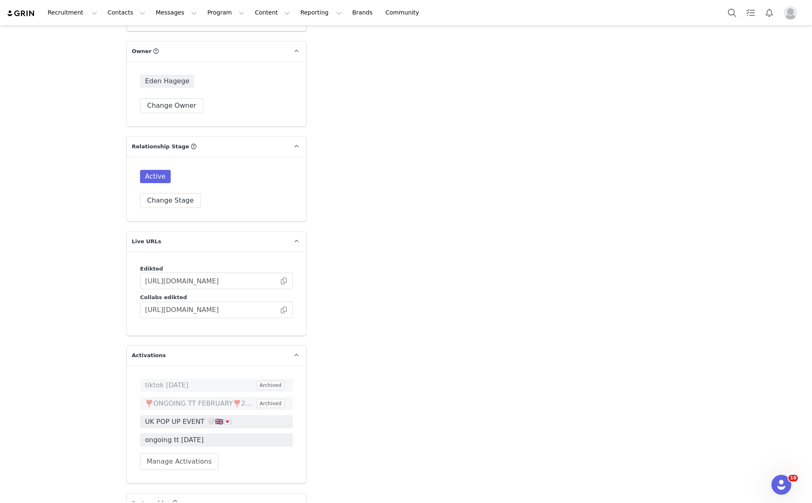
scroll to position [1878, 0]
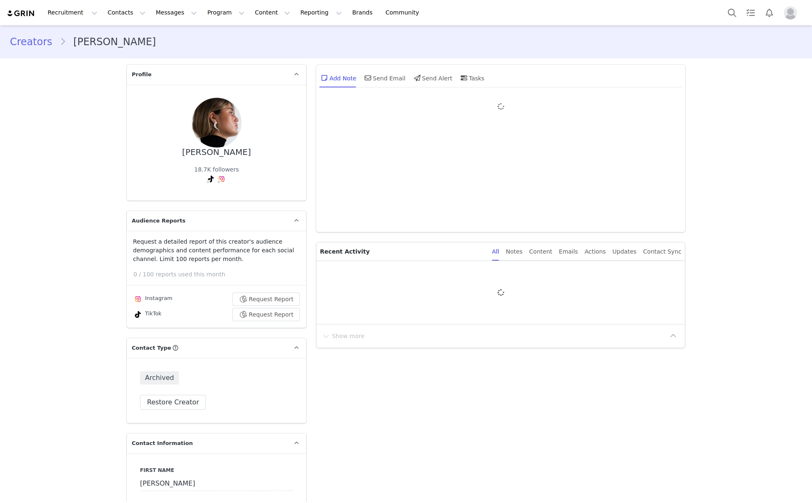
type input "+1 ([GEOGRAPHIC_DATA])"
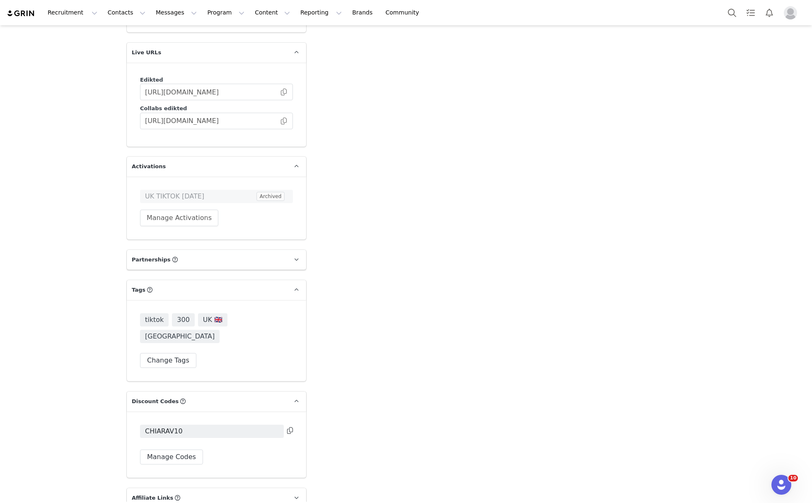
scroll to position [2082, 0]
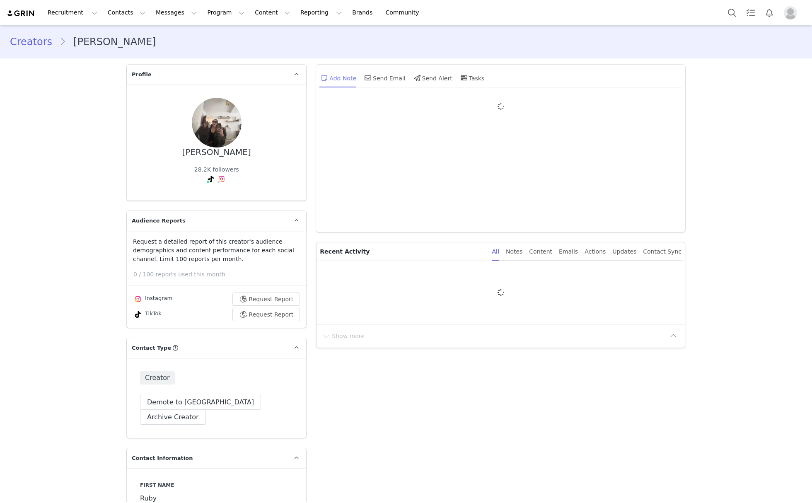
type input "+1 ([GEOGRAPHIC_DATA])"
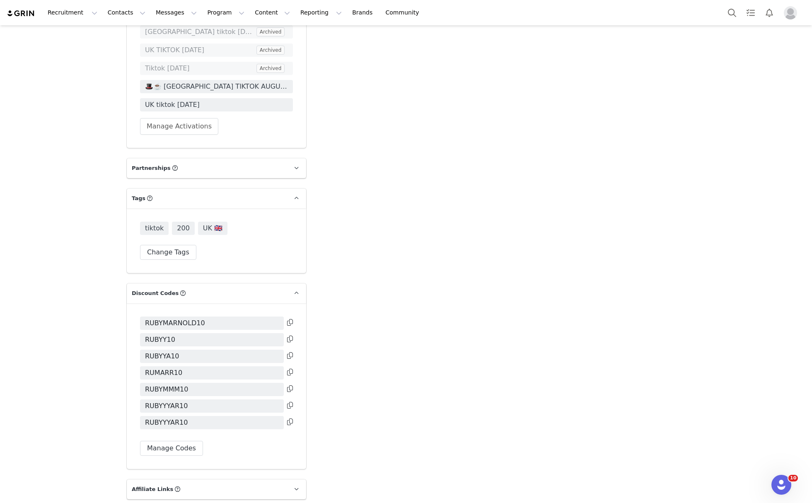
scroll to position [2216, 0]
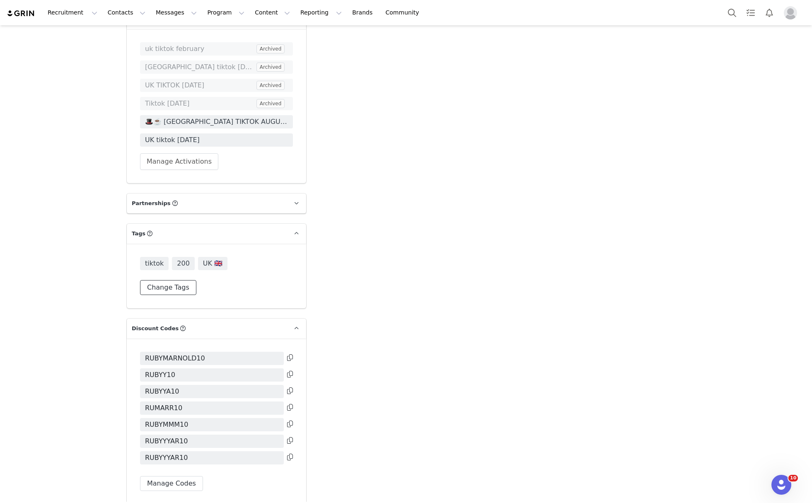
click at [163, 280] on button "Change Tags" at bounding box center [168, 287] width 56 height 15
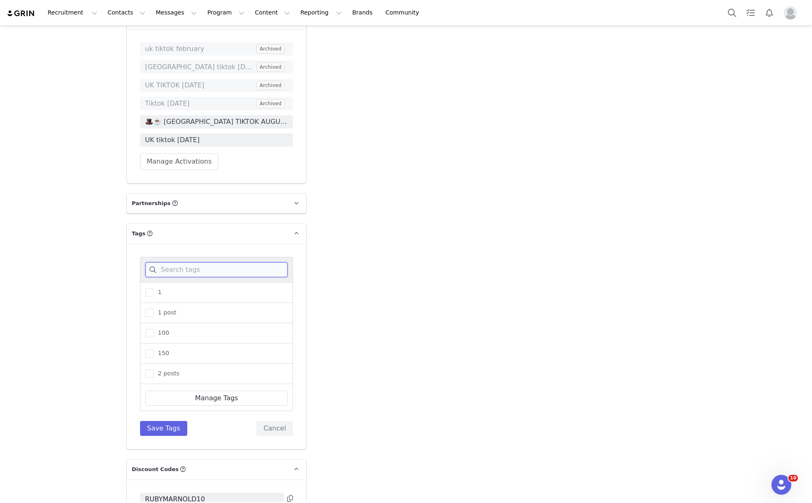
click at [174, 262] on input at bounding box center [216, 269] width 142 height 15
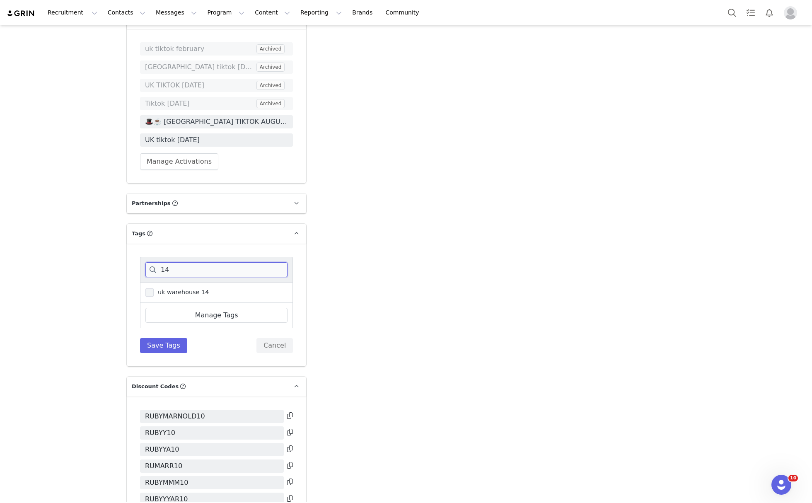
type input "14"
click at [189, 288] on span "uk warehouse 14" at bounding box center [181, 292] width 55 height 8
click at [154, 288] on input "uk warehouse 14" at bounding box center [154, 288] width 0 height 0
click at [156, 338] on button "Save Tags" at bounding box center [163, 345] width 47 height 15
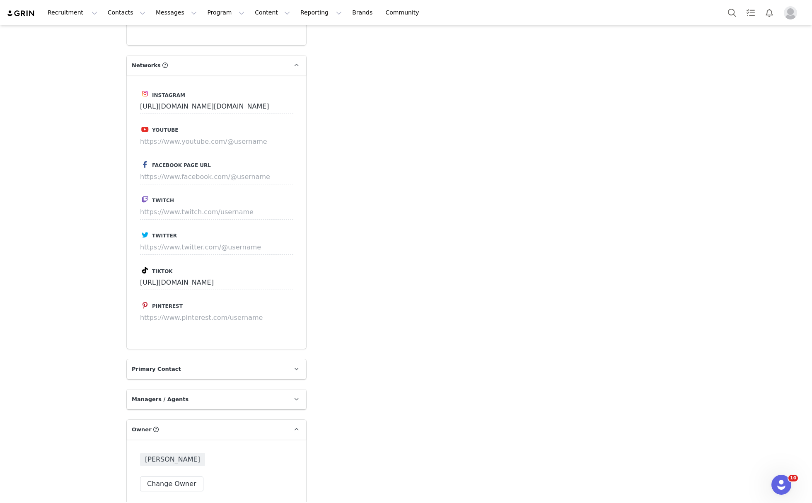
scroll to position [0, 0]
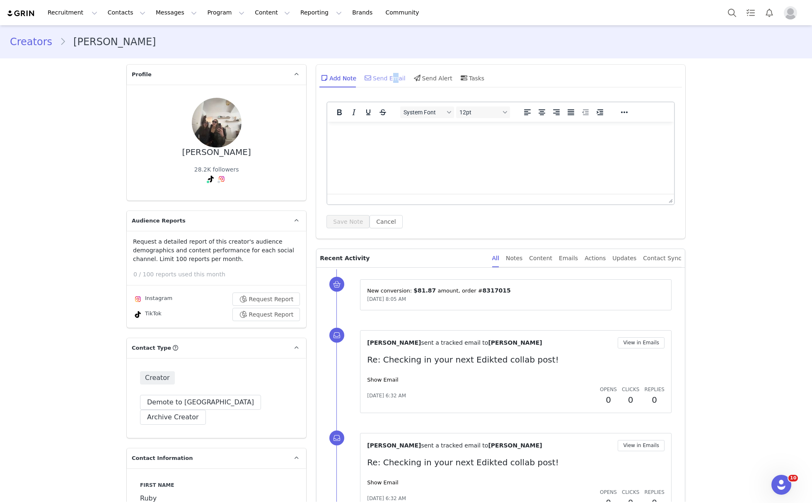
click at [385, 80] on div "Send Email" at bounding box center [384, 78] width 43 height 20
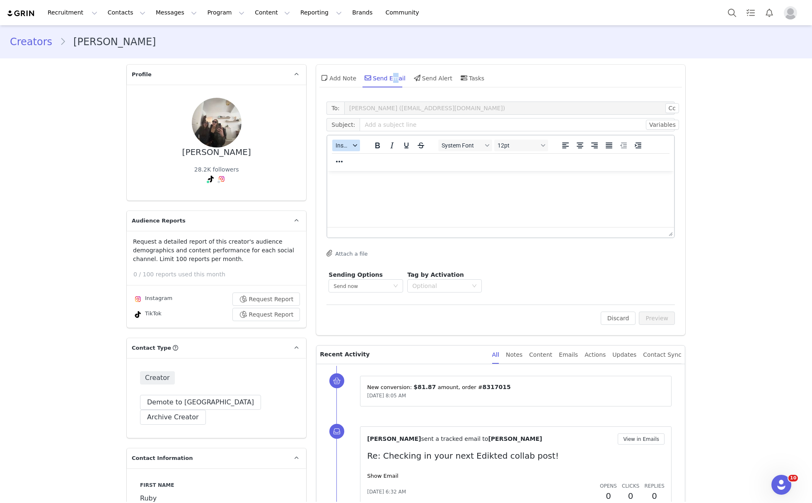
click at [341, 150] on button "Insert" at bounding box center [346, 146] width 28 height 12
click at [351, 160] on div "Insert Template" at bounding box center [372, 160] width 75 height 10
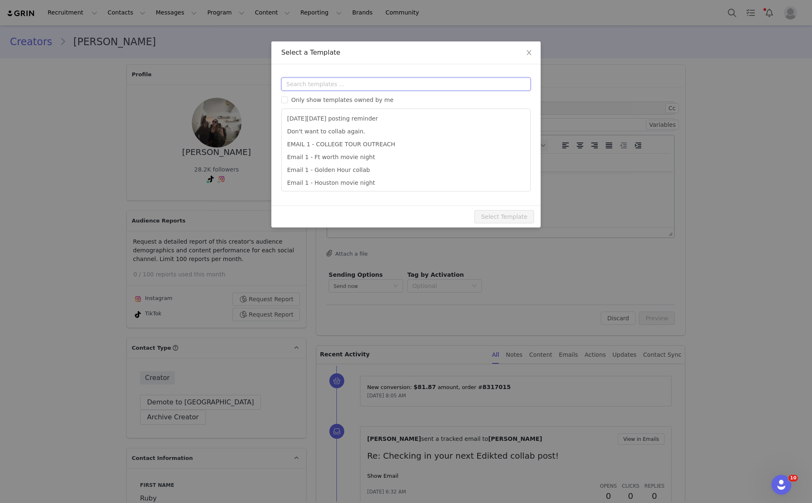
click at [360, 88] on input "text" at bounding box center [405, 83] width 249 height 13
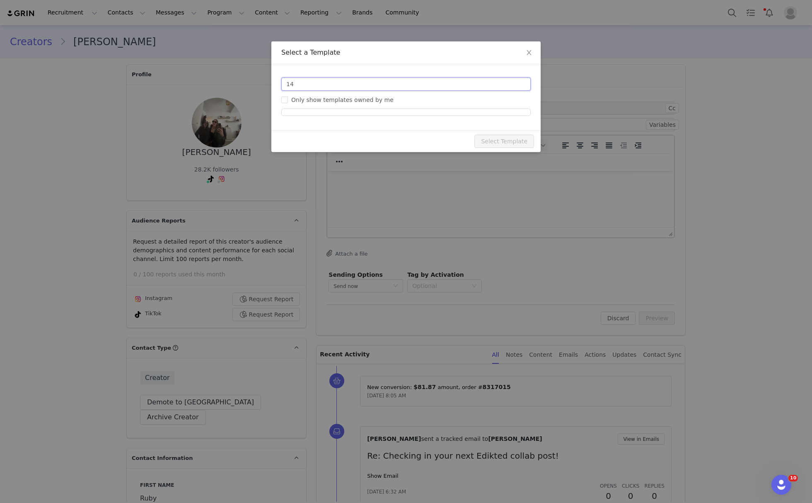
type input "1"
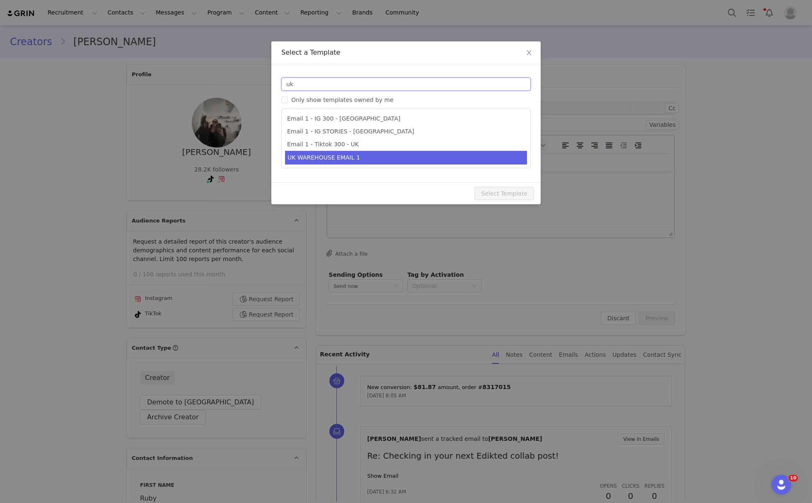
type input "uk"
click at [370, 159] on li "UK WAREHOUSE EMAIL 1" at bounding box center [406, 158] width 242 height 14
type input "EDIKTED UK WAREHOUSE LAUNCH 🇬🇧🎉📦"
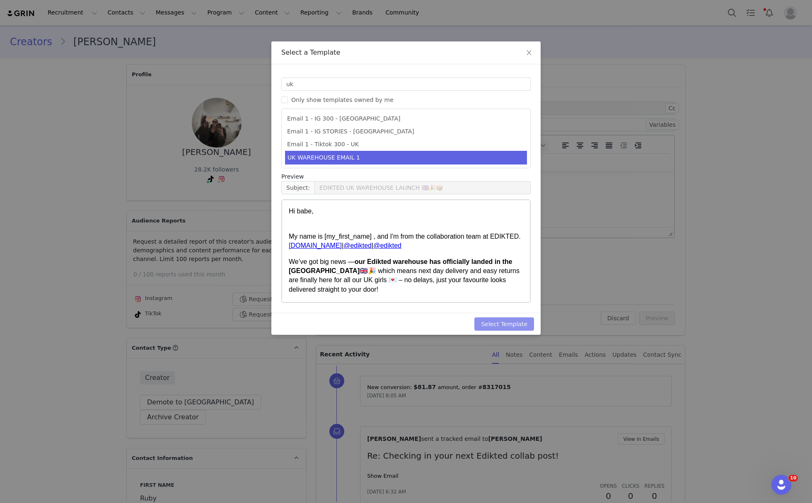
click at [524, 325] on button "Select Template" at bounding box center [504, 323] width 60 height 13
type input "EDIKTED UK WAREHOUSE LAUNCH 🇬🇧🎉📦"
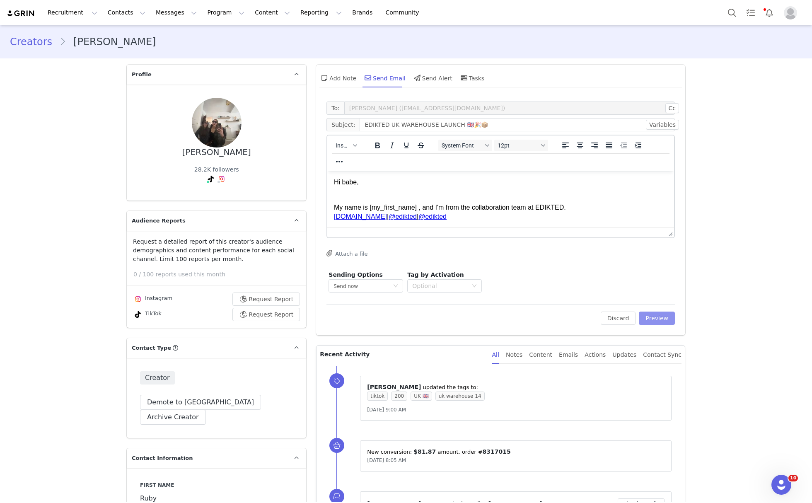
click at [648, 324] on button "Preview" at bounding box center [657, 318] width 36 height 13
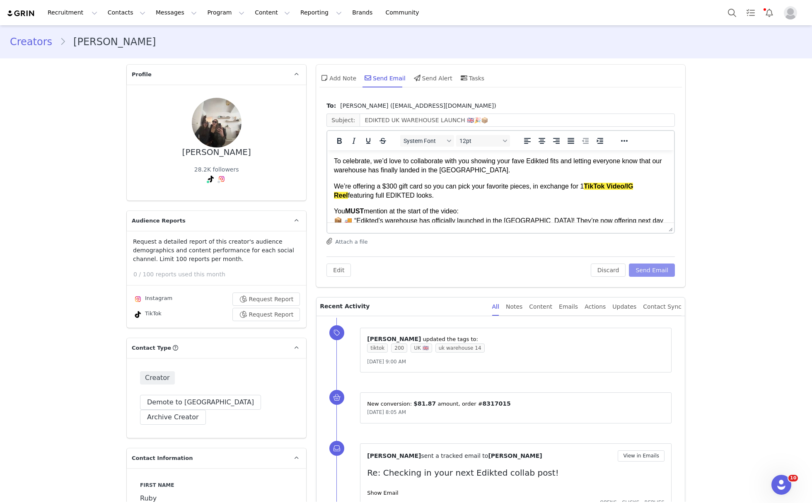
scroll to position [110, 0]
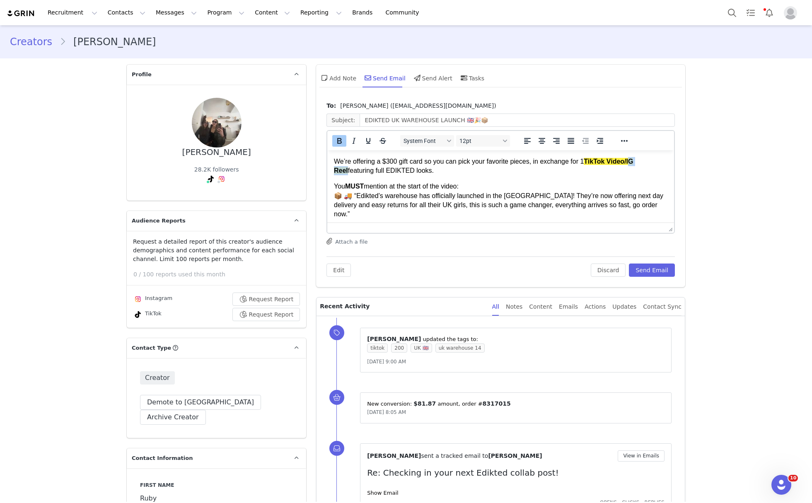
drag, startPoint x: 658, startPoint y: 164, endPoint x: 629, endPoint y: 162, distance: 28.6
click at [629, 162] on p "We’re offering a $300 gift card so you can pick your favorite pieces, in exchan…" at bounding box center [501, 166] width 334 height 19
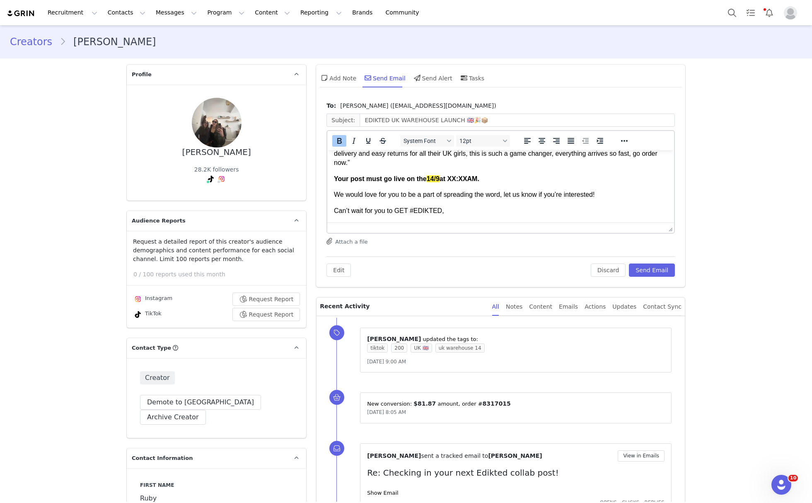
drag, startPoint x: 506, startPoint y: 217, endPoint x: 462, endPoint y: 212, distance: 44.2
click at [463, 214] on body "Hi babe, My name is [PERSON_NAME] , and I'm from the collaboration team at EDIK…" at bounding box center [501, 125] width 334 height 261
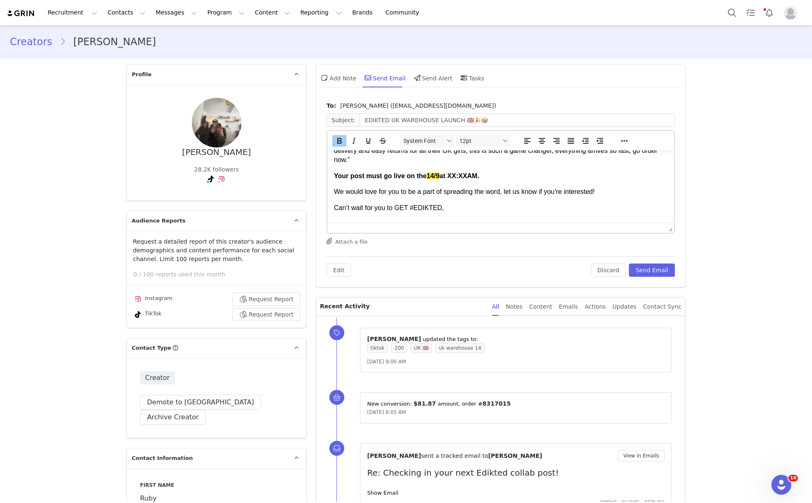
drag, startPoint x: 444, startPoint y: 169, endPoint x: 495, endPoint y: 167, distance: 51.4
click at [493, 172] on p "Your post must go live on the 14/9 at XX:XXAM." at bounding box center [501, 176] width 334 height 9
click at [663, 270] on button "Send Email" at bounding box center [652, 270] width 46 height 13
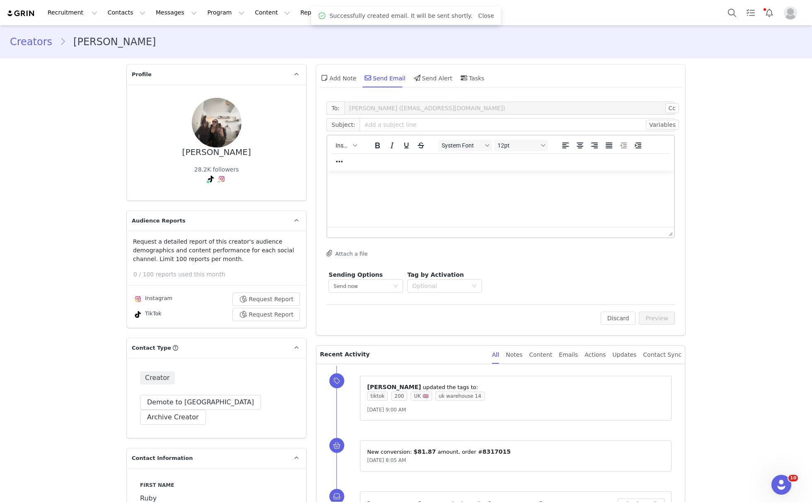
scroll to position [0, 0]
